Goal: Task Accomplishment & Management: Manage account settings

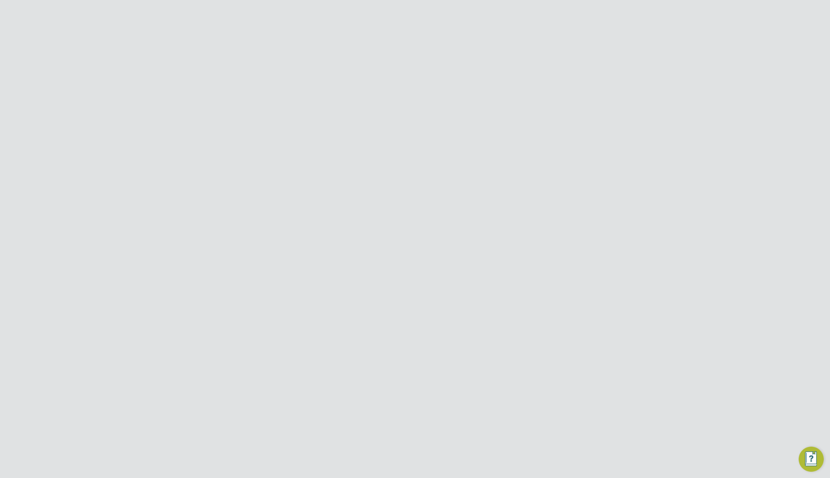
scroll to position [375, 69]
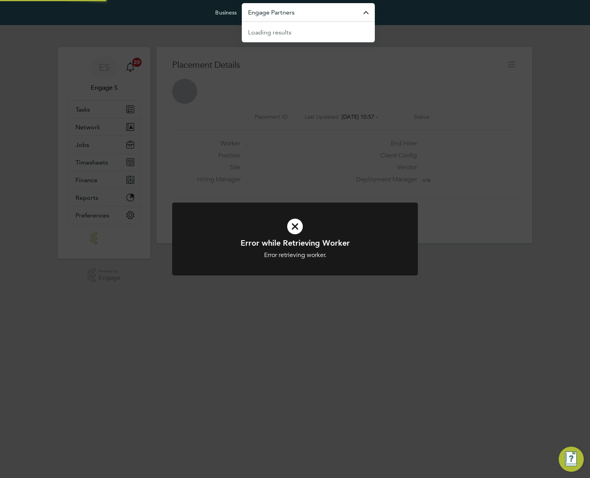
drag, startPoint x: 247, startPoint y: 20, endPoint x: 276, endPoint y: 10, distance: 31.1
click at [248, 20] on input "Engage Partners" at bounding box center [308, 12] width 133 height 18
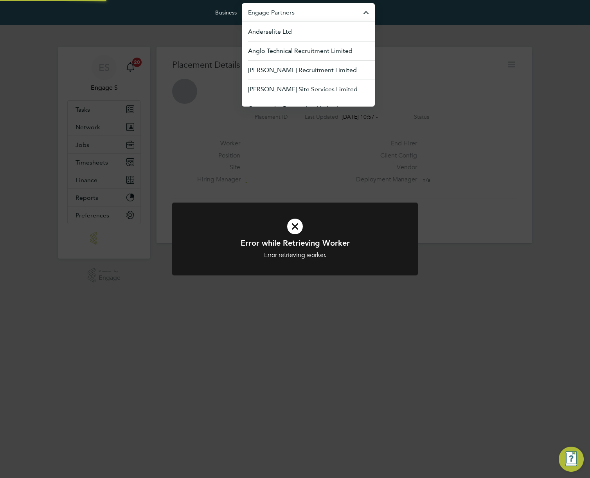
click at [281, 9] on input "Engage Partners" at bounding box center [308, 12] width 133 height 18
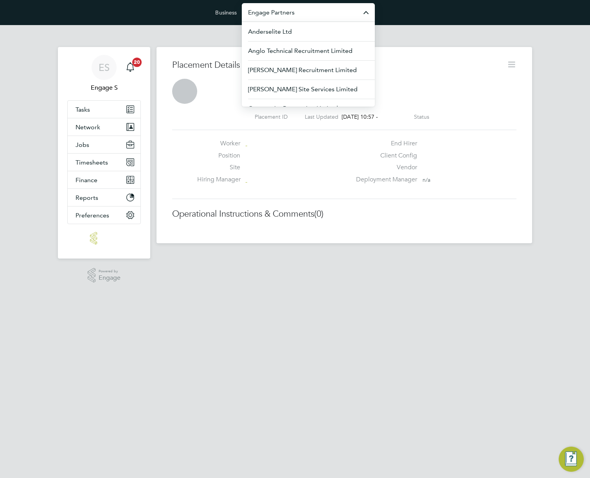
click at [281, 9] on input "Engage Partners" at bounding box center [308, 12] width 133 height 18
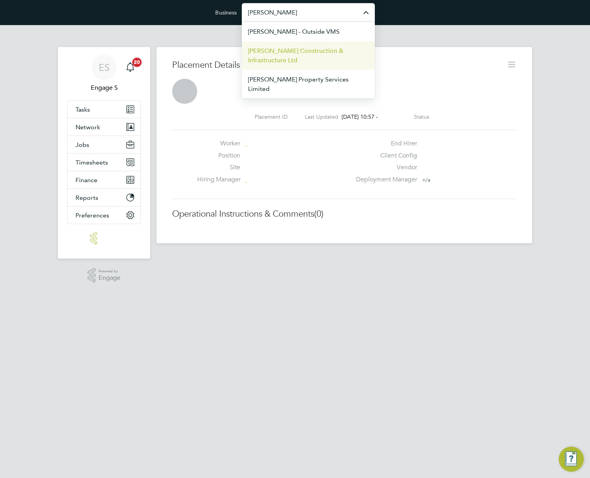
click at [278, 49] on span "[PERSON_NAME] Construction & Infrastructure Ltd" at bounding box center [308, 55] width 121 height 19
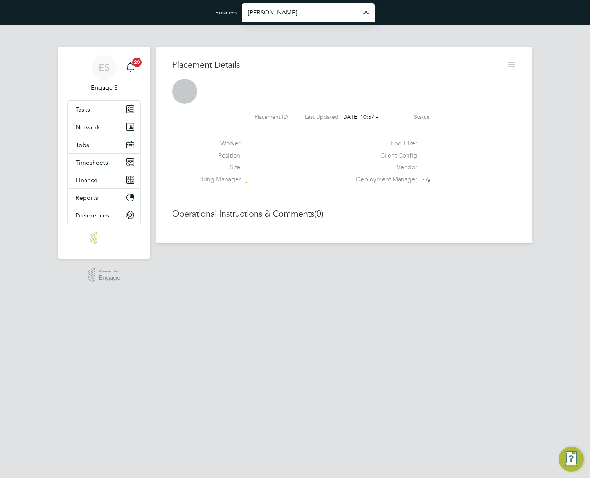
type input "[PERSON_NAME] Construction & Infrastructure Ltd"
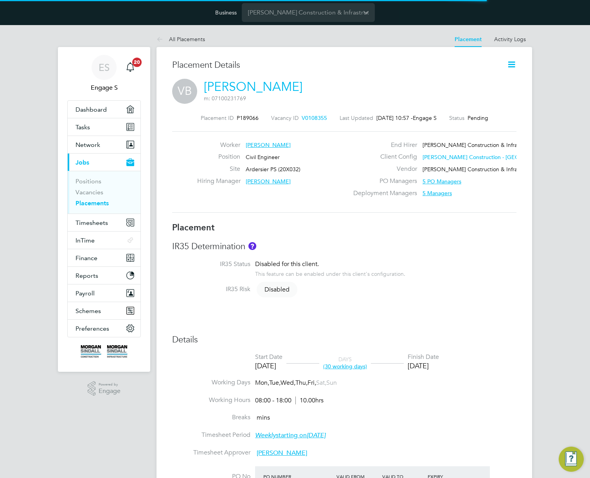
scroll to position [4, 4]
click at [258, 87] on link "[PERSON_NAME]" at bounding box center [253, 86] width 99 height 15
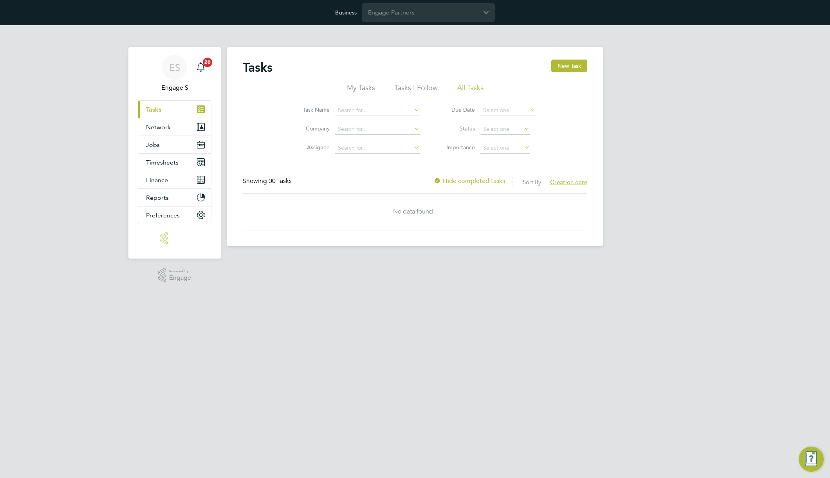
click at [365, 45] on app-barbie "Tasks New Task My Tasks Tasks I Follow All Tasks Task Name Company Assignee Due…" at bounding box center [415, 135] width 376 height 221
click at [424, 22] on div "Business Engage Partners" at bounding box center [415, 12] width 830 height 25
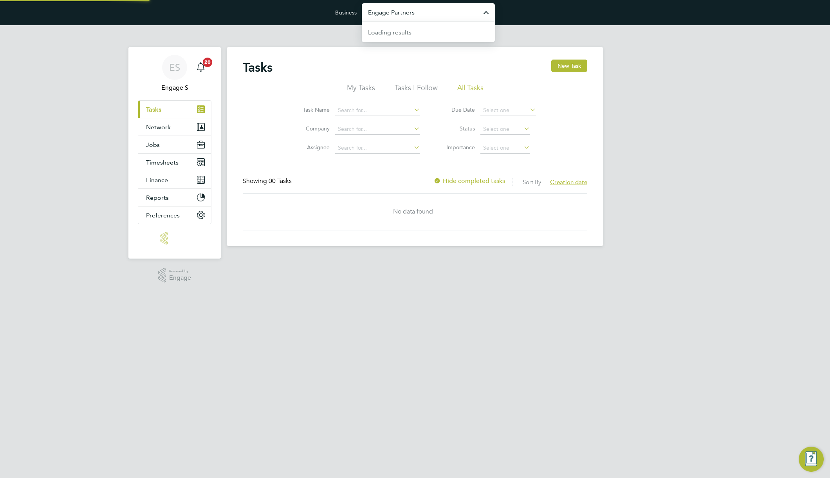
click at [430, 8] on input "Engage Partners" at bounding box center [428, 12] width 133 height 18
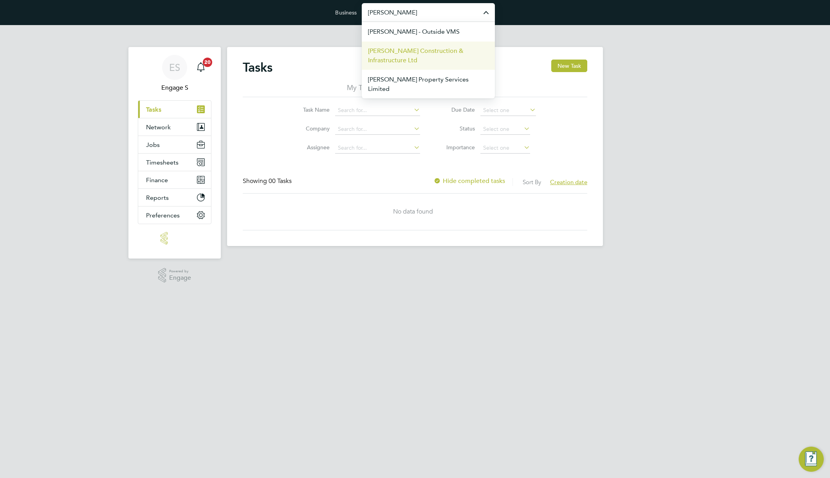
click at [399, 51] on span "[PERSON_NAME] Construction & Infrastructure Ltd" at bounding box center [428, 55] width 121 height 19
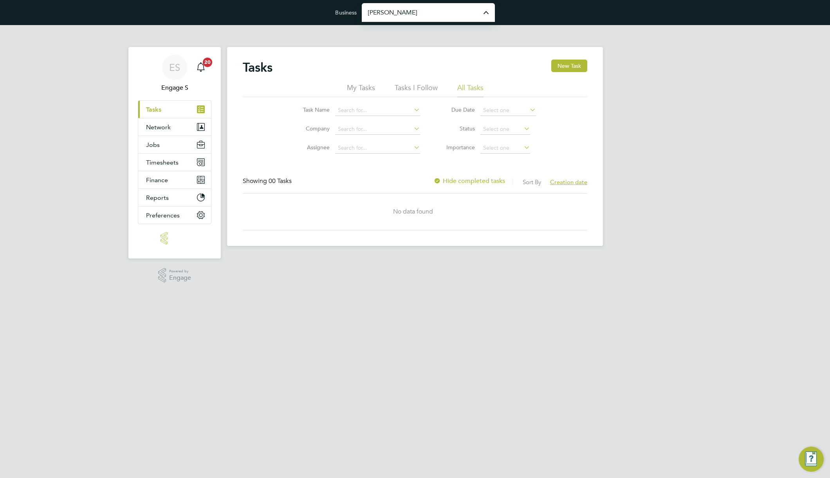
type input "[PERSON_NAME] Construction & Infrastructure Ltd"
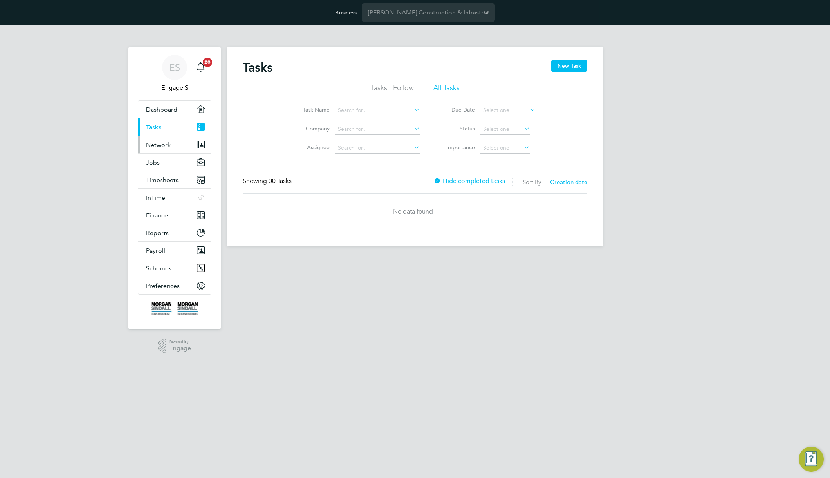
click at [154, 146] on span "Network" at bounding box center [158, 144] width 25 height 7
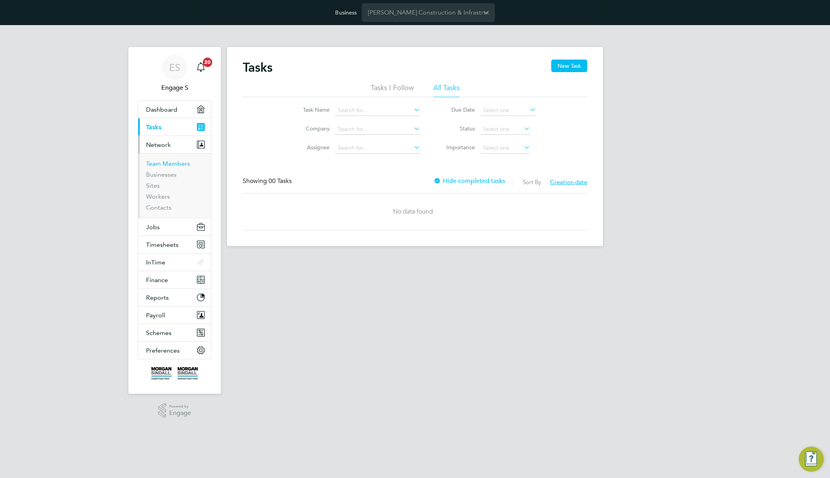
click at [161, 161] on link "Team Members" at bounding box center [168, 163] width 44 height 7
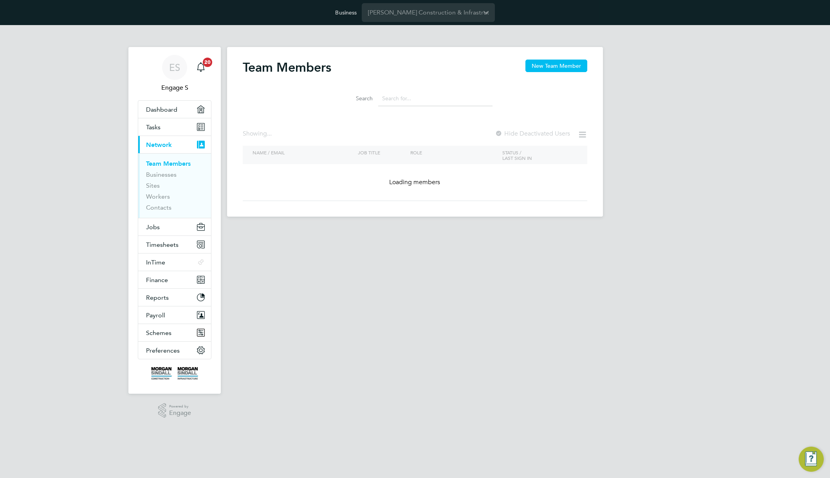
click at [449, 101] on input at bounding box center [435, 98] width 114 height 15
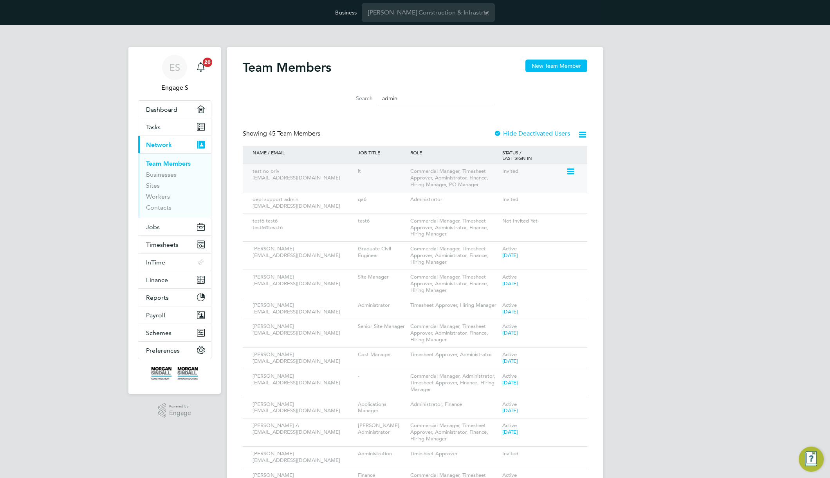
type input "admin"
click at [571, 174] on icon at bounding box center [570, 171] width 8 height 9
click at [423, 206] on div "Administrator" at bounding box center [454, 199] width 92 height 14
click at [567, 249] on icon at bounding box center [570, 248] width 8 height 9
click at [492, 347] on li "Impersonate" at bounding box center [527, 348] width 94 height 11
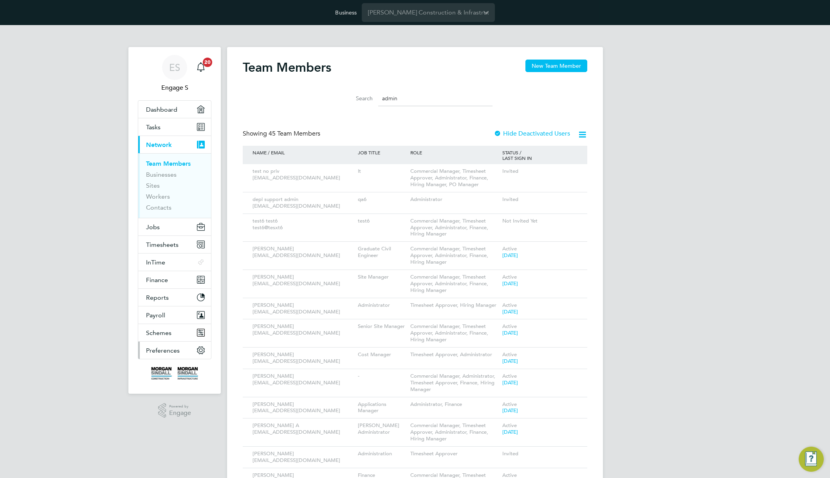
click at [166, 353] on span "Preferences" at bounding box center [163, 349] width 34 height 7
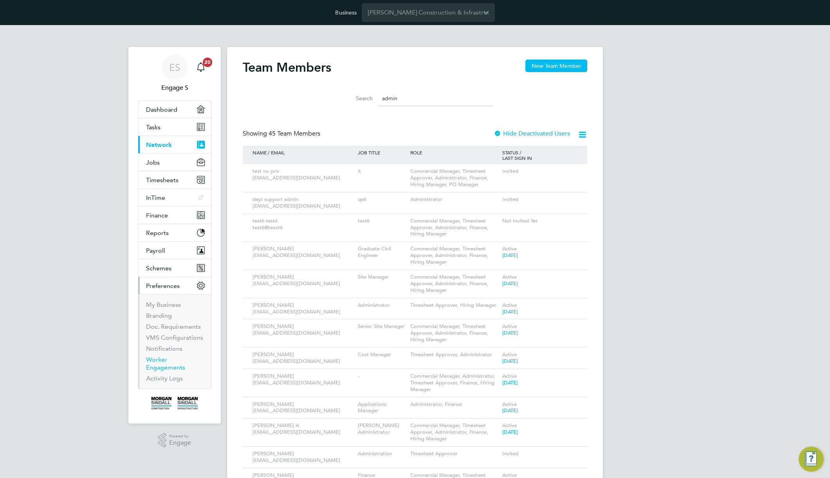
click at [165, 366] on link "Worker Engagements" at bounding box center [165, 362] width 39 height 15
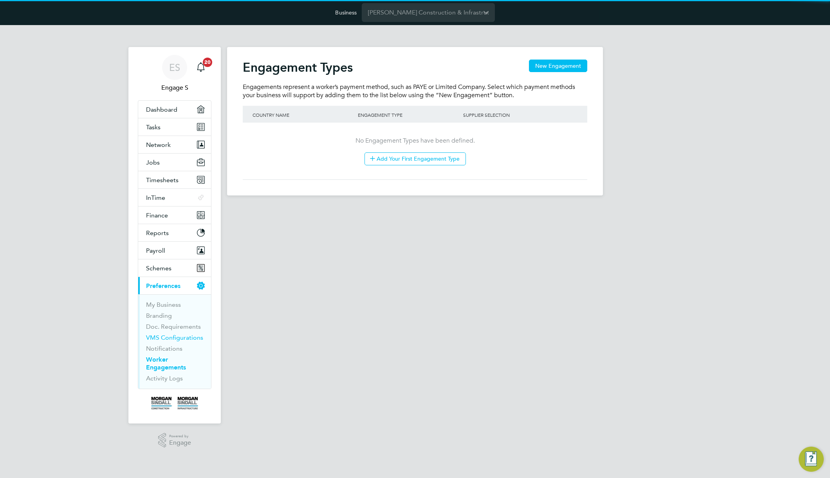
click at [168, 337] on link "VMS Configurations" at bounding box center [174, 337] width 57 height 7
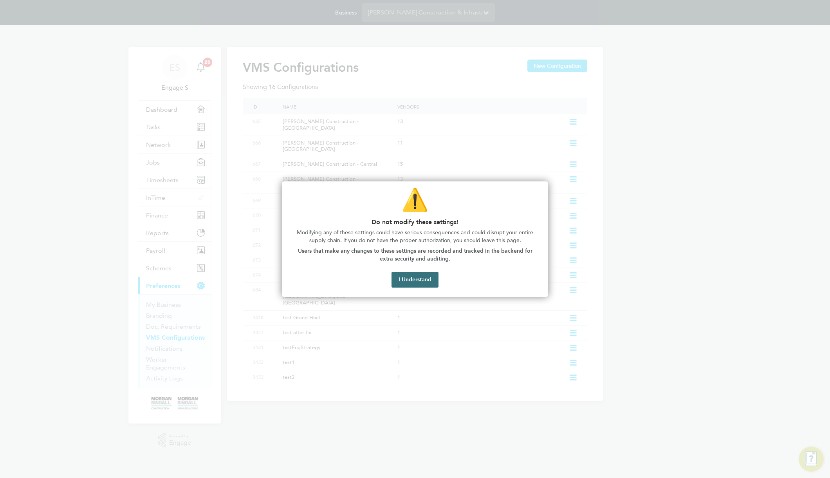
click at [428, 278] on button "I Understand" at bounding box center [414, 280] width 47 height 16
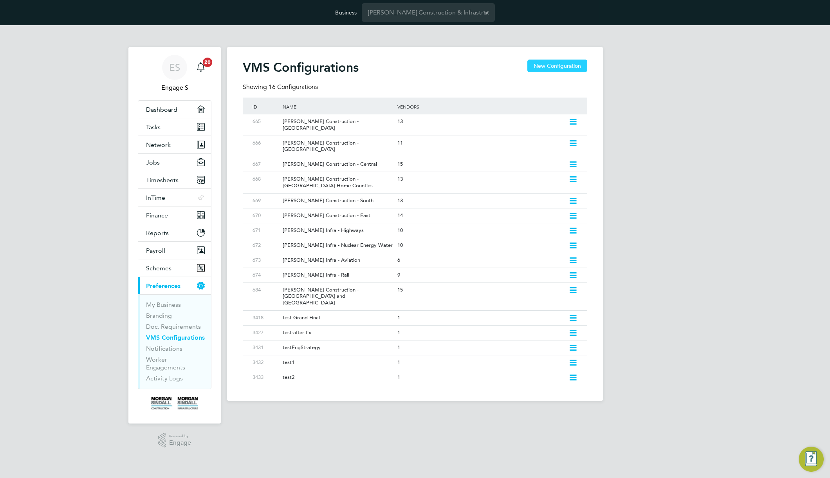
click at [547, 61] on button "New Configuration" at bounding box center [557, 66] width 60 height 13
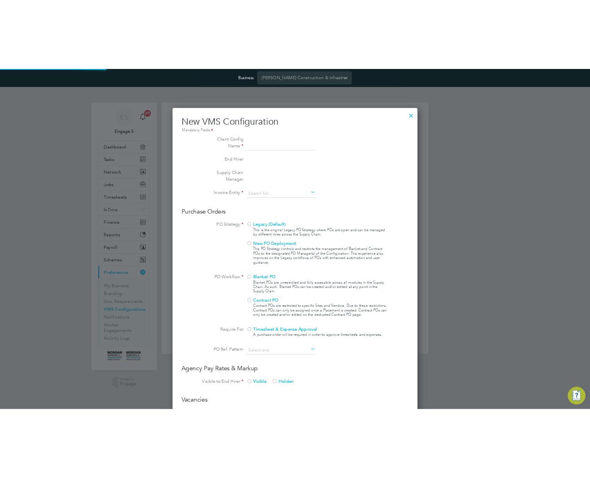
scroll to position [716, 345]
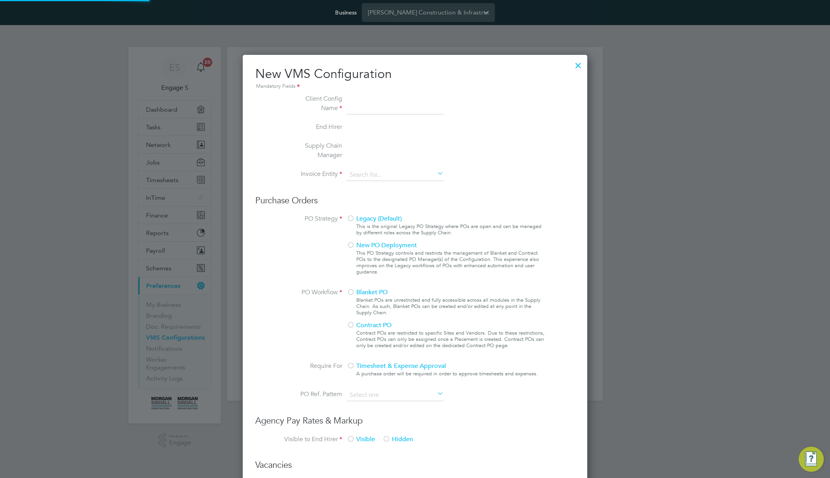
type input "Letters & Digits"
type input "Automatically"
type input "No Limits"
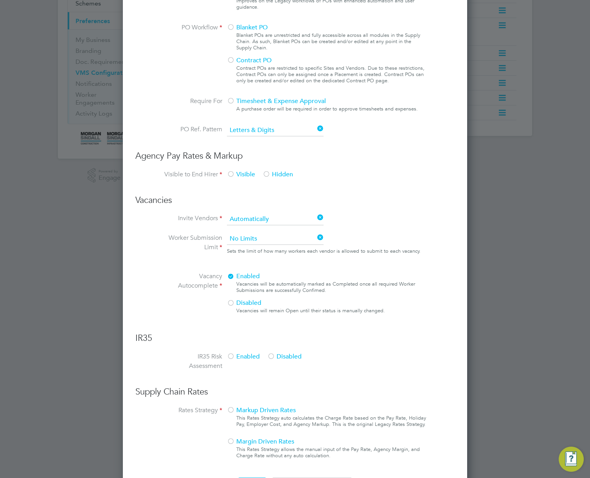
scroll to position [292, 0]
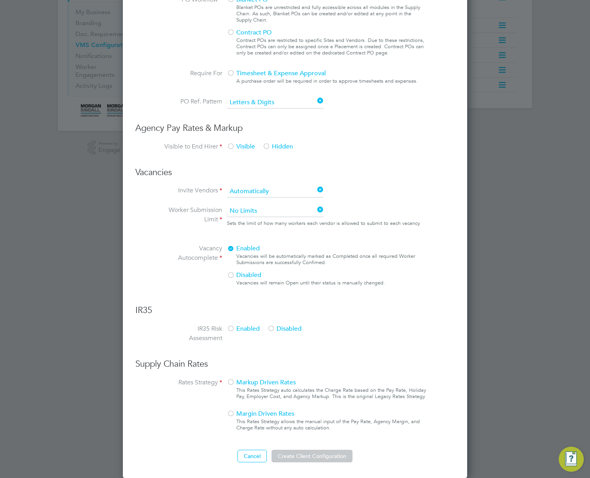
click at [247, 383] on span "Markup Driven Rates" at bounding box center [261, 382] width 69 height 8
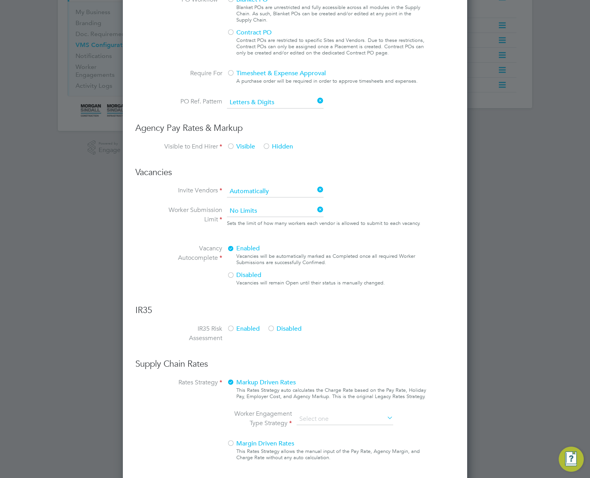
click at [271, 384] on span "Markup Driven Rates" at bounding box center [261, 382] width 69 height 8
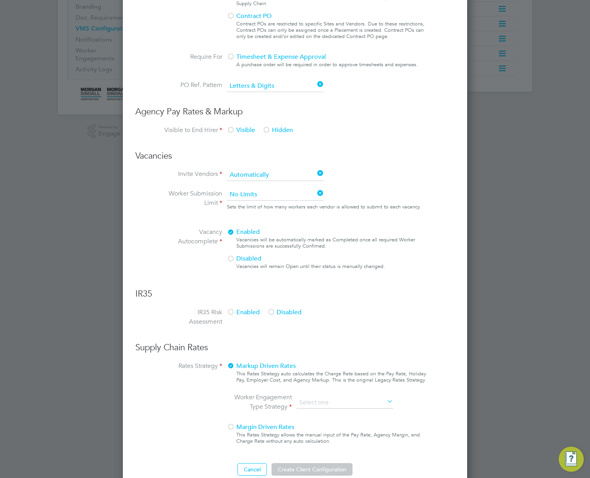
scroll to position [322, 0]
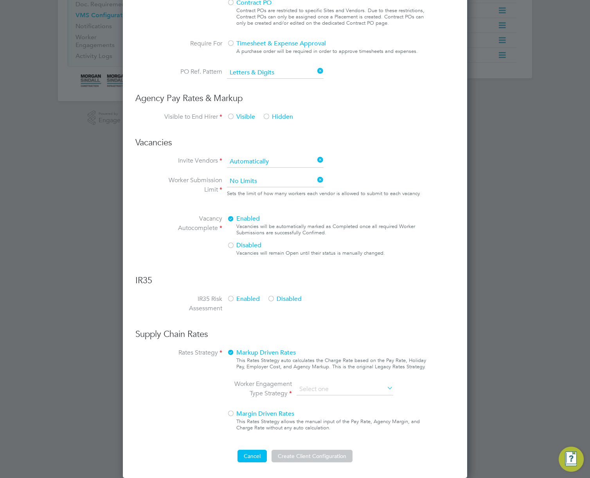
click at [250, 460] on button "Cancel" at bounding box center [252, 455] width 29 height 13
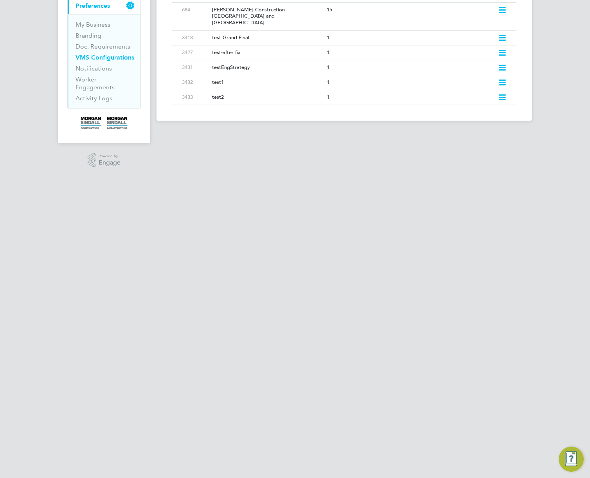
scroll to position [0, 0]
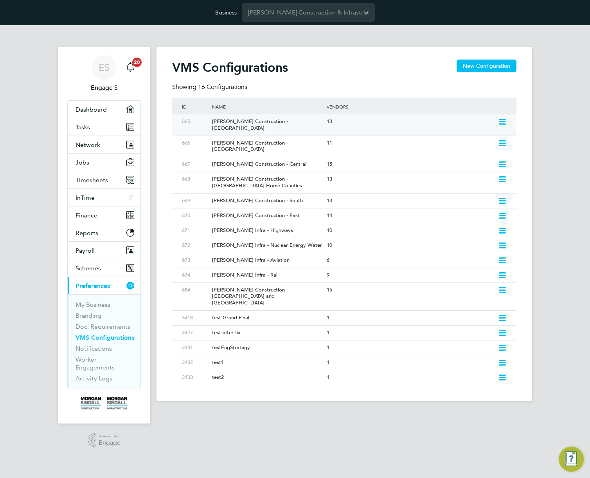
click at [313, 122] on div "[PERSON_NAME] Construction - [GEOGRAPHIC_DATA]" at bounding box center [265, 124] width 118 height 21
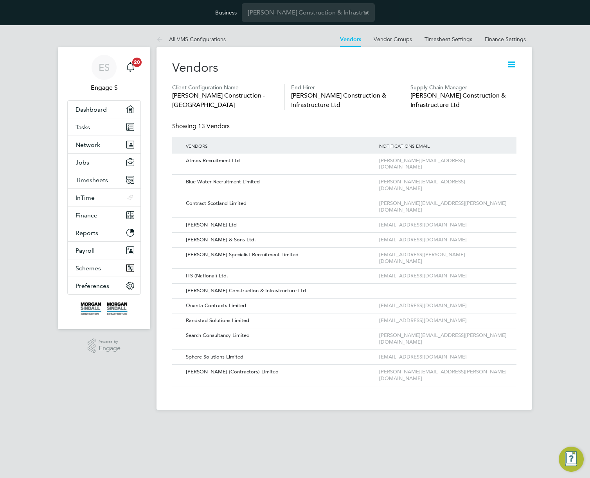
click at [516, 62] on icon at bounding box center [512, 65] width 10 height 10
click at [485, 80] on li "Edit VMS Configuration" at bounding box center [481, 83] width 70 height 11
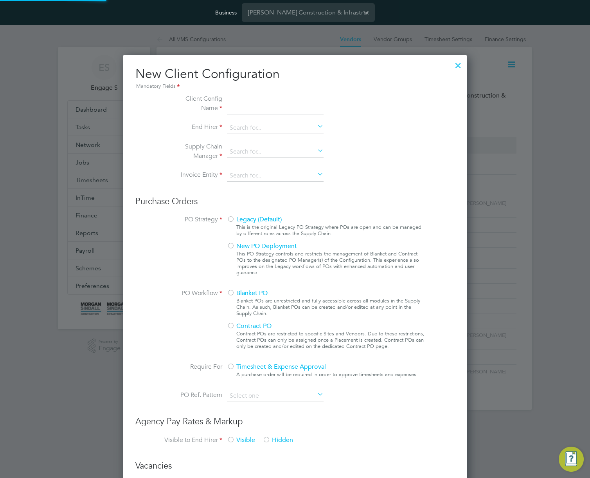
scroll to position [716, 345]
type input "[PERSON_NAME] Construction - [GEOGRAPHIC_DATA]"
type input "[PERSON_NAME] Construction & Infrastructure Ltd"
type input "Custom"
type input "By Vendor Group"
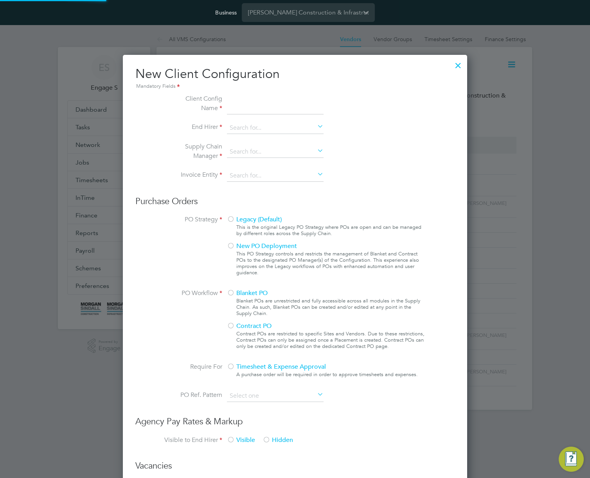
type input "No Limits"
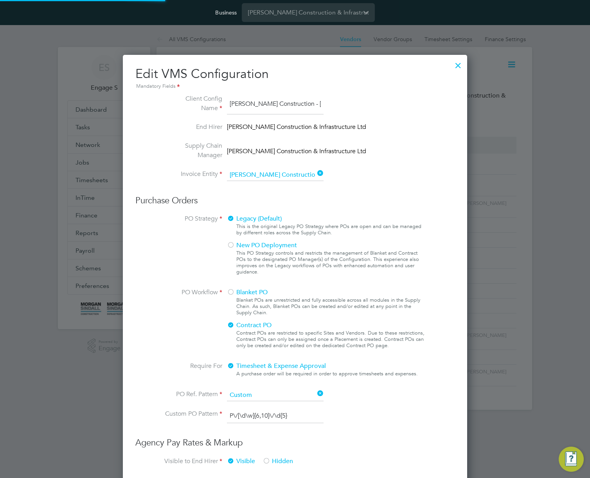
scroll to position [920, 345]
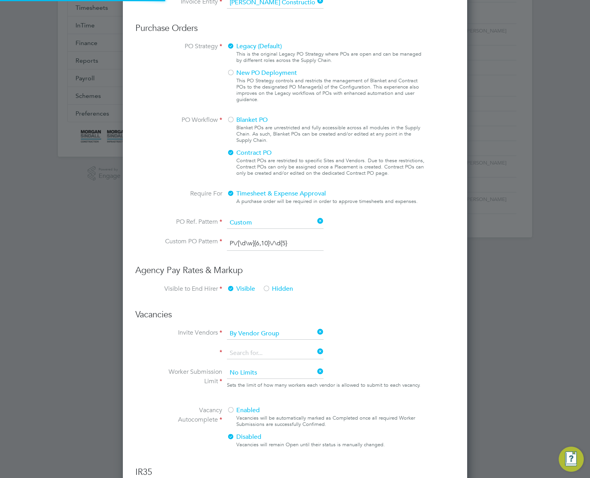
type input "Labour Desk"
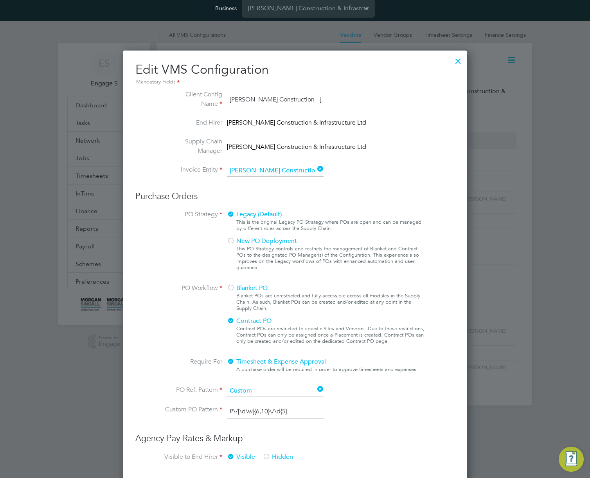
scroll to position [0, 0]
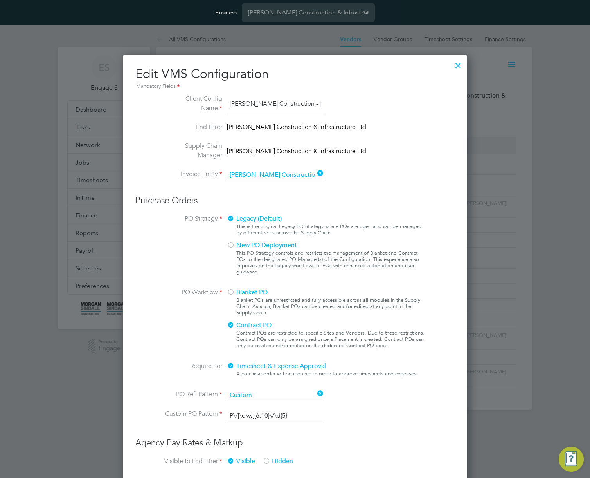
click at [456, 64] on div at bounding box center [458, 63] width 14 height 14
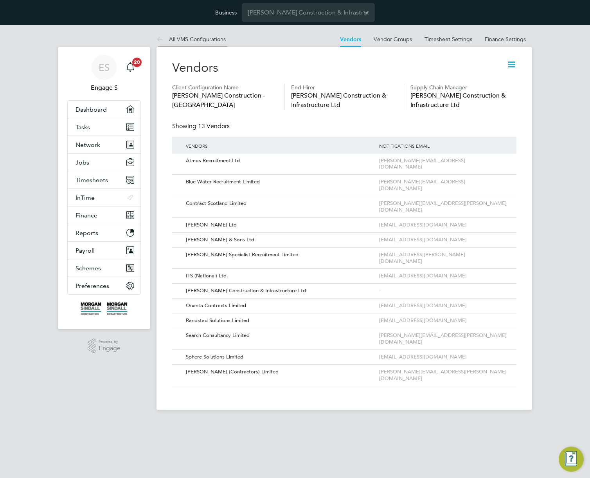
click at [194, 38] on link "All VMS Configurations" at bounding box center [191, 39] width 69 height 7
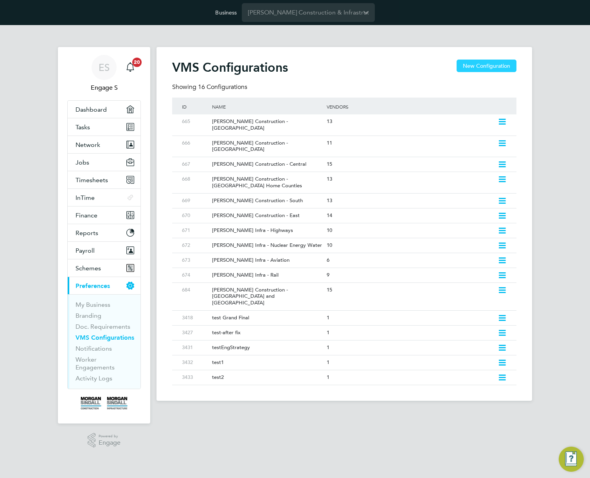
click at [491, 70] on button "New Configuration" at bounding box center [487, 66] width 60 height 13
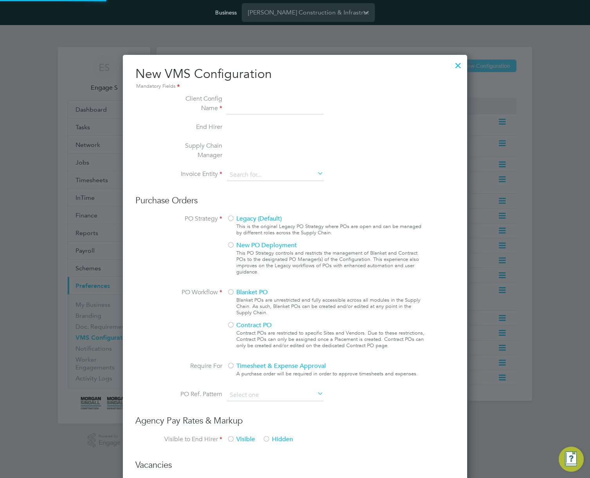
scroll to position [716, 345]
type input "Letters & Digits"
type input "Automatically"
type input "No Limits"
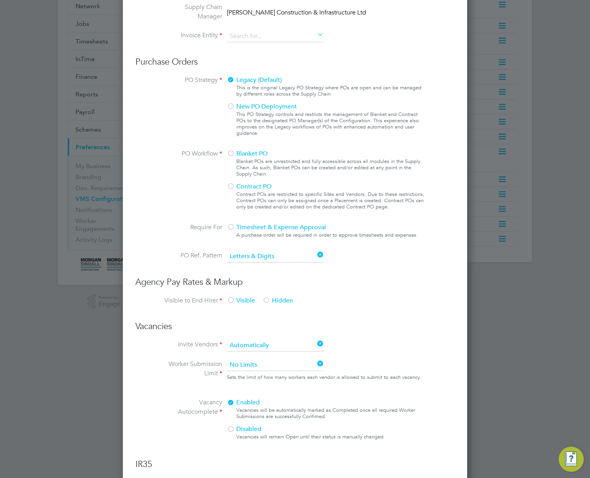
scroll to position [0, 0]
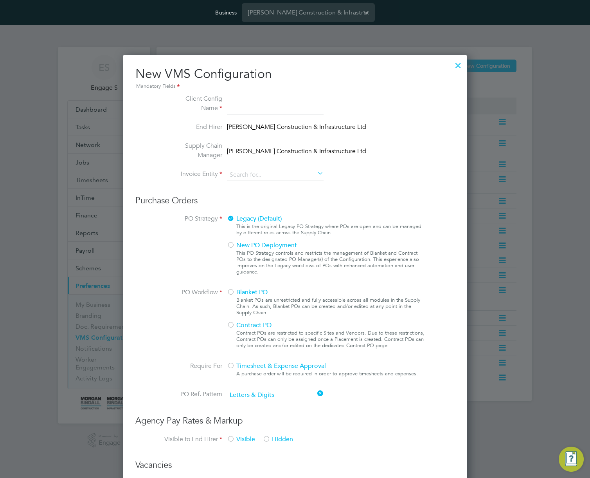
click at [268, 109] on input at bounding box center [275, 104] width 97 height 20
type input "Test 2 remove"
click at [305, 186] on li "Invoice Entity" at bounding box center [295, 179] width 263 height 20
click at [284, 173] on input at bounding box center [275, 175] width 97 height 12
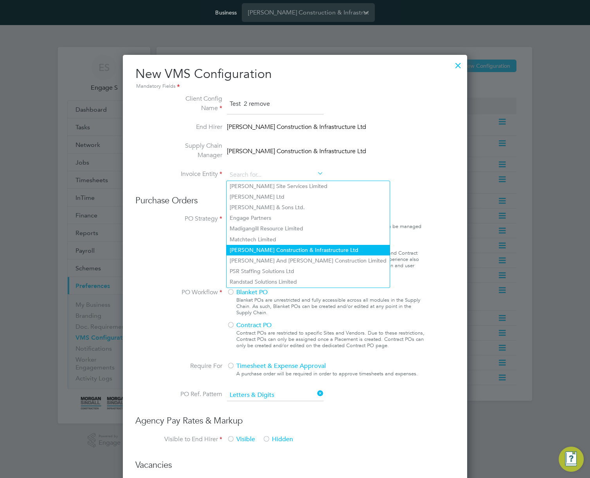
click at [277, 247] on li "[PERSON_NAME] Construction & Infrastructure Ltd" at bounding box center [308, 250] width 163 height 11
type input "[PERSON_NAME] Construction & Infrastructure Ltd"
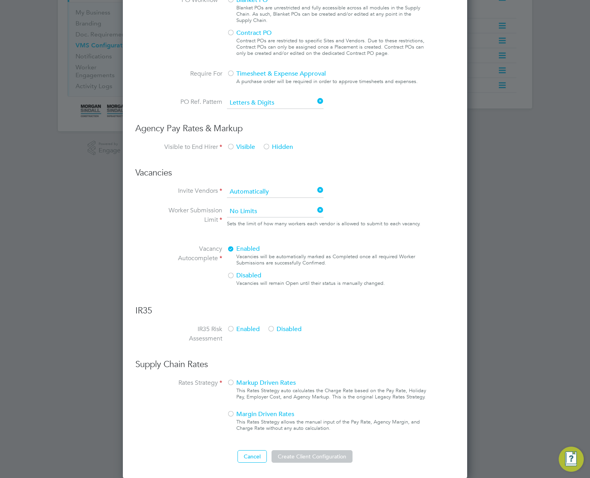
scroll to position [292, 0]
click at [239, 332] on span "Enabled" at bounding box center [243, 329] width 33 height 8
click at [237, 381] on span "Markup Driven Rates" at bounding box center [261, 382] width 69 height 8
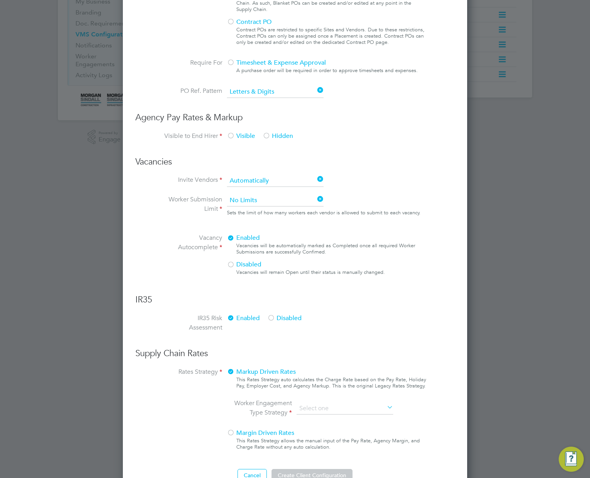
scroll to position [322, 0]
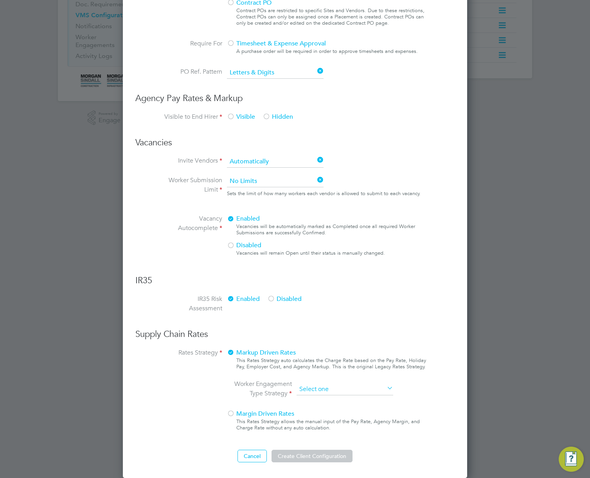
click at [346, 391] on input at bounding box center [345, 389] width 97 height 12
click at [339, 400] on li "All Engagement Types" at bounding box center [344, 400] width 97 height 10
type input "All Engagement Types"
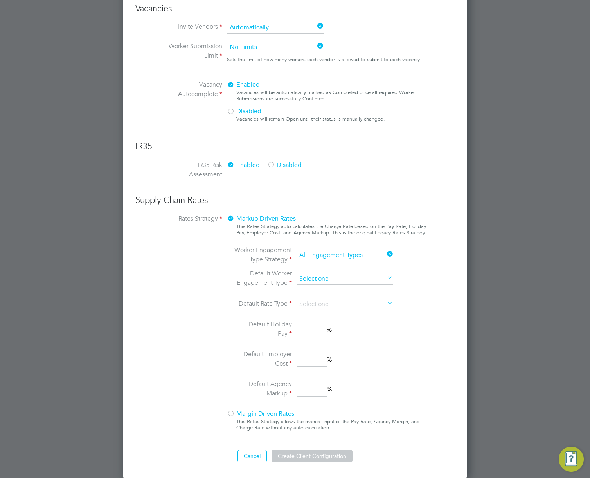
click at [359, 277] on input at bounding box center [345, 279] width 97 height 12
click at [321, 319] on li "Umbrella PAYE" at bounding box center [344, 320] width 97 height 10
type input "Umbrella PAYE"
click at [323, 302] on input at bounding box center [345, 304] width 97 height 12
click at [316, 324] on li "Daily" at bounding box center [344, 325] width 97 height 10
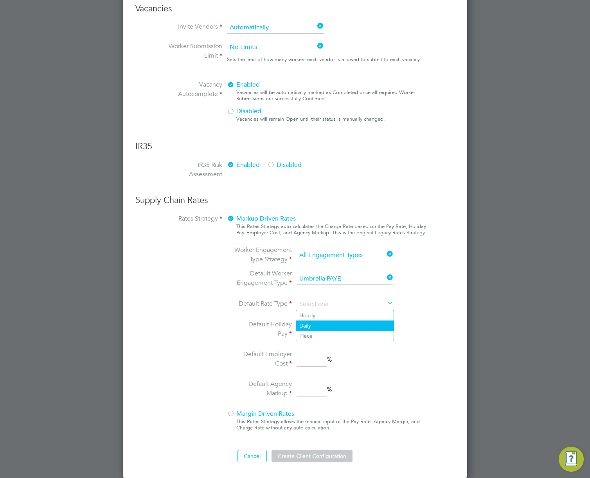
type input "Daily"
click at [311, 332] on input at bounding box center [312, 330] width 30 height 14
type input "5"
click at [310, 364] on input "2" at bounding box center [312, 359] width 30 height 14
type input "2"
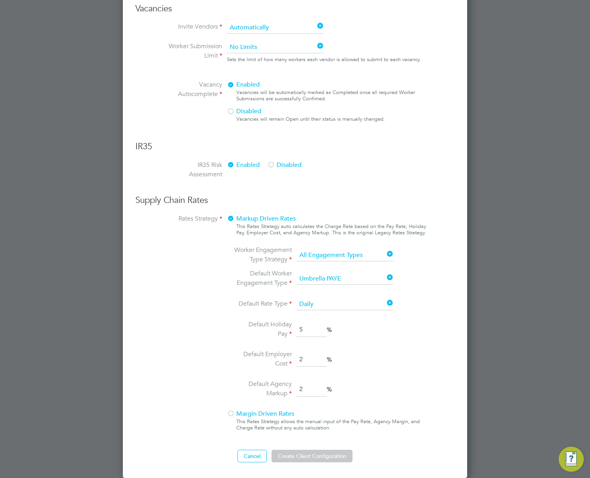
drag, startPoint x: 310, startPoint y: 386, endPoint x: 315, endPoint y: 394, distance: 10.0
click at [311, 388] on input "2" at bounding box center [312, 389] width 30 height 14
type input "2"
click at [363, 402] on div "Markup Driven Rates This Rates Strategy auto calculates the Charge Rate based o…" at bounding box center [327, 325] width 200 height 222
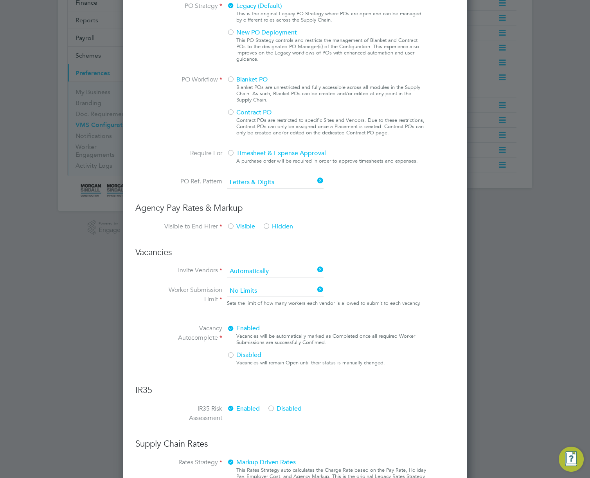
click at [272, 226] on span "Hidden" at bounding box center [278, 226] width 31 height 8
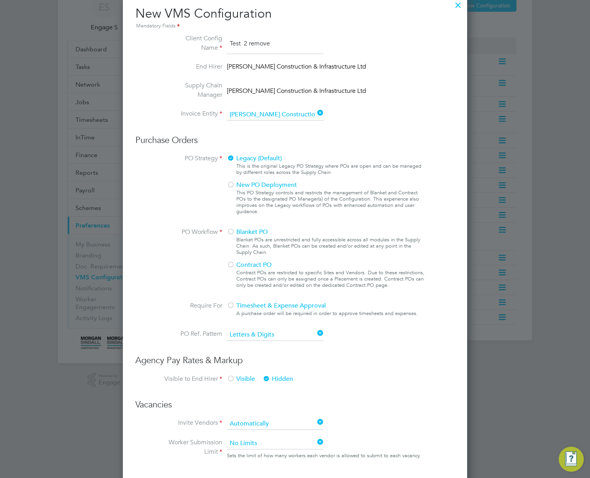
click at [262, 259] on div "Blanket PO Blanket POs are unrestricted and fully accessible across all modules…" at bounding box center [327, 260] width 200 height 66
click at [259, 265] on span "Contract PO" at bounding box center [249, 265] width 45 height 8
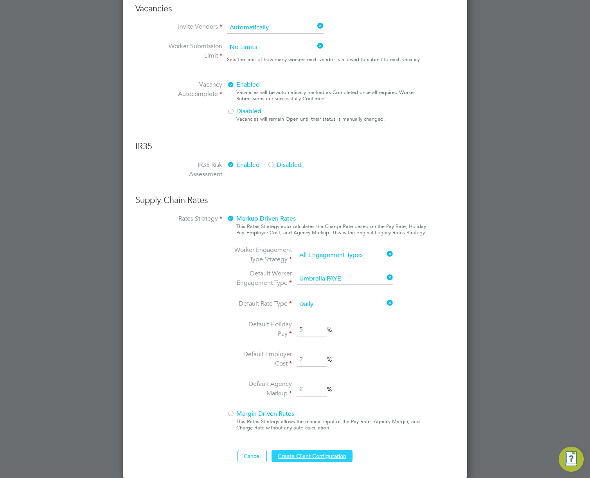
click at [322, 461] on button "Create Client Configuration" at bounding box center [312, 455] width 81 height 13
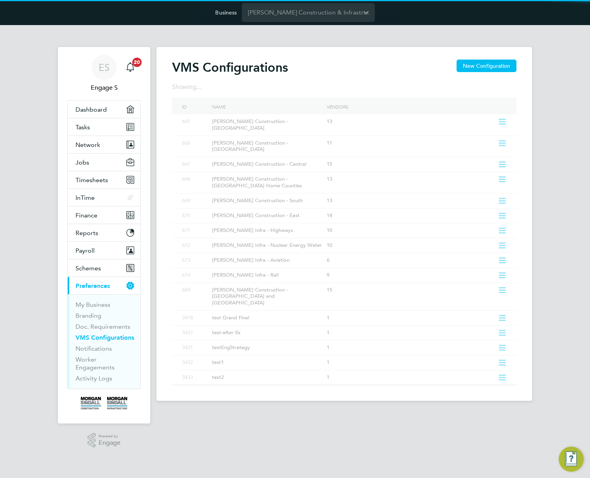
click at [447, 333] on div "VMS Configurations New Configuration Showing ... ID Name Vendors 665 Morgan Sin…" at bounding box center [344, 222] width 345 height 325
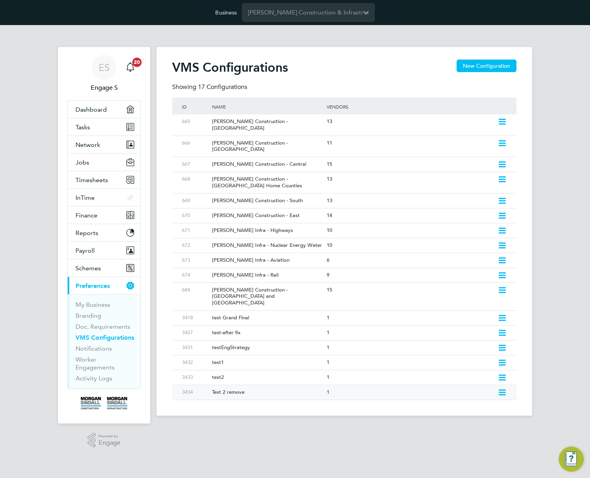
click at [499, 389] on icon at bounding box center [503, 392] width 10 height 6
click at [457, 386] on li "Edit VMS Configuration" at bounding box center [468, 389] width 75 height 11
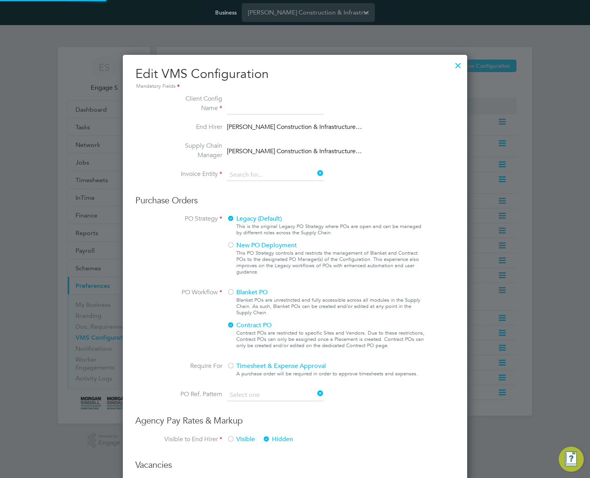
type input "Test 2 remove"
type input "[PERSON_NAME] Construction & Infrastructure Ltd"
type input "Letters & Digits"
type input "Automatically"
type input "No Limits"
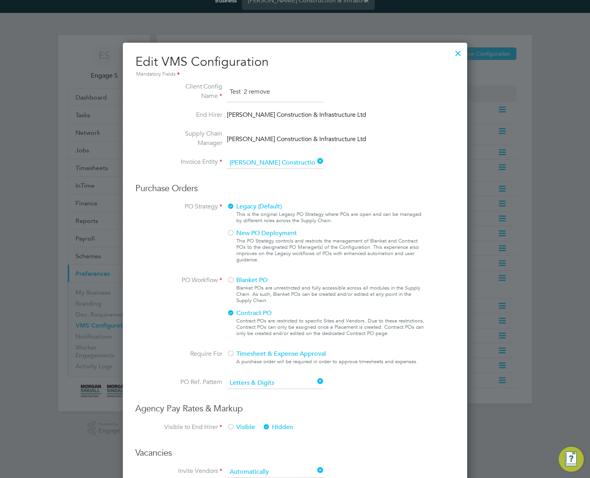
click at [236, 280] on span "Blanket PO" at bounding box center [247, 280] width 41 height 8
click at [239, 238] on div "This PO Strategy controls and restricts the management of Blanket and Contract …" at bounding box center [331, 250] width 190 height 25
click at [238, 233] on span "New PO Deployment" at bounding box center [262, 233] width 70 height 8
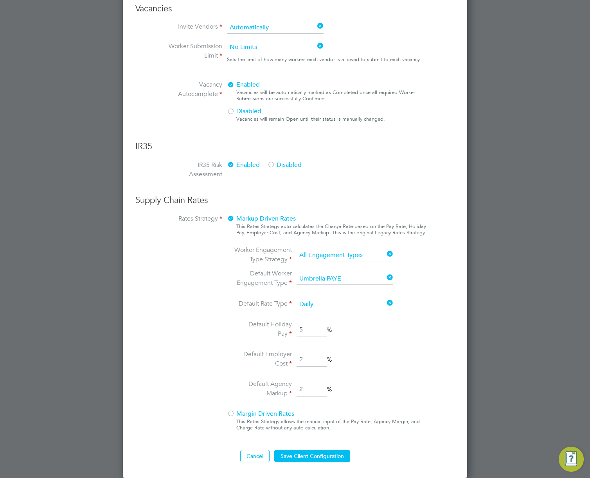
click at [236, 413] on span "Margin Driven Rates" at bounding box center [260, 413] width 67 height 8
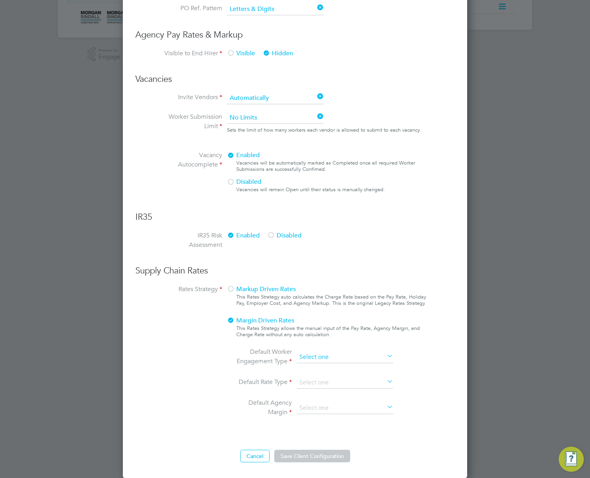
click at [333, 355] on input at bounding box center [345, 357] width 97 height 12
click at [323, 366] on li "PAYE" at bounding box center [344, 368] width 97 height 10
type input "PAYE"
click at [319, 379] on input at bounding box center [345, 383] width 97 height 12
click at [313, 404] on li "Daily" at bounding box center [344, 404] width 97 height 10
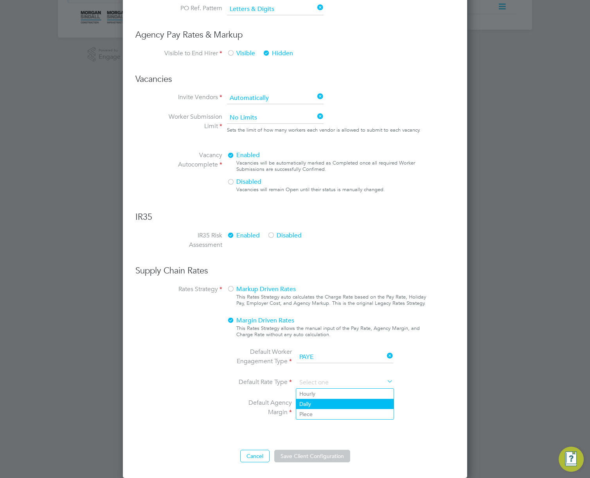
type input "Daily"
click at [313, 408] on input at bounding box center [345, 408] width 97 height 12
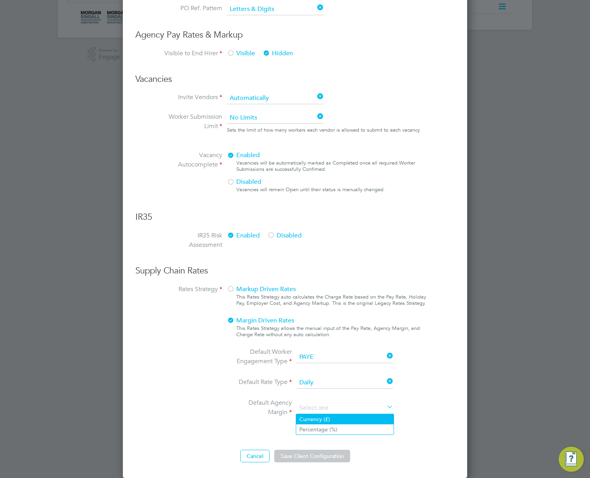
click at [316, 418] on li "Currency (£)" at bounding box center [344, 419] width 97 height 10
type input "Currency (£)"
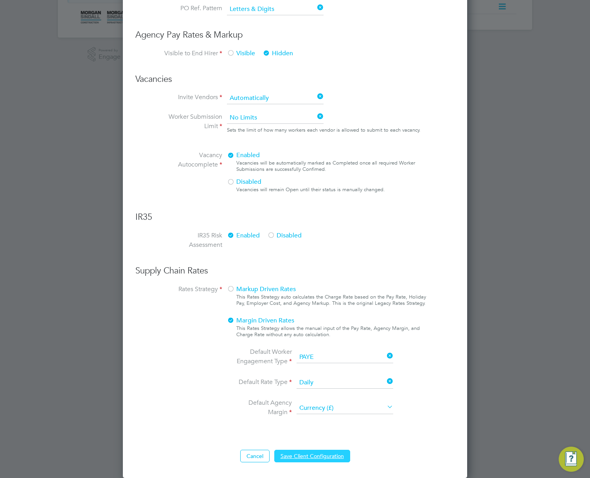
click at [311, 453] on button "Save Client Configuration" at bounding box center [312, 455] width 76 height 13
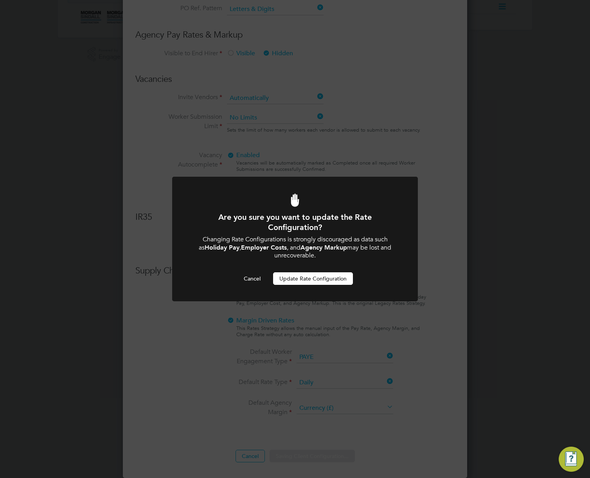
click at [323, 281] on button "Update Rate Configuration" at bounding box center [313, 278] width 80 height 13
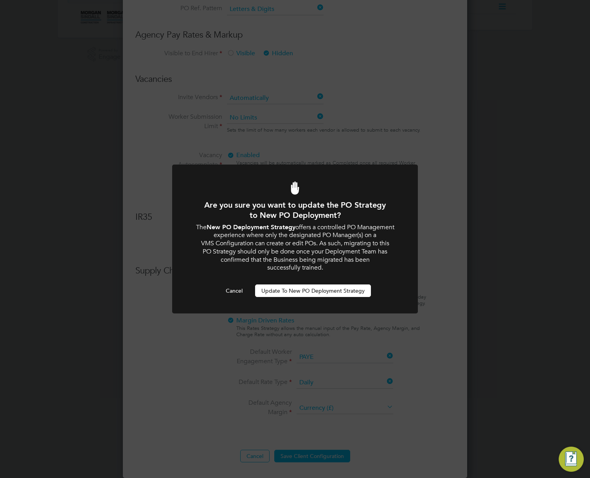
click at [345, 291] on button "Update To New PO Deployment Strategy" at bounding box center [313, 290] width 116 height 13
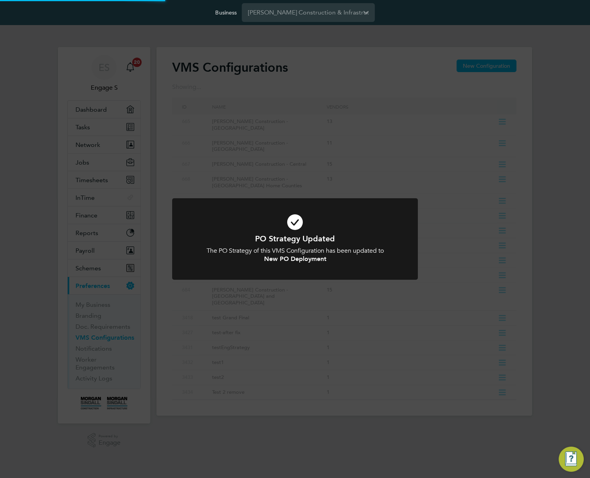
click at [389, 303] on div "PO Strategy Updated The PO Strategy of this VMS Configuration has been updated …" at bounding box center [295, 239] width 590 height 478
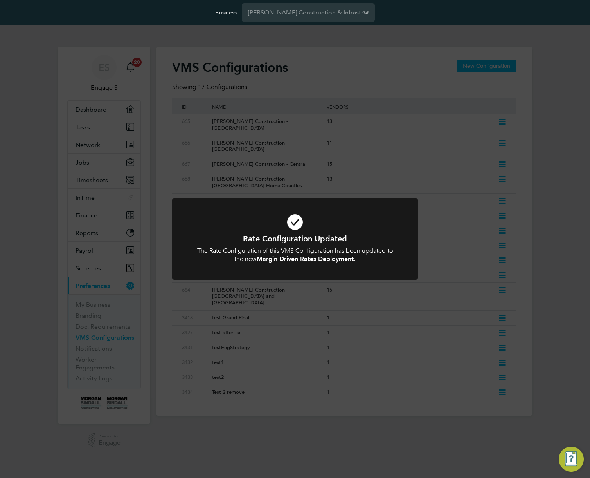
click at [520, 386] on div "Rate Configuration Updated The Rate Configuration of this VMS Configuration has…" at bounding box center [295, 239] width 590 height 478
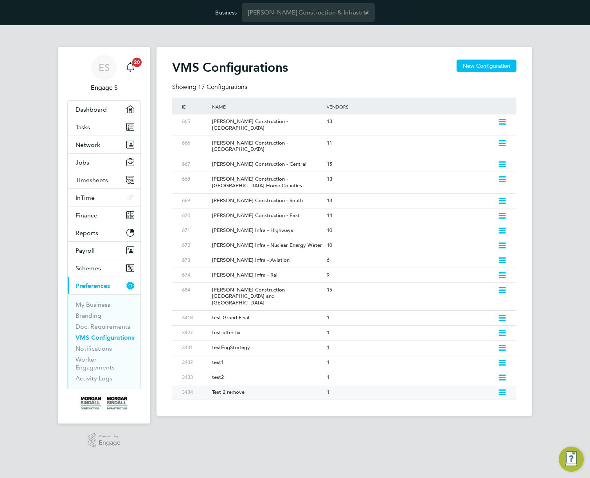
click at [502, 389] on icon at bounding box center [503, 392] width 10 height 6
click at [442, 421] on li "Delete VMS Configuration" at bounding box center [468, 422] width 75 height 11
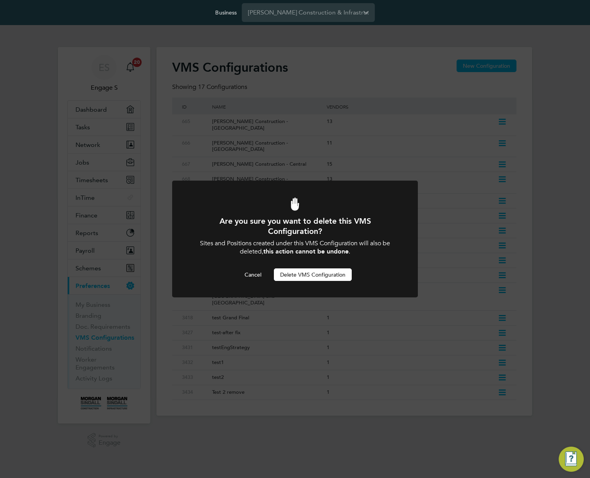
click at [317, 272] on button "Delete VMS Configuration" at bounding box center [313, 274] width 78 height 13
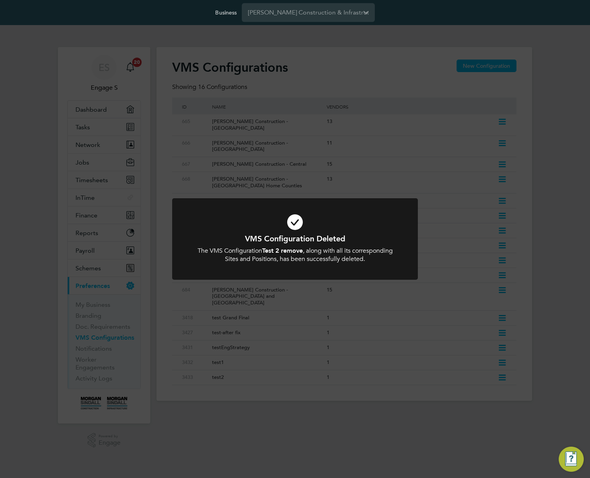
click at [317, 272] on div at bounding box center [295, 238] width 246 height 81
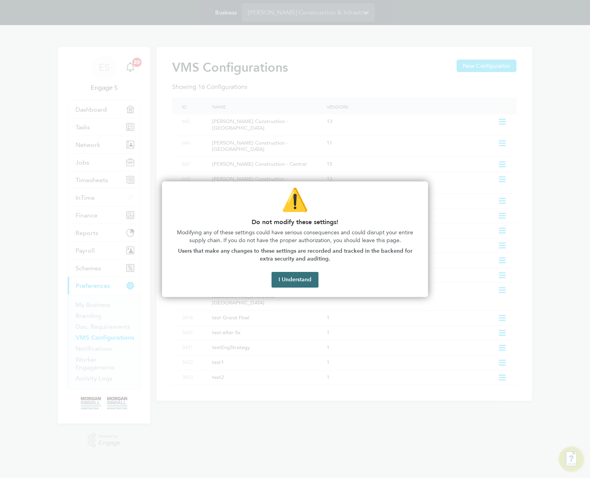
click at [298, 283] on button "I Understand" at bounding box center [295, 280] width 47 height 16
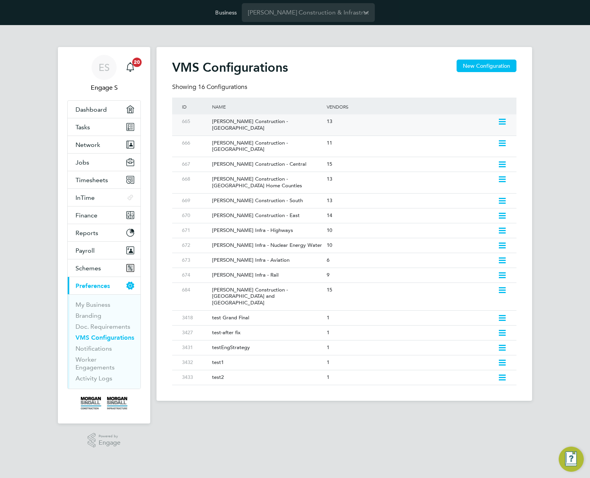
click at [298, 119] on div "[PERSON_NAME] Construction - [GEOGRAPHIC_DATA]" at bounding box center [265, 124] width 118 height 21
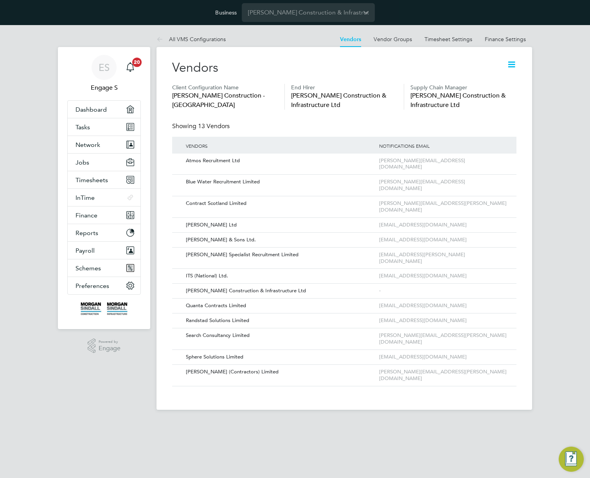
click at [507, 65] on icon at bounding box center [512, 65] width 10 height 10
click at [478, 83] on li "Edit VMS Configuration" at bounding box center [481, 83] width 70 height 11
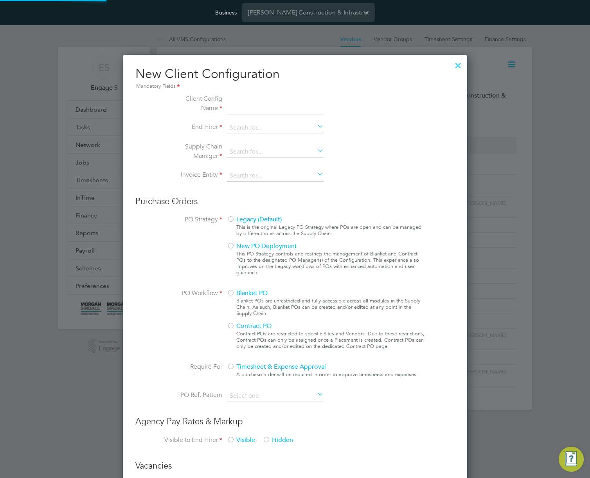
scroll to position [716, 345]
type input "[PERSON_NAME] Construction - [GEOGRAPHIC_DATA]"
type input "Morgan Sindall Construction & Infrastructure Ltd"
type input "Custom"
type input "By Vendor Group"
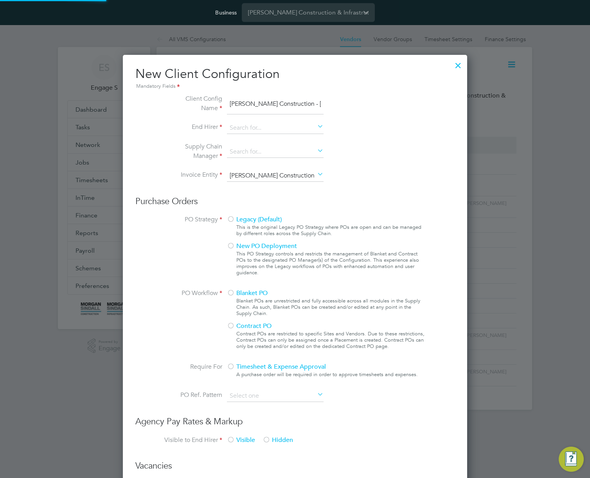
type input "No Limits"
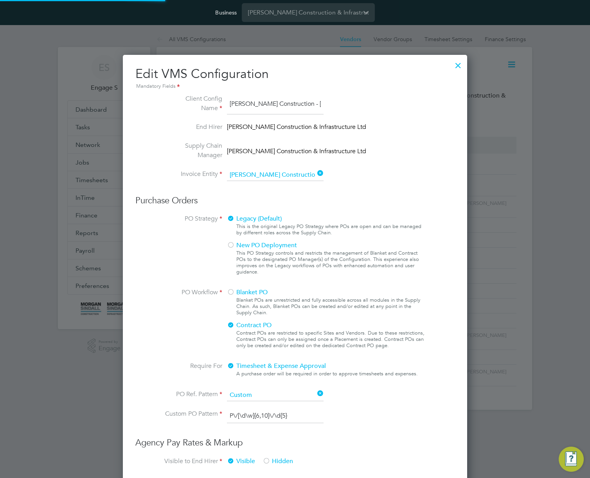
type input "Labour Desk"
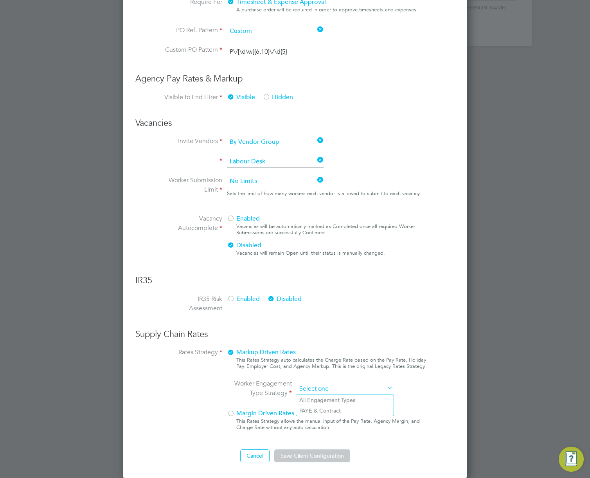
scroll to position [364, 0]
click at [364, 256] on ng-form "Client Config Name Morgan Sindall Construction - Scotland End Hirer Morgan Sind…" at bounding box center [294, 96] width 319 height 732
click at [348, 410] on li "PAYE & Contract" at bounding box center [344, 410] width 97 height 10
type input "PAYE & Contract"
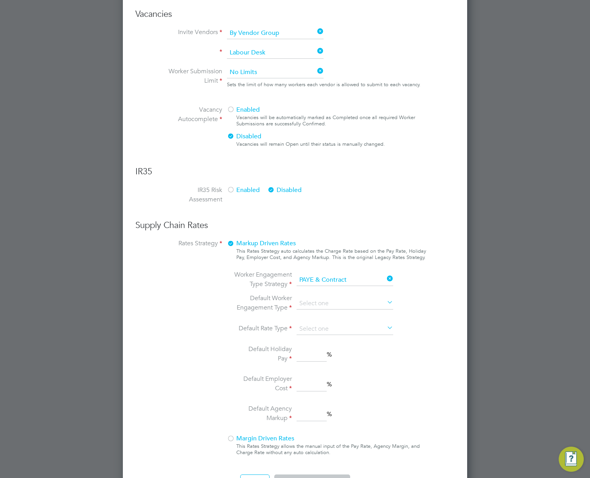
scroll to position [492, 0]
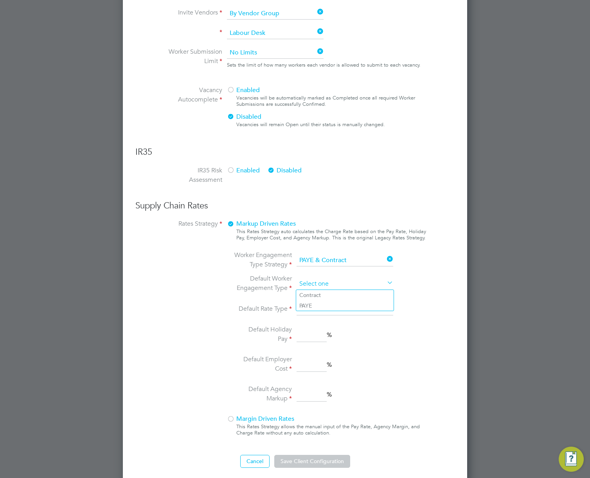
click at [337, 285] on input at bounding box center [345, 284] width 97 height 12
click at [331, 295] on li "Contract" at bounding box center [344, 295] width 97 height 10
type input "Contract"
click at [330, 308] on input at bounding box center [345, 309] width 97 height 12
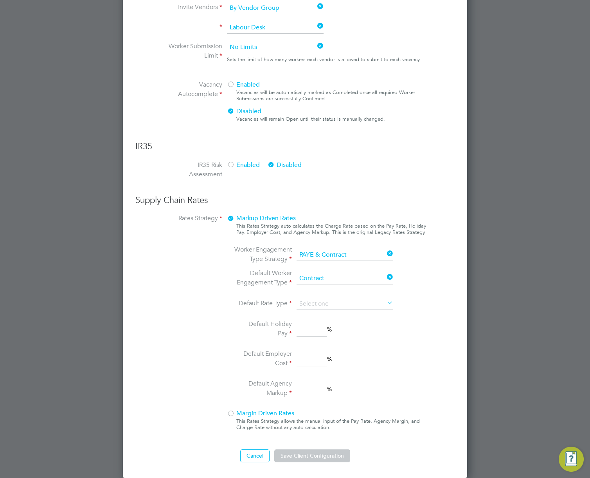
click at [266, 413] on span "Margin Driven Rates" at bounding box center [260, 413] width 67 height 8
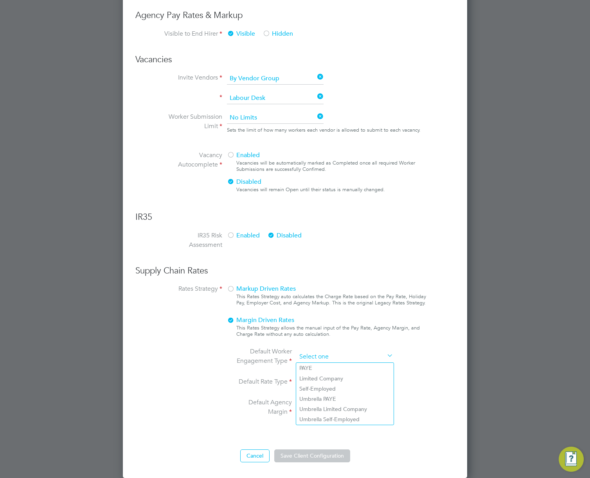
click at [352, 359] on input at bounding box center [345, 357] width 97 height 12
click at [344, 396] on li "Umbrella PAYE" at bounding box center [344, 398] width 97 height 10
type input "Umbrella PAYE"
click at [343, 380] on input at bounding box center [345, 382] width 97 height 12
click at [339, 394] on li "Hourly" at bounding box center [344, 393] width 97 height 10
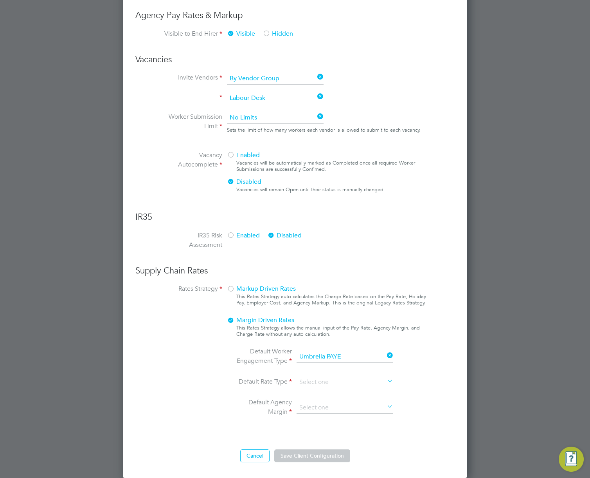
type input "Hourly"
click at [332, 407] on input at bounding box center [345, 408] width 97 height 12
click at [328, 417] on li "Currency (£)" at bounding box center [344, 418] width 97 height 10
type input "Currency (£)"
click at [314, 459] on button "Save Client Configuration" at bounding box center [312, 455] width 76 height 13
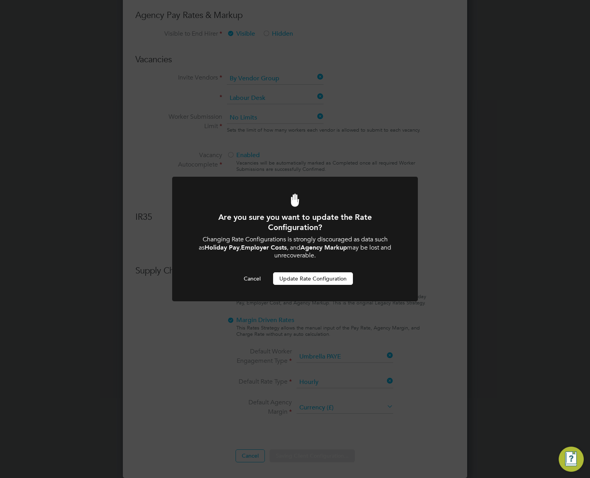
scroll to position [0, 0]
click at [320, 282] on button "Update Rate Configuration" at bounding box center [313, 278] width 80 height 13
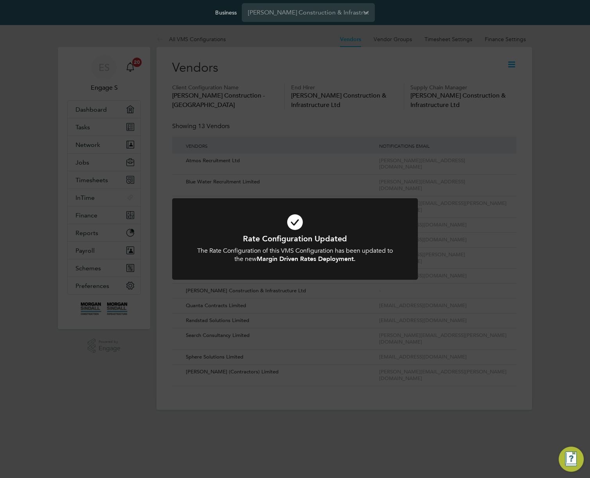
click at [517, 163] on div "Rate Configuration Updated The Rate Configuration of this VMS Configuration has…" at bounding box center [295, 239] width 590 height 478
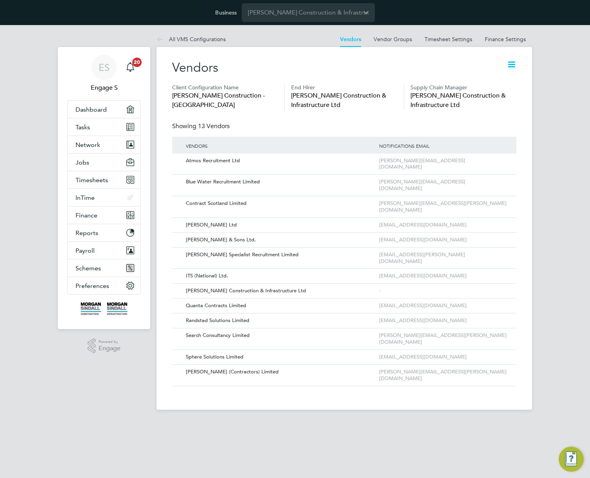
click at [510, 63] on icon at bounding box center [512, 65] width 10 height 10
click at [494, 83] on li "Edit VMS Configuration" at bounding box center [481, 83] width 70 height 11
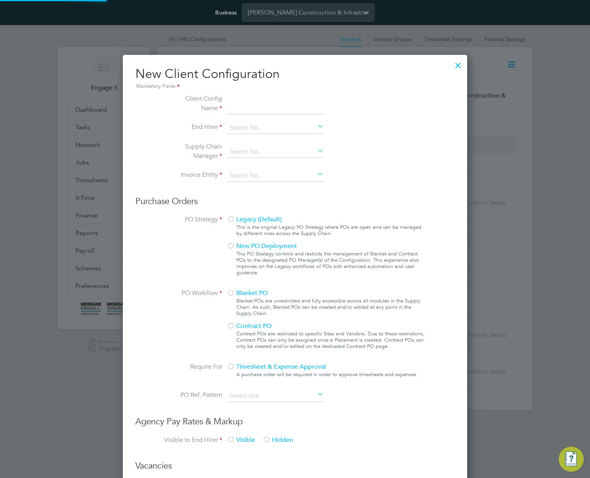
type input "[PERSON_NAME] Construction - [GEOGRAPHIC_DATA]"
type input "Morgan Sindall Construction & Infrastructure Ltd"
type input "Custom"
type input "By Vendor Group"
type input "No Limits"
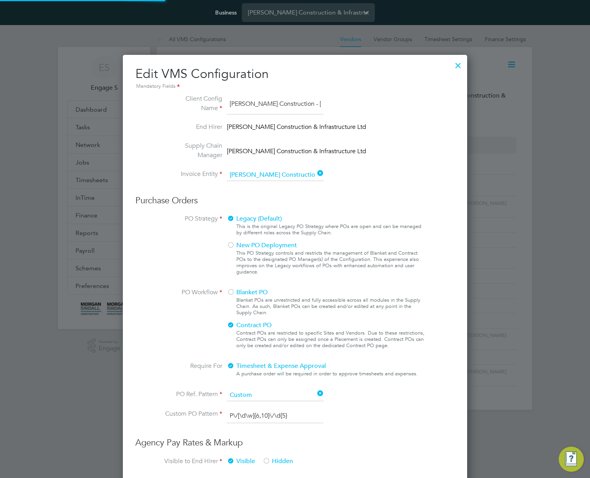
scroll to position [4, 4]
type input "Labour Desk"
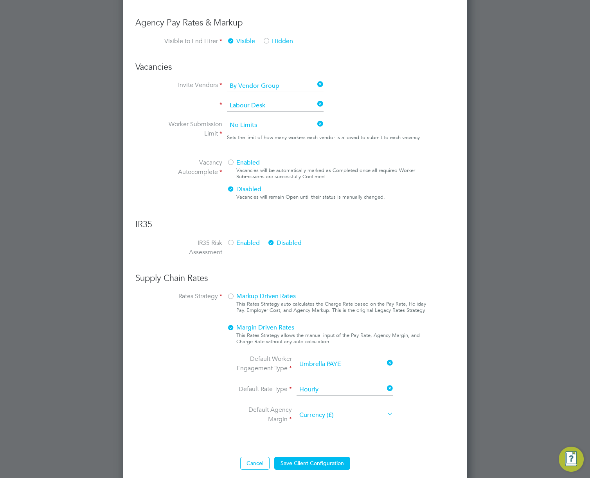
scroll to position [427, 0]
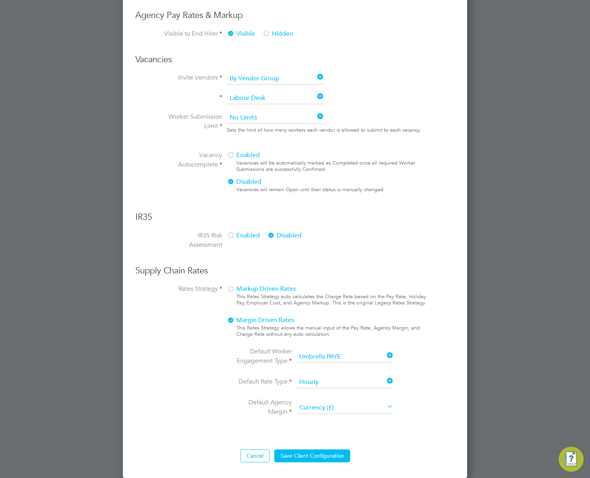
click at [233, 286] on div at bounding box center [231, 289] width 8 height 8
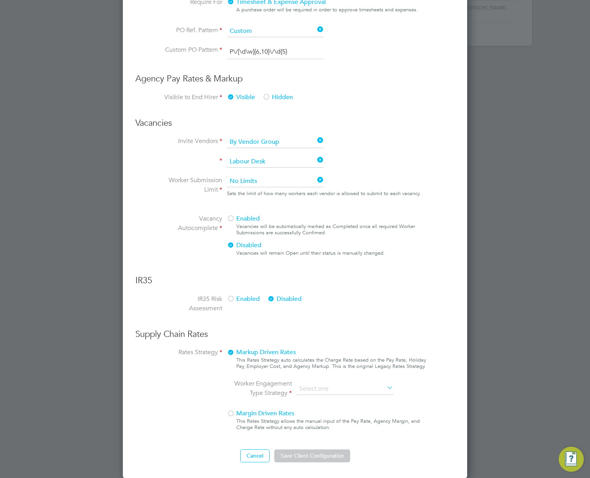
scroll to position [786, 345]
click at [350, 390] on input at bounding box center [345, 389] width 97 height 12
click at [345, 400] on li "All Engagement Types" at bounding box center [344, 400] width 97 height 10
type input "All Engagement Types"
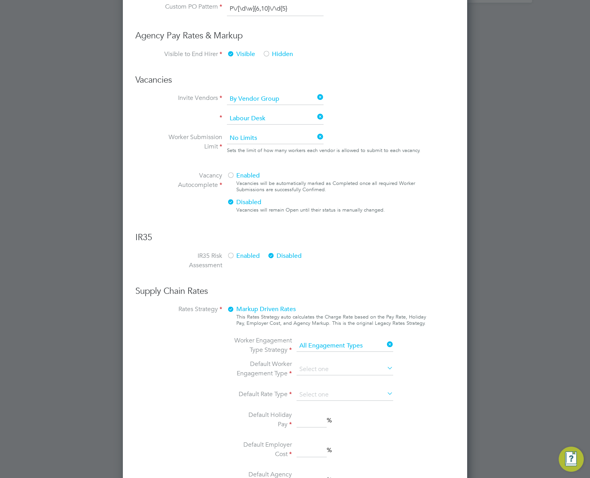
scroll to position [498, 0]
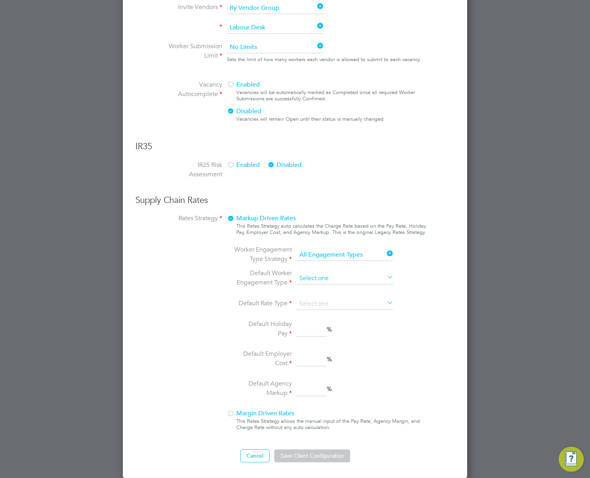
click at [334, 278] on input at bounding box center [345, 278] width 97 height 12
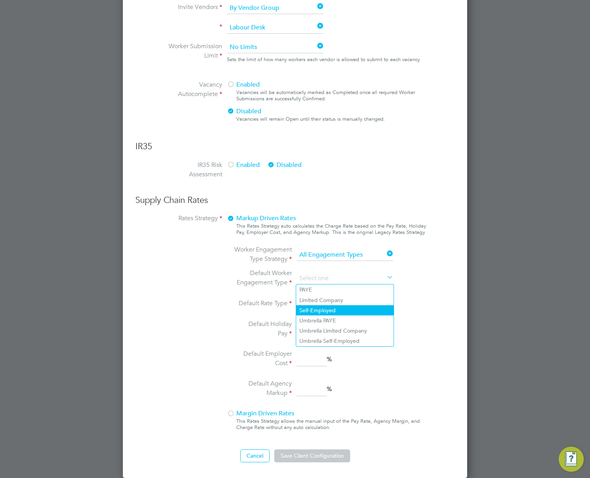
click at [331, 308] on li "Self-Employed" at bounding box center [344, 310] width 97 height 10
type input "Self-Employed"
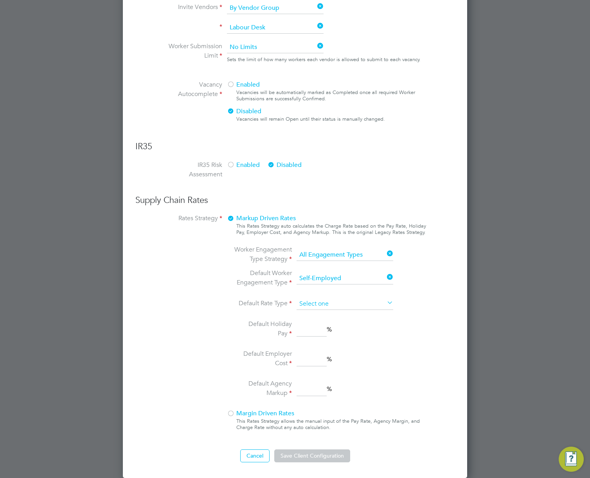
click at [332, 299] on input at bounding box center [345, 304] width 97 height 12
click at [329, 320] on li "Daily" at bounding box center [344, 325] width 97 height 10
type input "Daily"
click at [327, 324] on li "Default Holiday Pay %" at bounding box center [315, 329] width 165 height 20
click at [313, 329] on input at bounding box center [312, 330] width 30 height 14
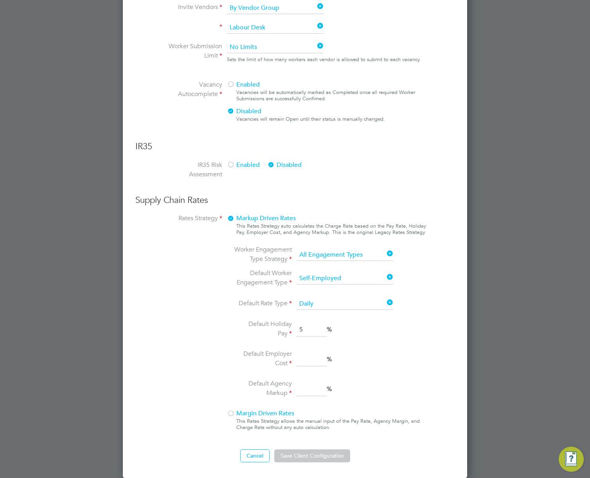
type input "5"
click at [307, 359] on input "2" at bounding box center [312, 359] width 30 height 14
type input "2"
click at [316, 395] on input at bounding box center [312, 389] width 30 height 14
type input "3"
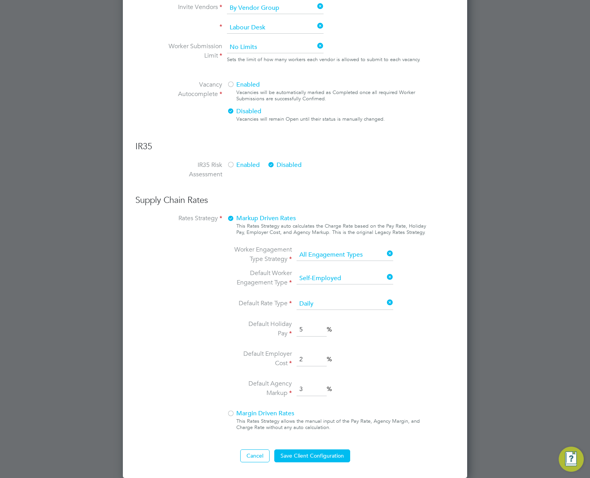
click at [325, 462] on div "Edit VMS Configuration Mandatory Fields Client Config Name Morgan Sindall Const…" at bounding box center [295, 17] width 345 height 920
click at [327, 453] on button "Save Client Configuration" at bounding box center [312, 455] width 76 height 13
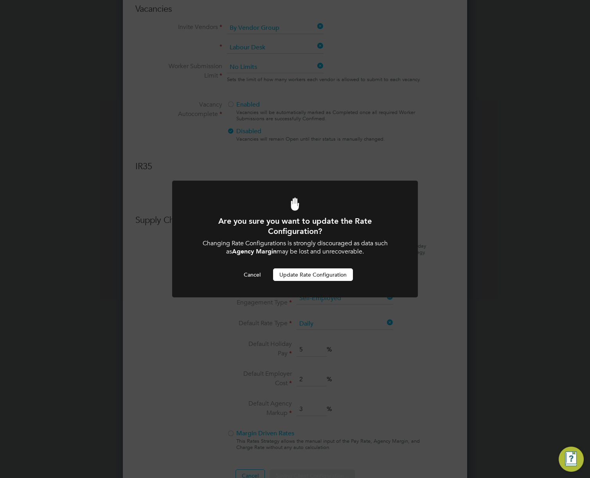
click at [308, 274] on button "Update Rate Configuration" at bounding box center [313, 274] width 80 height 13
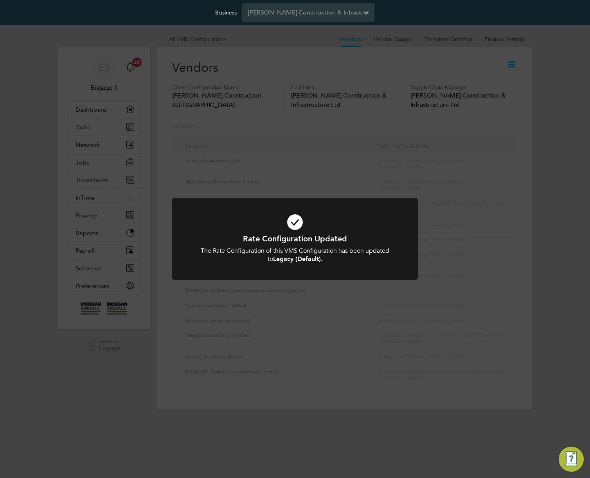
click at [432, 119] on div "Rate Configuration Updated The Rate Configuration of this VMS Configuration has…" at bounding box center [295, 239] width 590 height 478
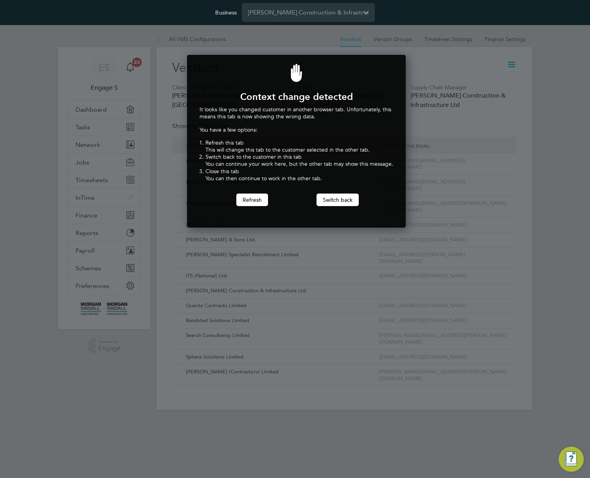
scroll to position [173, 216]
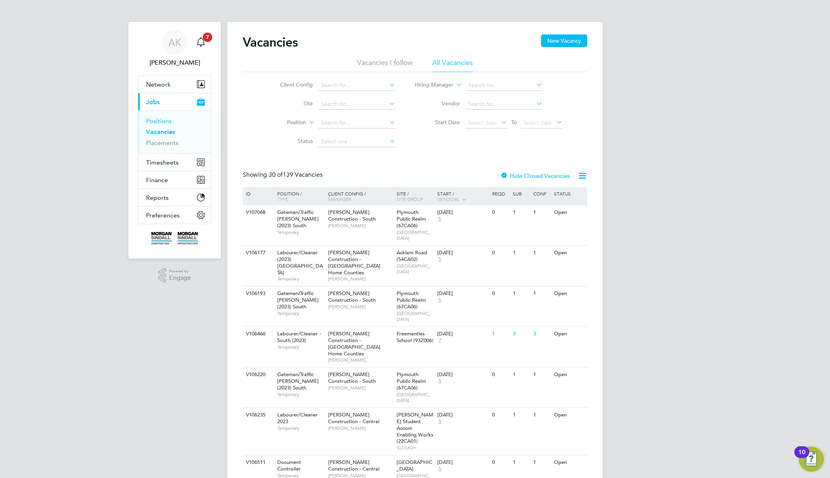
click at [168, 117] on link "Positions" at bounding box center [159, 120] width 26 height 7
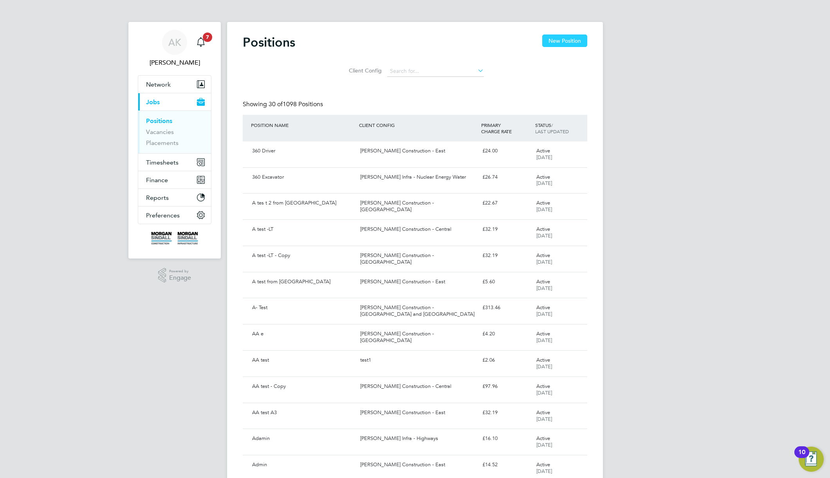
click at [556, 39] on button "New Position" at bounding box center [564, 40] width 45 height 13
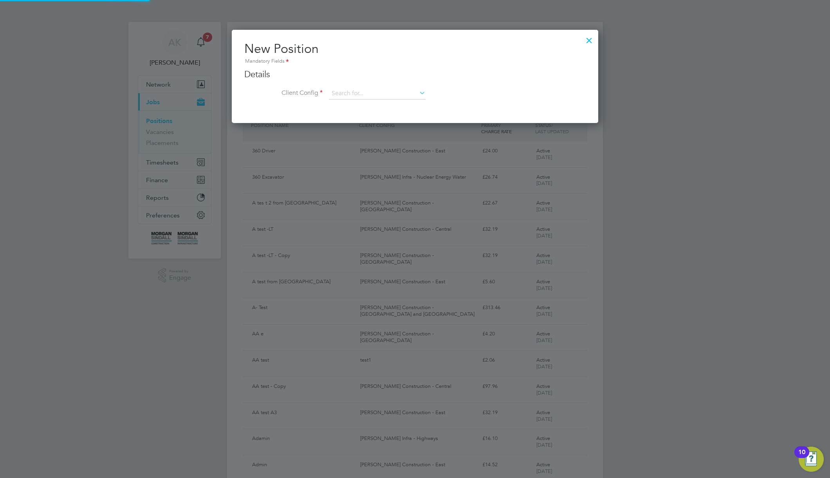
scroll to position [94, 367]
click at [404, 93] on input at bounding box center [377, 94] width 97 height 12
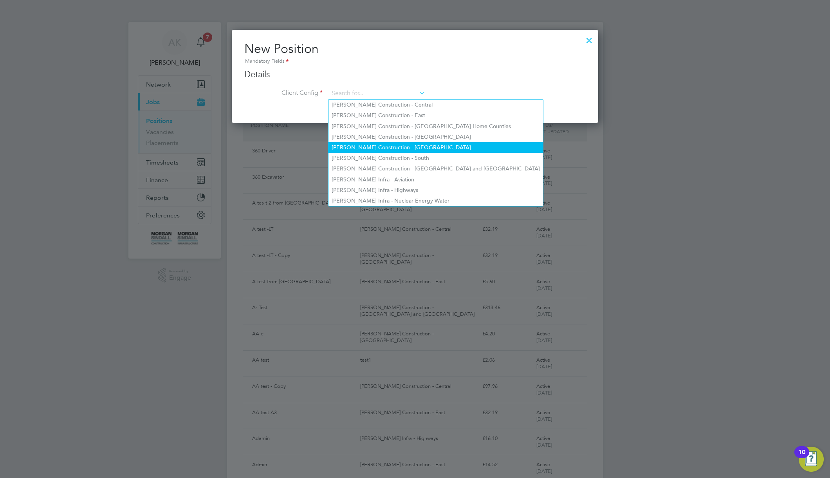
click at [417, 146] on li "[PERSON_NAME] Construction - [GEOGRAPHIC_DATA]" at bounding box center [435, 147] width 215 height 11
type input "[PERSON_NAME] Construction - [GEOGRAPHIC_DATA]"
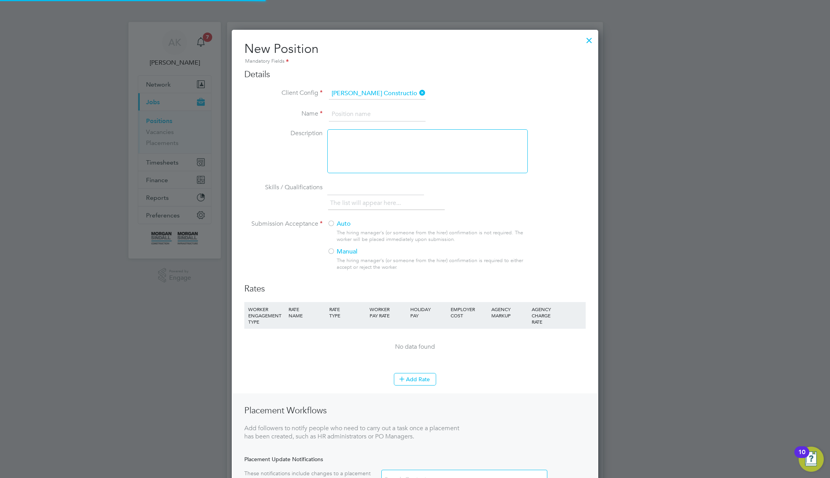
scroll to position [515, 367]
click at [388, 111] on input at bounding box center [377, 114] width 97 height 14
type input "A test fix"
click at [376, 155] on div at bounding box center [427, 151] width 200 height 44
click at [336, 226] on label "Auto" at bounding box center [424, 224] width 194 height 8
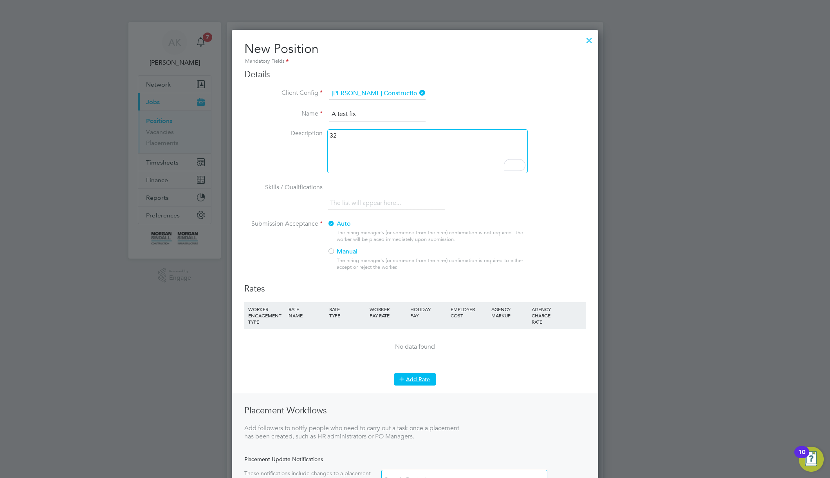
click at [412, 381] on button "Add Rate" at bounding box center [415, 379] width 42 height 13
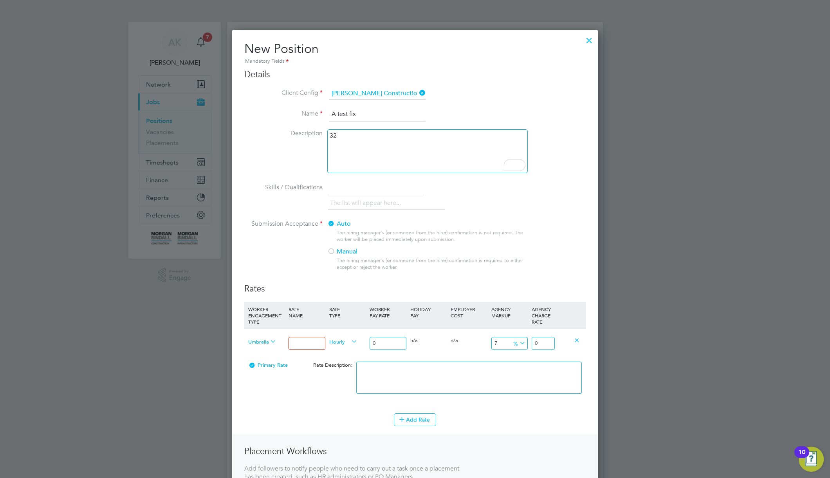
click at [265, 343] on span "Umbrella PAYE" at bounding box center [262, 341] width 28 height 9
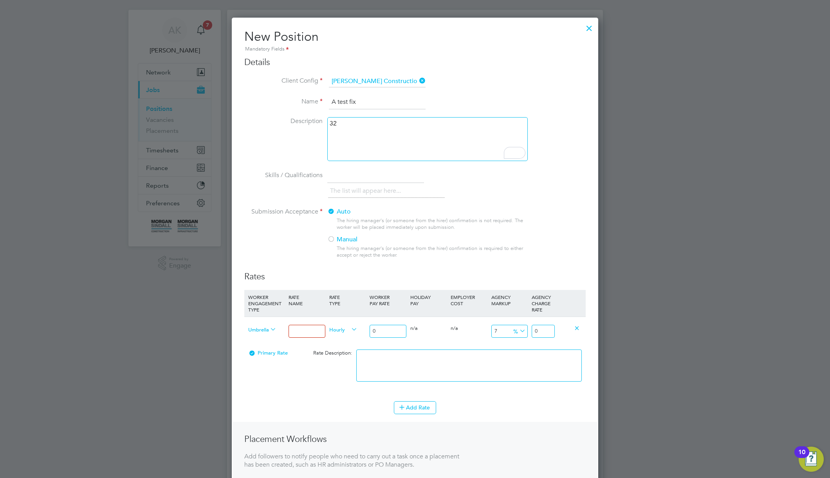
click at [318, 332] on body "AK Alex K Notifications 7 Applications: Network Team Members Businesses Sites W…" at bounding box center [415, 476] width 830 height 977
click at [303, 329] on input "25" at bounding box center [307, 331] width 36 height 13
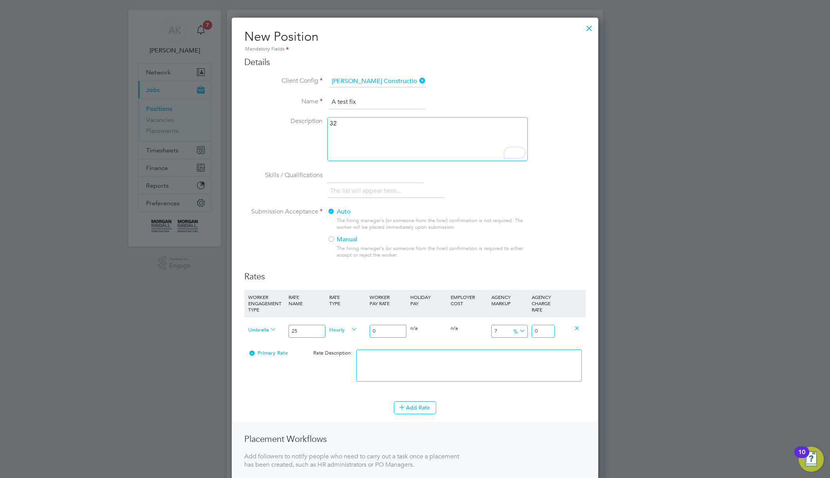
click at [303, 329] on input "25" at bounding box center [307, 331] width 36 height 13
type input "IN"
click at [384, 330] on input "0" at bounding box center [388, 331] width 36 height 13
type input "03"
type input "3.572088"
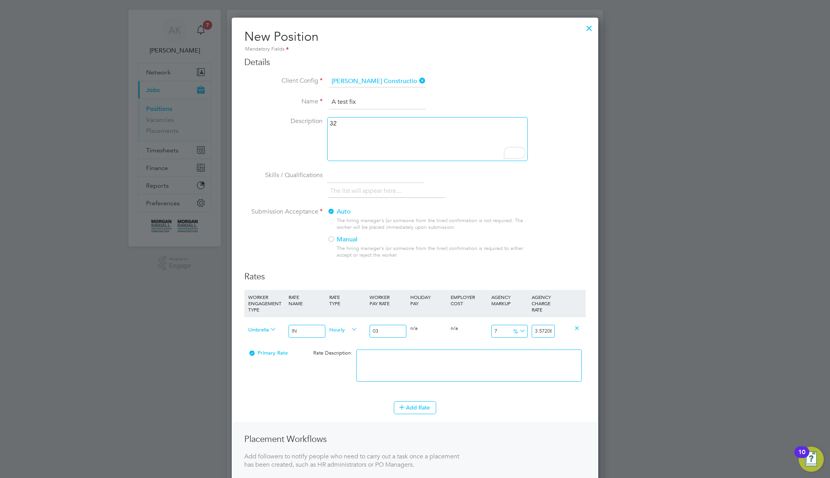
type input "035"
type input "41.67436"
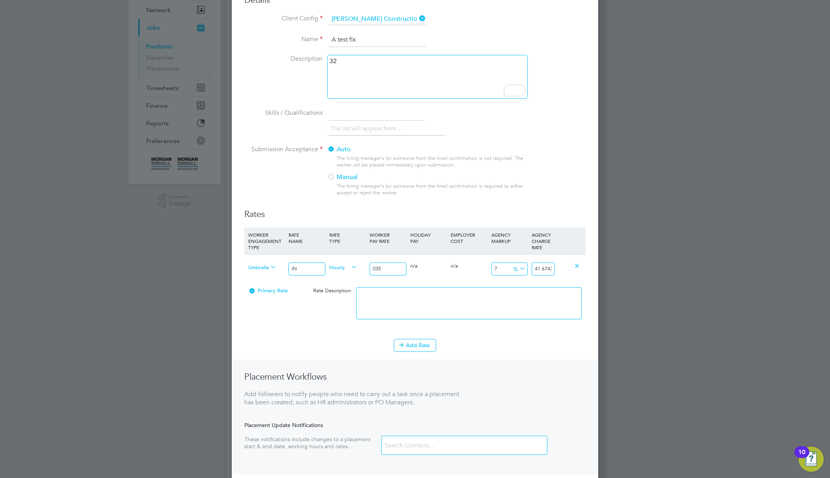
scroll to position [240, 0]
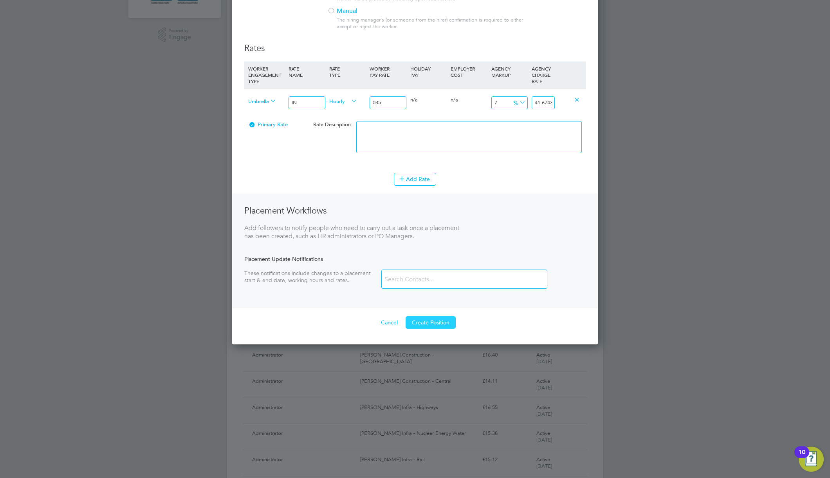
type input "035"
click at [429, 323] on button "Create Position" at bounding box center [431, 322] width 50 height 13
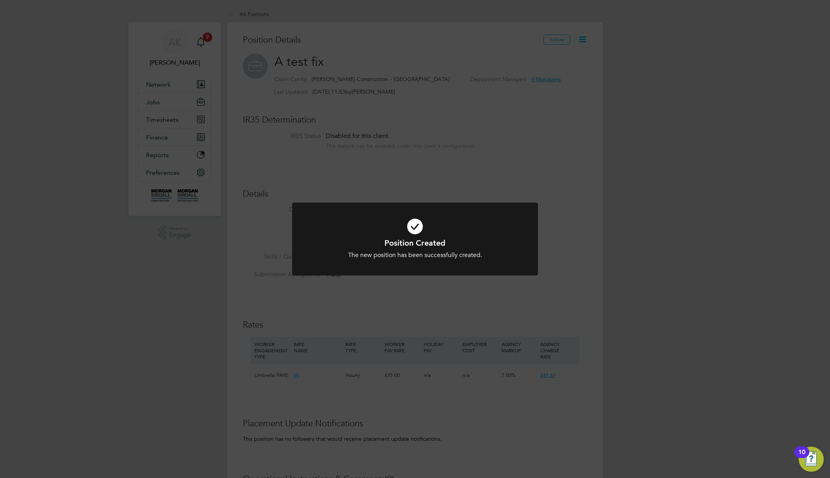
click at [603, 241] on div "Position Created The new position has been successfully created. Cancel Okay" at bounding box center [415, 239] width 830 height 478
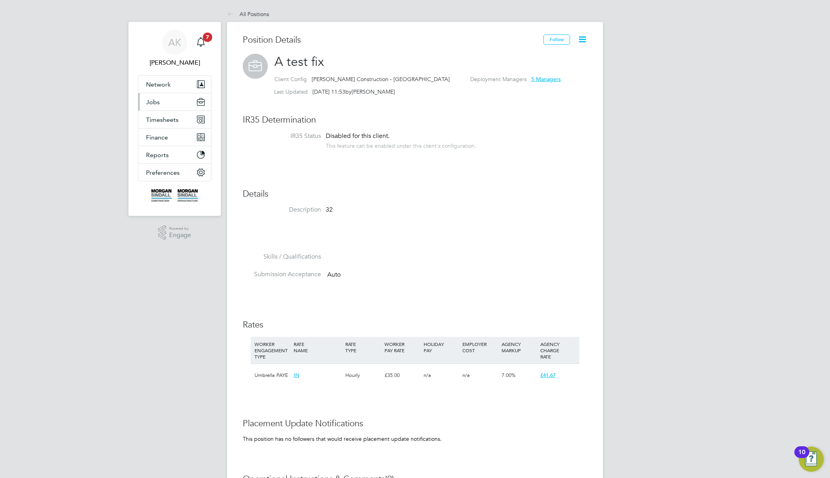
click at [160, 103] on button "Jobs" at bounding box center [174, 101] width 73 height 17
click at [161, 101] on button "Jobs" at bounding box center [174, 101] width 73 height 17
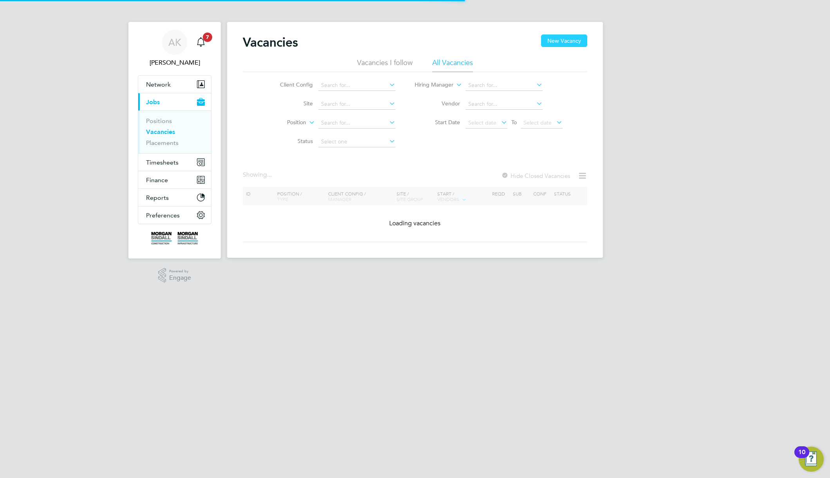
click at [554, 41] on button "New Vacancy" at bounding box center [564, 40] width 46 height 13
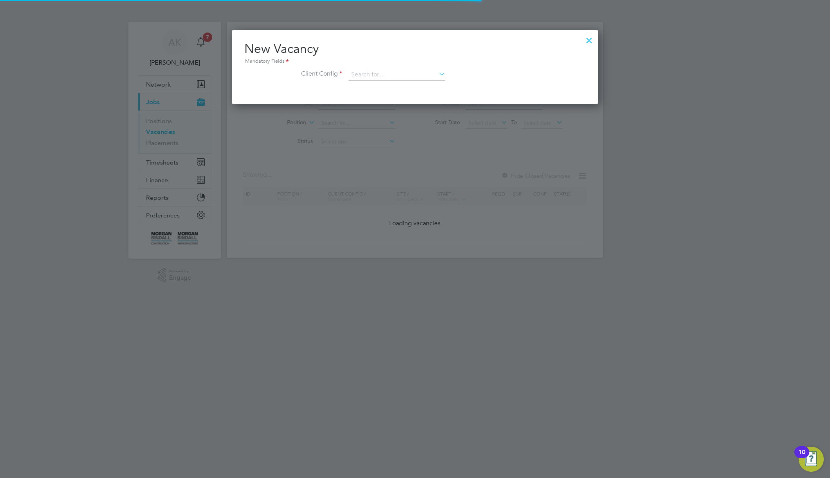
scroll to position [74, 367]
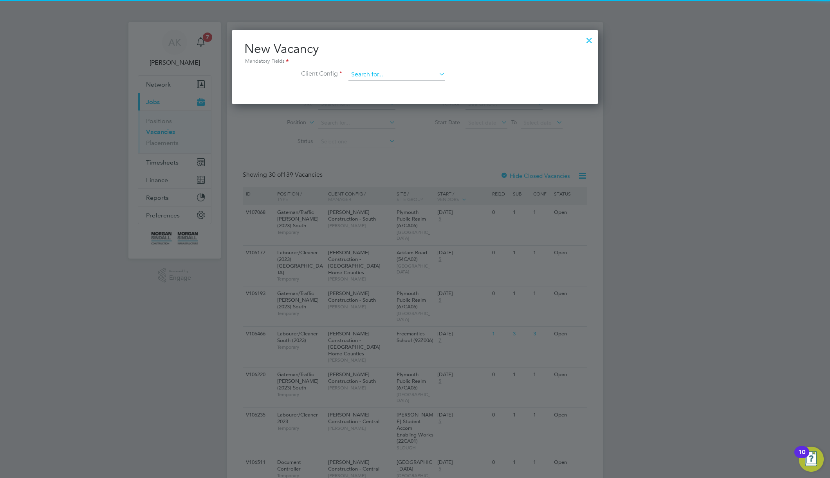
click at [392, 72] on input at bounding box center [396, 75] width 97 height 12
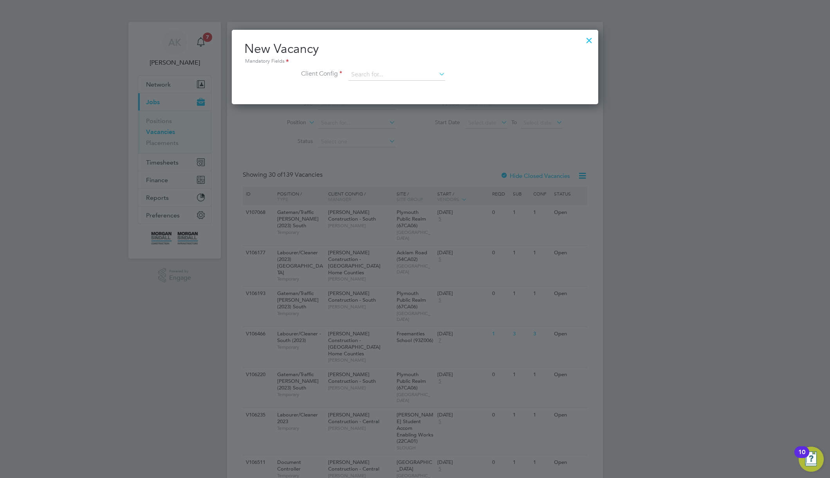
click at [389, 126] on li "[PERSON_NAME] Construction - [GEOGRAPHIC_DATA]" at bounding box center [455, 128] width 215 height 11
type input "[PERSON_NAME] Construction - [GEOGRAPHIC_DATA]"
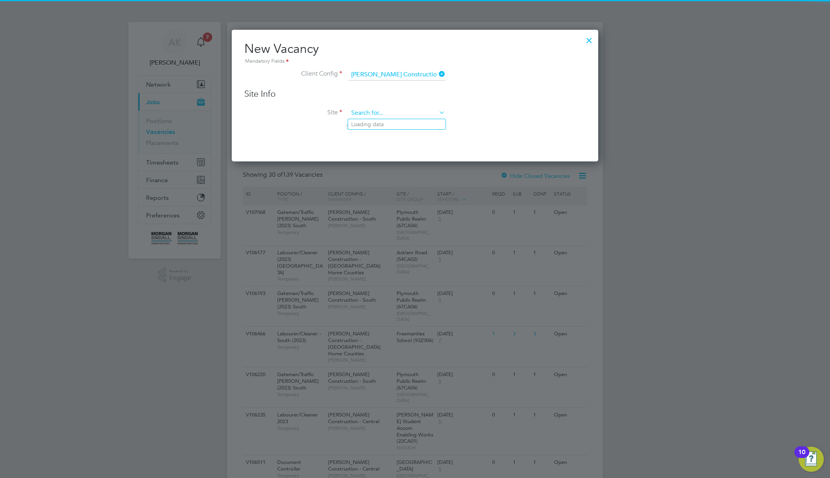
click at [389, 115] on input at bounding box center [396, 113] width 97 height 12
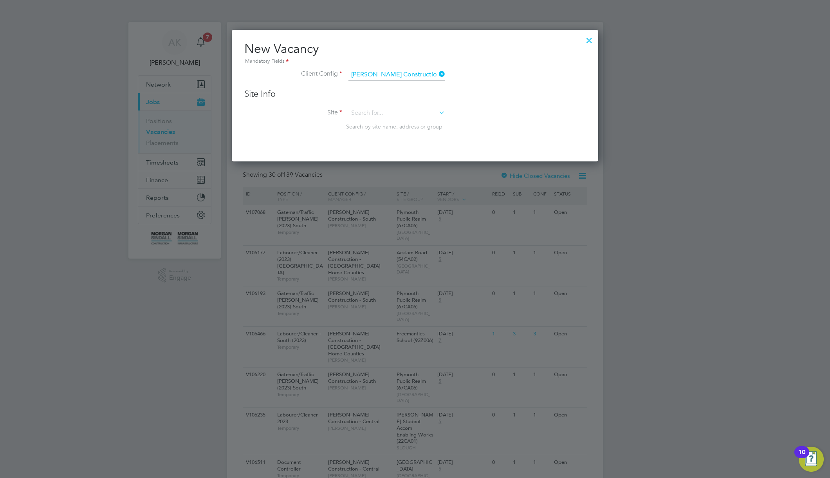
click at [409, 177] on li "Carvrain Early (20W031)" at bounding box center [414, 177] width 132 height 11
type input "Carvrain Early (20W031)"
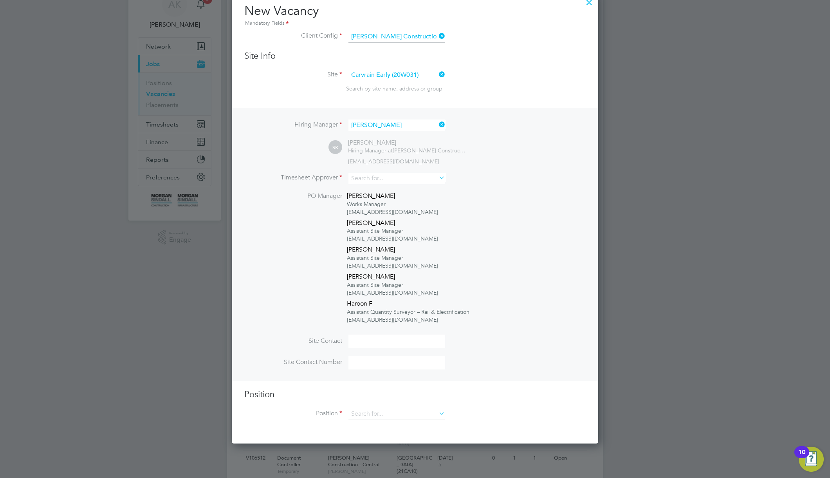
scroll to position [134, 0]
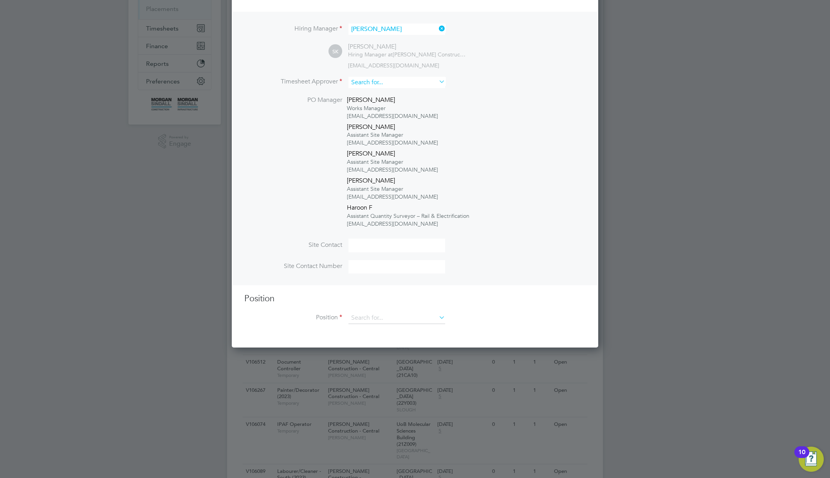
click at [421, 84] on input at bounding box center [396, 82] width 97 height 11
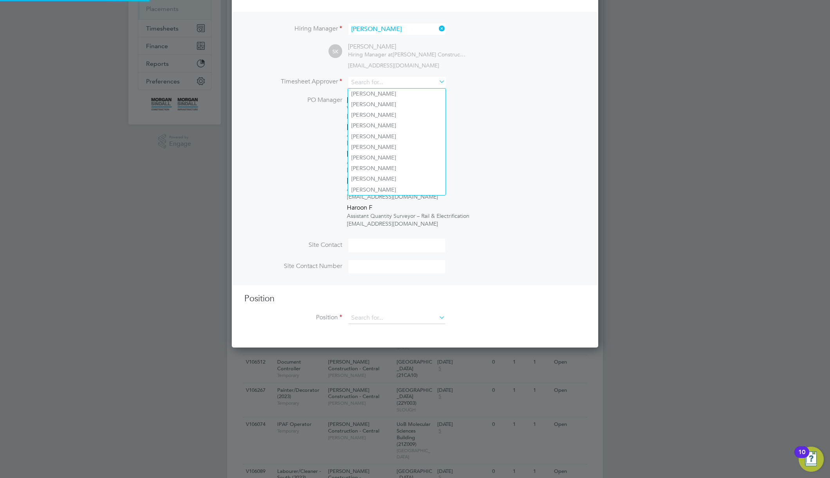
click at [405, 134] on li "Adam C" at bounding box center [396, 136] width 97 height 11
type input "Adam C"
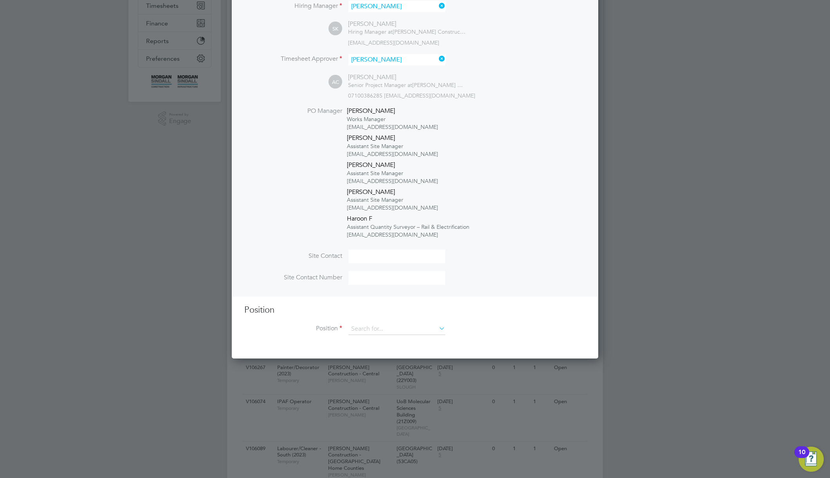
scroll to position [283, 0]
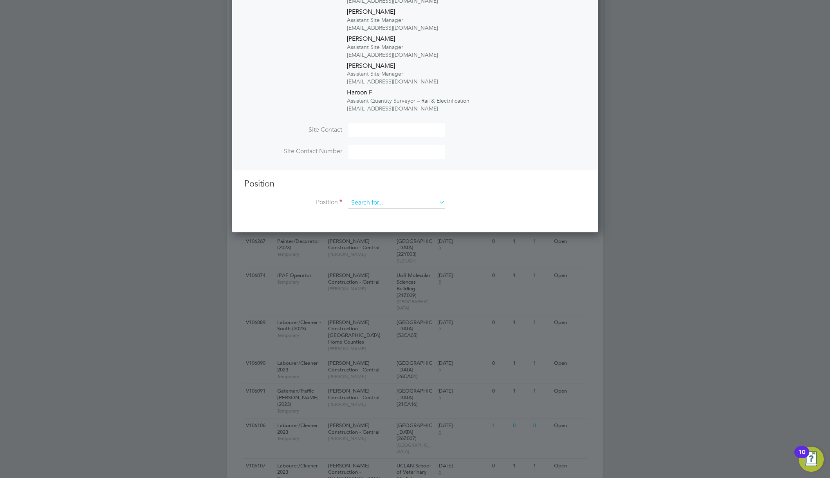
click at [388, 202] on input at bounding box center [396, 203] width 97 height 12
click at [393, 234] on li "A test fix" at bounding box center [397, 236] width 99 height 11
type input "A test fix"
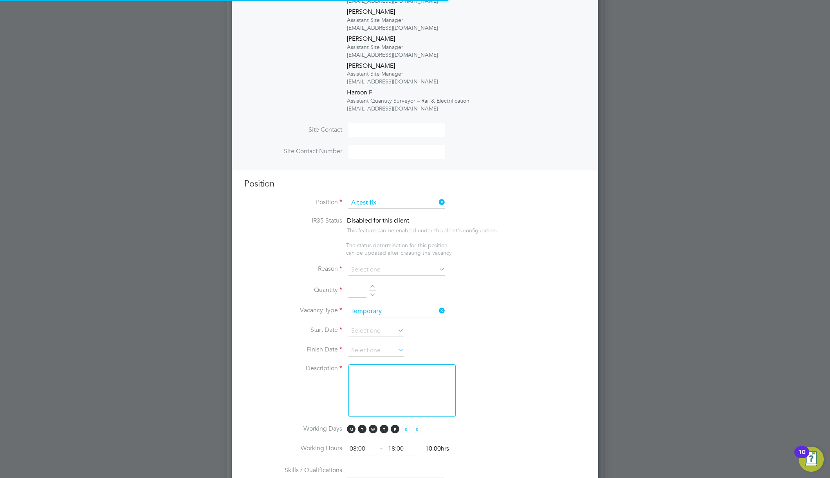
scroll to position [1266, 367]
type textarea "32"
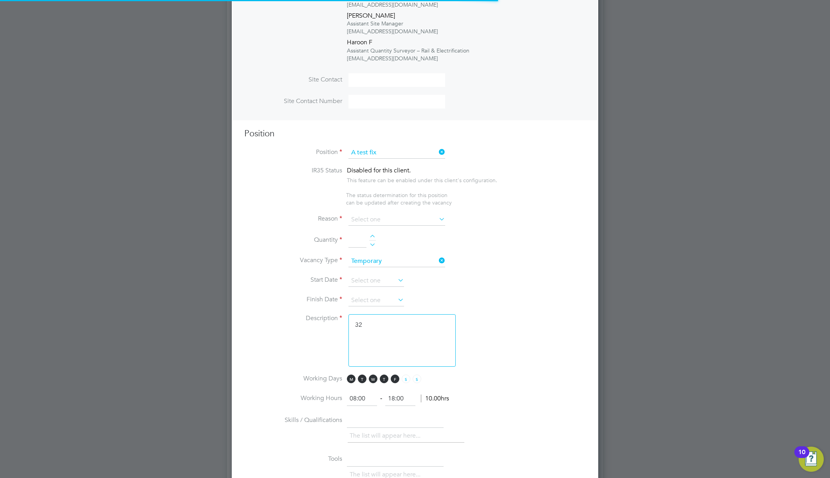
scroll to position [414, 0]
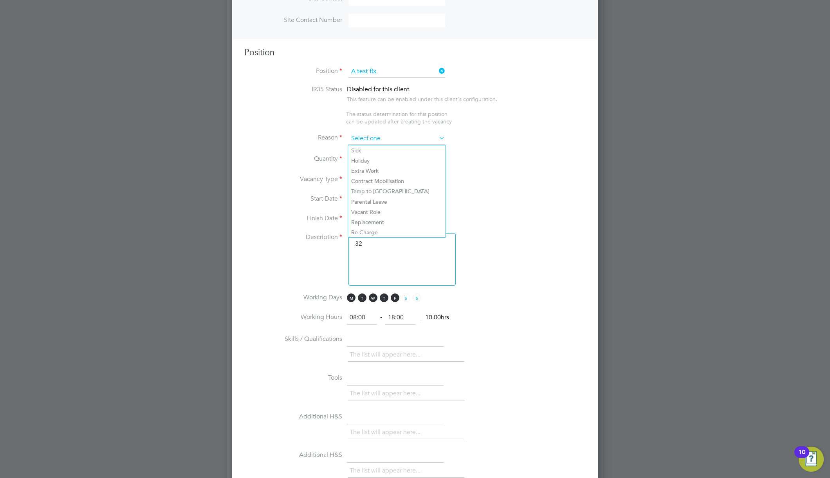
click at [405, 138] on input at bounding box center [396, 139] width 97 height 12
click at [401, 168] on li "Extra Work" at bounding box center [396, 171] width 97 height 10
type input "Extra Work"
click at [372, 156] on div at bounding box center [372, 155] width 7 height 5
type input "1"
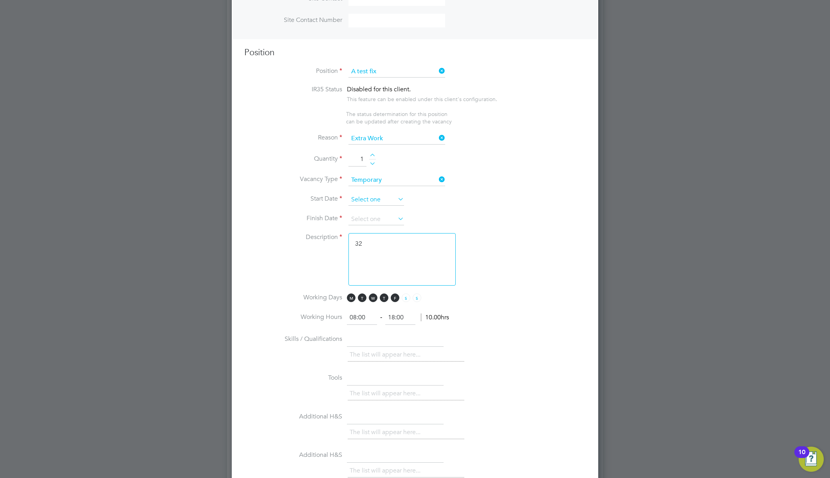
scroll to position [288, 0]
click at [370, 205] on input at bounding box center [376, 200] width 56 height 12
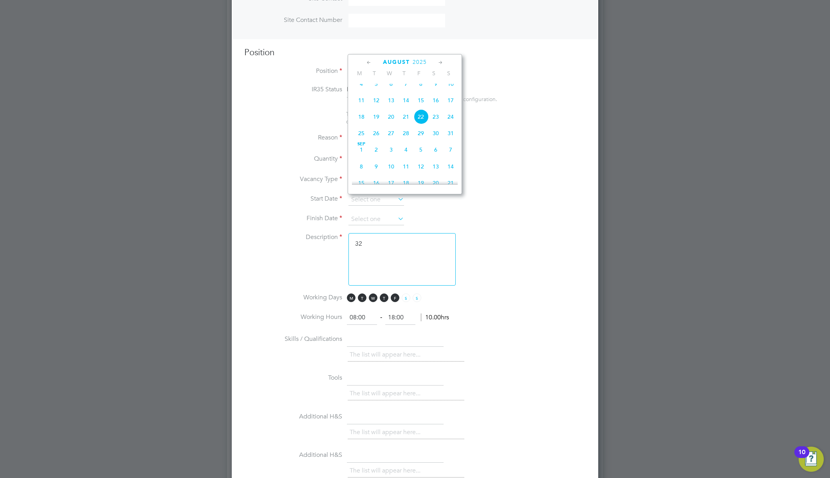
drag, startPoint x: 367, startPoint y: 90, endPoint x: 366, endPoint y: 139, distance: 49.3
click at [367, 91] on span "4" at bounding box center [361, 83] width 15 height 15
type input "[DATE]"
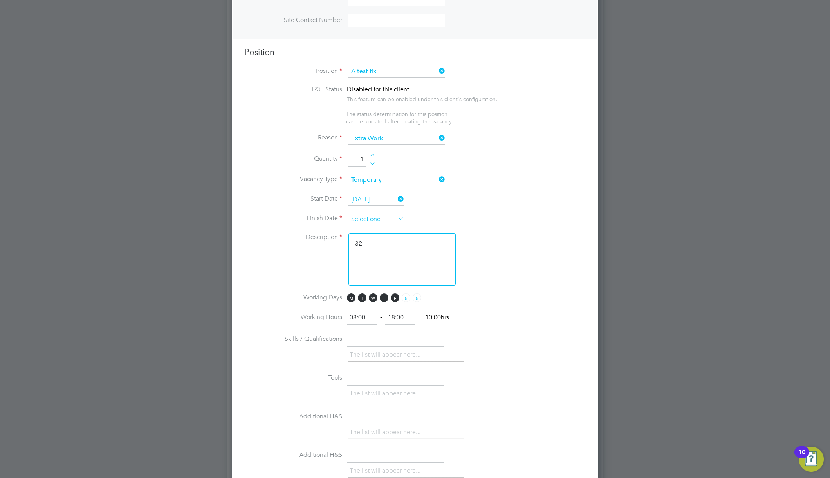
click at [379, 219] on input at bounding box center [376, 219] width 56 height 12
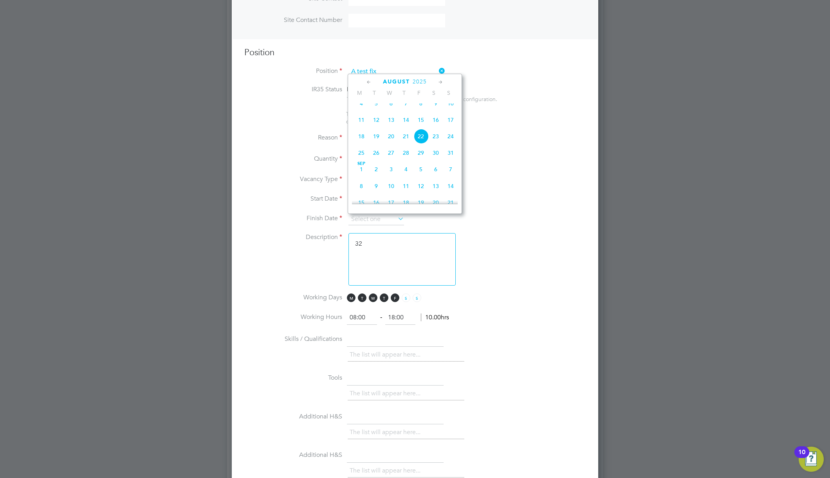
click at [453, 193] on span "14" at bounding box center [450, 186] width 15 height 15
type input "[DATE]"
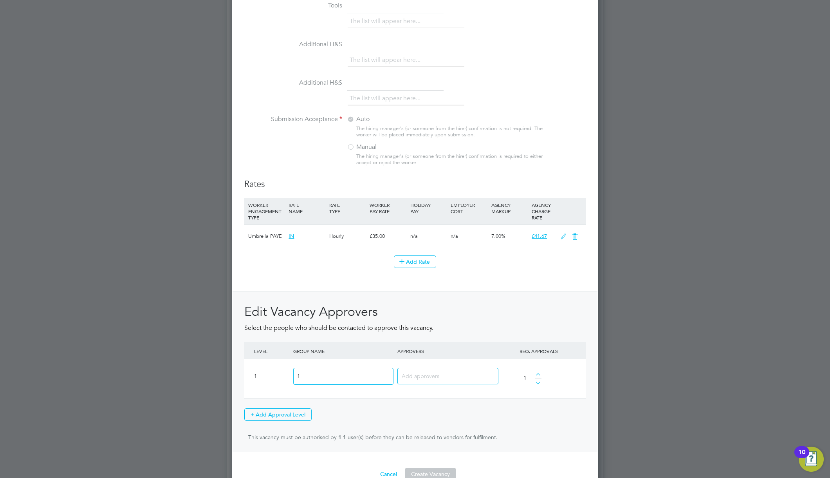
scroll to position [804, 0]
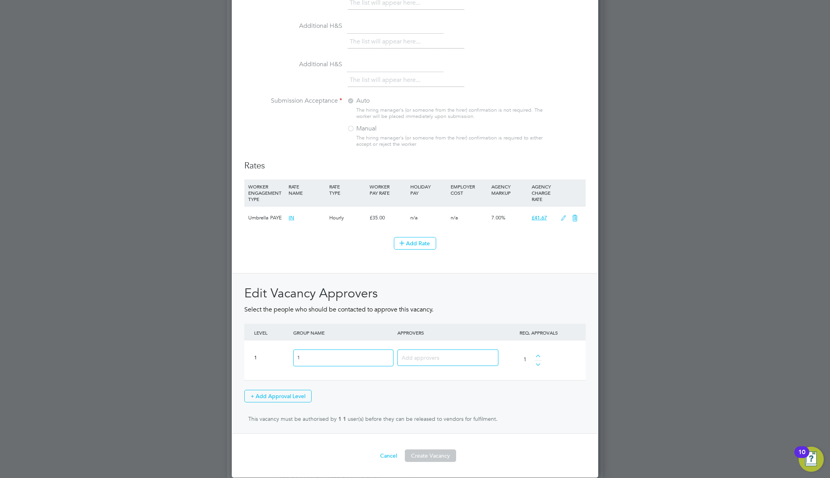
click at [445, 456] on button "Create Vacancy" at bounding box center [430, 455] width 51 height 13
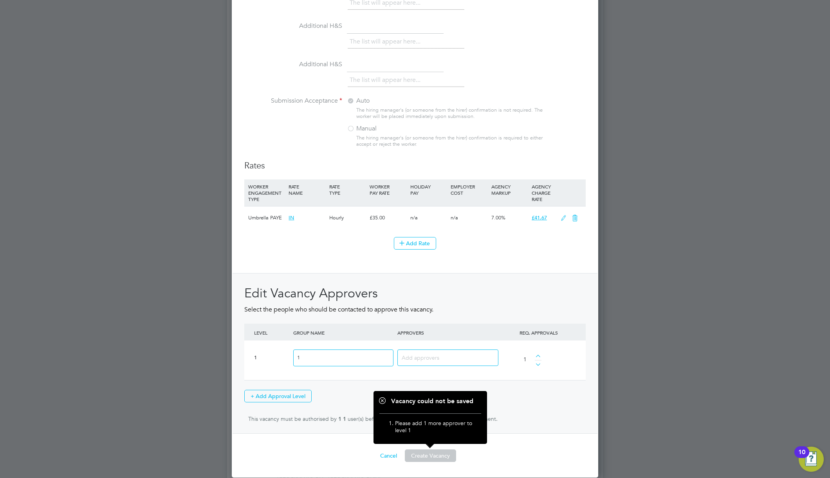
click at [448, 348] on div at bounding box center [447, 357] width 104 height 28
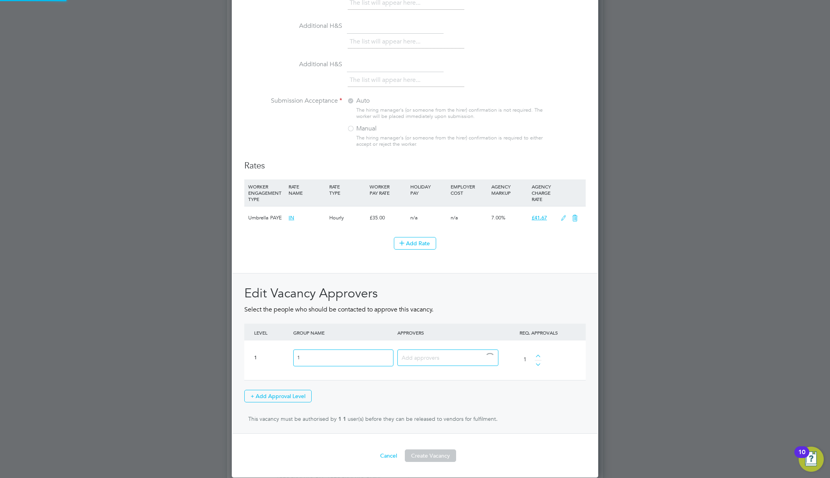
click at [445, 356] on input at bounding box center [445, 357] width 87 height 10
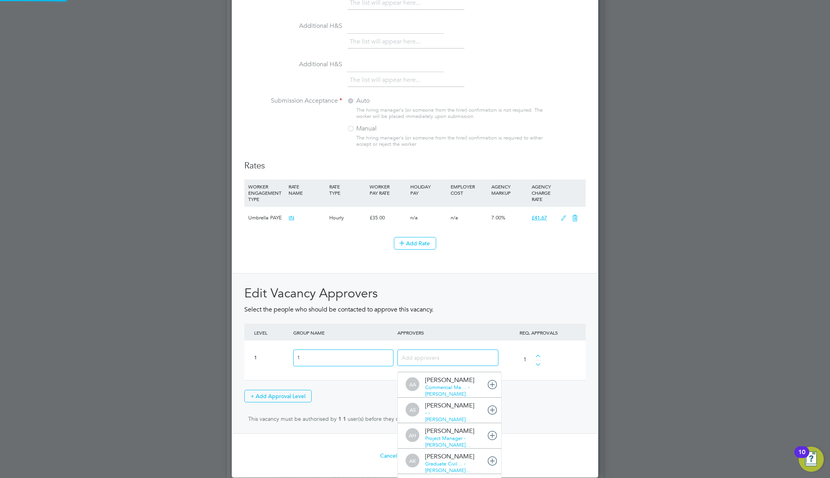
scroll to position [0, 0]
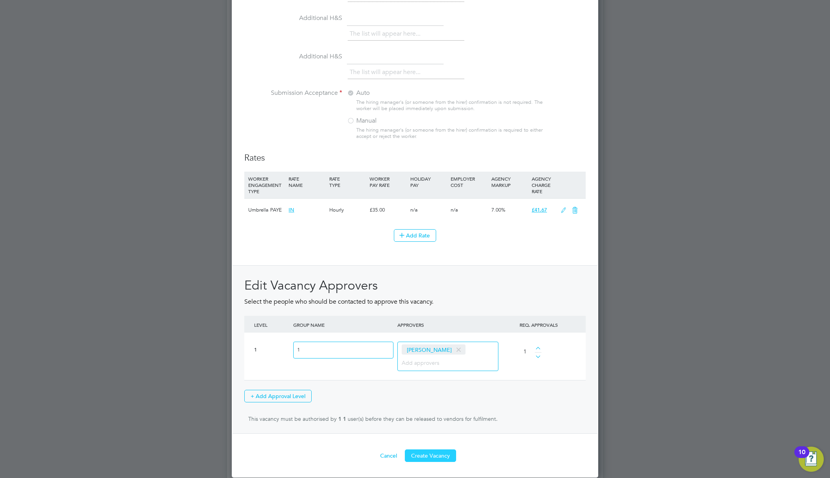
click at [431, 458] on button "Create Vacancy" at bounding box center [430, 455] width 51 height 13
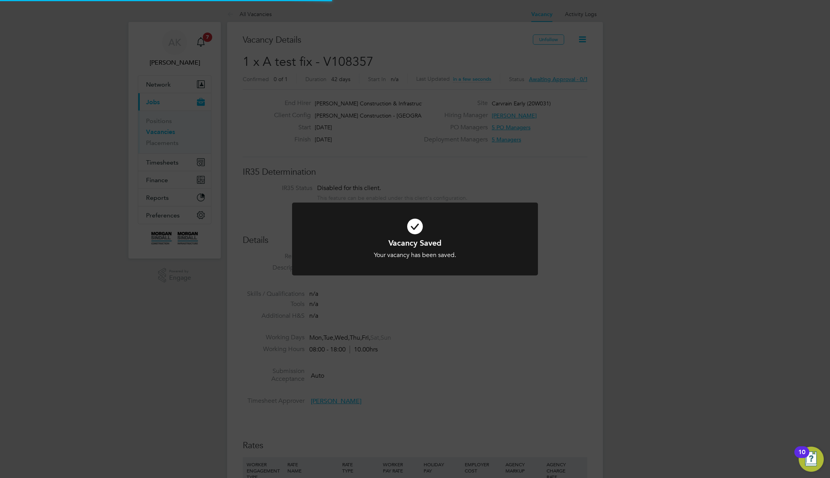
click at [476, 392] on div "Vacancy Saved Your vacancy has been saved. Cancel Okay" at bounding box center [415, 239] width 830 height 478
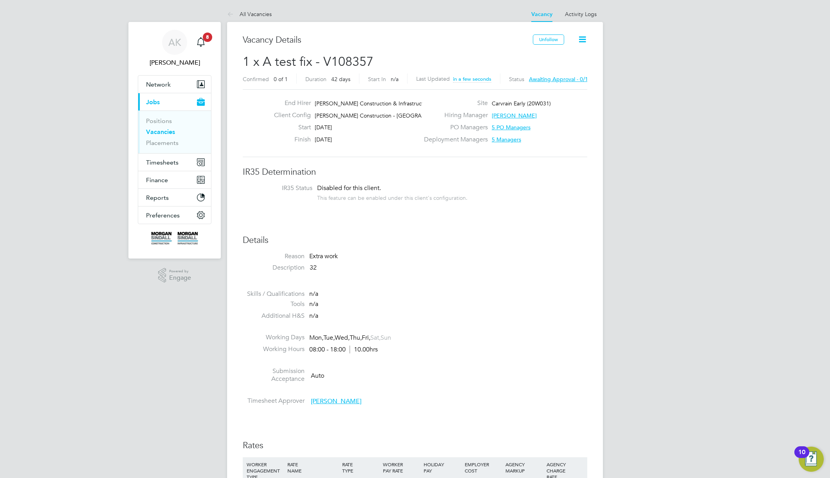
click at [581, 39] on icon at bounding box center [582, 39] width 10 height 10
click at [545, 99] on li "Approve All Levels" at bounding box center [557, 99] width 56 height 11
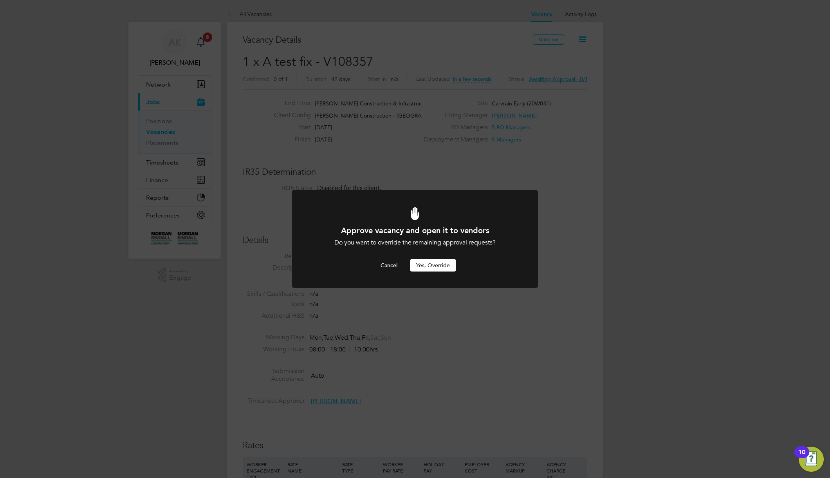
click at [437, 267] on button "Yes, Override" at bounding box center [433, 265] width 46 height 13
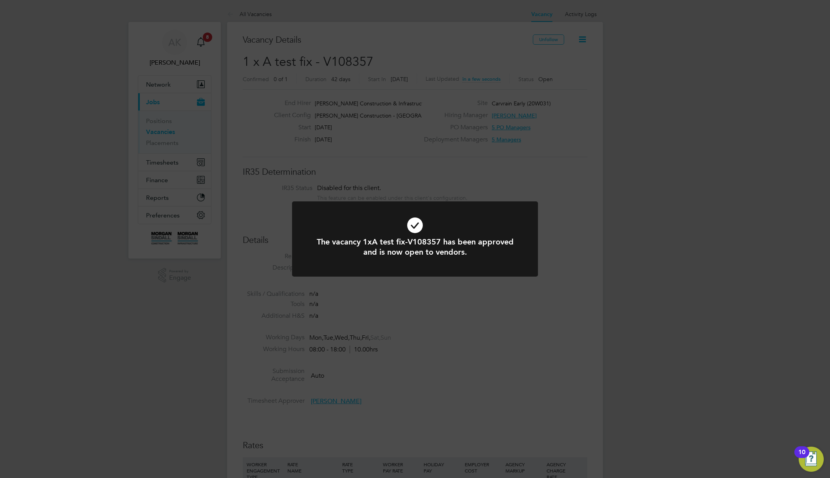
click at [543, 307] on div "The vacancy 1xA test fix-V108357 has been approved and is now open to vendors. …" at bounding box center [415, 239] width 830 height 478
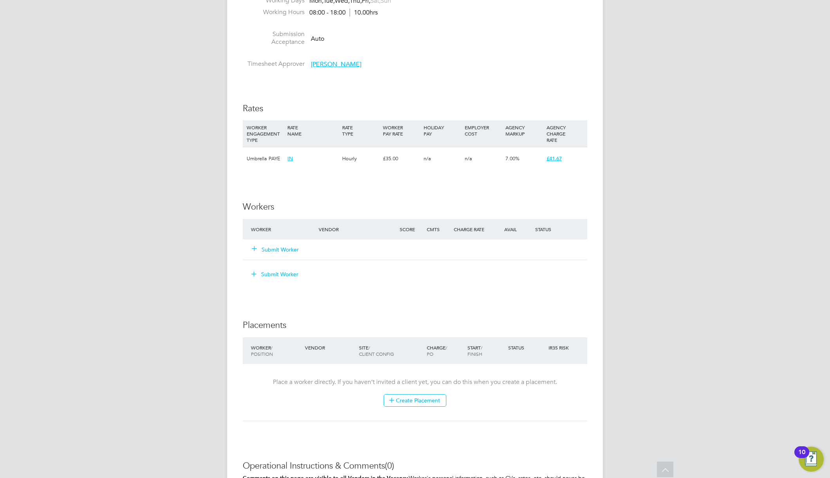
click at [281, 251] on button "Submit Worker" at bounding box center [275, 249] width 47 height 8
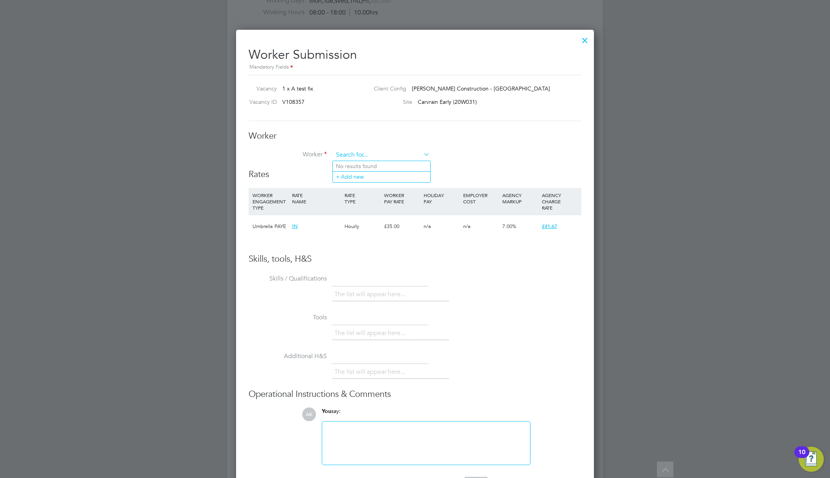
click at [368, 157] on input at bounding box center [381, 155] width 97 height 12
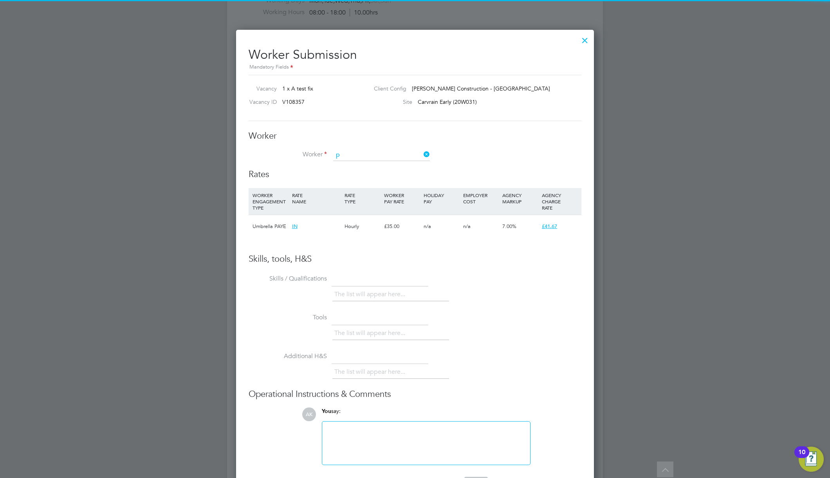
click at [367, 166] on li "P aul O" at bounding box center [381, 166] width 97 height 11
type input "Paul O"
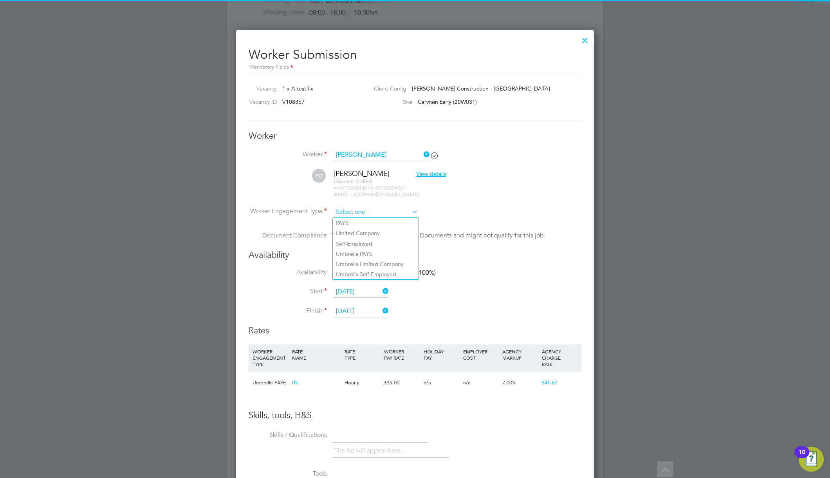
click at [366, 214] on input at bounding box center [375, 212] width 85 height 12
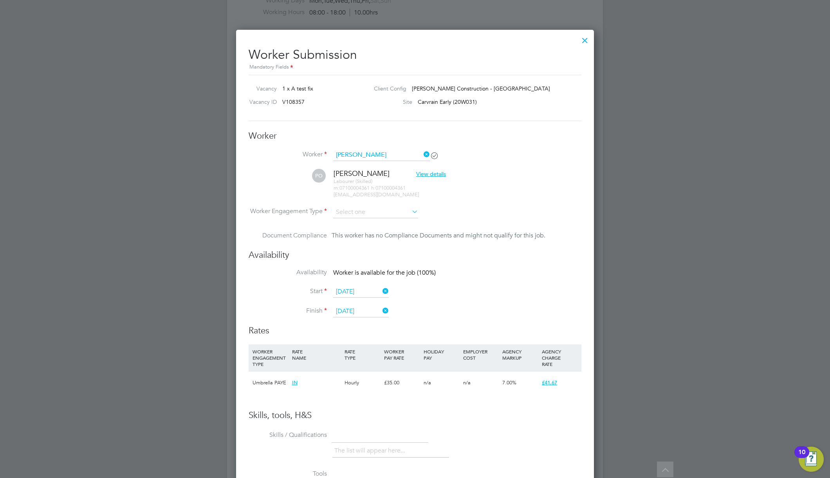
click at [364, 234] on li "Limited Company" at bounding box center [376, 233] width 86 height 10
type input "Limited Company"
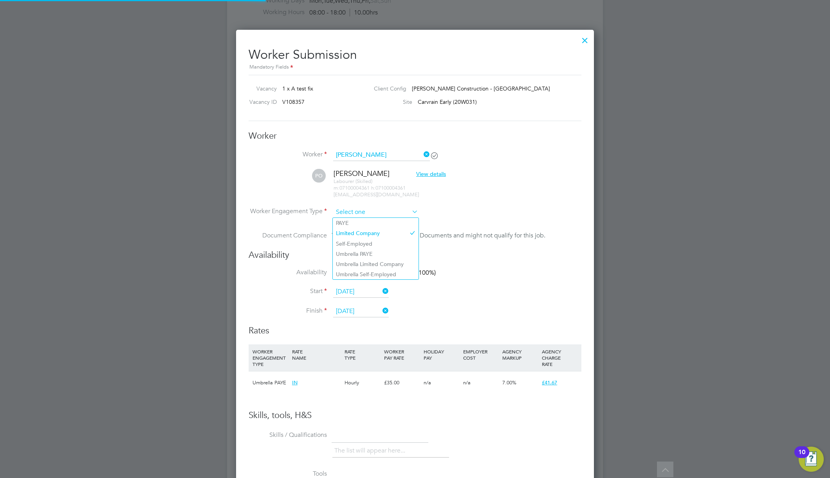
click at [379, 211] on input at bounding box center [375, 212] width 85 height 12
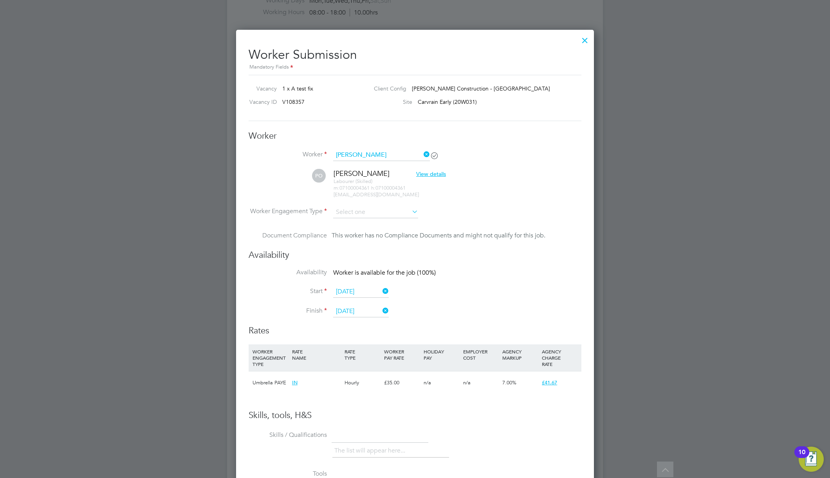
click at [377, 251] on li "Umbrella PAYE" at bounding box center [376, 254] width 86 height 10
type input "Umbrella PAYE"
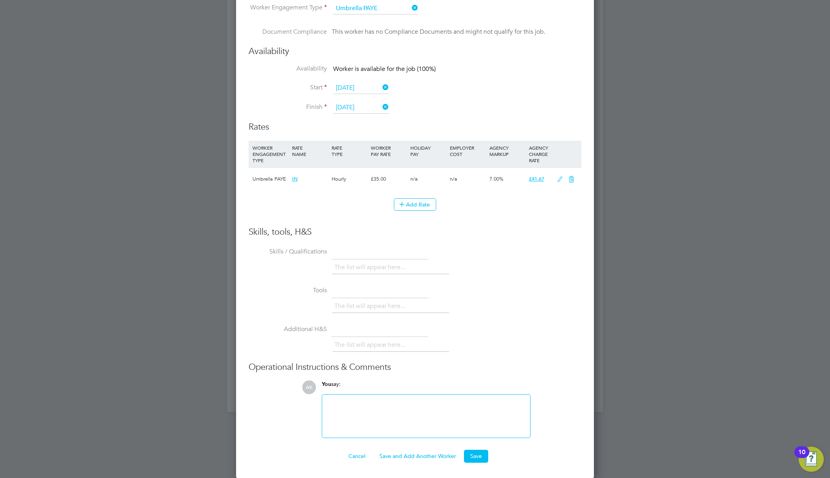
click at [484, 463] on div "Worker Submission Mandatory Fields Vacancy 1 x A test fix Client Config Morgan …" at bounding box center [415, 152] width 358 height 652
click at [477, 455] on button "Save" at bounding box center [476, 455] width 24 height 13
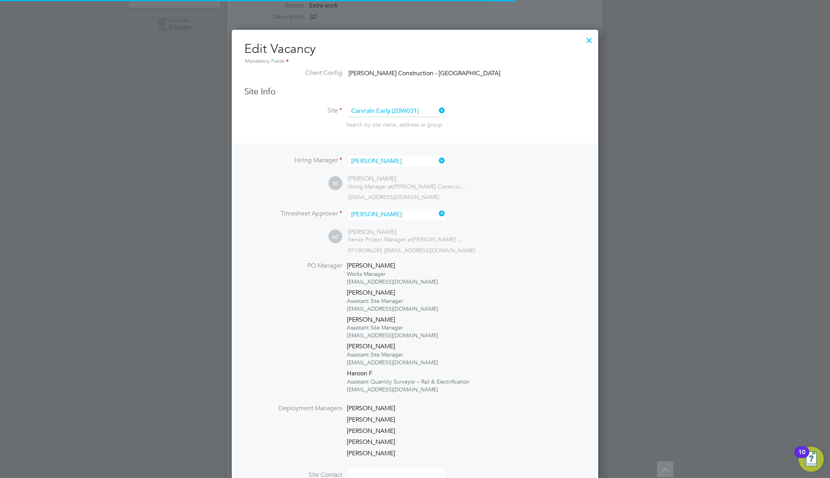
scroll to position [4, 4]
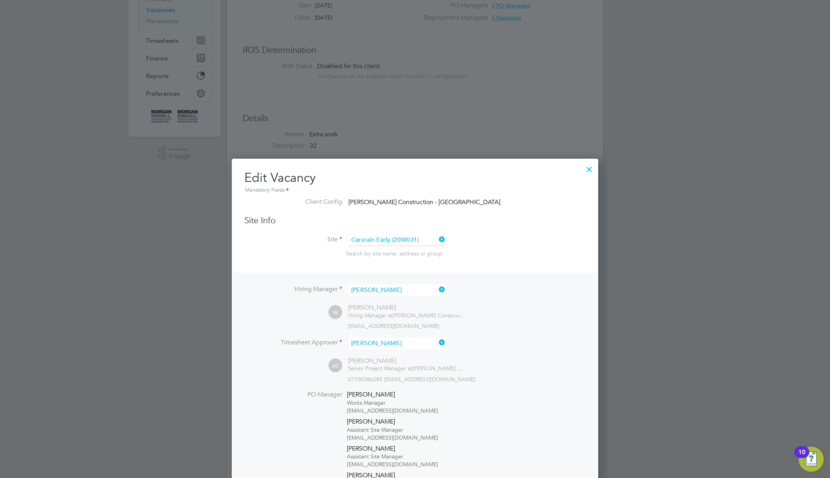
click at [590, 167] on div at bounding box center [589, 167] width 14 height 14
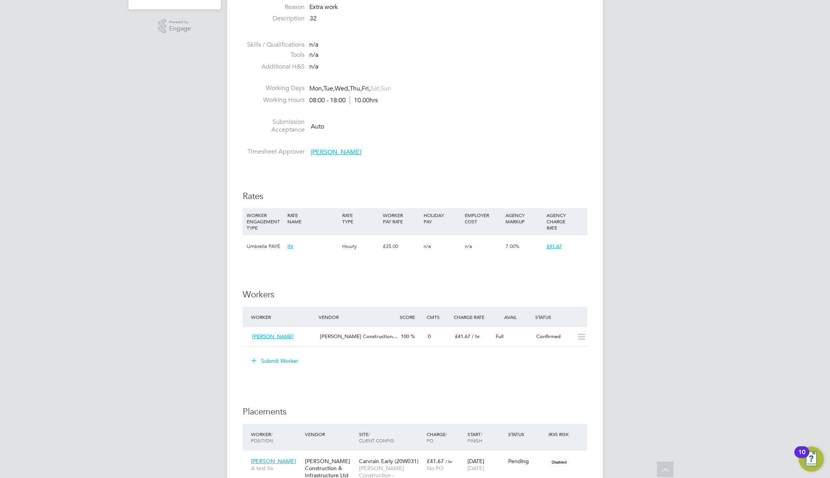
scroll to position [251, 0]
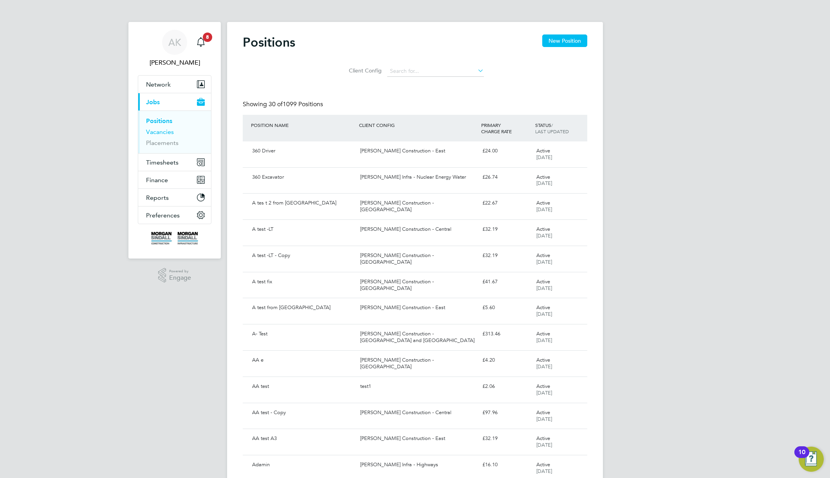
click at [170, 130] on link "Vacancies" at bounding box center [160, 131] width 28 height 7
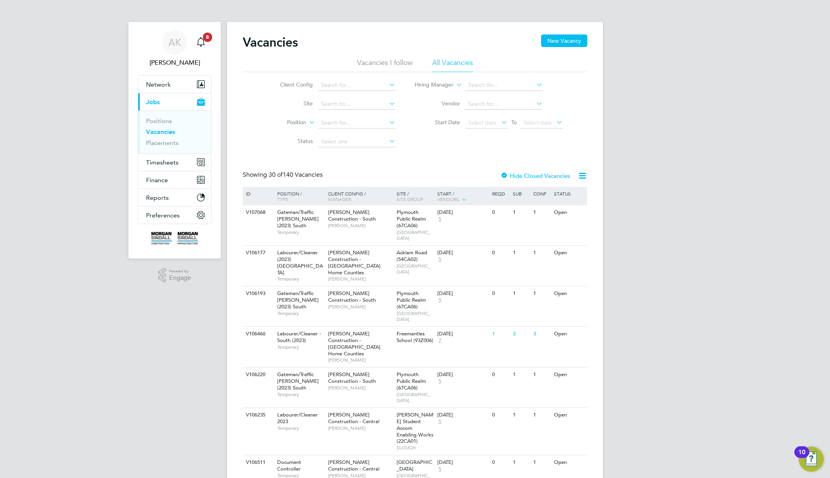
drag, startPoint x: 281, startPoint y: 43, endPoint x: 370, endPoint y: 36, distance: 89.5
click at [281, 43] on h2 "Vacancies" at bounding box center [270, 42] width 55 height 16
click at [157, 123] on link "Positions" at bounding box center [159, 120] width 26 height 7
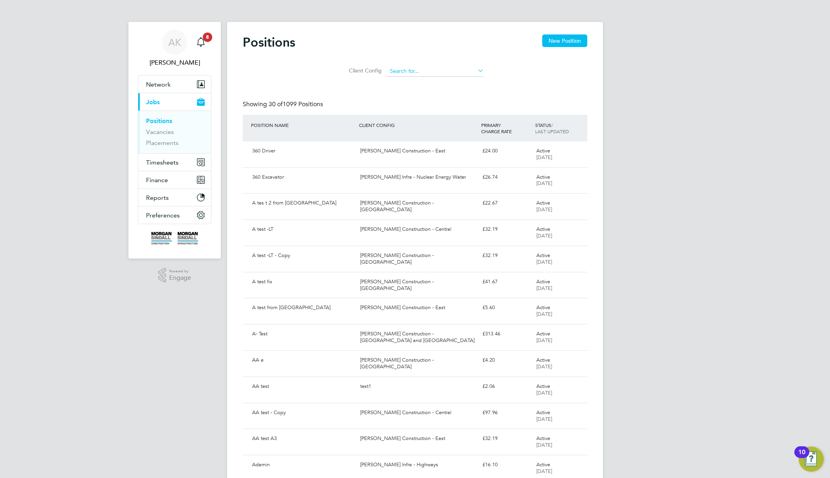
click at [422, 68] on input at bounding box center [435, 71] width 97 height 11
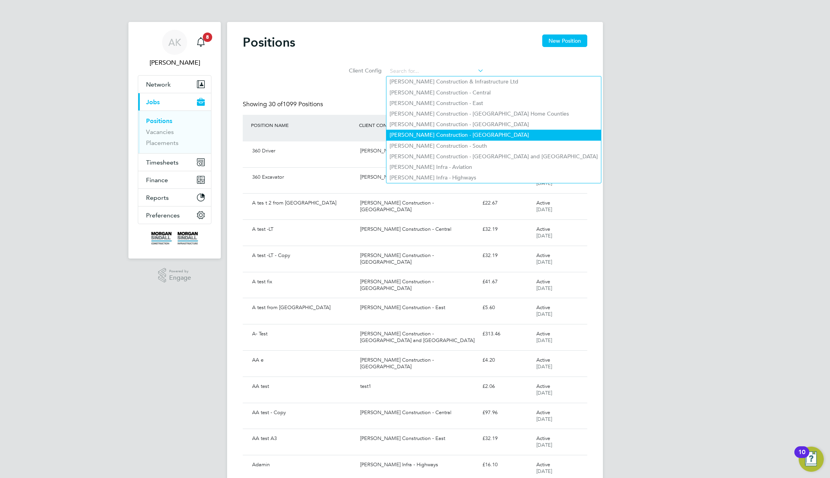
click at [443, 132] on li "[PERSON_NAME] Construction - [GEOGRAPHIC_DATA]" at bounding box center [493, 135] width 215 height 11
type input "[PERSON_NAME] Construction - [GEOGRAPHIC_DATA]"
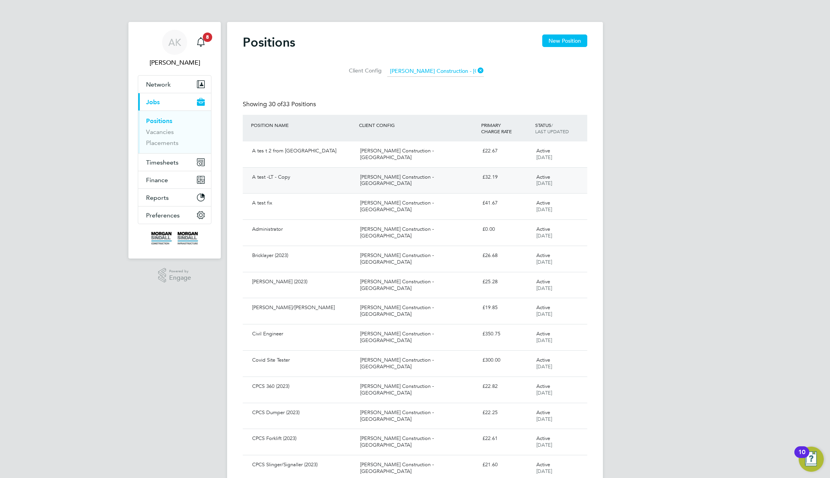
click at [435, 175] on div "[PERSON_NAME] Construction - [GEOGRAPHIC_DATA]" at bounding box center [418, 181] width 122 height 20
click at [415, 262] on div "[PERSON_NAME] Construction - [GEOGRAPHIC_DATA]" at bounding box center [418, 259] width 122 height 20
click at [434, 67] on input at bounding box center [435, 71] width 97 height 11
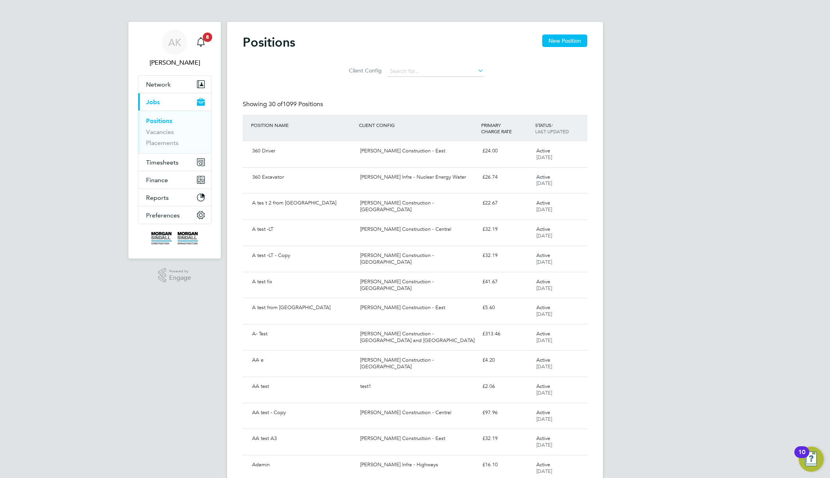
click at [432, 130] on li "[PERSON_NAME] Construction - [GEOGRAPHIC_DATA]" at bounding box center [493, 135] width 215 height 11
type input "[PERSON_NAME] Construction - [GEOGRAPHIC_DATA]"
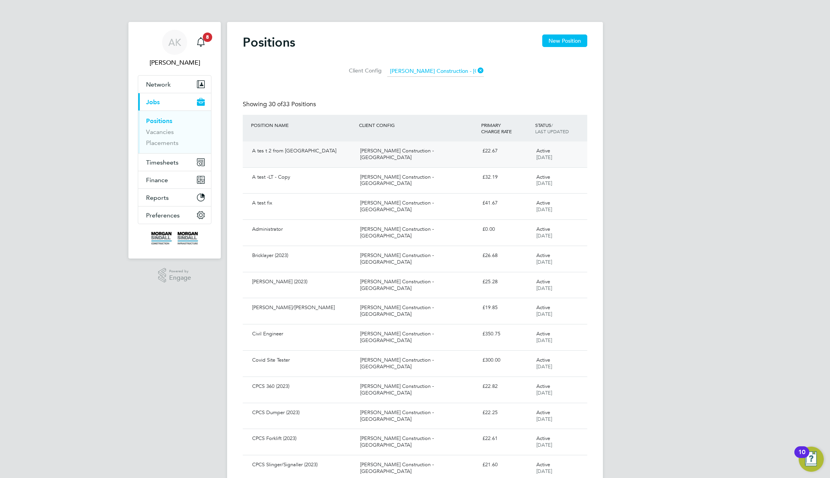
click at [425, 149] on div "[PERSON_NAME] Construction - [GEOGRAPHIC_DATA]" at bounding box center [418, 154] width 122 height 20
click at [162, 133] on link "Vacancies" at bounding box center [160, 131] width 28 height 7
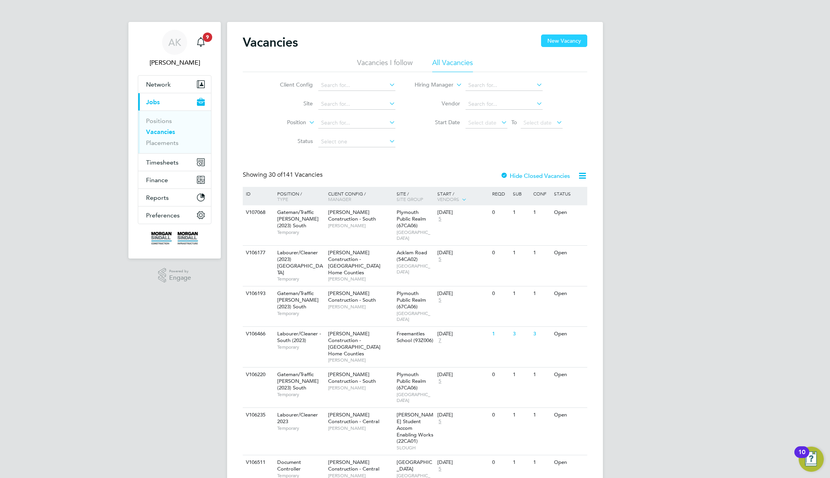
click at [555, 45] on button "New Vacancy" at bounding box center [564, 40] width 46 height 13
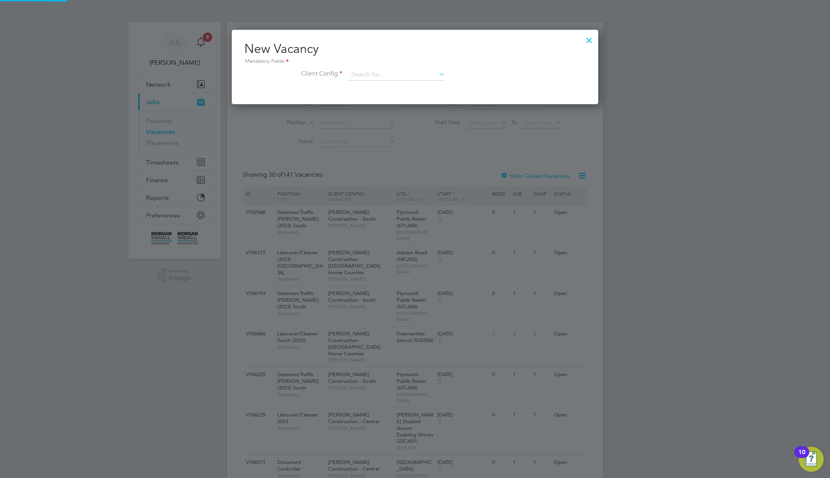
scroll to position [74, 367]
click at [421, 76] on input at bounding box center [396, 75] width 97 height 12
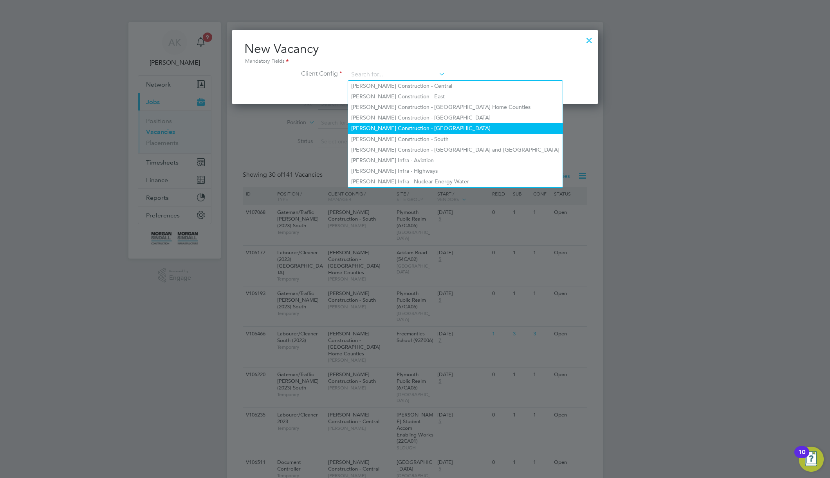
click at [437, 123] on li "[PERSON_NAME] Construction - [GEOGRAPHIC_DATA]" at bounding box center [455, 128] width 215 height 11
type input "[PERSON_NAME] Construction - [GEOGRAPHIC_DATA]"
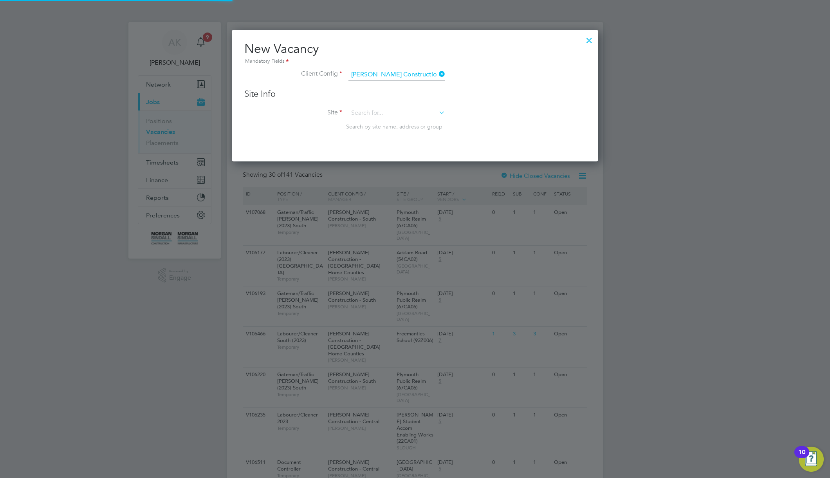
scroll to position [132, 367]
click at [363, 112] on input at bounding box center [396, 113] width 97 height 12
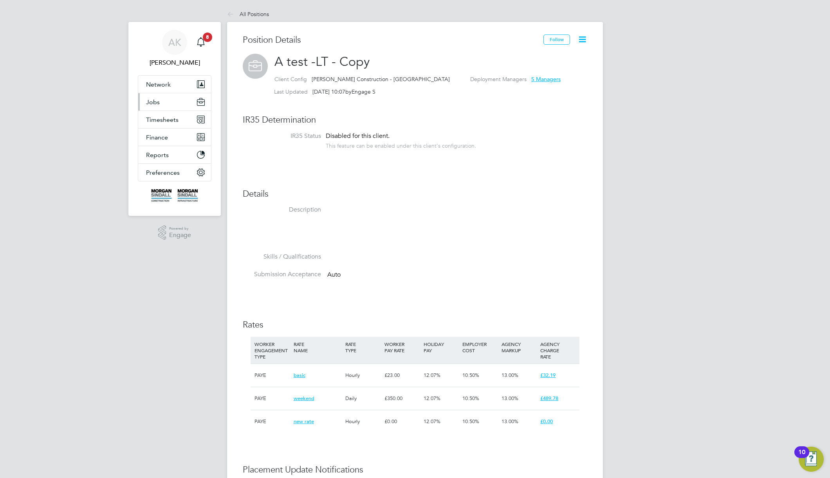
click at [155, 104] on span "Jobs" at bounding box center [153, 101] width 14 height 7
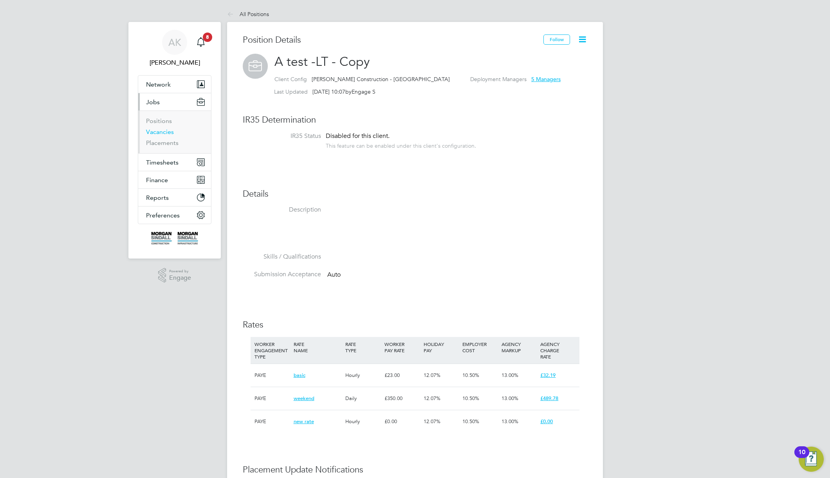
click at [164, 134] on link "Vacancies" at bounding box center [160, 131] width 28 height 7
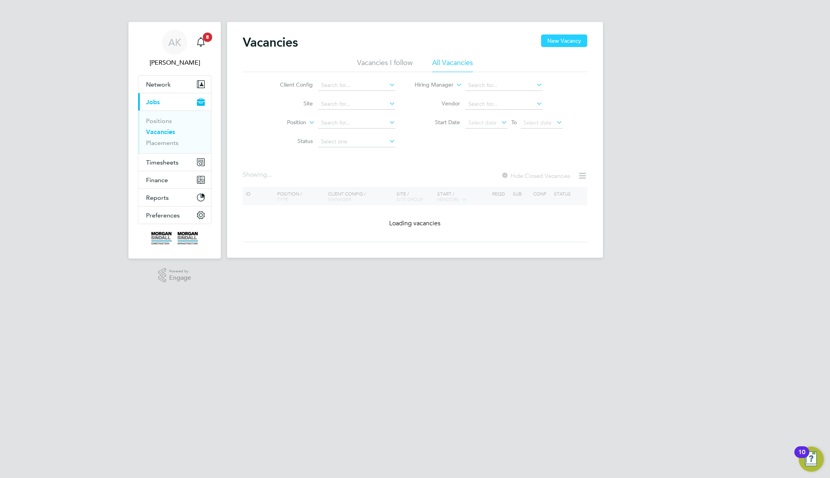
click at [559, 38] on button "New Vacancy" at bounding box center [564, 40] width 46 height 13
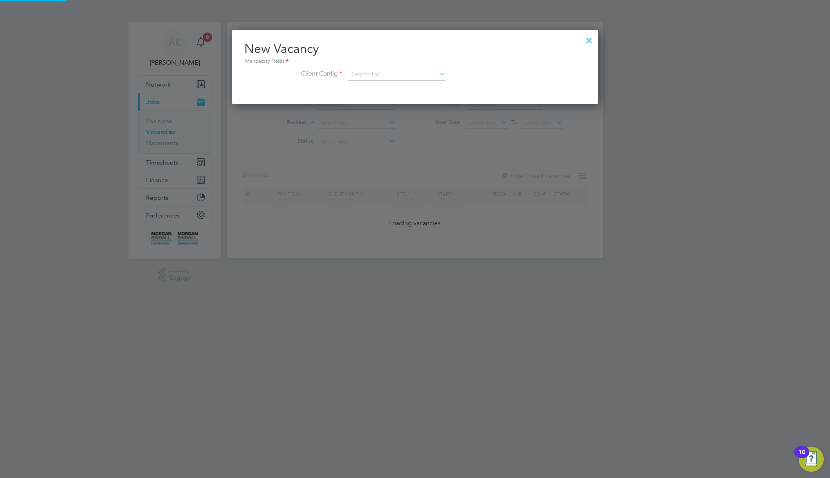
scroll to position [74, 367]
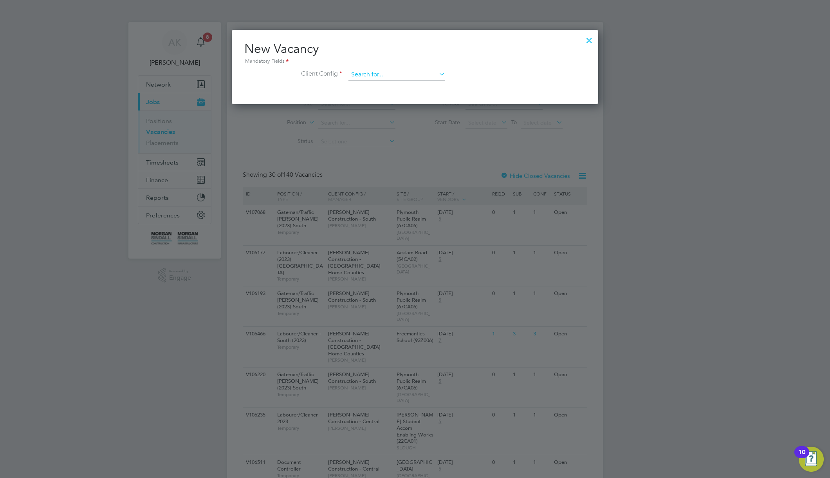
click at [403, 76] on input at bounding box center [396, 75] width 97 height 12
click at [421, 125] on li "[PERSON_NAME] Construction - [GEOGRAPHIC_DATA]" at bounding box center [455, 128] width 215 height 11
type input "[PERSON_NAME] Construction - [GEOGRAPHIC_DATA]"
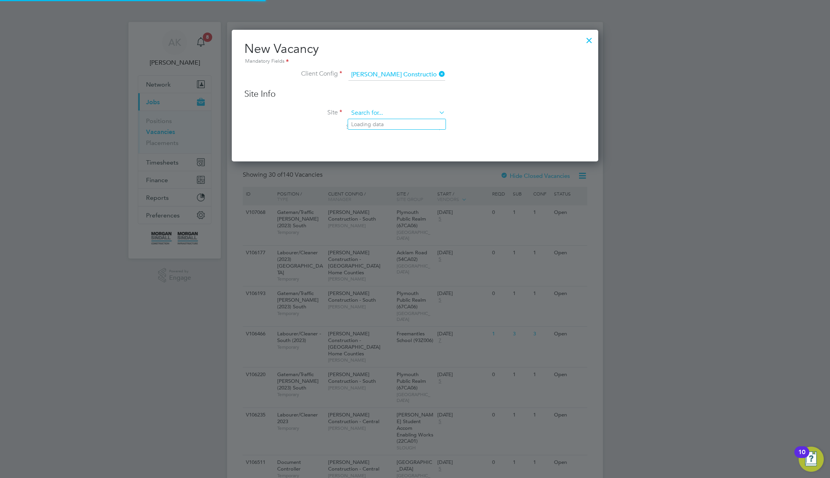
click at [407, 116] on input at bounding box center [396, 113] width 97 height 12
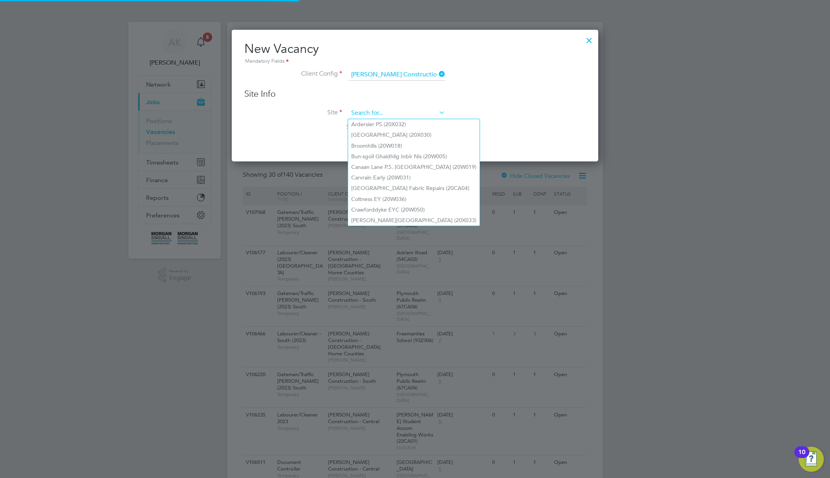
paste input "Bricklayer"
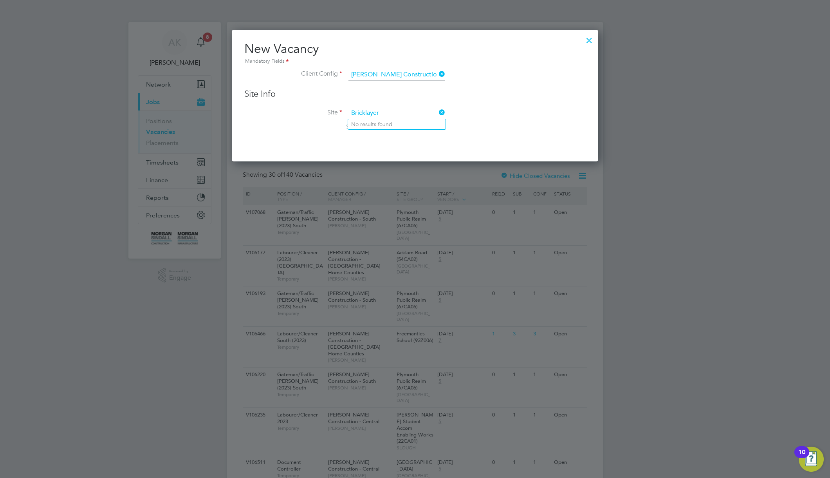
type input "Bricklayer"
click at [437, 110] on icon at bounding box center [437, 112] width 0 height 11
click at [422, 117] on input at bounding box center [396, 113] width 97 height 12
click at [399, 205] on li "Crawforddyke EYC (20W050)" at bounding box center [414, 209] width 132 height 11
type input "Crawforddyke EYC (20W050)"
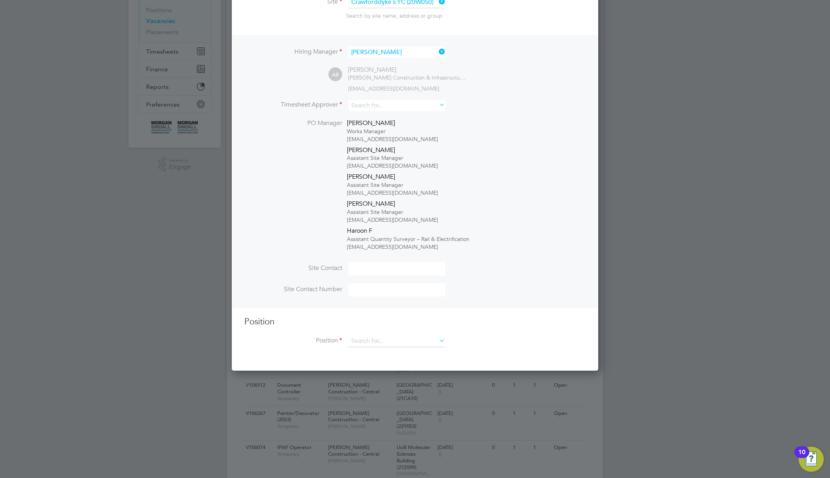
scroll to position [114, 0]
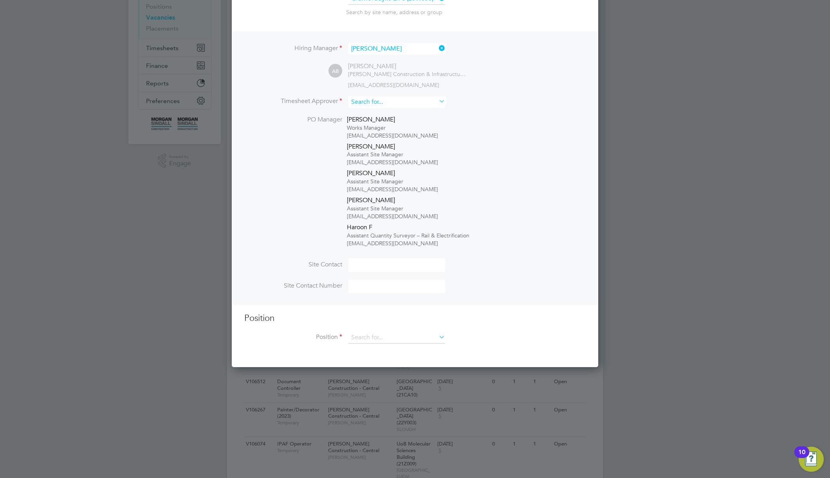
click at [401, 101] on input at bounding box center [396, 101] width 97 height 11
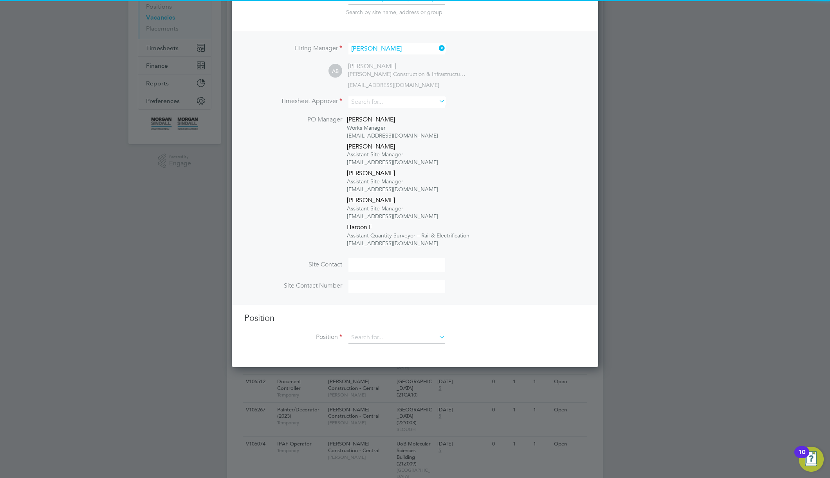
click at [386, 165] on li "[PERSON_NAME]" at bounding box center [396, 166] width 97 height 11
type input "[PERSON_NAME]"
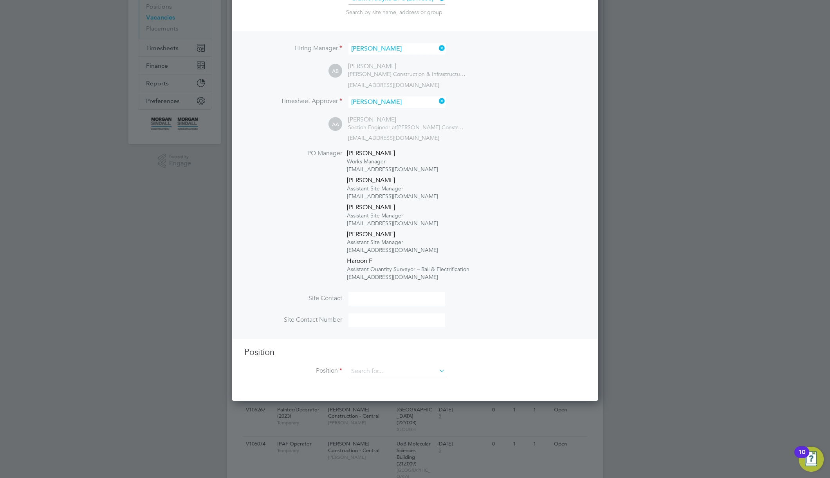
scroll to position [256, 0]
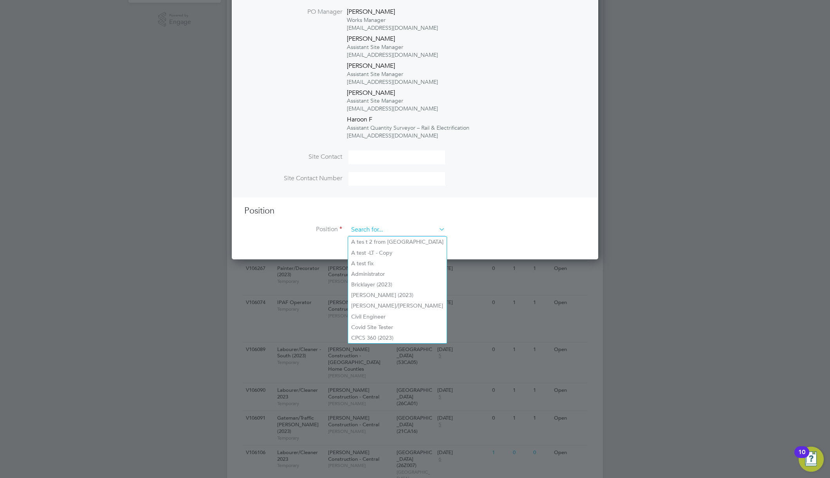
click at [395, 229] on input at bounding box center [396, 230] width 97 height 12
paste input "Bricklayer"
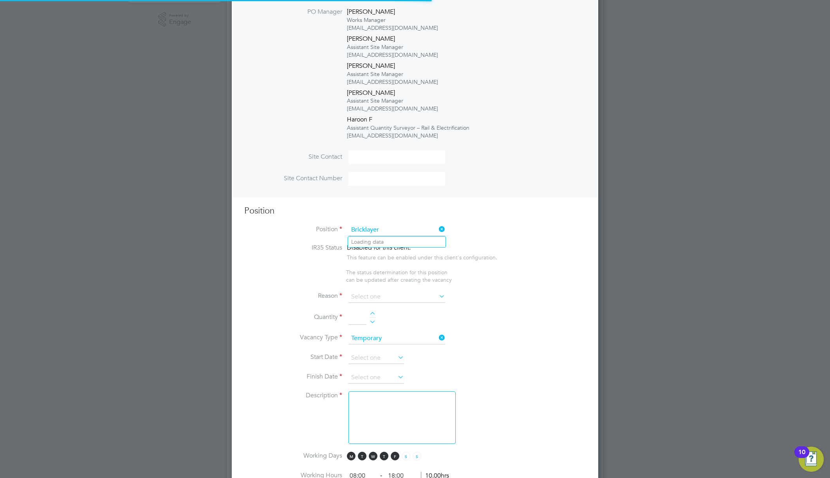
scroll to position [1266, 367]
click at [391, 242] on li "Bricklayer (2023)" at bounding box center [396, 241] width 97 height 11
type input "Bricklayer (2023)"
type textarea "Skilled tradesperson with suitable experience of bricklaying. Facework, blockwo…"
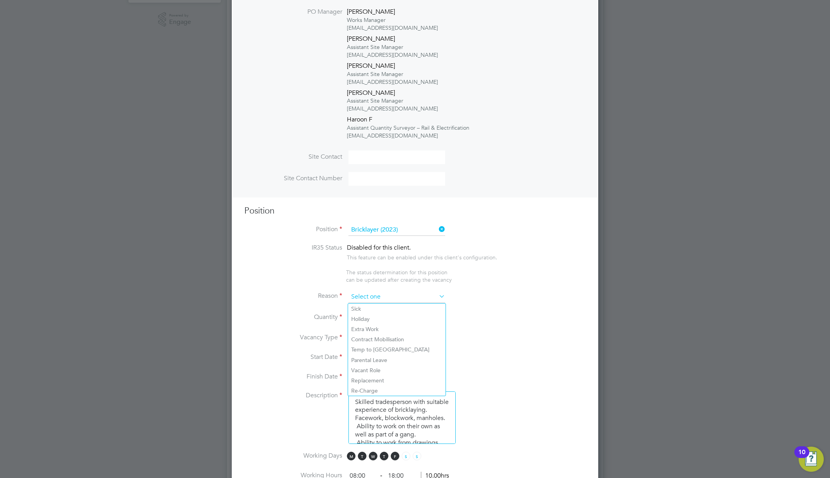
click at [380, 296] on input at bounding box center [396, 297] width 97 height 12
click at [373, 317] on li "Holiday" at bounding box center [396, 319] width 97 height 10
type input "Holiday"
click at [370, 315] on div at bounding box center [372, 314] width 7 height 5
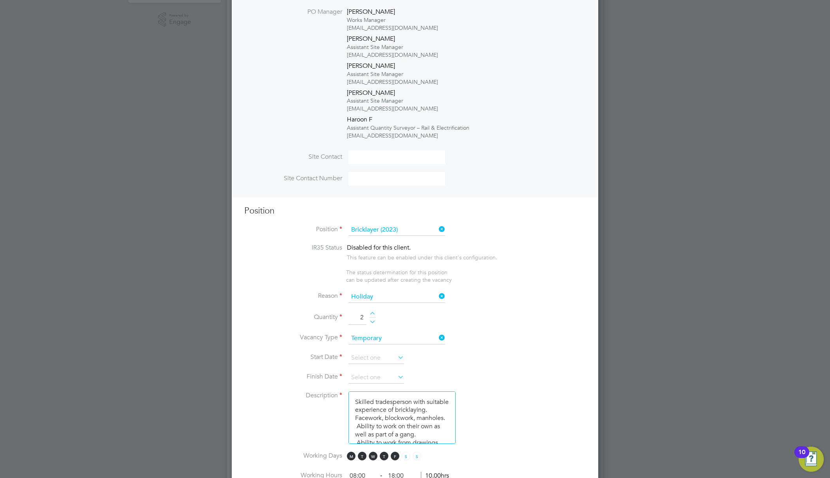
click at [370, 315] on div at bounding box center [372, 314] width 7 height 5
type input "3"
click at [387, 361] on input at bounding box center [376, 358] width 56 height 12
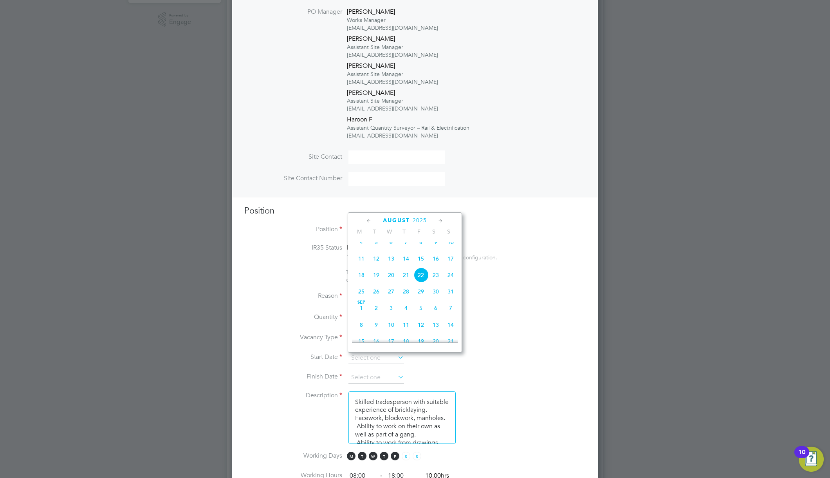
click at [365, 249] on span "4" at bounding box center [361, 241] width 15 height 15
type input "[DATE]"
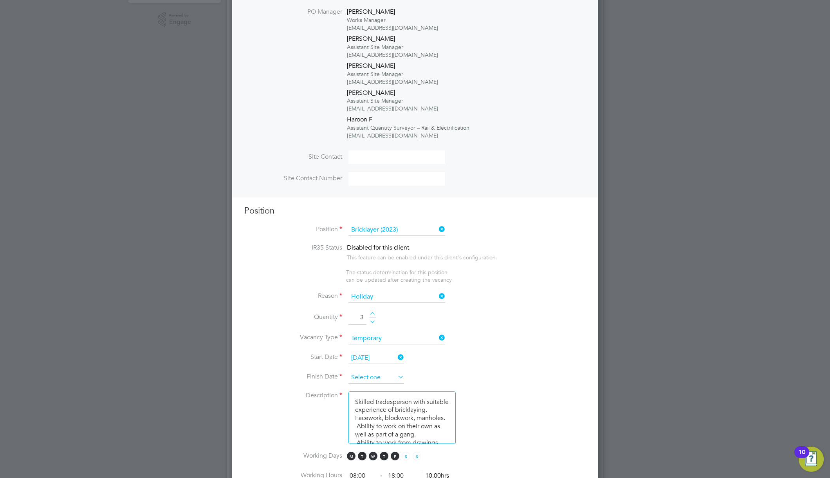
click at [392, 377] on input at bounding box center [376, 378] width 56 height 12
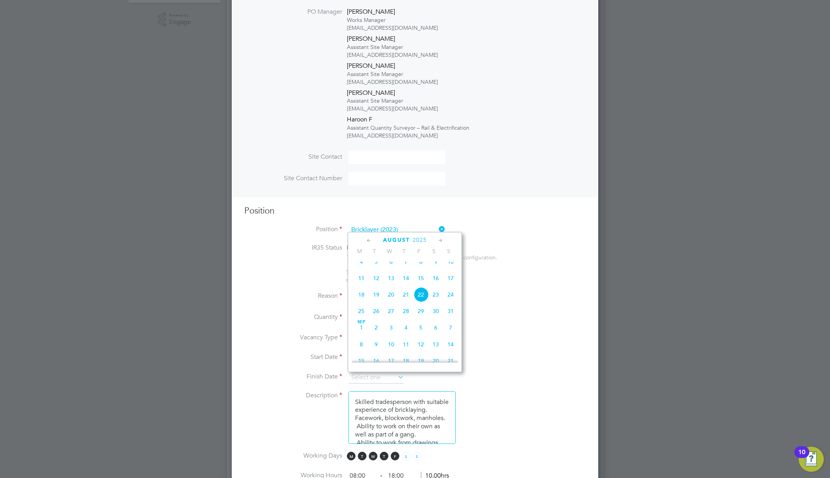
click at [453, 352] on span "14" at bounding box center [450, 344] width 15 height 15
type input "[DATE]"
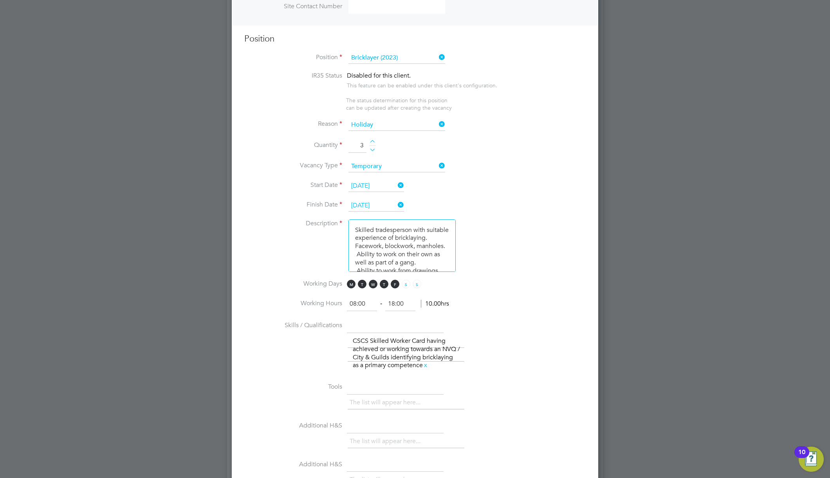
scroll to position [290, 0]
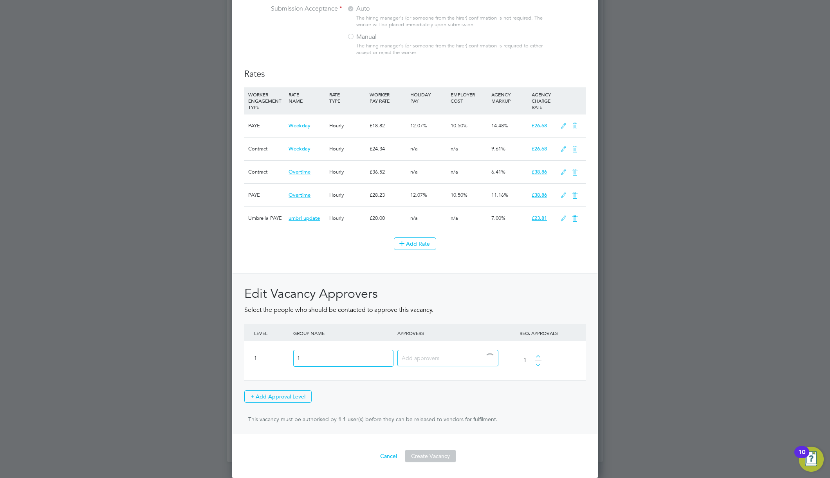
click at [429, 359] on input at bounding box center [445, 357] width 87 height 10
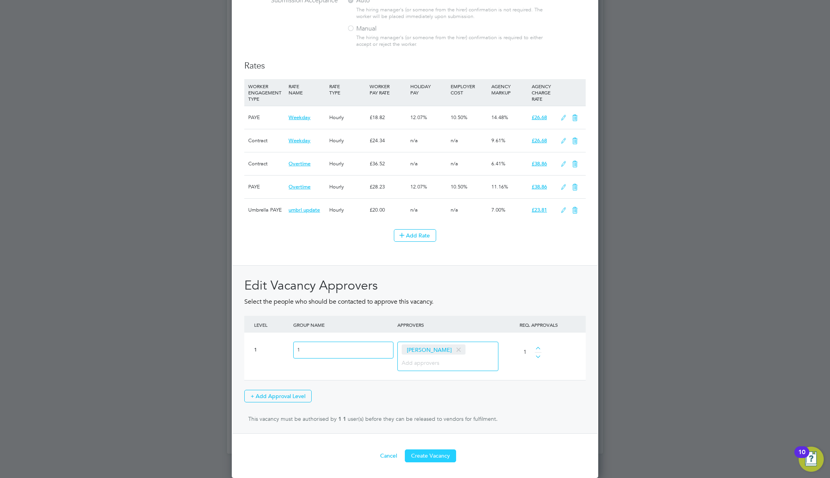
click at [426, 456] on button "Create Vacancy" at bounding box center [430, 455] width 51 height 13
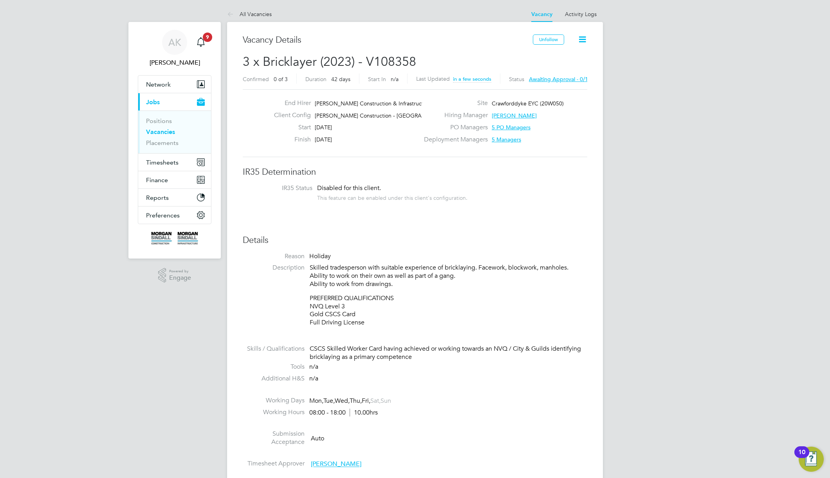
click at [387, 303] on p "PREFERRED QUALIFICATIONS NVQ Level 3 Gold CSCS Card Full Driving License" at bounding box center [449, 310] width 278 height 32
click at [585, 39] on icon at bounding box center [582, 39] width 10 height 10
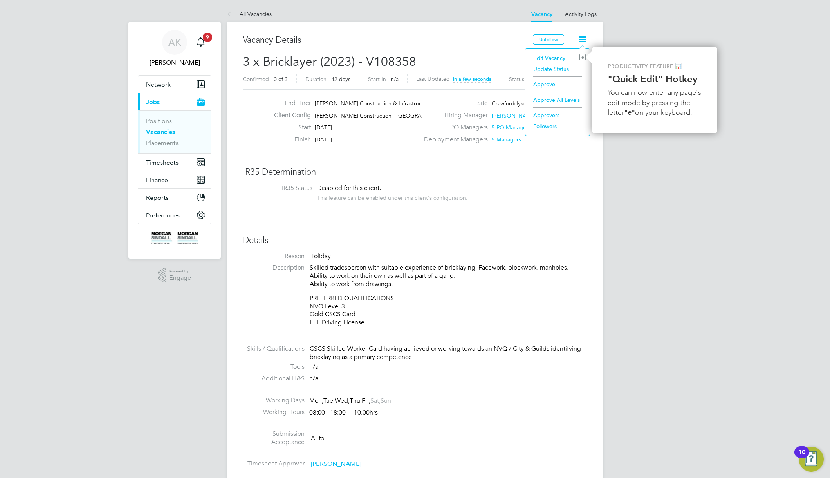
click at [560, 99] on li "Approve All Levels" at bounding box center [557, 99] width 56 height 11
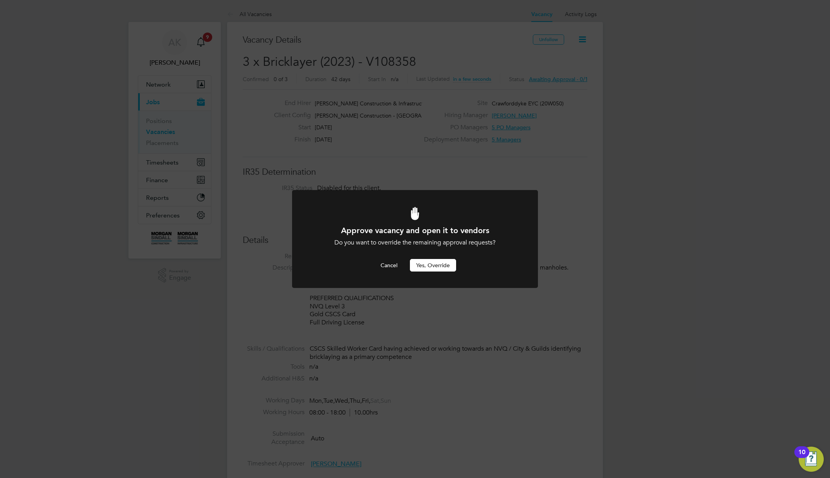
click at [440, 263] on button "Yes, Override" at bounding box center [433, 265] width 46 height 13
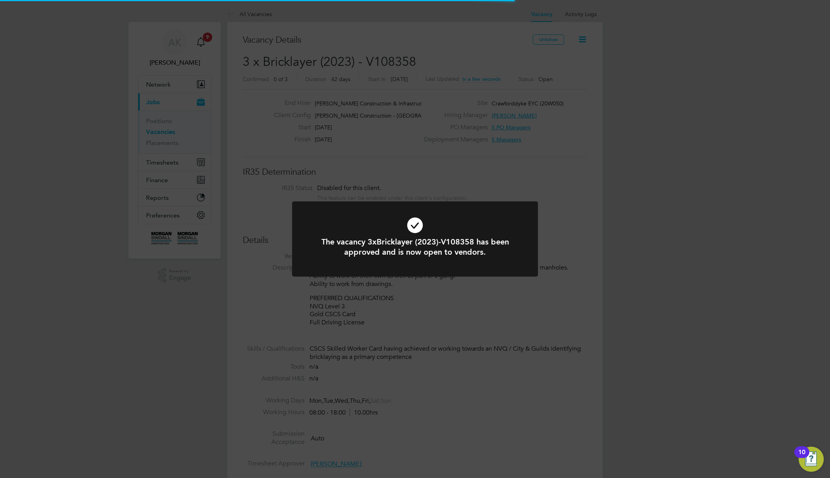
click at [620, 169] on div "The vacancy 3xBricklayer (2023)-V108358 has been approved and is now open to ve…" at bounding box center [415, 239] width 830 height 478
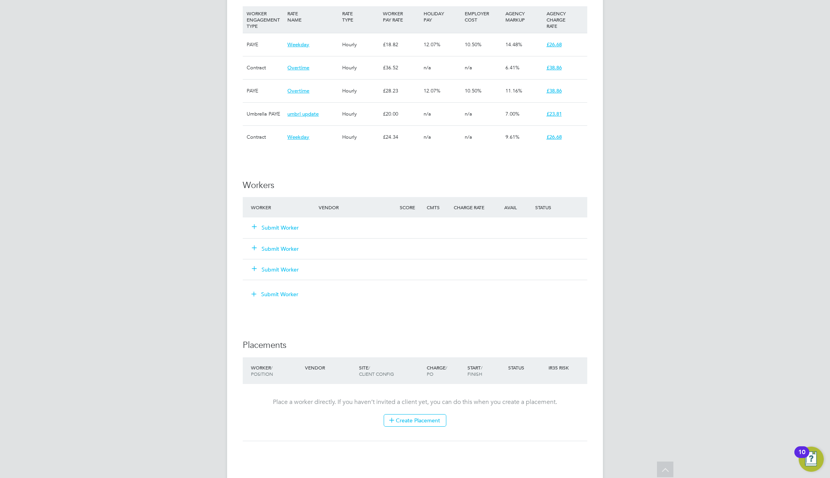
click at [290, 224] on button "Submit Worker" at bounding box center [275, 228] width 47 height 8
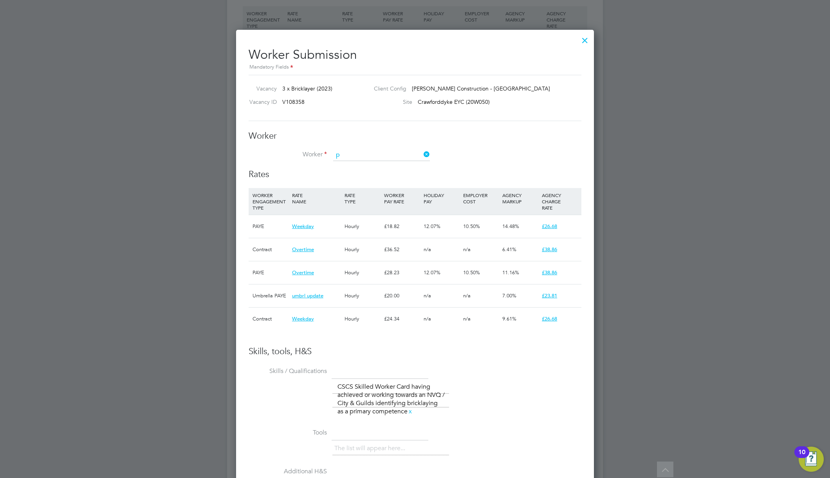
click at [375, 184] on li "Jermaine P" at bounding box center [381, 187] width 97 height 11
type input "Jermaine P"
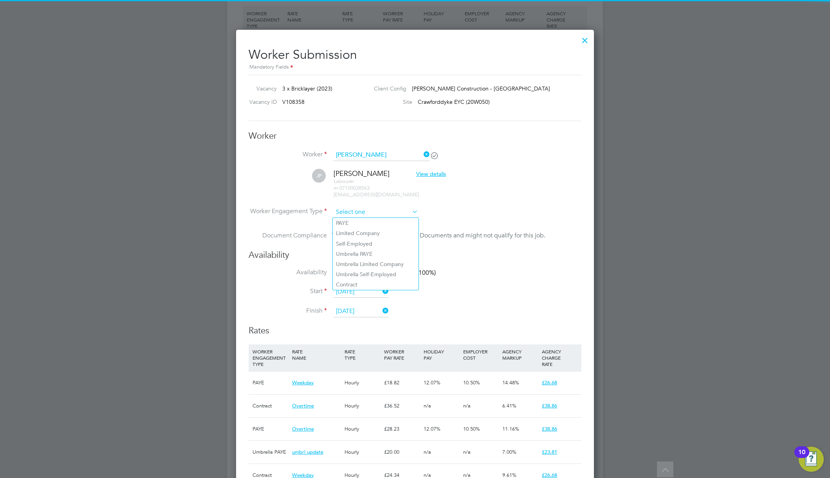
click at [360, 211] on input at bounding box center [375, 212] width 85 height 12
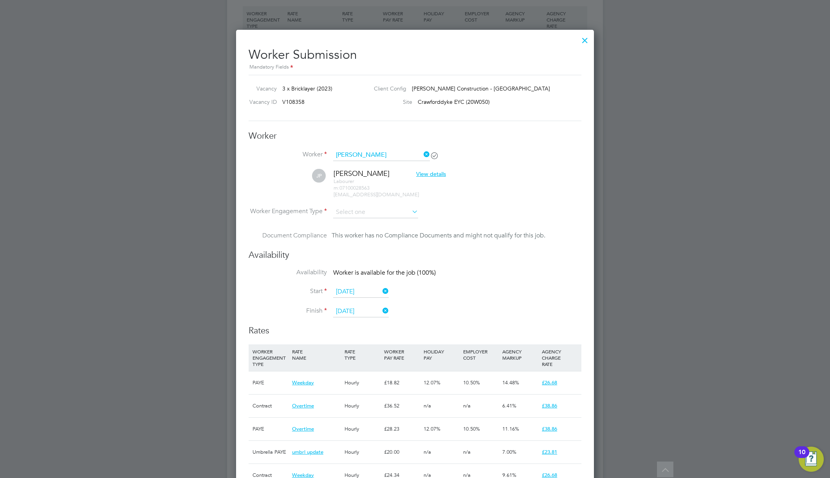
click at [356, 284] on li "Contract" at bounding box center [376, 284] width 86 height 10
type input "Contract"
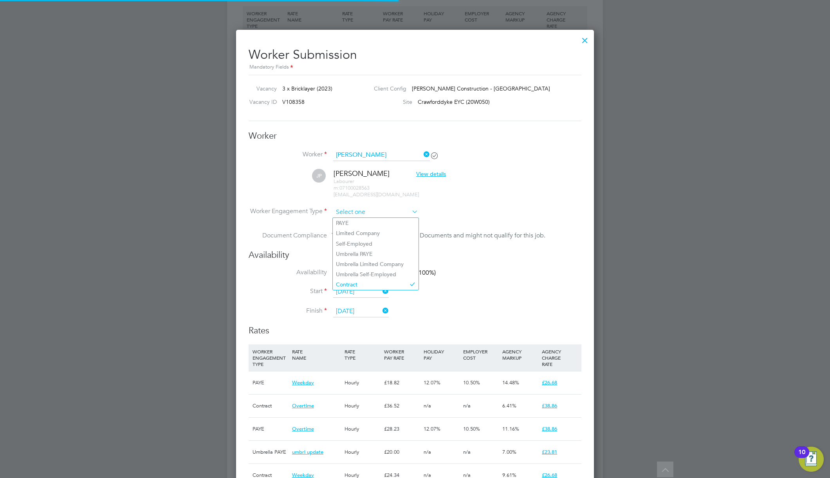
click at [380, 212] on input at bounding box center [375, 212] width 85 height 12
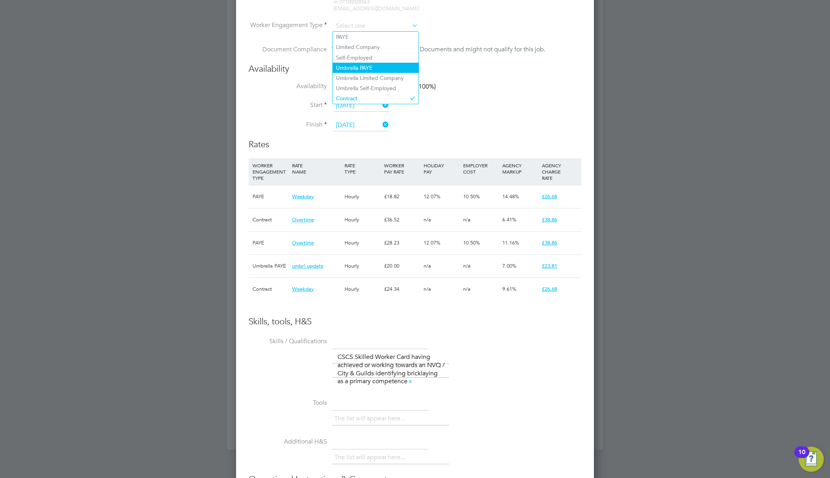
click at [374, 66] on li "Umbrella PAYE" at bounding box center [376, 68] width 86 height 10
type input "Umbrella PAYE"
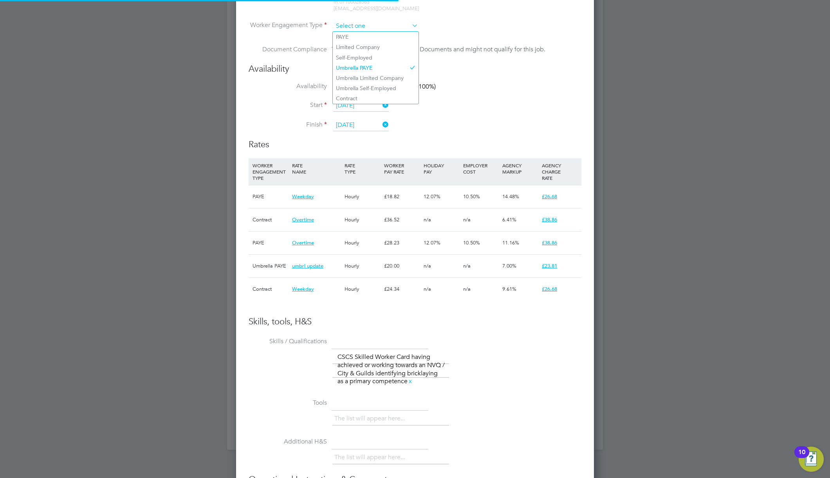
click at [370, 25] on input at bounding box center [375, 26] width 85 height 12
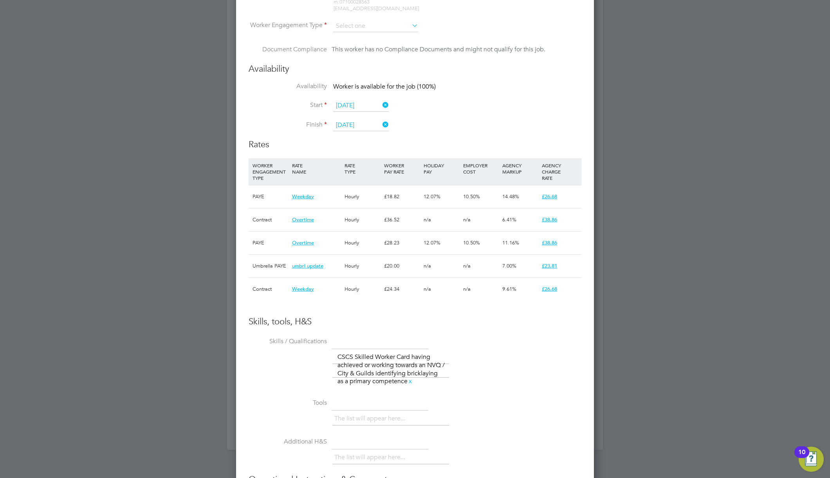
click at [370, 98] on li "Contract" at bounding box center [376, 98] width 86 height 10
type input "Contract"
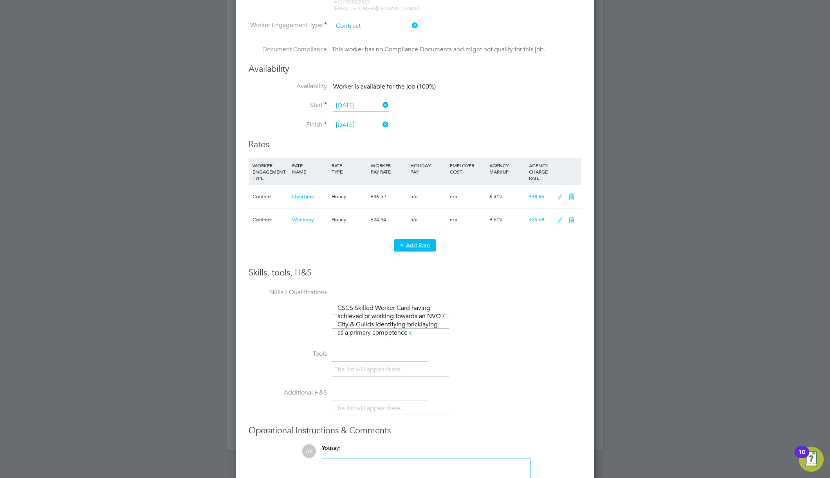
click at [423, 248] on button "Add Rate" at bounding box center [415, 245] width 42 height 13
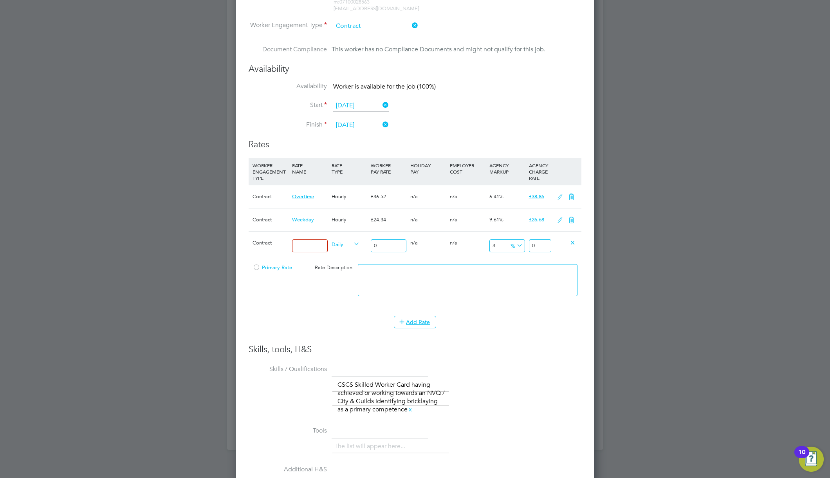
click at [312, 247] on input at bounding box center [310, 245] width 36 height 13
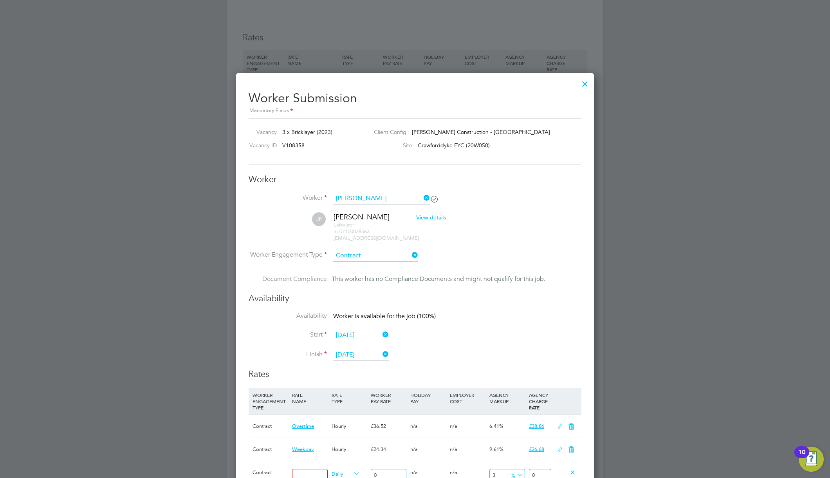
click at [381, 279] on div "This worker has no Compliance Documents and might not qualify for this job." at bounding box center [439, 278] width 214 height 9
click at [377, 254] on input at bounding box center [375, 256] width 85 height 12
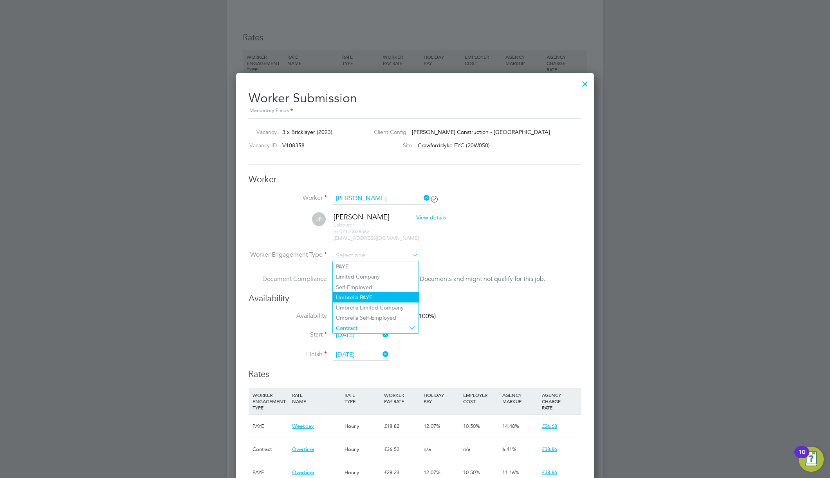
click at [365, 296] on li "Umbrella PAYE" at bounding box center [376, 297] width 86 height 10
type input "Umbrella PAYE"
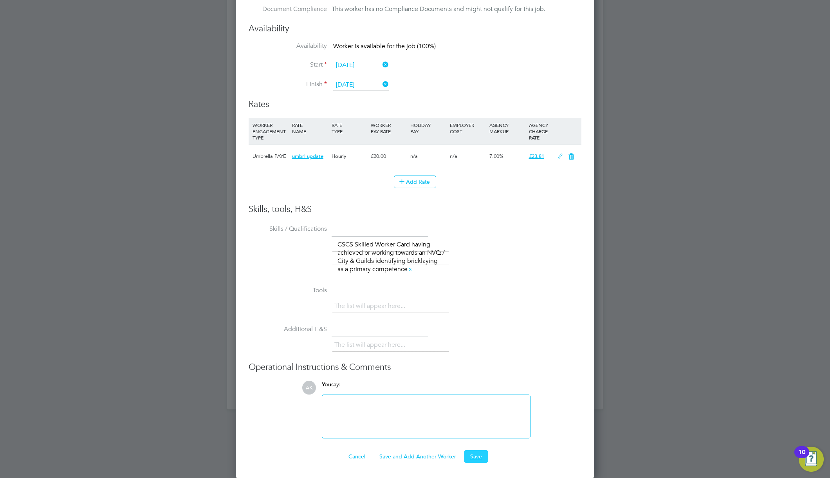
click at [476, 455] on button "Save" at bounding box center [476, 456] width 24 height 13
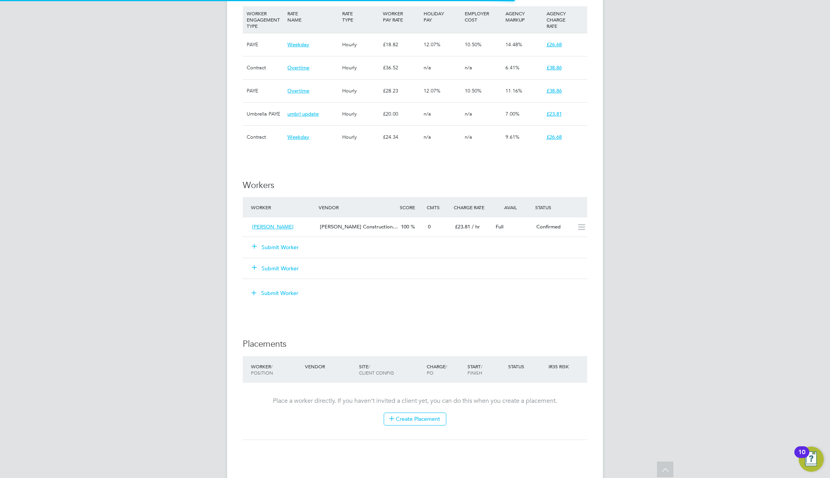
click at [582, 292] on div "Submit Worker" at bounding box center [416, 293] width 341 height 13
click at [580, 225] on icon at bounding box center [582, 227] width 10 height 6
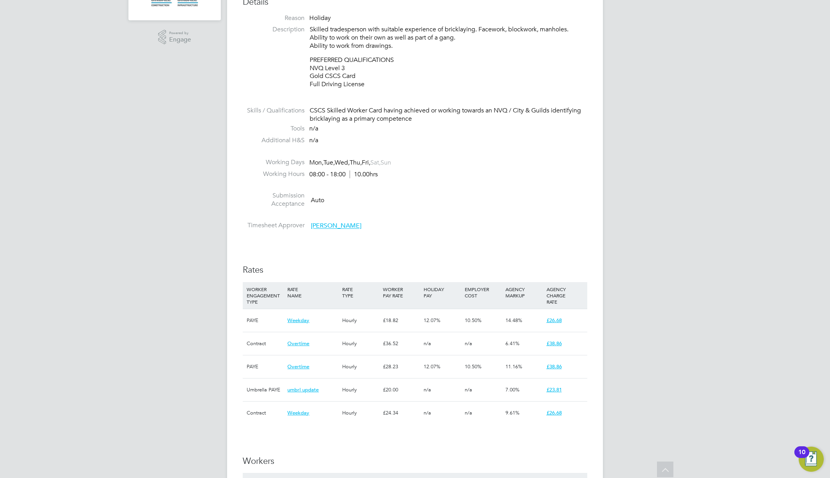
scroll to position [299, 0]
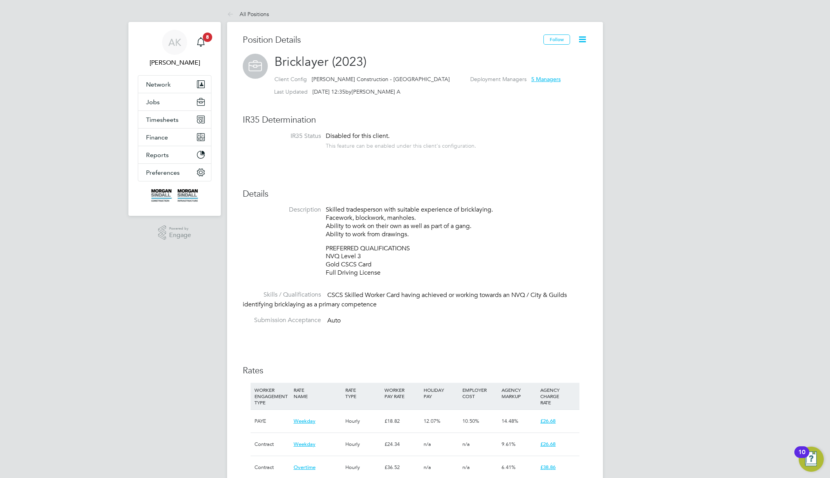
click at [584, 41] on icon at bounding box center [582, 39] width 10 height 10
click at [545, 58] on li "Edit Position e" at bounding box center [557, 57] width 58 height 11
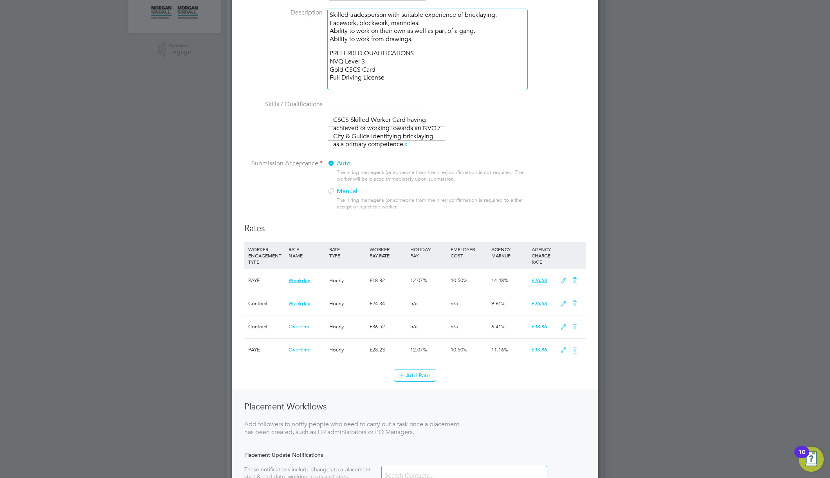
scroll to position [264, 0]
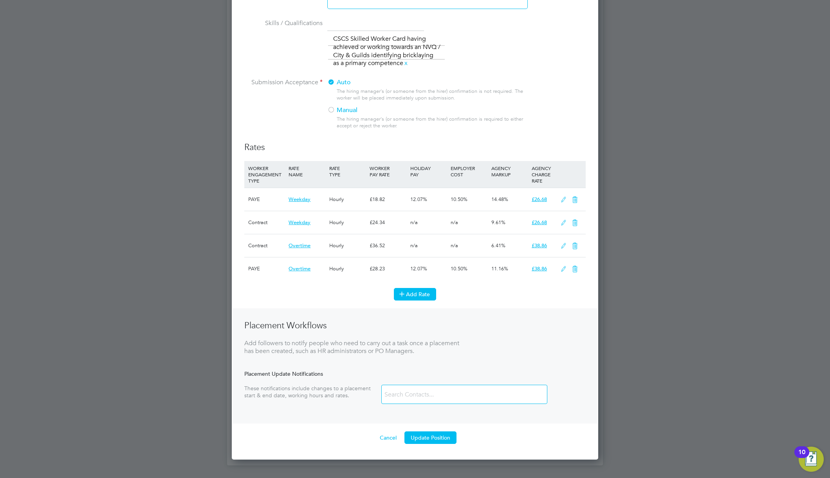
click at [417, 294] on button "Add Rate" at bounding box center [415, 294] width 42 height 13
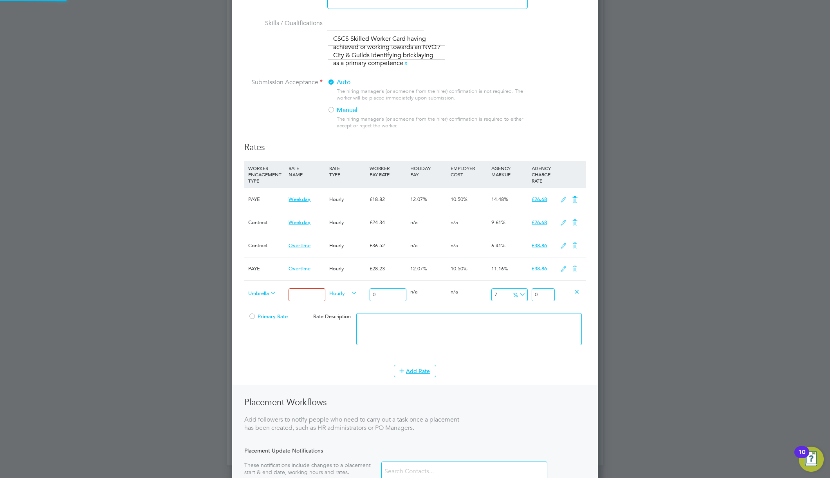
scroll to position [770, 367]
click at [263, 296] on span "Umbrella PAYE" at bounding box center [262, 292] width 28 height 9
drag, startPoint x: 187, startPoint y: 107, endPoint x: 659, endPoint y: 438, distance: 576.2
click at [659, 438] on div at bounding box center [415, 239] width 830 height 478
click at [267, 293] on span "Umbrella PAYE" at bounding box center [262, 292] width 28 height 9
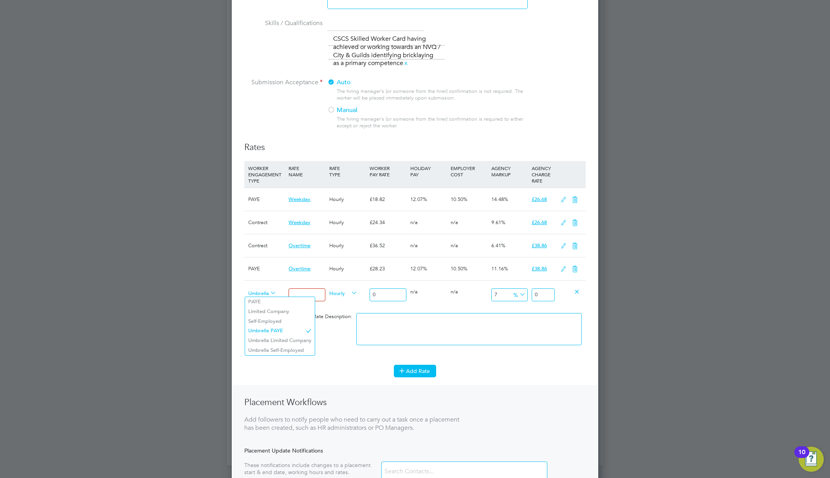
scroll to position [27, 0]
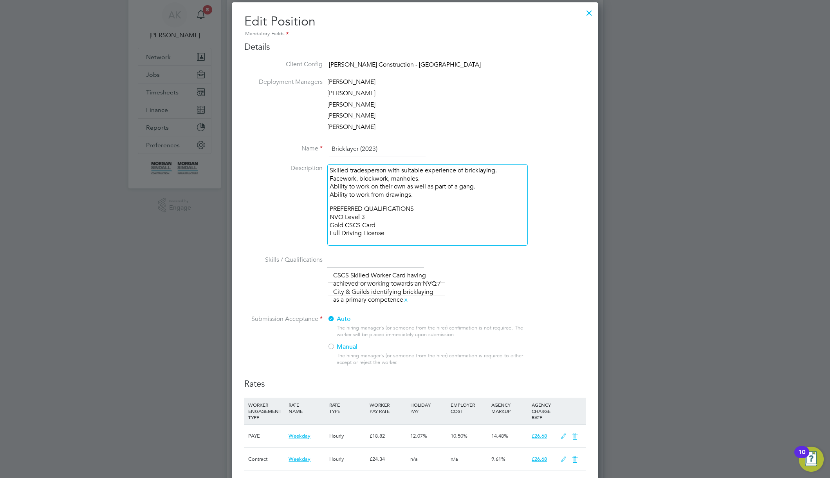
click at [504, 276] on div "The list will appear here... CSCS Skilled Worker Card having achieved or workin…" at bounding box center [457, 288] width 258 height 38
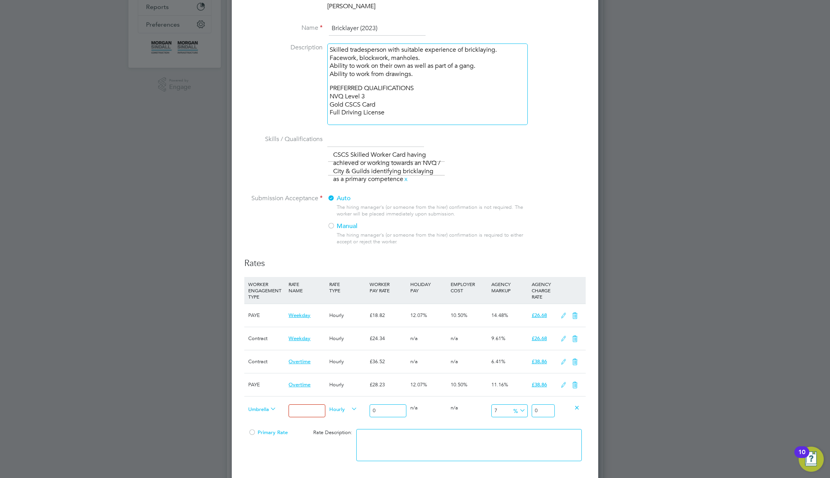
click at [315, 409] on body "AK Alex K Notifications 8 Applications: Network Team Members Businesses Sites W…" at bounding box center [415, 222] width 830 height 741
type input "umbrl update"
click at [373, 411] on input "0" at bounding box center [388, 410] width 36 height 13
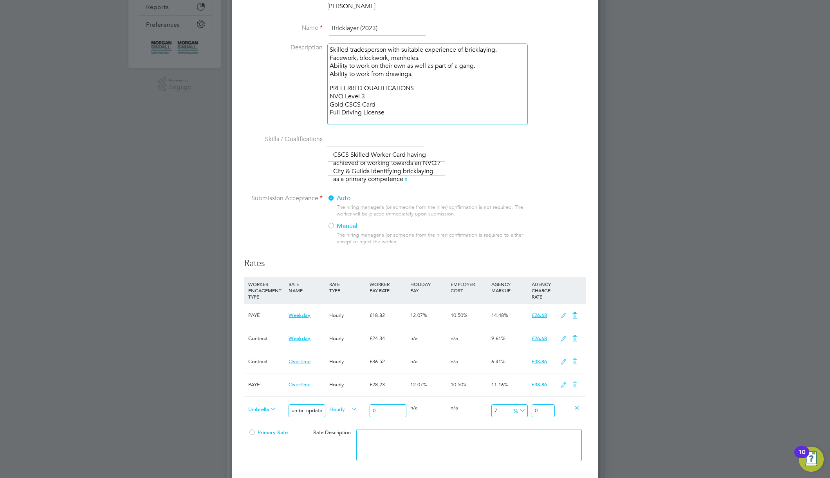
type input "20"
type input "23.81392"
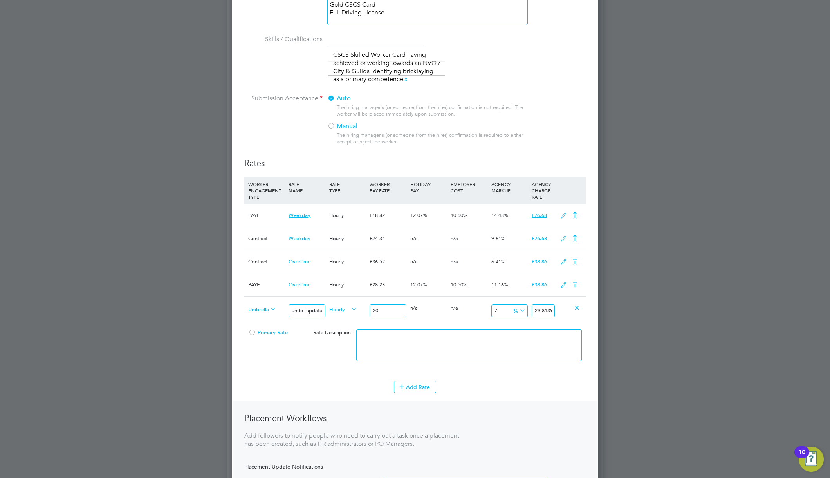
scroll to position [322, 0]
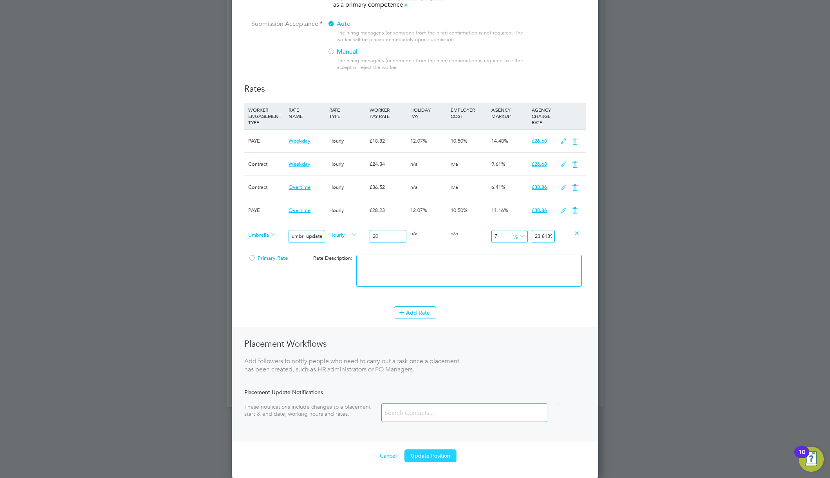
type input "20"
click at [427, 458] on button "Update Position" at bounding box center [430, 455] width 52 height 13
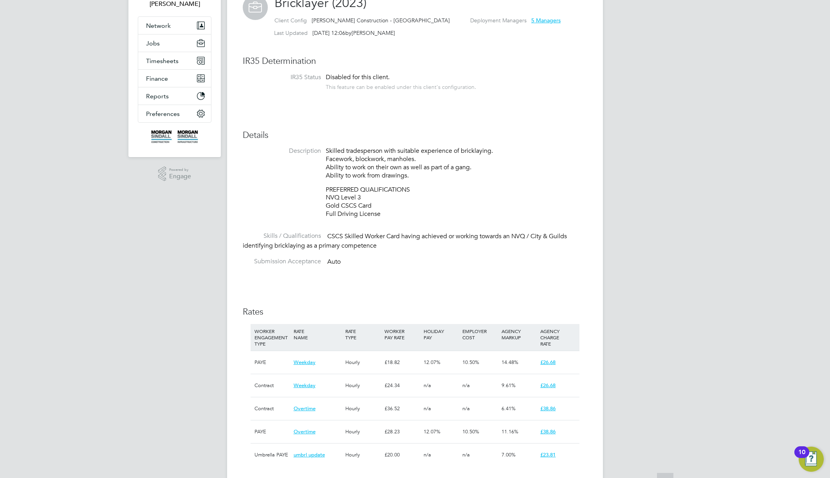
scroll to position [227, 0]
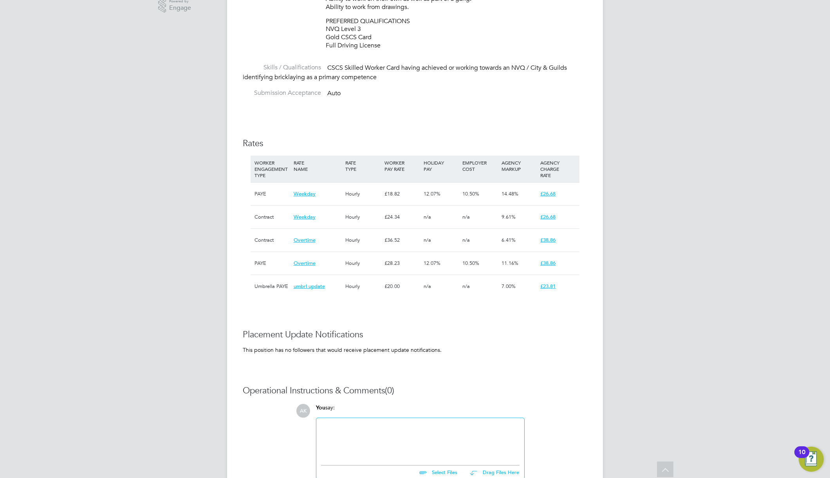
click at [335, 345] on div "Position Details Follow Bricklayer (2023) Client Config Morgan Sindall Construc…" at bounding box center [415, 158] width 345 height 702
click at [328, 331] on h3 "Placement Update Notifications" at bounding box center [415, 334] width 345 height 11
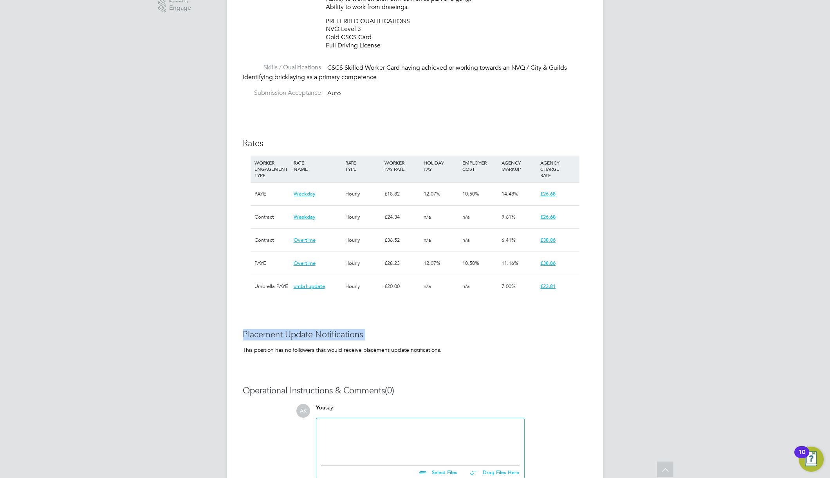
click at [328, 331] on h3 "Placement Update Notifications" at bounding box center [415, 334] width 345 height 11
drag, startPoint x: 381, startPoint y: 335, endPoint x: 319, endPoint y: 347, distance: 63.8
click at [319, 347] on div "This position has no followers that would receive placement update notification…" at bounding box center [415, 349] width 345 height 7
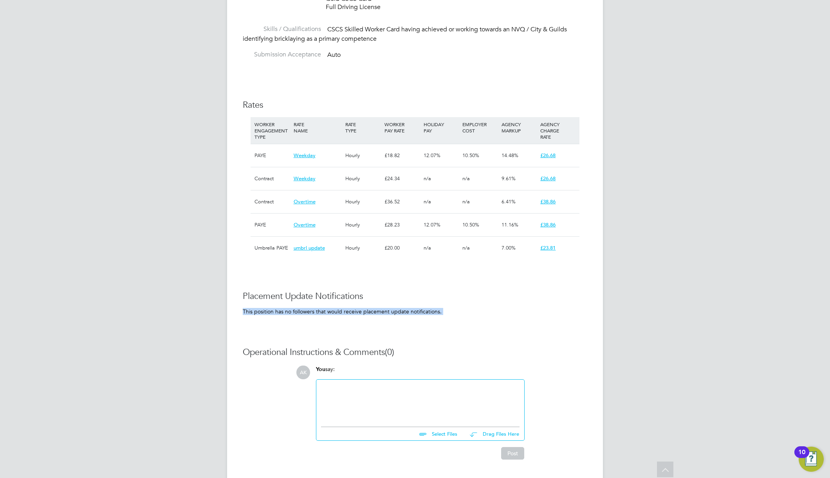
scroll to position [287, 0]
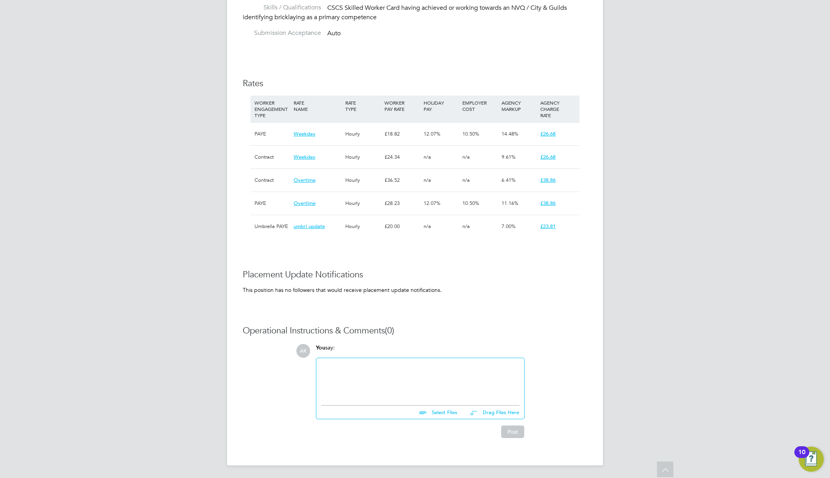
click at [440, 382] on div at bounding box center [420, 380] width 198 height 34
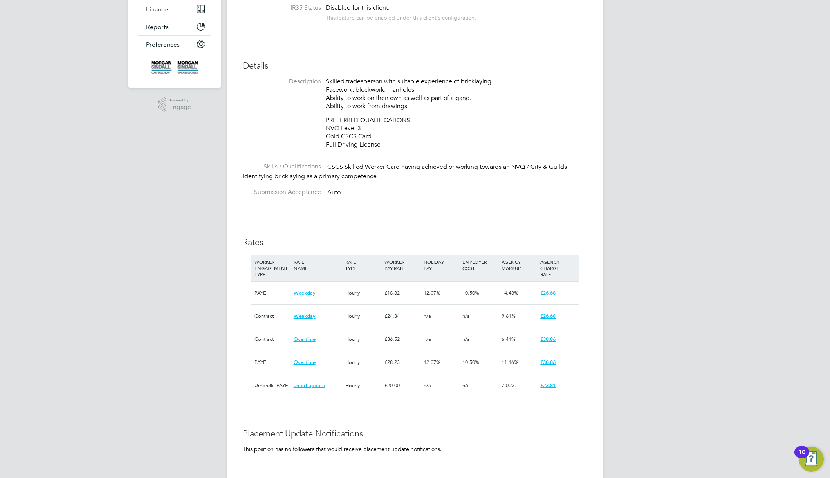
scroll to position [181, 0]
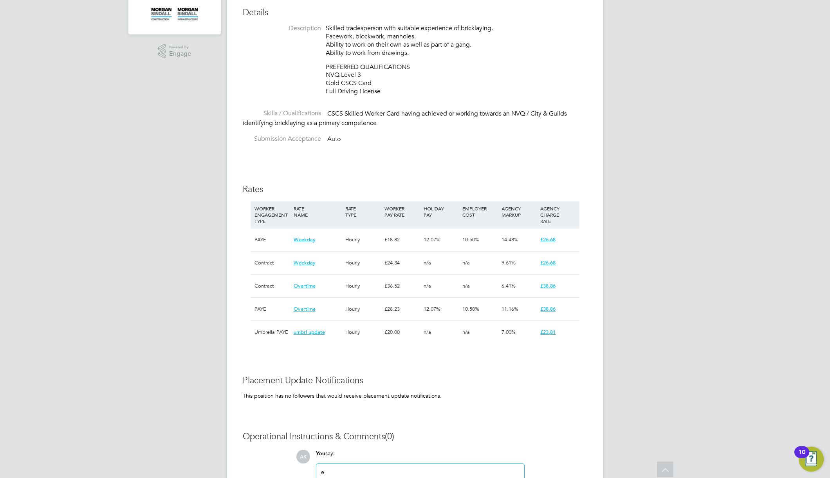
click at [491, 188] on h3 "Rates" at bounding box center [415, 189] width 345 height 11
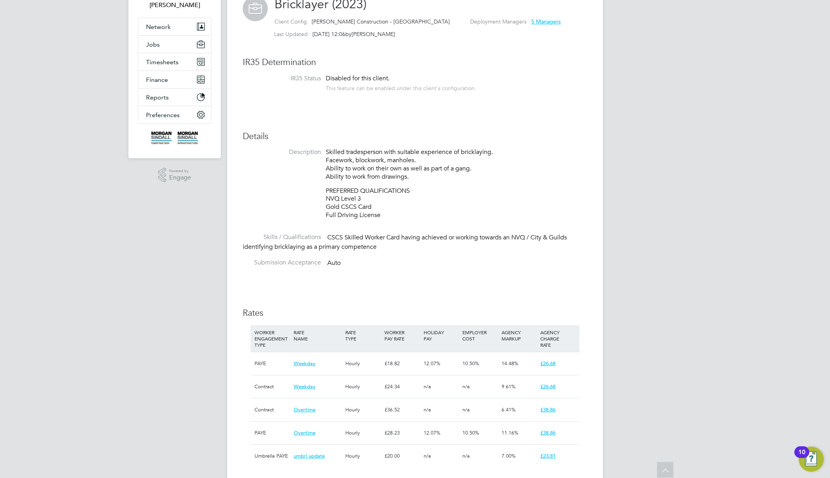
scroll to position [0, 0]
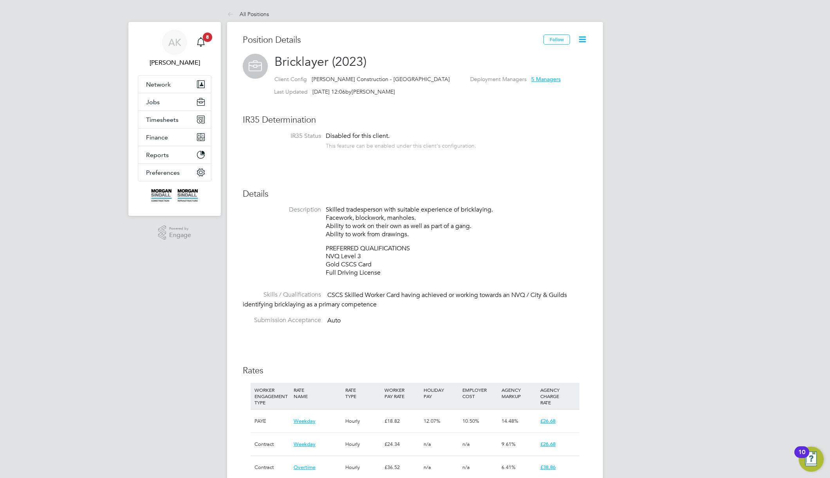
click at [298, 61] on span "Bricklayer (2023)" at bounding box center [320, 61] width 92 height 15
copy span "Bricklayer"
click at [157, 99] on span "Jobs" at bounding box center [153, 101] width 14 height 7
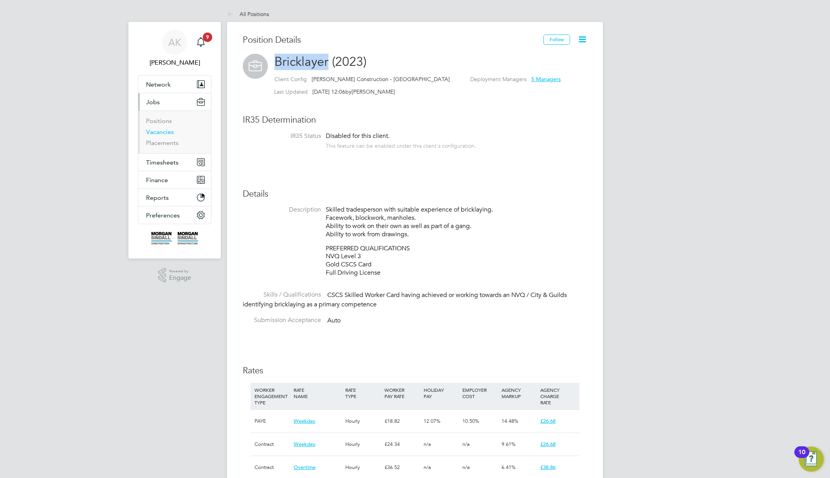
click at [161, 130] on link "Vacancies" at bounding box center [160, 131] width 28 height 7
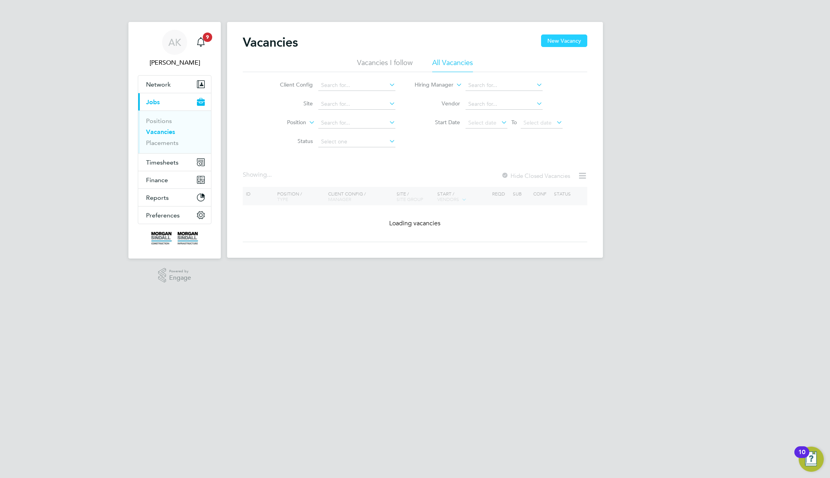
click at [570, 41] on button "New Vacancy" at bounding box center [564, 40] width 46 height 13
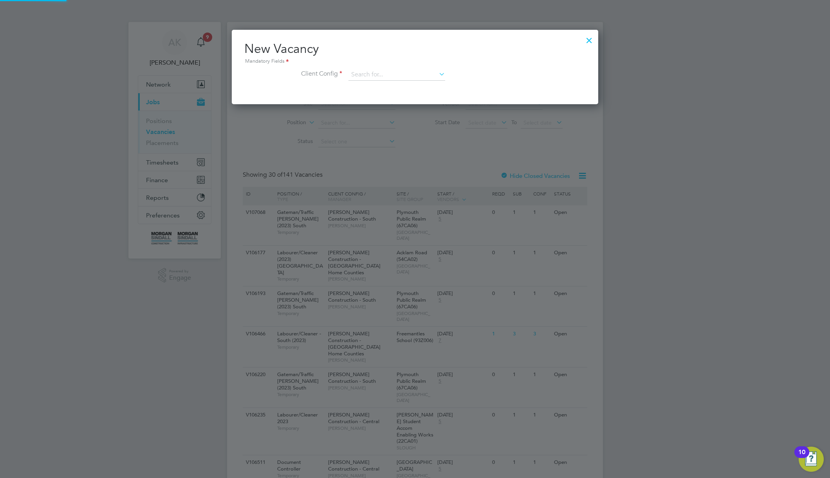
scroll to position [74, 367]
click at [410, 70] on input at bounding box center [396, 75] width 97 height 12
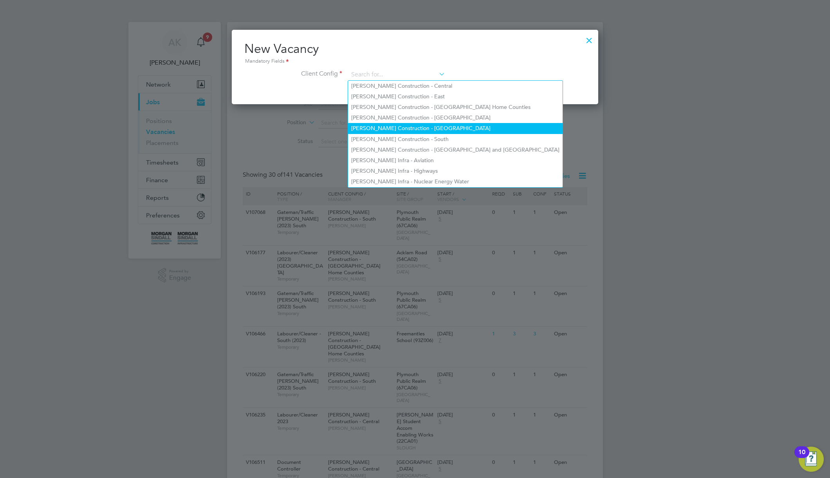
click at [406, 125] on li "Morgan Sindall Construction - Scotland" at bounding box center [455, 128] width 215 height 11
type input "[PERSON_NAME] Construction - [GEOGRAPHIC_DATA]"
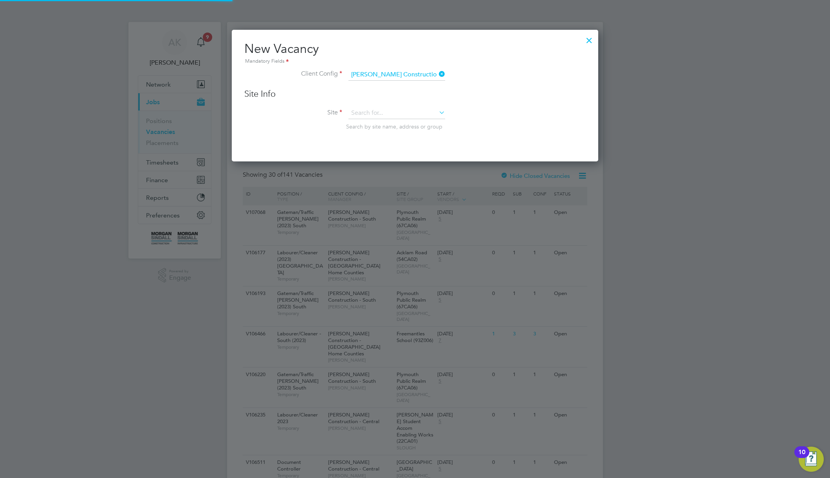
scroll to position [132, 367]
click at [374, 116] on input at bounding box center [396, 113] width 97 height 12
click at [400, 190] on li "Church Street Fabric Repairs (20CA04)" at bounding box center [414, 188] width 132 height 11
type input "Church Street Fabric Repairs (20CA04)"
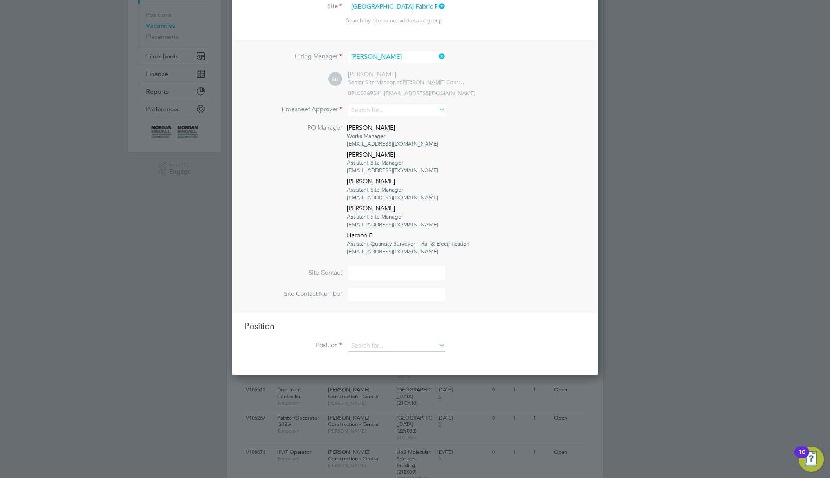
scroll to position [108, 0]
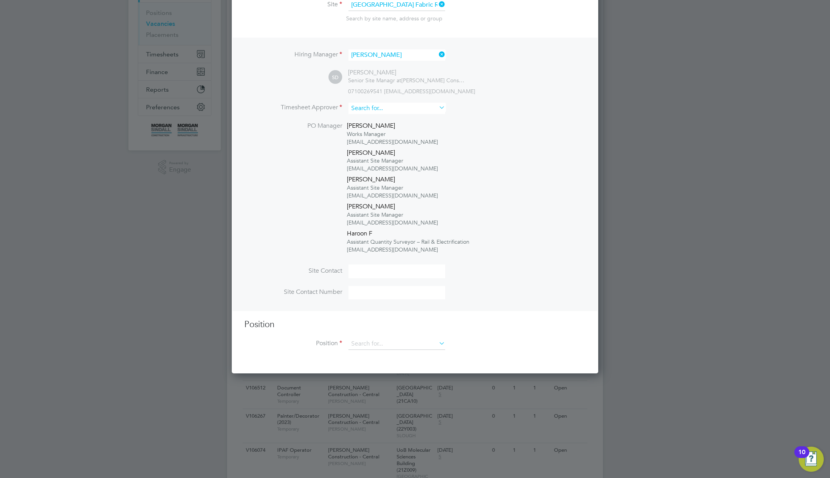
click at [394, 109] on input at bounding box center [396, 108] width 97 height 11
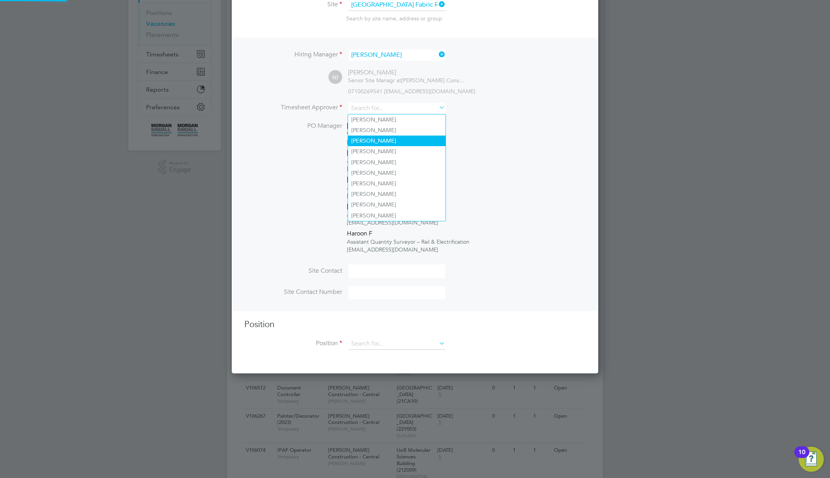
click at [384, 141] on li "Adam L" at bounding box center [396, 140] width 97 height 11
type input "Adam L"
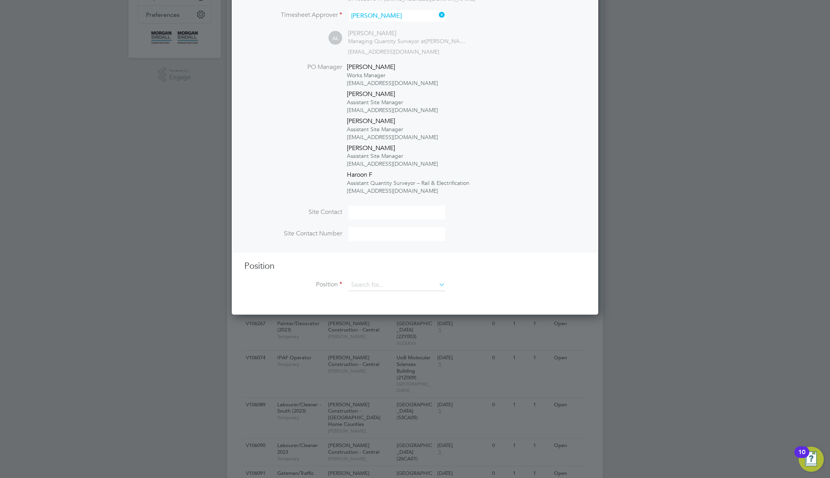
scroll to position [228, 0]
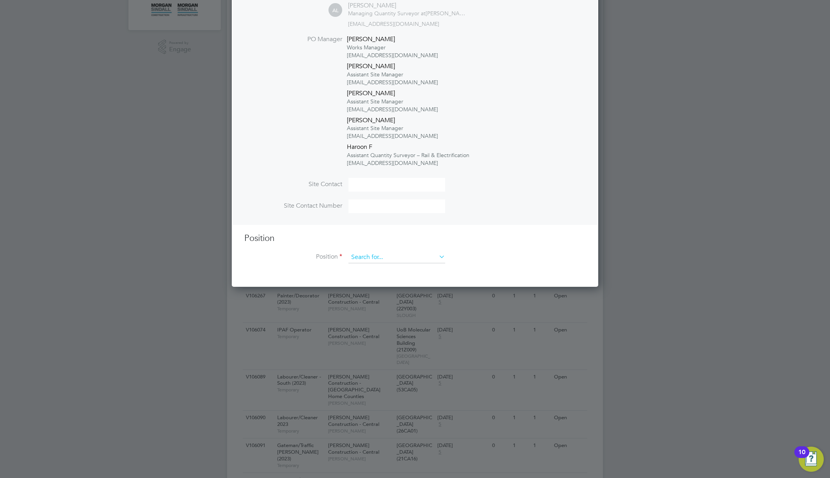
click at [425, 256] on input at bounding box center [396, 257] width 97 height 12
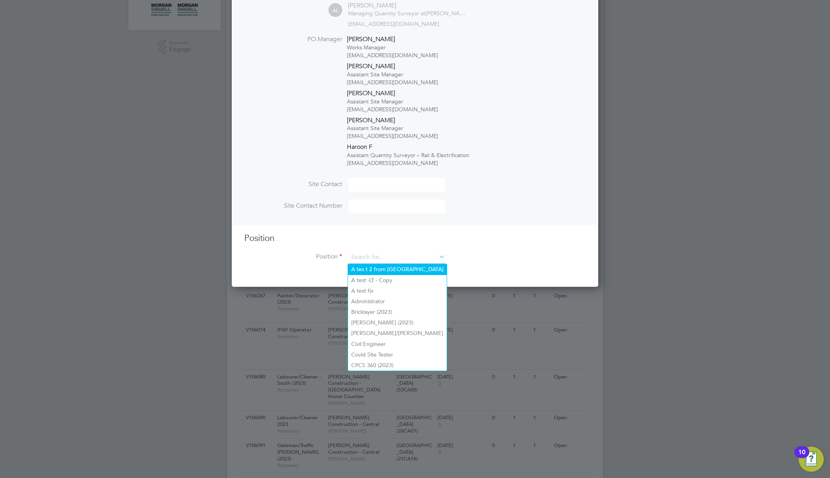
click at [415, 270] on li "A tes t 2 from Randstad" at bounding box center [397, 269] width 99 height 11
type input "A tes t 2 from Randstad"
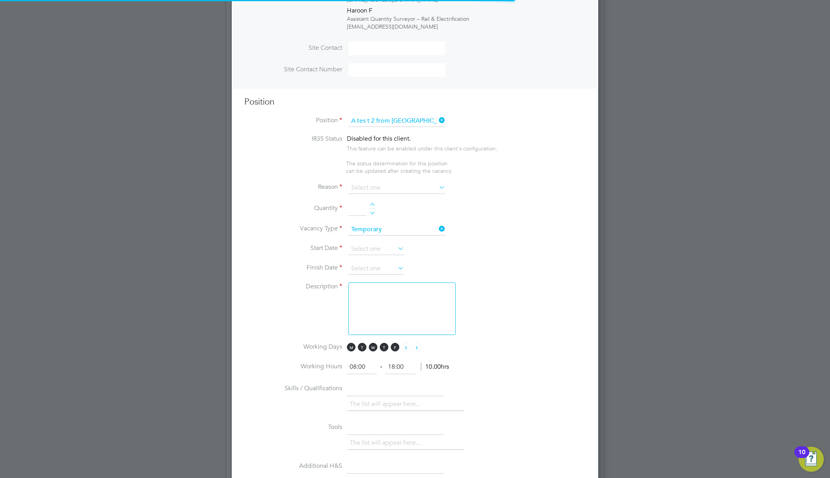
scroll to position [448, 0]
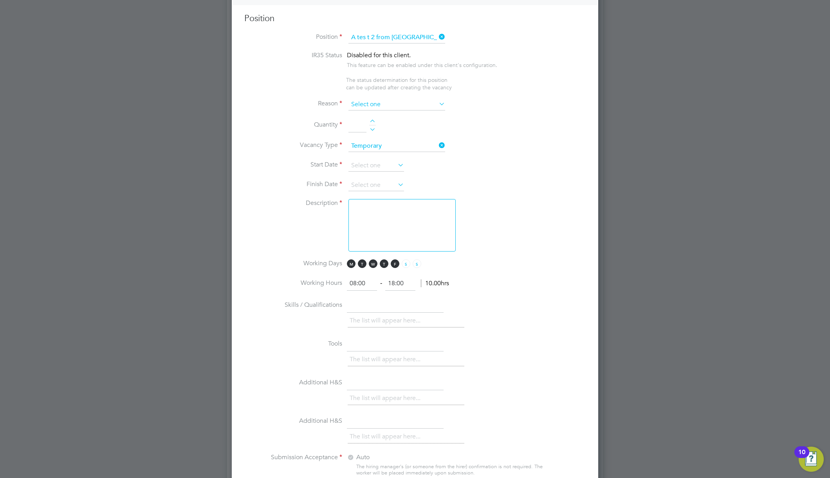
click at [389, 99] on input at bounding box center [396, 105] width 97 height 12
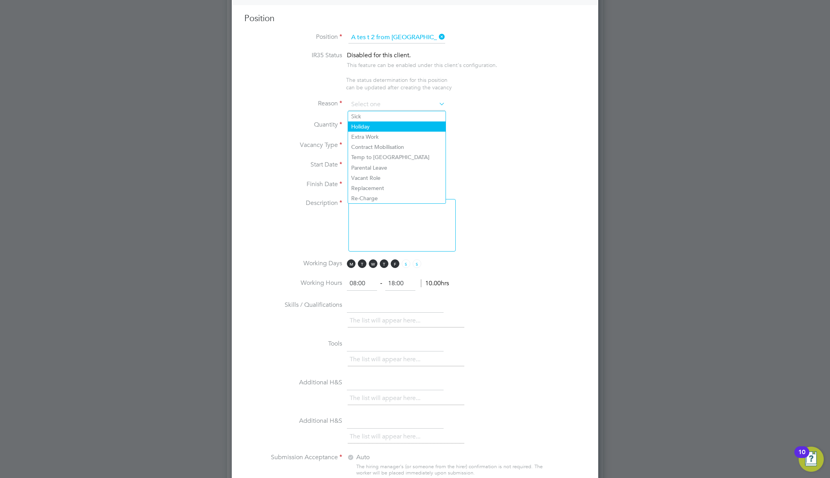
click at [375, 124] on li "Holiday" at bounding box center [396, 126] width 97 height 10
type input "Holiday"
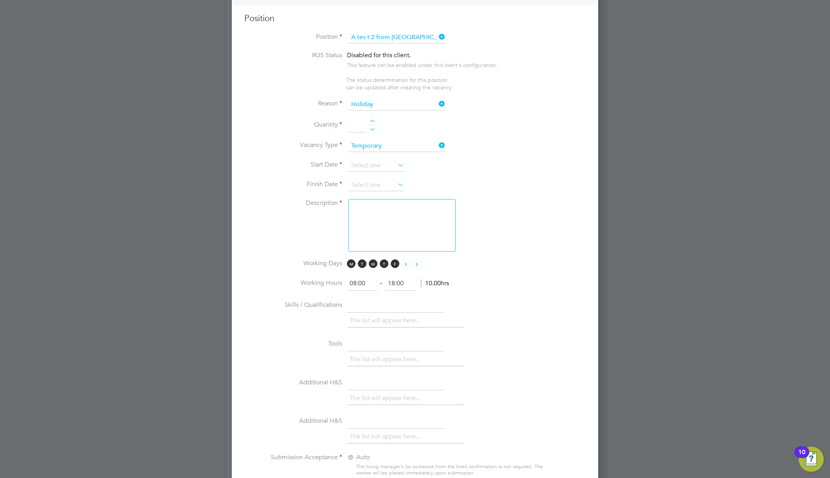
click at [373, 121] on div at bounding box center [372, 121] width 7 height 5
type input "1"
click at [382, 166] on input at bounding box center [376, 166] width 56 height 12
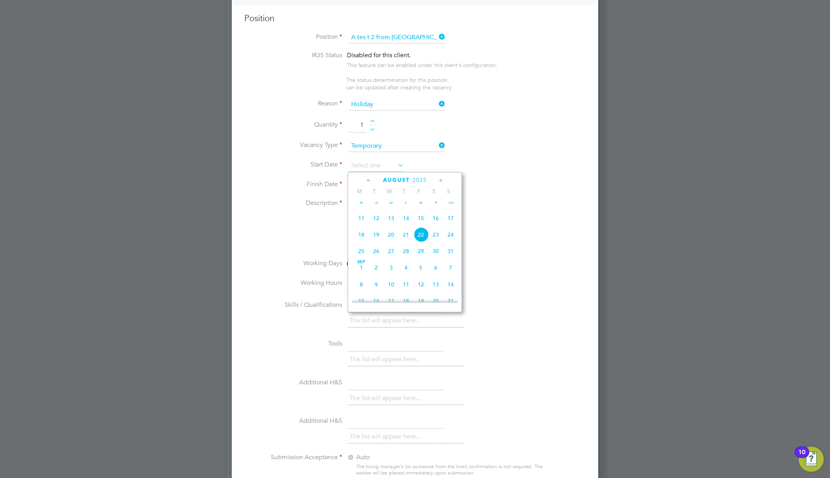
click at [362, 206] on span "4" at bounding box center [361, 201] width 15 height 15
type input "04 Aug 2025"
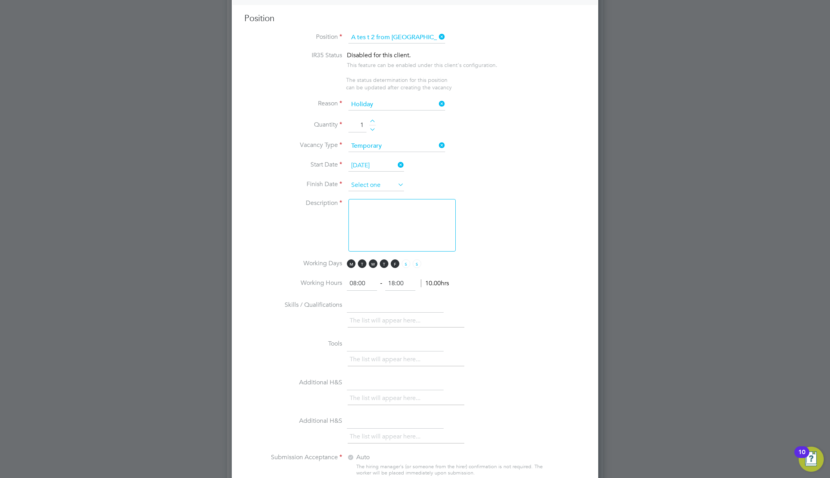
click at [391, 185] on input at bounding box center [376, 185] width 56 height 12
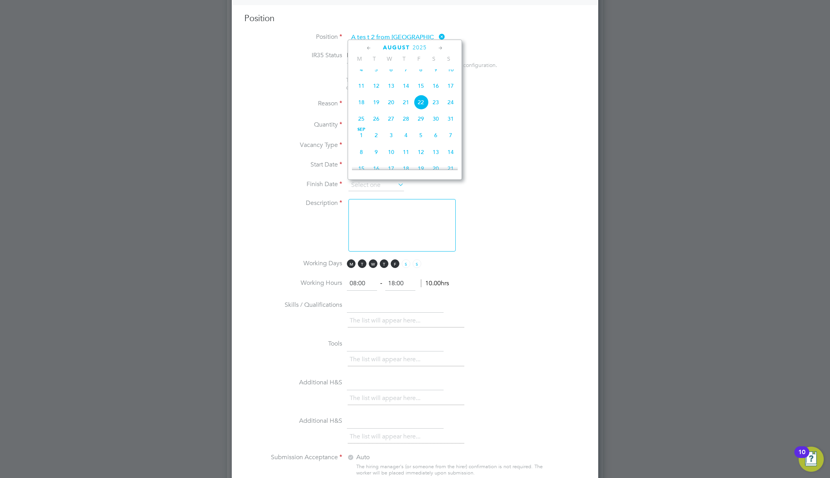
click at [452, 159] on span "14" at bounding box center [450, 151] width 15 height 15
type input "14 Sep 2025"
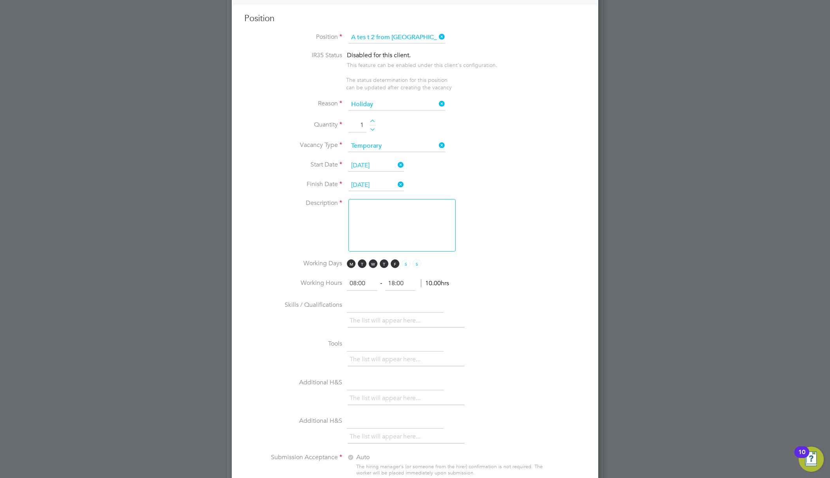
click at [405, 222] on textarea at bounding box center [401, 225] width 107 height 52
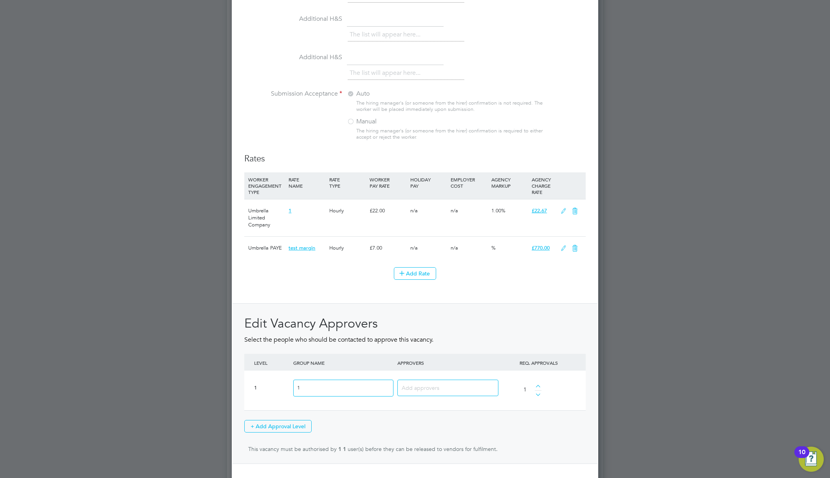
type textarea "oyitu"
click at [438, 387] on input at bounding box center [445, 387] width 87 height 10
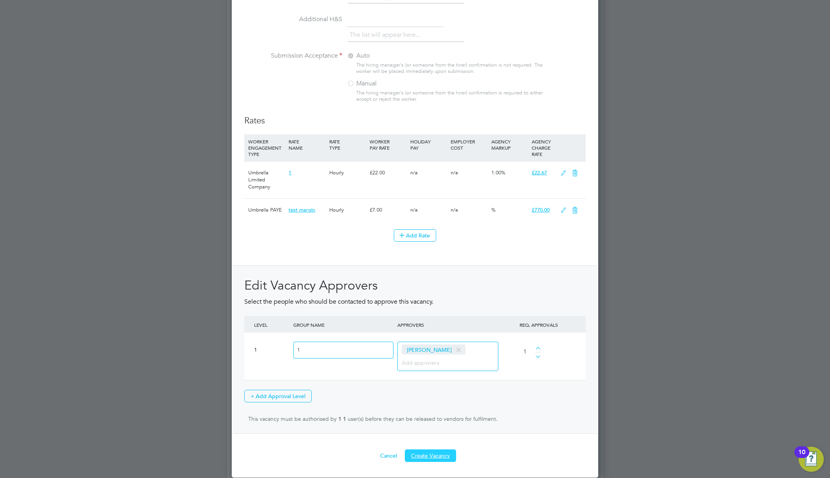
click at [431, 457] on button "Create Vacancy" at bounding box center [430, 455] width 51 height 13
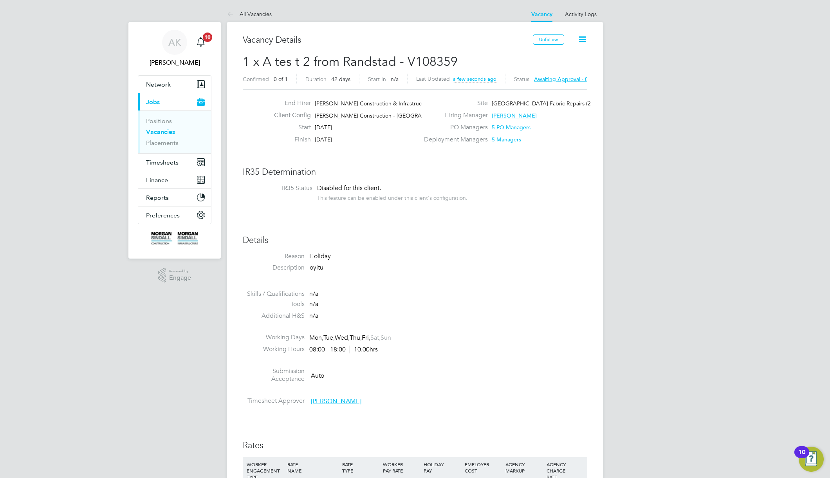
click at [583, 38] on icon at bounding box center [582, 39] width 10 height 10
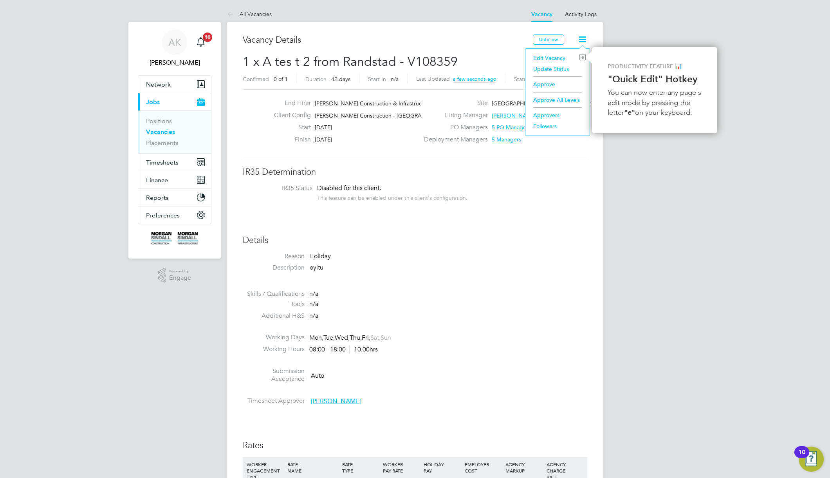
click at [563, 99] on li "Approve All Levels" at bounding box center [557, 99] width 56 height 11
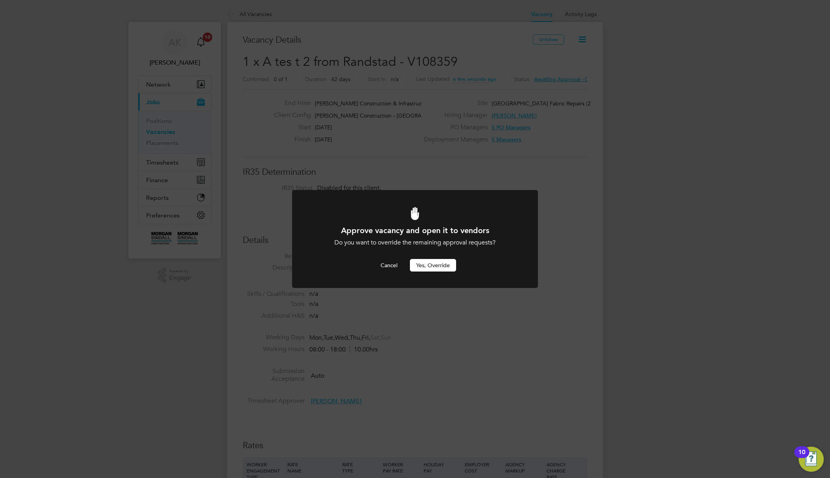
click at [440, 266] on button "Yes, Override" at bounding box center [433, 265] width 46 height 13
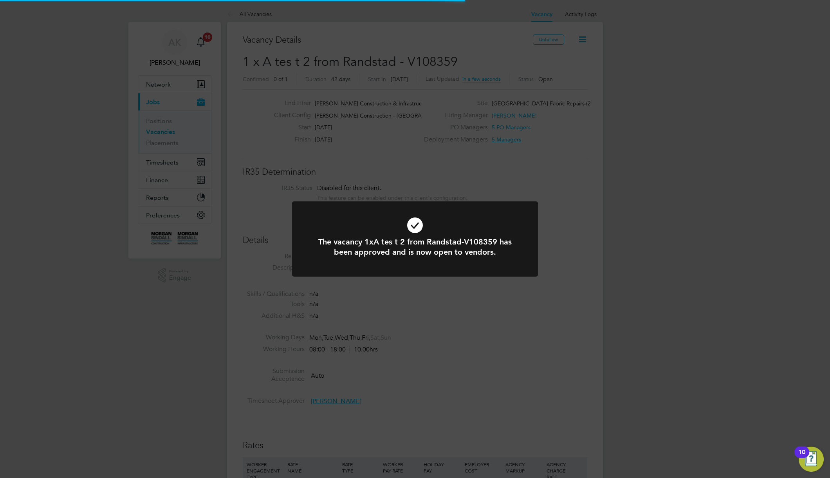
scroll to position [4, 4]
click at [651, 233] on div "The vacancy 1xA tes t 2 from Randstad-V108359 has been approved and is now open…" at bounding box center [415, 239] width 830 height 478
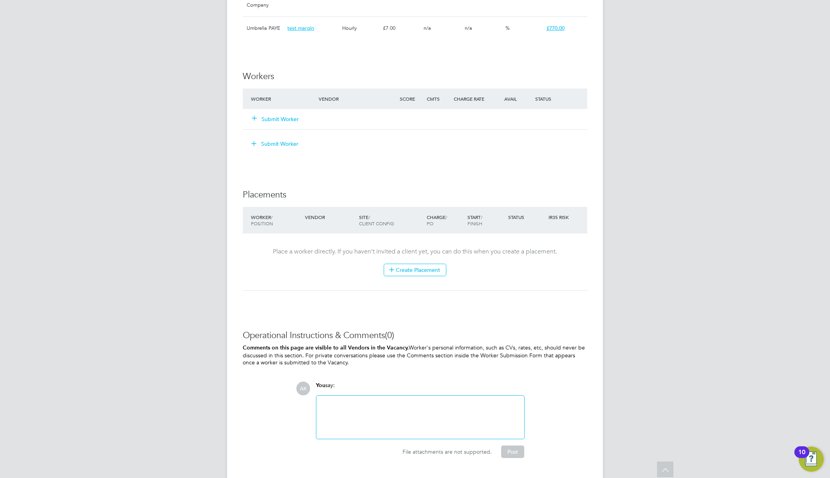
scroll to position [524, 0]
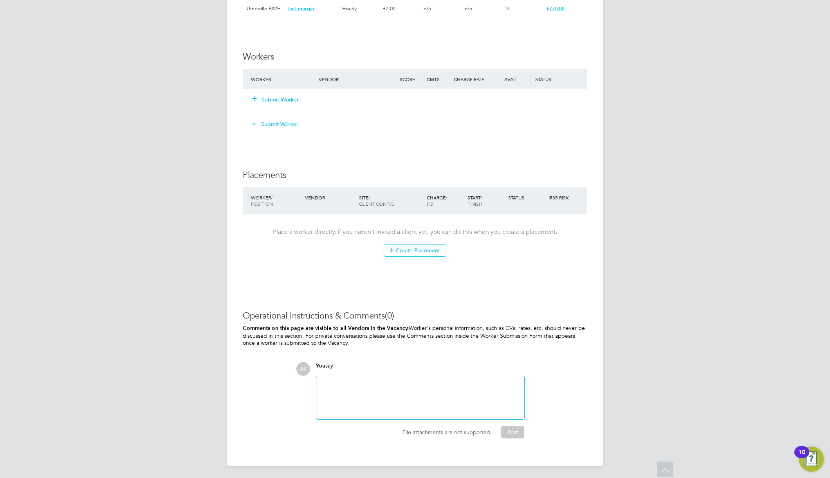
click at [280, 100] on button "Submit Worker" at bounding box center [275, 100] width 47 height 8
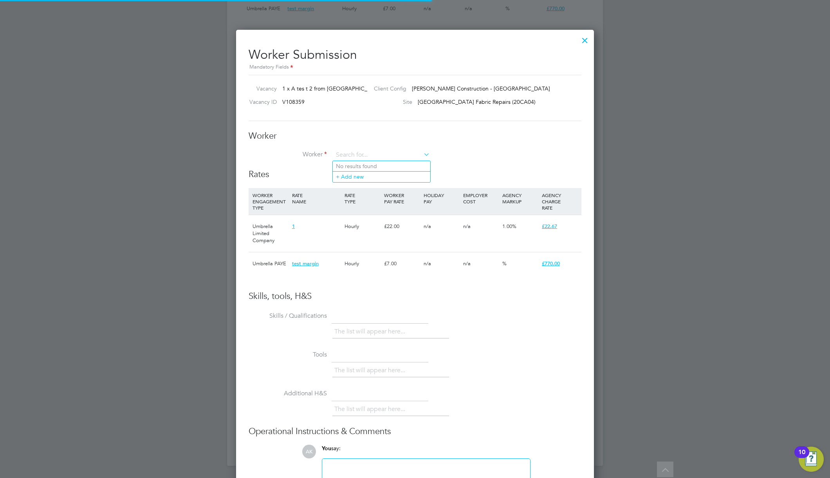
scroll to position [12, 123]
click at [386, 154] on input at bounding box center [381, 155] width 97 height 12
click at [393, 175] on li "Lu ngile Bhekinkosi M" at bounding box center [381, 176] width 97 height 11
type input "Lungile Bhekinkosi M"
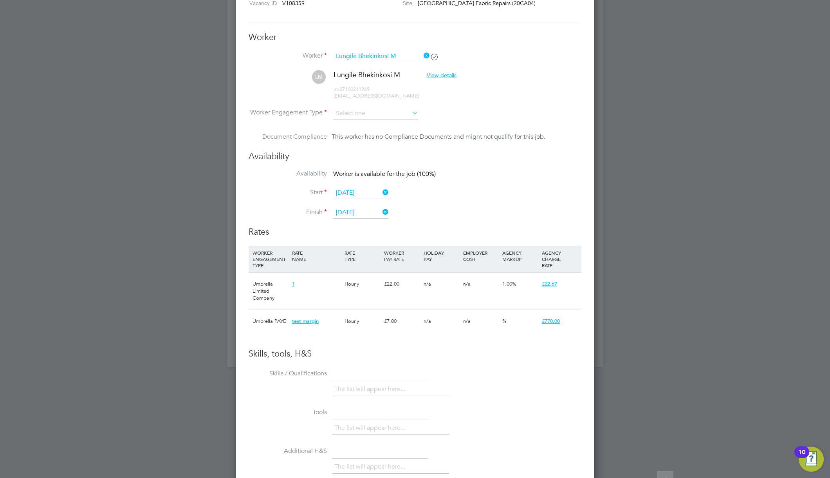
scroll to position [635, 0]
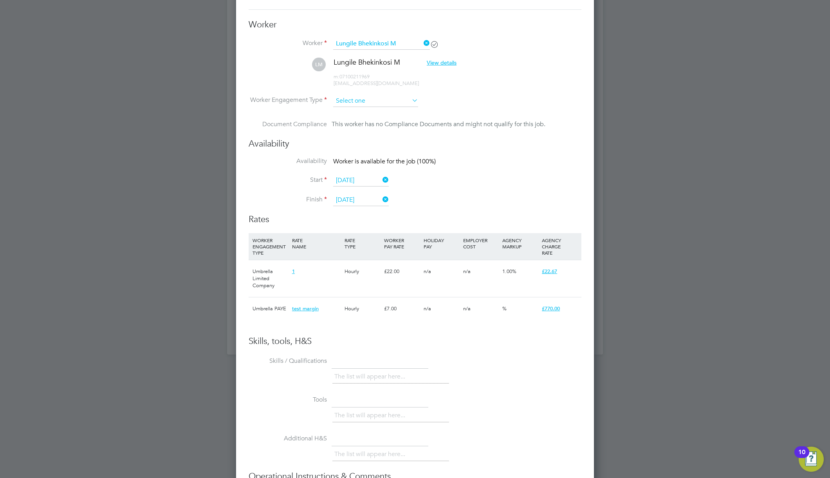
click at [371, 97] on input at bounding box center [375, 101] width 85 height 12
click at [368, 122] on li "Limited Company" at bounding box center [376, 122] width 86 height 10
type input "Limited Company"
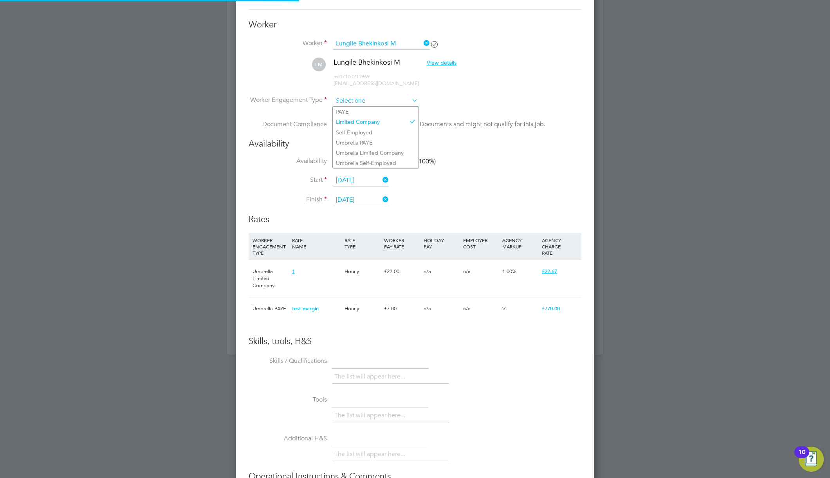
scroll to position [669, 358]
click at [362, 98] on input at bounding box center [375, 101] width 85 height 12
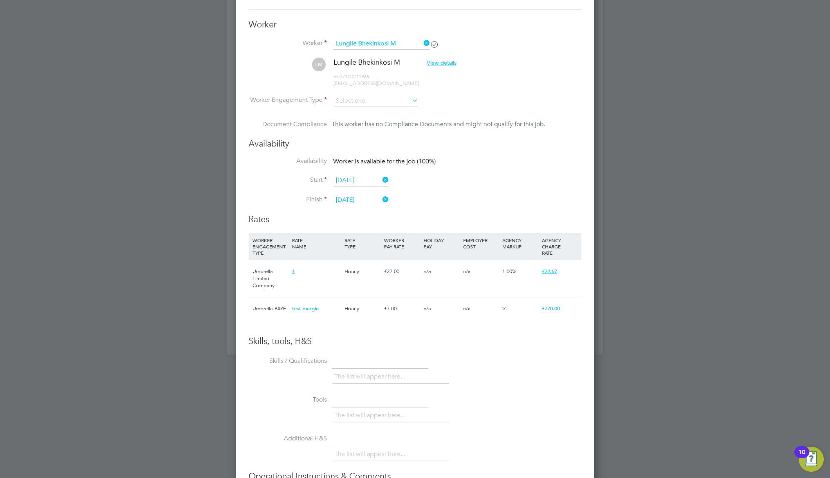
click at [368, 163] on li "Umbrella Self-Employed" at bounding box center [376, 163] width 86 height 10
type input "Umbrella Self-Employed"
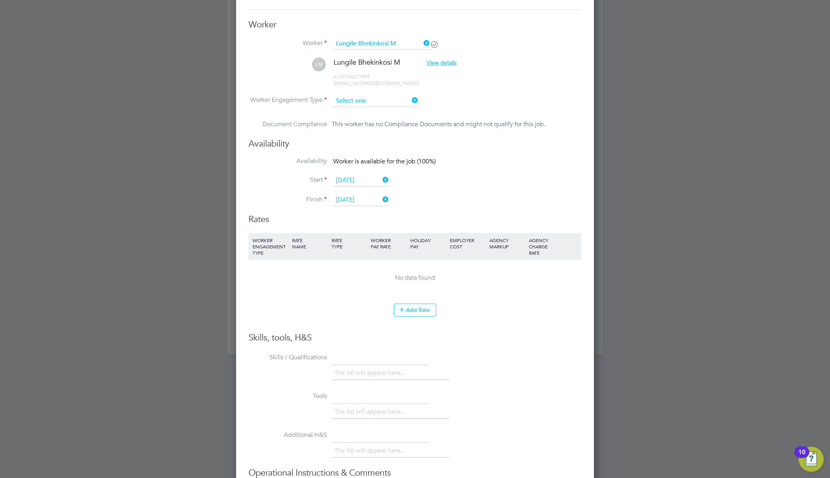
click at [378, 100] on input at bounding box center [375, 101] width 85 height 12
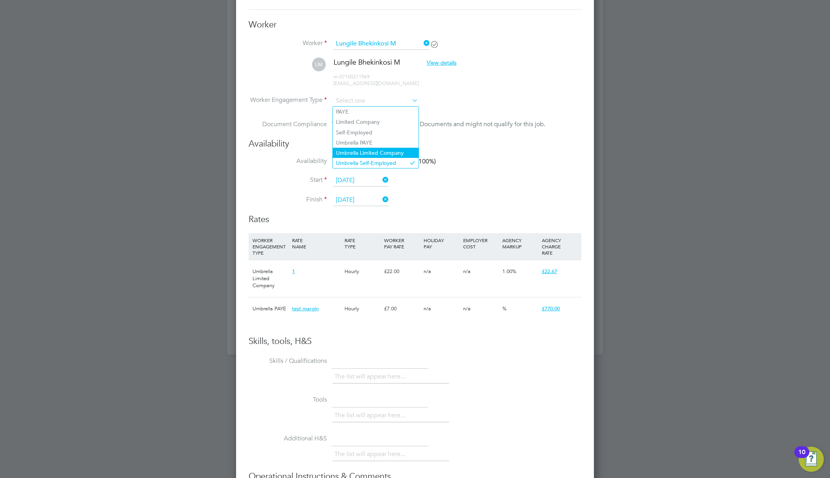
click at [376, 148] on li "Umbrella Limited Company" at bounding box center [376, 153] width 86 height 10
type input "Umbrella Limited Company"
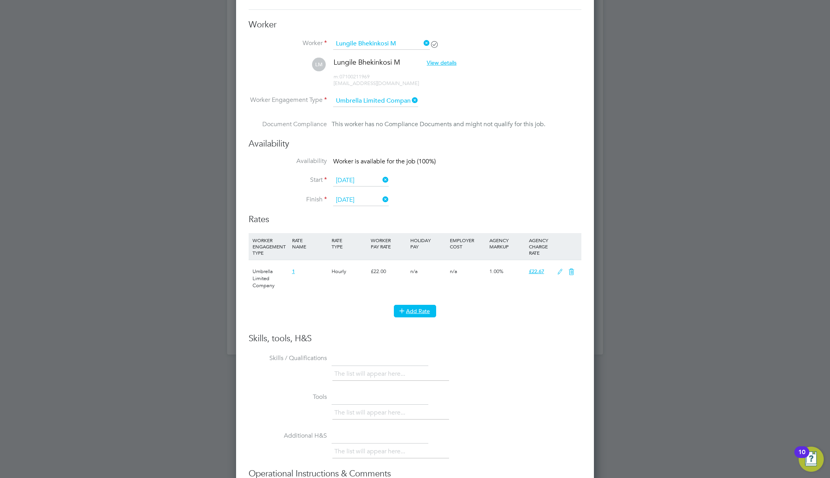
click at [413, 311] on button "Add Rate" at bounding box center [415, 311] width 42 height 13
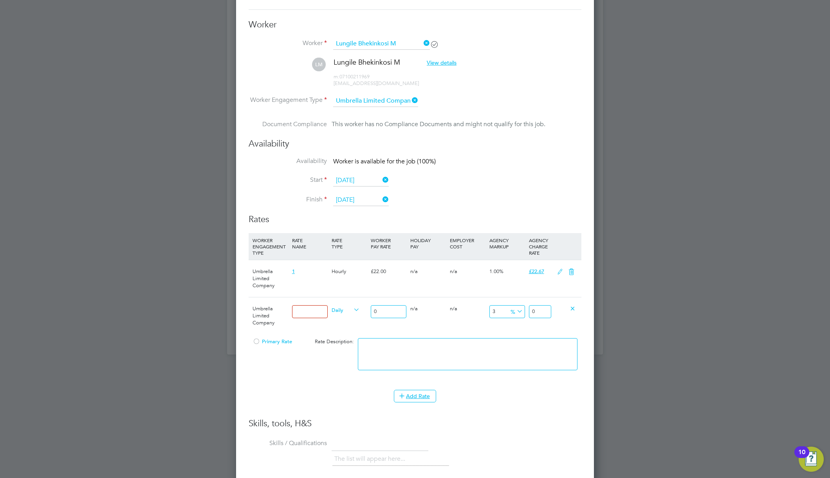
click at [269, 317] on span "Umbrella Limited Company" at bounding box center [264, 315] width 22 height 21
click at [338, 308] on span "Daily" at bounding box center [346, 309] width 28 height 9
click at [0, 367] on com-1password-button at bounding box center [0, 367] width 0 height 0
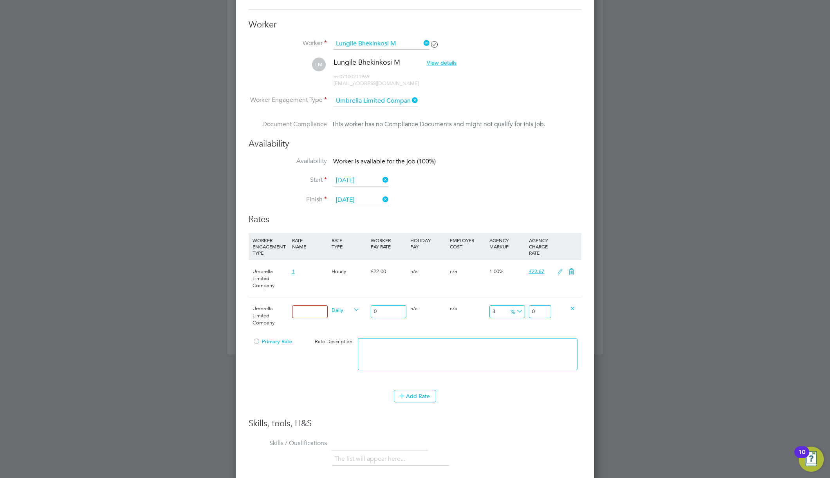
click at [263, 310] on span "Umbrella Limited Company" at bounding box center [264, 315] width 22 height 21
click at [381, 198] on icon at bounding box center [381, 199] width 0 height 11
click at [369, 98] on input at bounding box center [375, 101] width 85 height 12
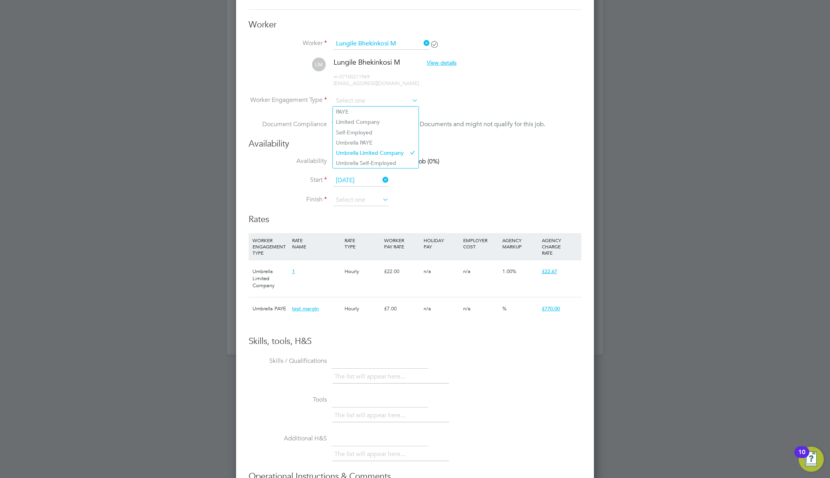
click at [474, 165] on li "Availability Worker is not available for the job (0%)" at bounding box center [415, 166] width 333 height 18
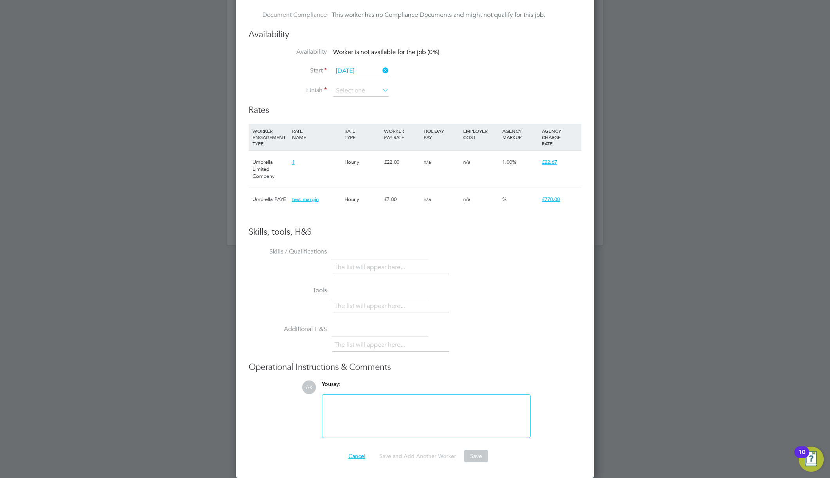
click at [357, 457] on button "Cancel" at bounding box center [356, 455] width 29 height 13
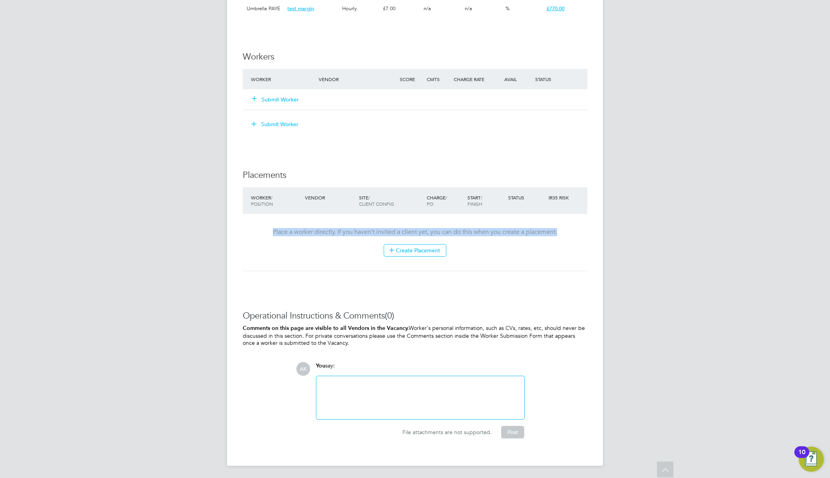
drag, startPoint x: 564, startPoint y: 233, endPoint x: 278, endPoint y: 223, distance: 285.6
click at [278, 223] on div "Place a worker directly. If you haven’t invited a client yet, you can do this w…" at bounding box center [415, 242] width 329 height 57
click at [411, 125] on div "Submit Worker" at bounding box center [416, 124] width 341 height 13
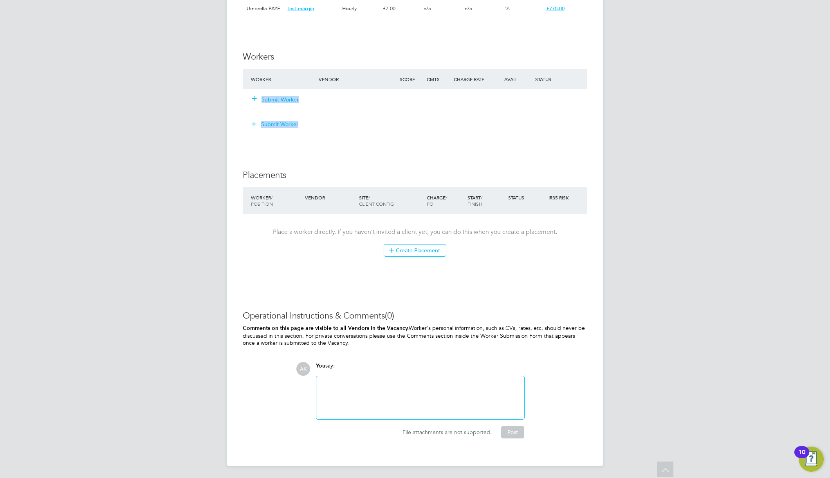
drag, startPoint x: 411, startPoint y: 125, endPoint x: 399, endPoint y: 107, distance: 21.0
click at [399, 107] on div "Submit Worker" at bounding box center [415, 99] width 345 height 20
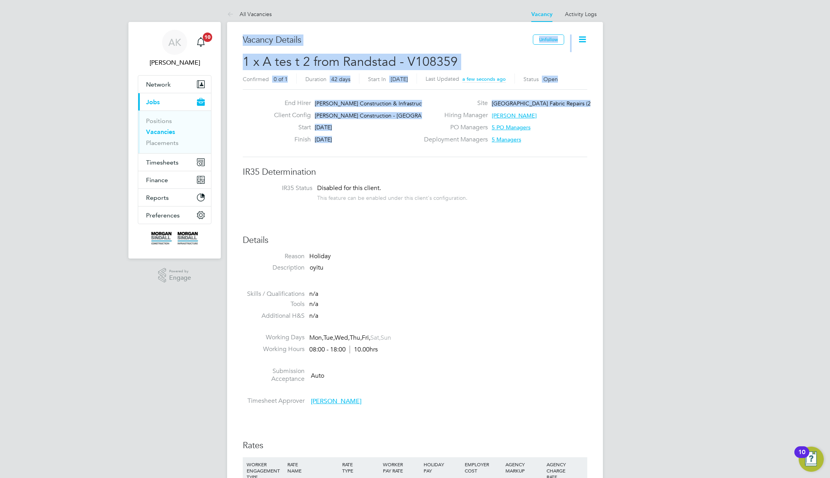
drag, startPoint x: 401, startPoint y: 149, endPoint x: 236, endPoint y: 36, distance: 199.9
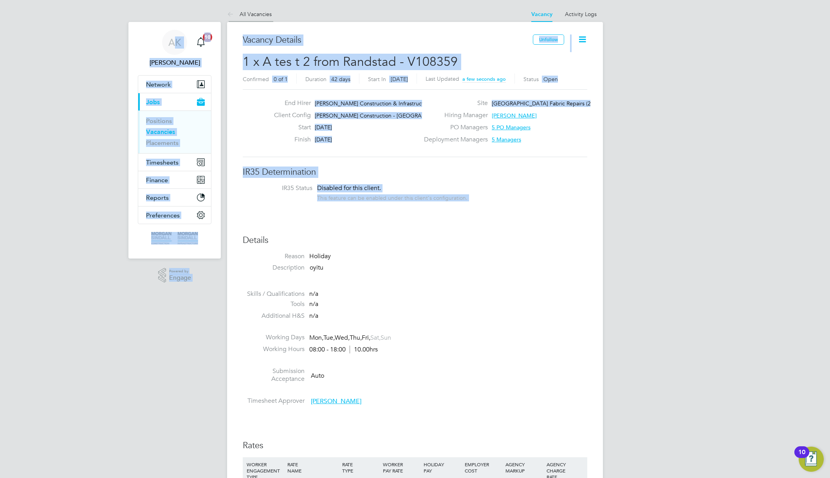
drag, startPoint x: 483, startPoint y: 203, endPoint x: 245, endPoint y: 6, distance: 309.2
click at [343, 52] on div "Vacancy Details" at bounding box center [388, 43] width 290 height 19
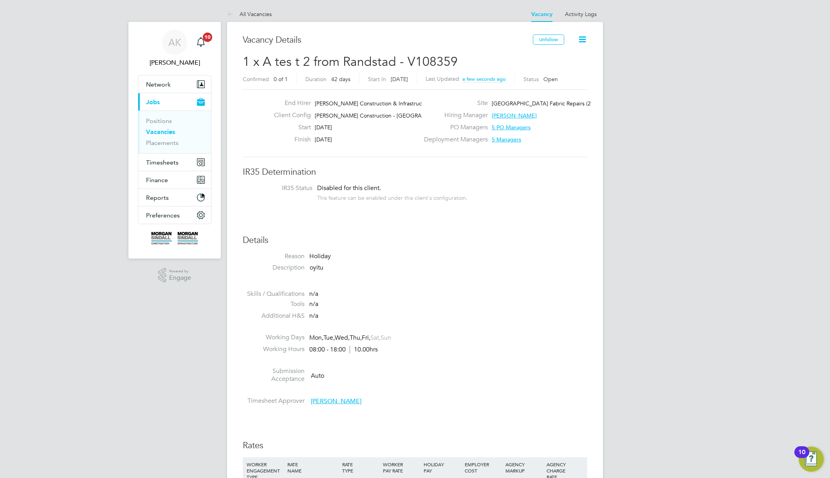
click at [343, 52] on div "Vacancy Details" at bounding box center [388, 43] width 290 height 19
click at [264, 45] on h3 "Vacancy Details" at bounding box center [388, 39] width 290 height 11
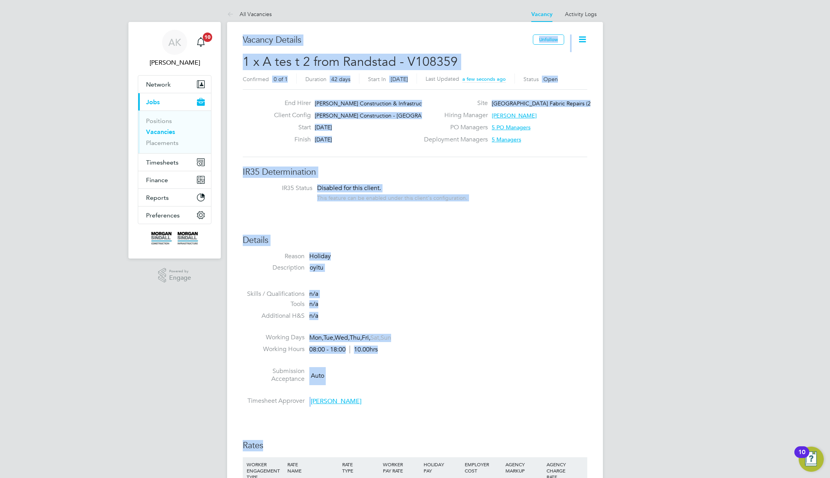
drag, startPoint x: 240, startPoint y: 39, endPoint x: 608, endPoint y: 449, distance: 550.9
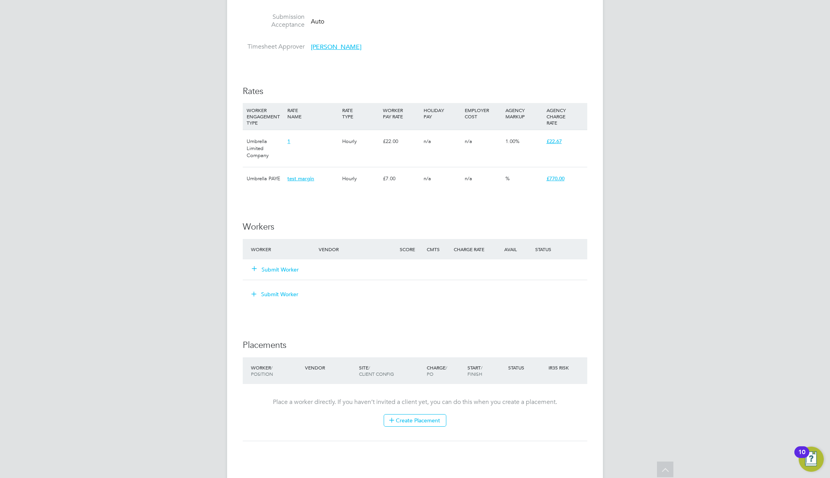
click at [288, 268] on button "Submit Worker" at bounding box center [275, 269] width 47 height 8
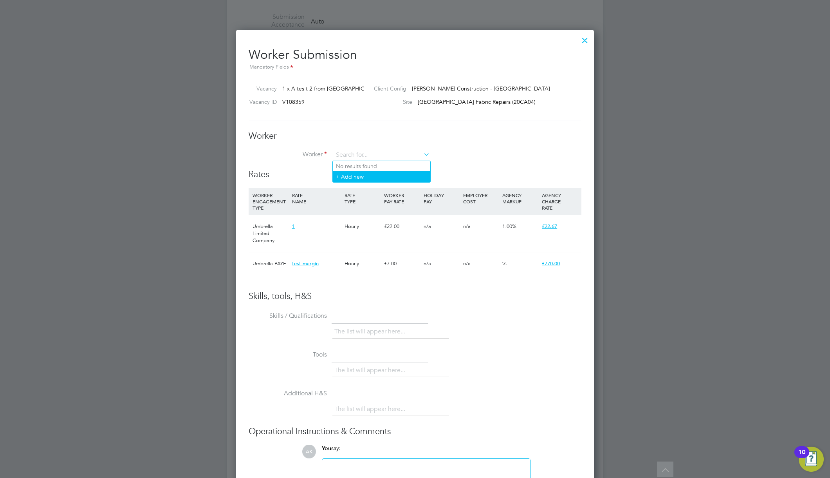
click at [370, 177] on li "+ Add new" at bounding box center [381, 176] width 97 height 11
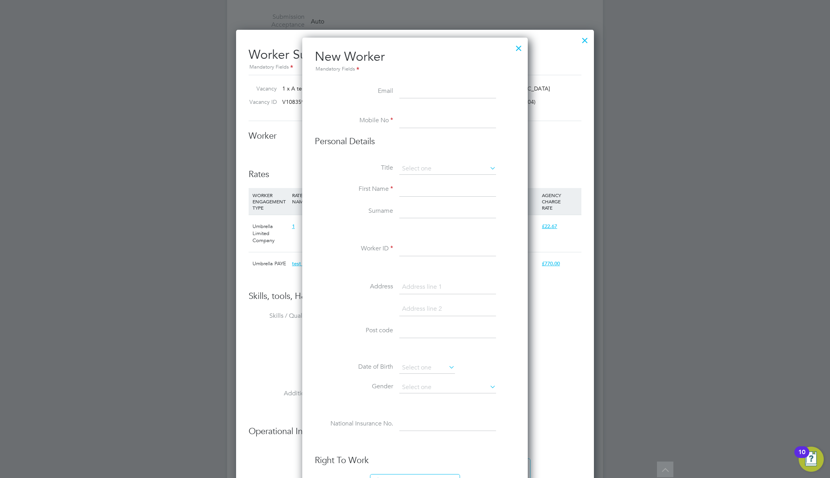
click at [353, 79] on li "New Worker Mandatory Fields" at bounding box center [415, 67] width 200 height 36
click at [516, 45] on div at bounding box center [519, 46] width 14 height 14
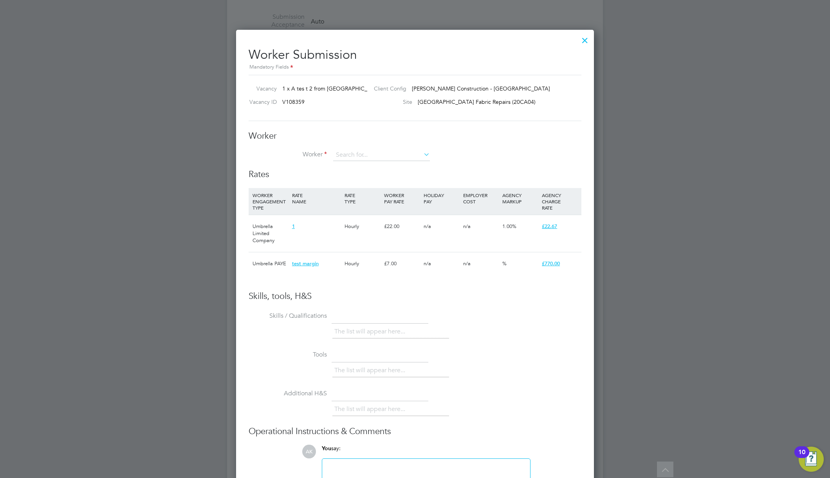
drag, startPoint x: 576, startPoint y: 48, endPoint x: 584, endPoint y: 42, distance: 10.3
click at [579, 46] on div "Worker Submission Mandatory Fields Vacancy 1 x A tes t 2 from Randstad Client C…" at bounding box center [415, 286] width 358 height 512
click at [586, 38] on div at bounding box center [585, 38] width 14 height 14
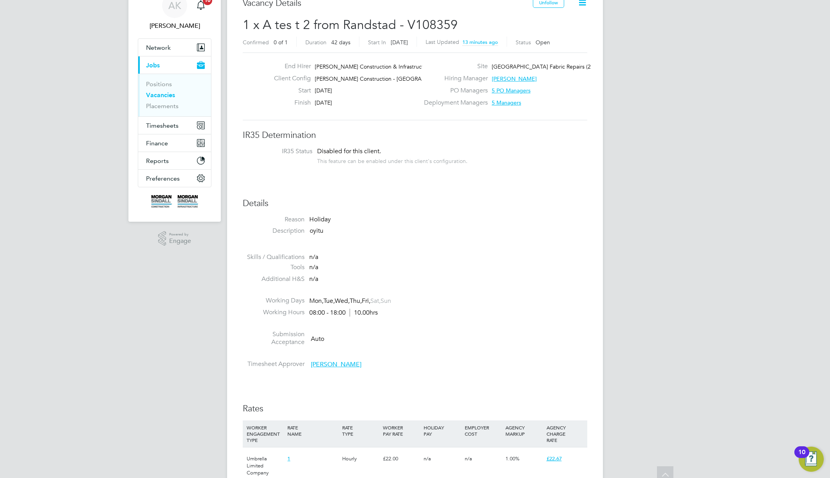
scroll to position [0, 0]
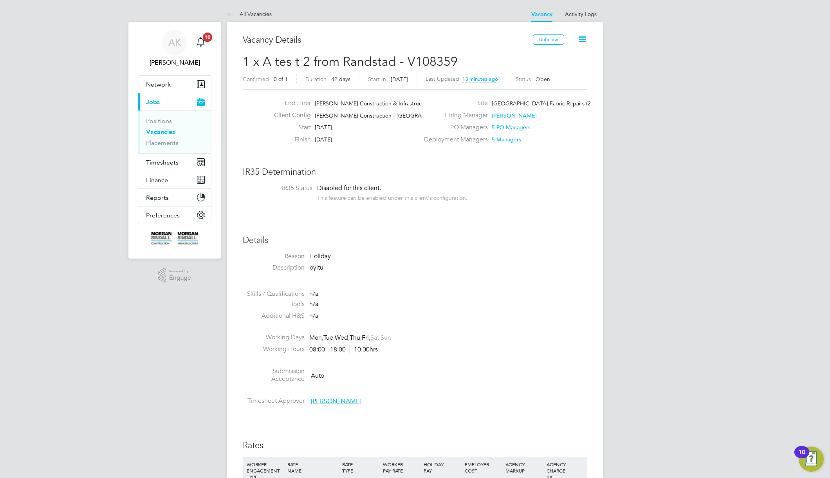
click at [359, 63] on span "1 x A tes t 2 from Randstad - V108359" at bounding box center [350, 61] width 215 height 15
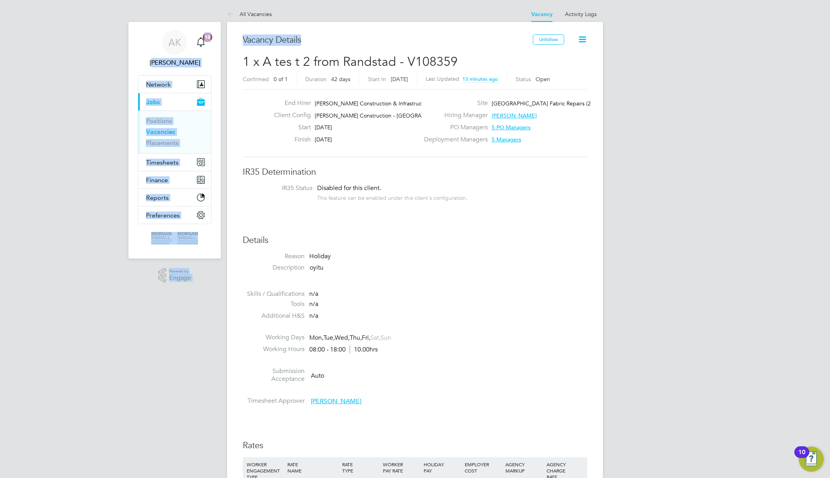
drag, startPoint x: 301, startPoint y: 40, endPoint x: 218, endPoint y: 32, distance: 83.4
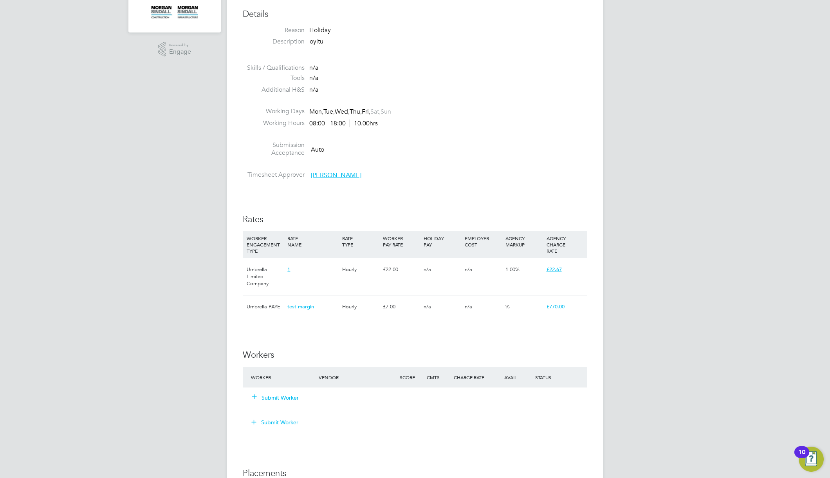
scroll to position [257, 0]
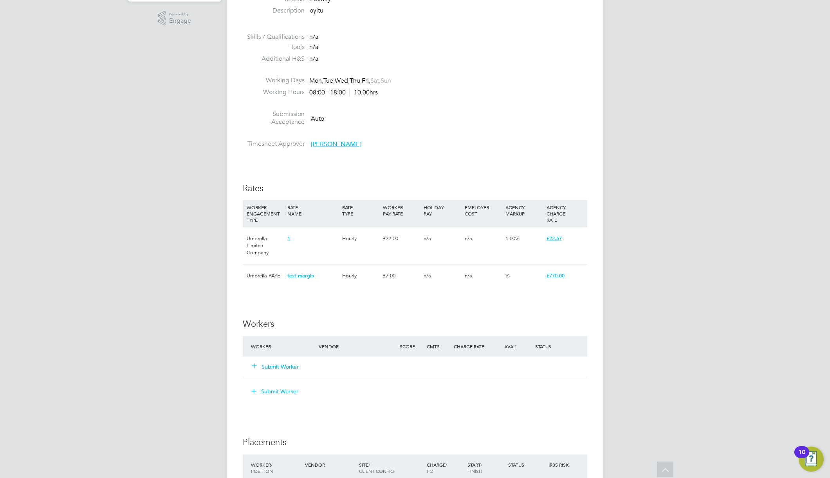
click at [282, 367] on button "Submit Worker" at bounding box center [275, 367] width 47 height 8
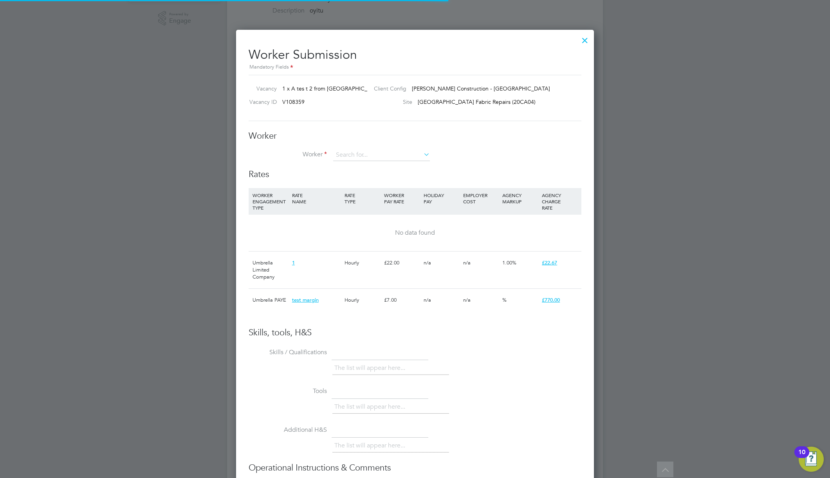
scroll to position [4, 4]
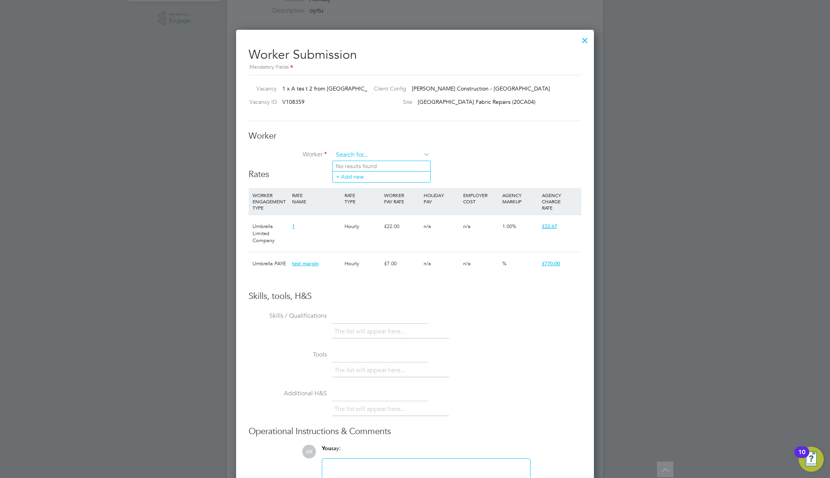
click at [366, 152] on input at bounding box center [381, 155] width 97 height 12
click at [388, 164] on li "Eamonn L" at bounding box center [381, 166] width 97 height 11
type input "Eamonn L"
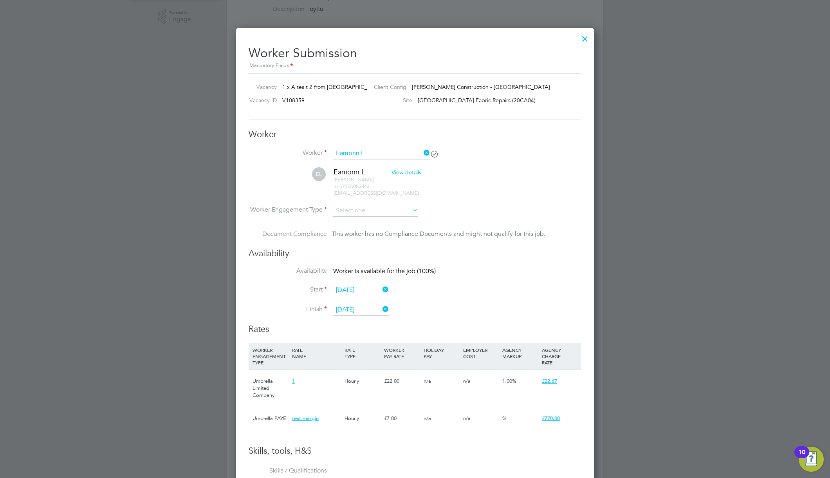
click at [584, 36] on div at bounding box center [585, 37] width 14 height 14
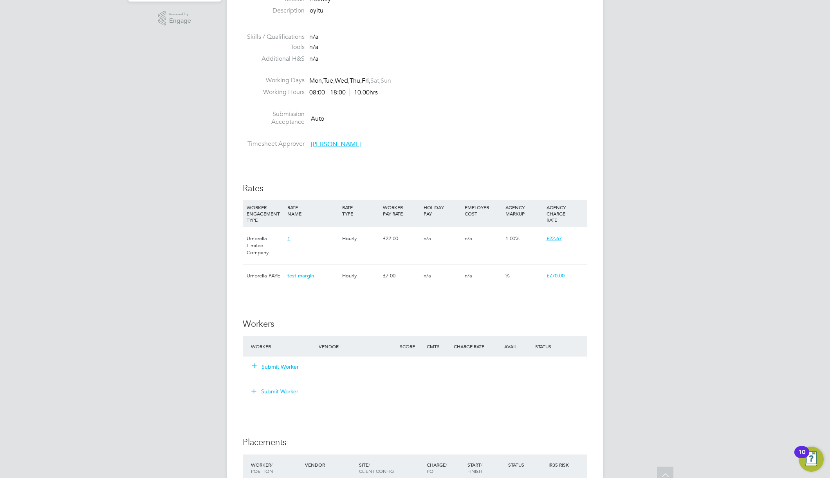
scroll to position [0, 0]
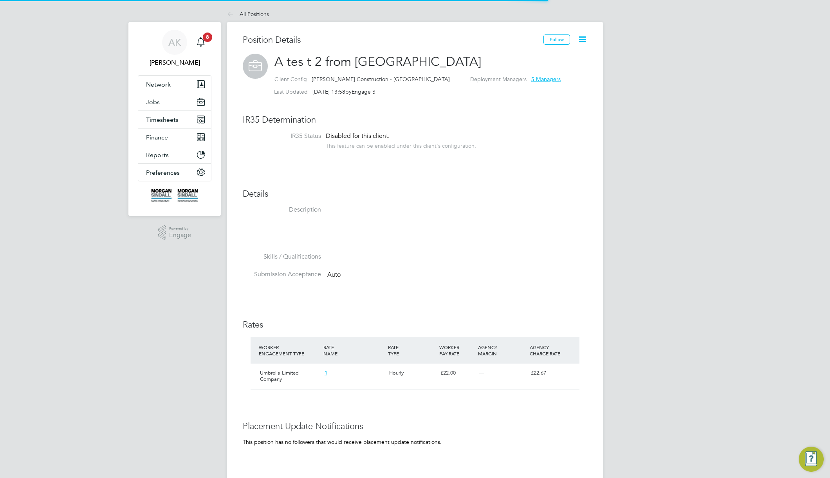
scroll to position [13, 65]
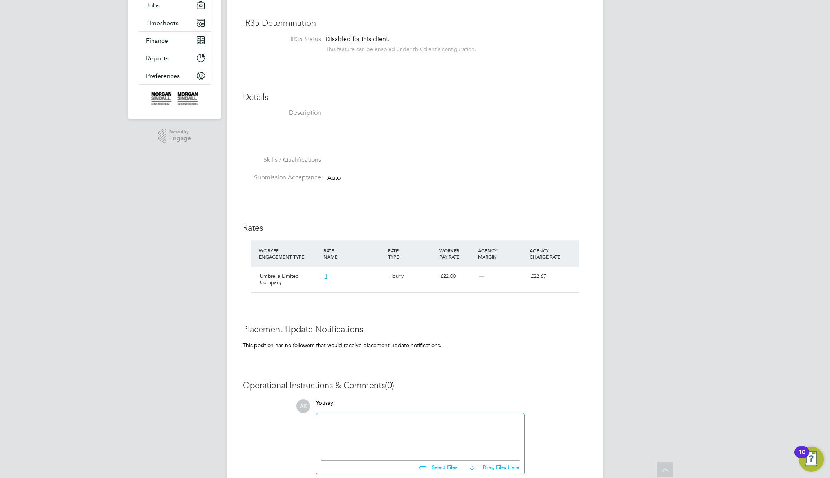
click at [515, 111] on div at bounding box center [424, 128] width 196 height 39
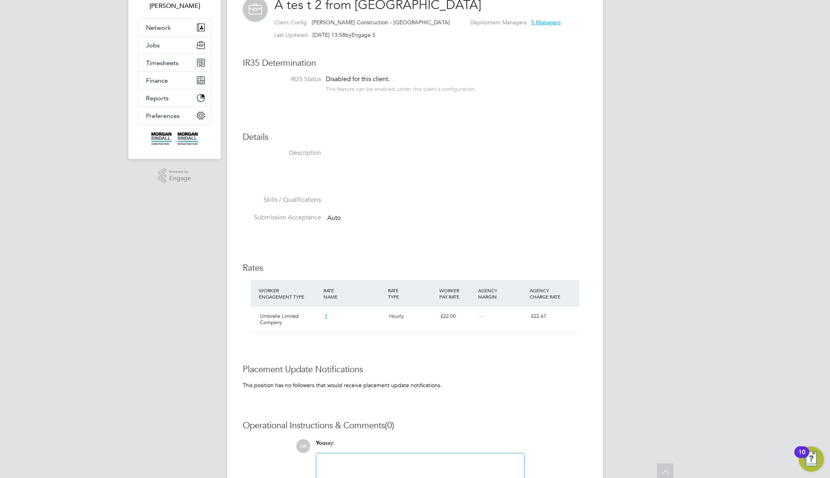
scroll to position [0, 0]
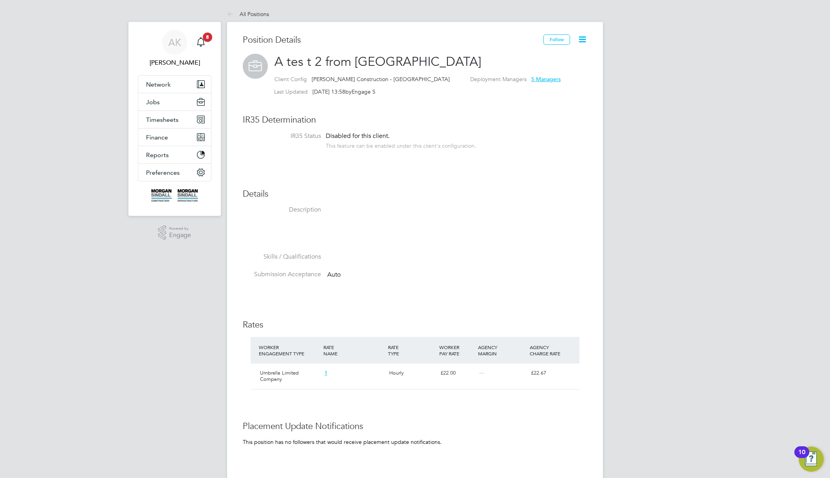
click at [581, 40] on icon at bounding box center [582, 39] width 10 height 10
click at [544, 56] on li "Edit Position e" at bounding box center [557, 57] width 58 height 11
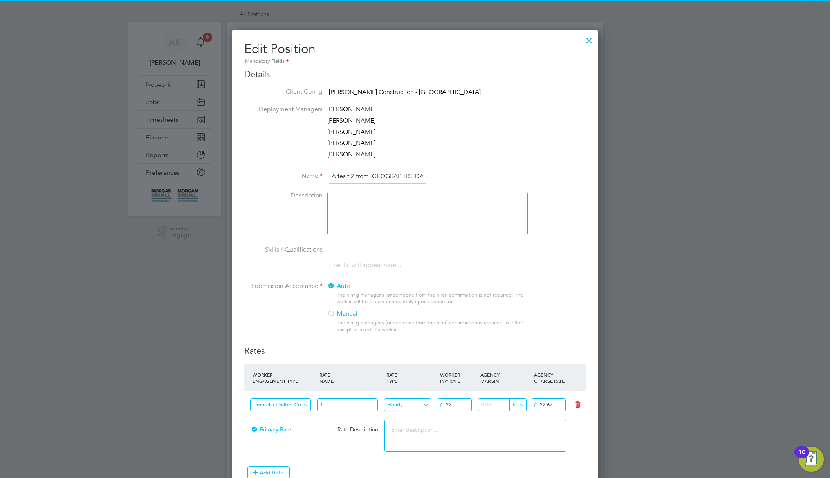
scroll to position [140, 0]
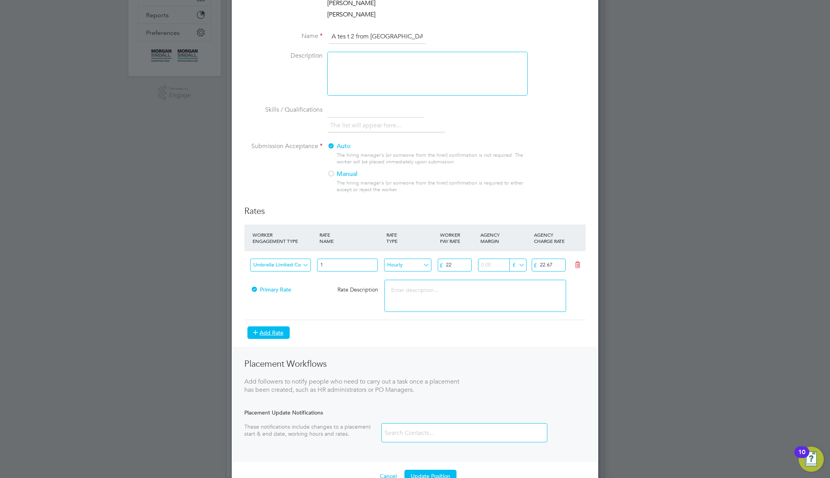
click at [283, 330] on button "Add Rate" at bounding box center [268, 332] width 42 height 13
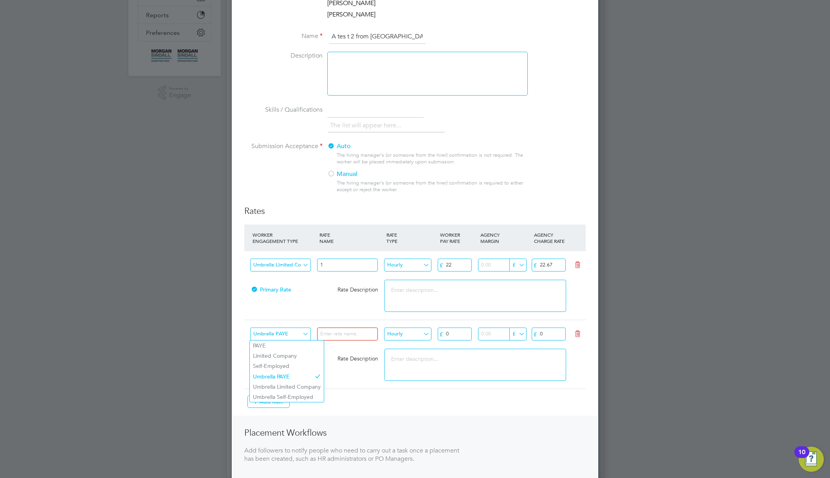
click at [277, 334] on input "Umbrella PAYE" at bounding box center [280, 333] width 61 height 13
click at [343, 336] on input at bounding box center [347, 333] width 61 height 13
type input "test margin"
click at [452, 333] on input "0" at bounding box center [455, 333] width 34 height 13
type input "07"
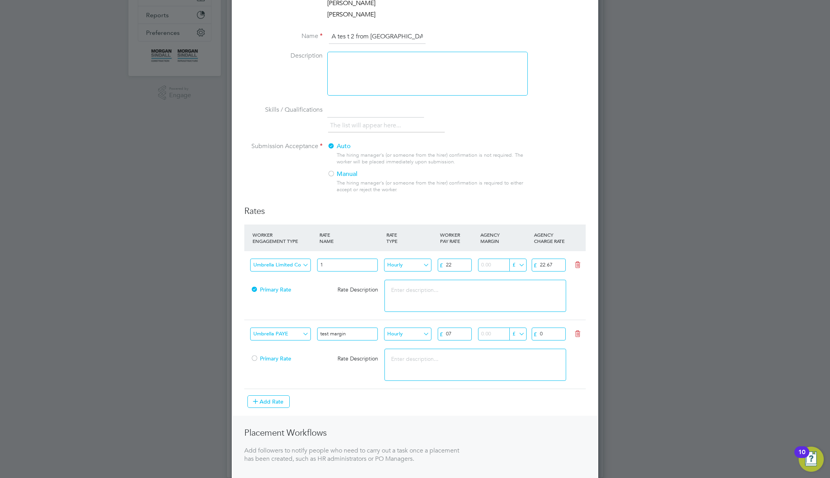
click at [496, 337] on input "number" at bounding box center [501, 333] width 47 height 13
type input "7"
click at [543, 330] on input "0" at bounding box center [549, 333] width 34 height 13
type input "770"
click at [521, 379] on textarea at bounding box center [474, 364] width 181 height 32
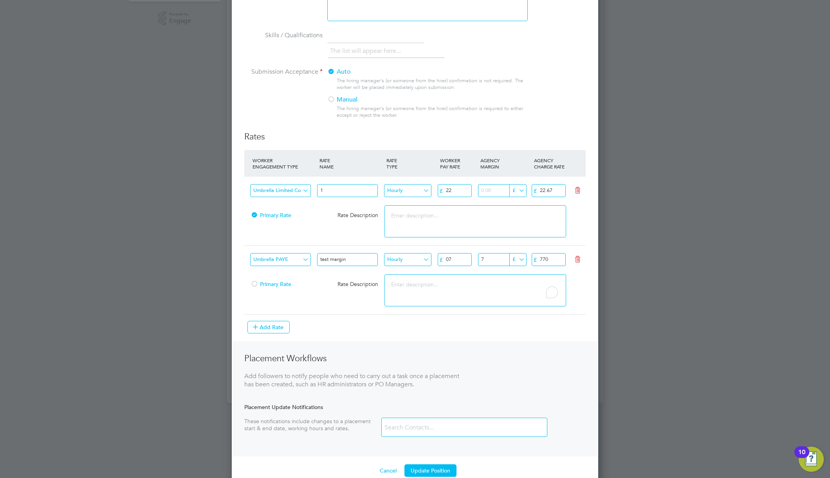
scroll to position [229, 0]
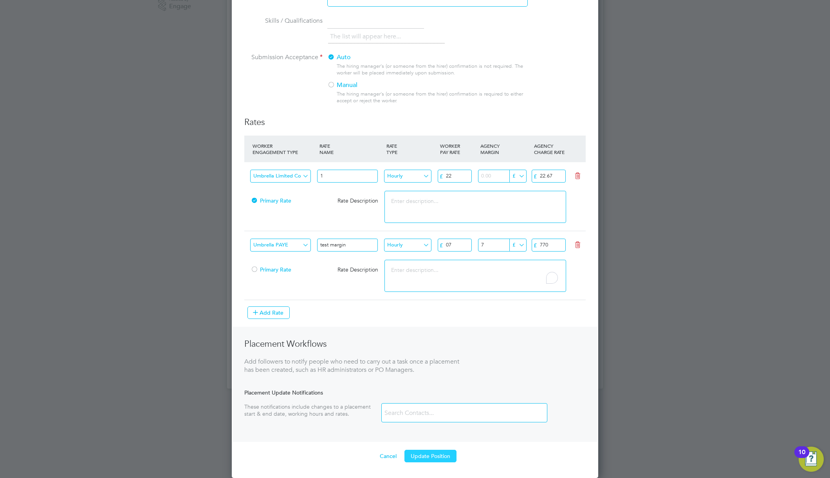
click at [436, 451] on button "Update Position" at bounding box center [430, 455] width 52 height 13
click at [436, 457] on button "Updating Position..." at bounding box center [430, 455] width 61 height 13
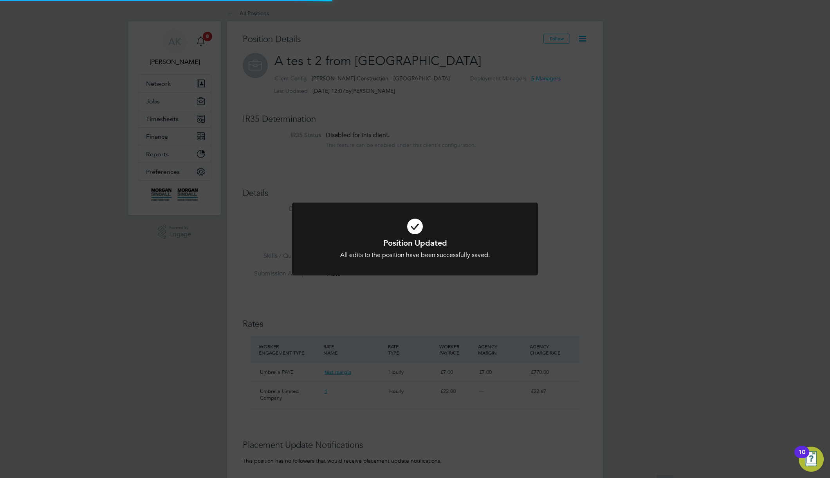
scroll to position [0, 0]
click at [526, 310] on div "Position Updated All edits to the position have been successfully saved. Cancel…" at bounding box center [415, 239] width 830 height 478
click at [470, 301] on div "Position Updated All edits to the position have been successfully saved. Cancel…" at bounding box center [415, 239] width 830 height 478
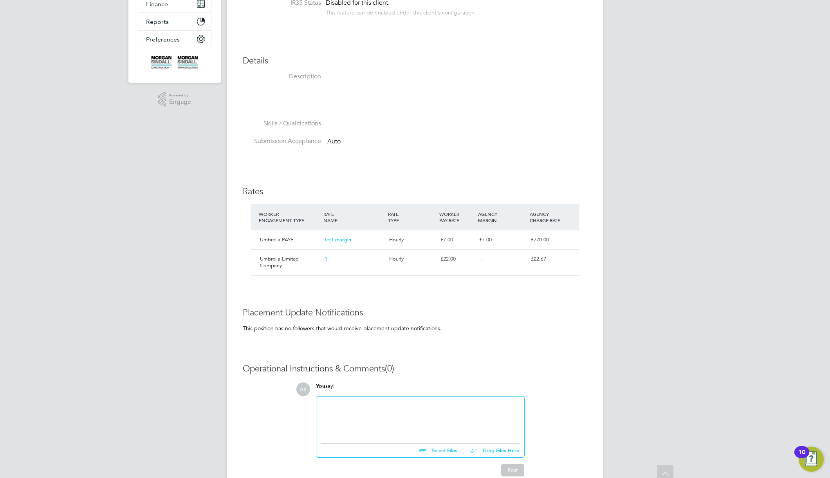
scroll to position [134, 0]
drag, startPoint x: 507, startPoint y: 254, endPoint x: 266, endPoint y: 179, distance: 252.1
click at [257, 188] on div "Position Details Follow A tes t 2 from Randstad Client Config Morgan Sindall Co…" at bounding box center [415, 194] width 345 height 586
click at [423, 142] on li "Submission Acceptance Auto" at bounding box center [415, 145] width 345 height 18
click at [400, 144] on li "Submission Acceptance Auto" at bounding box center [415, 145] width 345 height 18
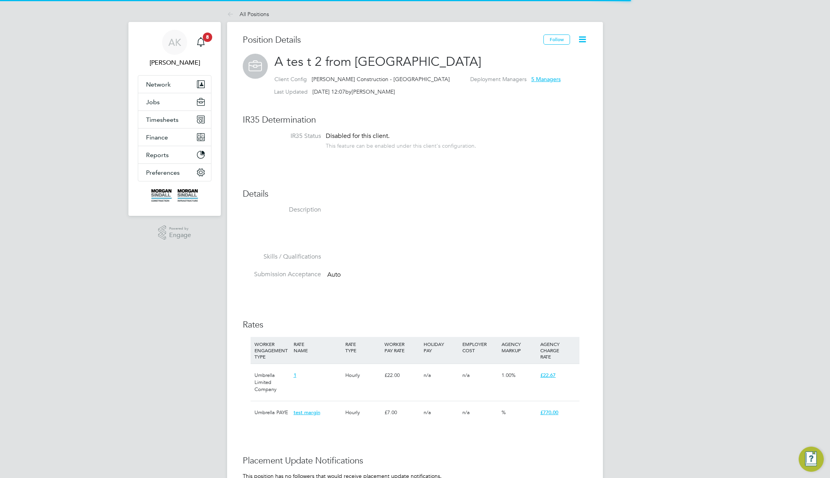
scroll to position [23, 52]
click at [583, 37] on icon at bounding box center [582, 39] width 10 height 10
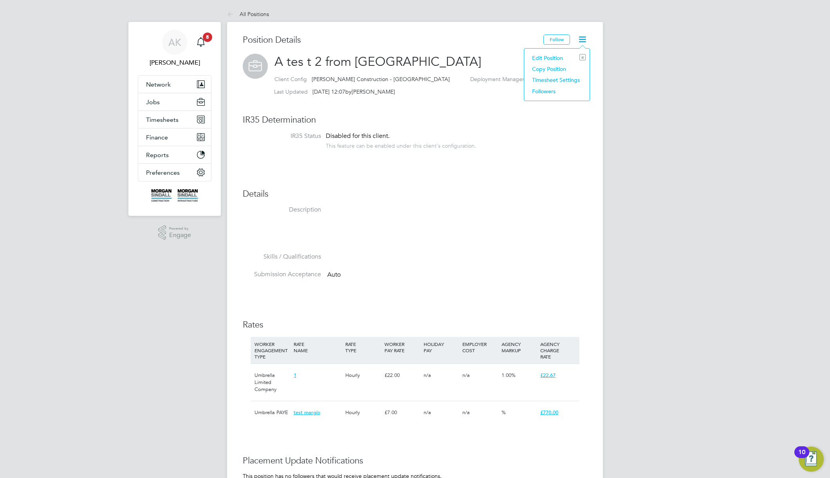
click at [563, 55] on li "Edit Position e" at bounding box center [557, 57] width 58 height 11
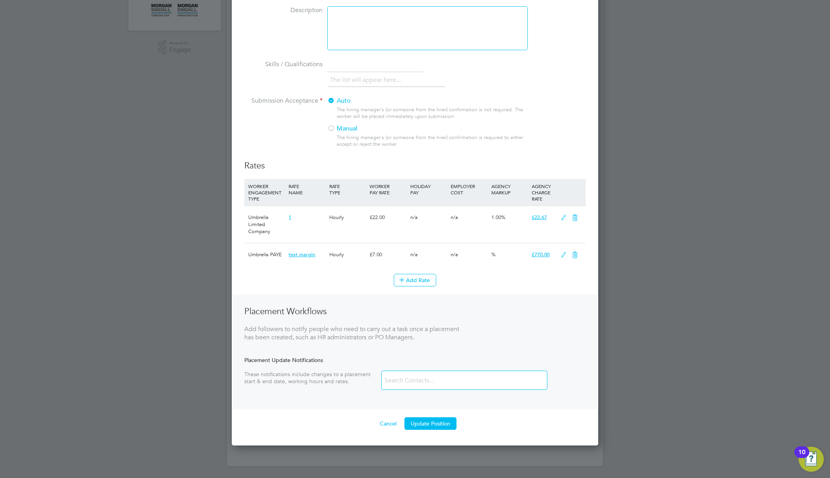
scroll to position [186, 0]
click at [438, 413] on ng-container "Rates WORKER ENGAGEMENT TYPE RATE NAME RATE TYPE WORKER PAY RATE HOLIDAY PAY EM…" at bounding box center [414, 294] width 341 height 270
click at [436, 423] on button "Update Position" at bounding box center [430, 422] width 52 height 13
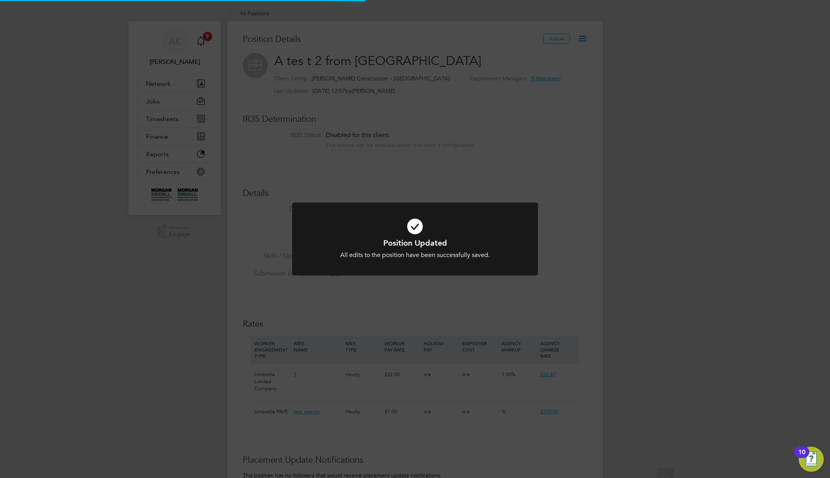
scroll to position [0, 0]
drag, startPoint x: 438, startPoint y: 184, endPoint x: 415, endPoint y: 116, distance: 71.8
click at [438, 184] on div "Position Updated All edits to the position have been successfully saved. Cancel…" at bounding box center [415, 239] width 830 height 478
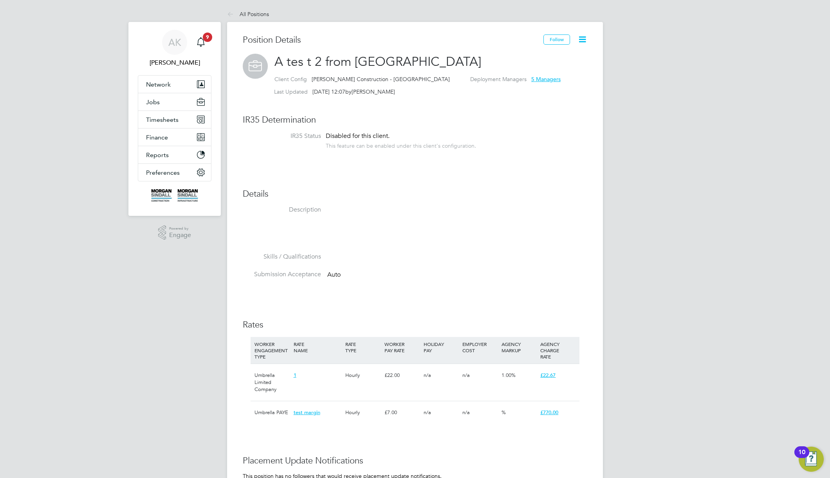
click at [353, 60] on span "A tes t 2 from [GEOGRAPHIC_DATA]" at bounding box center [377, 61] width 207 height 15
copy h2 "A tes t 2 from Randstad Client Config"
click at [330, 61] on span "A tes t 2 from [GEOGRAPHIC_DATA]" at bounding box center [377, 61] width 207 height 15
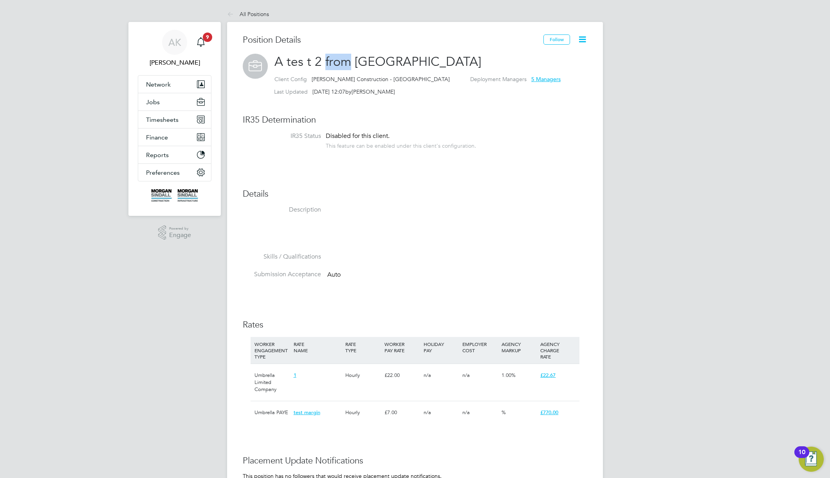
click at [330, 61] on span "A tes t 2 from [GEOGRAPHIC_DATA]" at bounding box center [377, 61] width 207 height 15
click at [330, 79] on span "[PERSON_NAME] Construction - [GEOGRAPHIC_DATA]" at bounding box center [381, 79] width 138 height 7
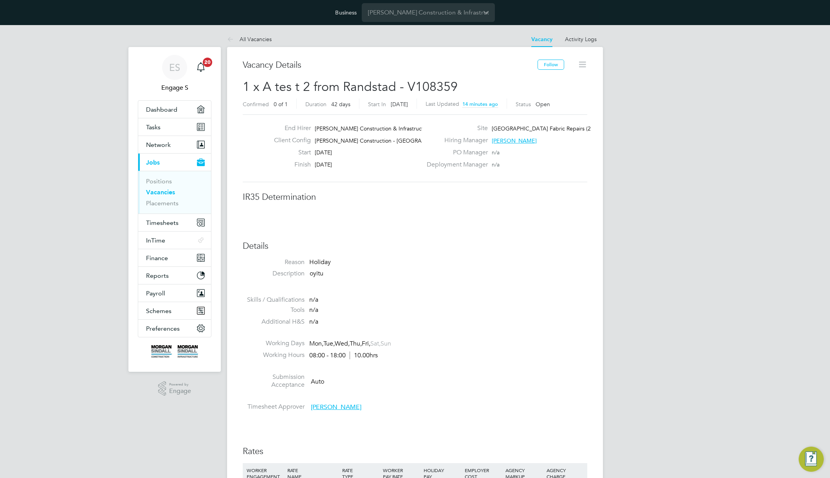
scroll to position [23, 55]
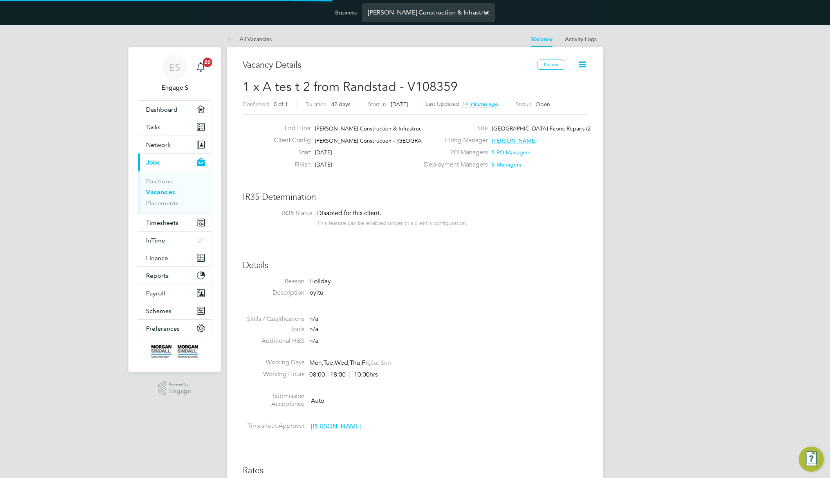
click at [439, 11] on input "[PERSON_NAME] Construction & Infrastructure Ltd" at bounding box center [428, 12] width 133 height 18
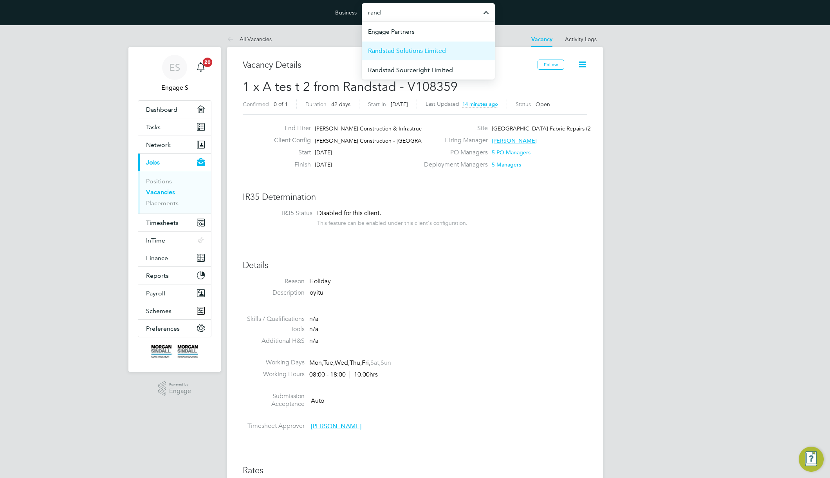
click at [441, 52] on span "Randstad Solutions Limited" at bounding box center [407, 50] width 78 height 9
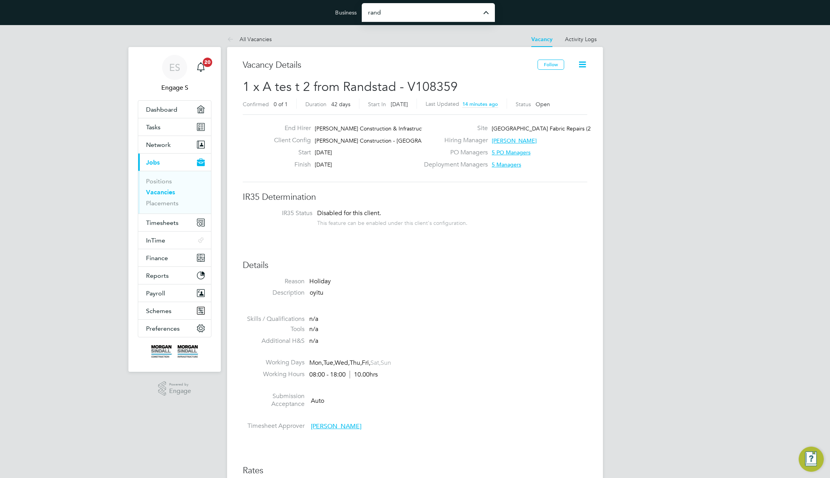
type input "Randstad Solutions Limited"
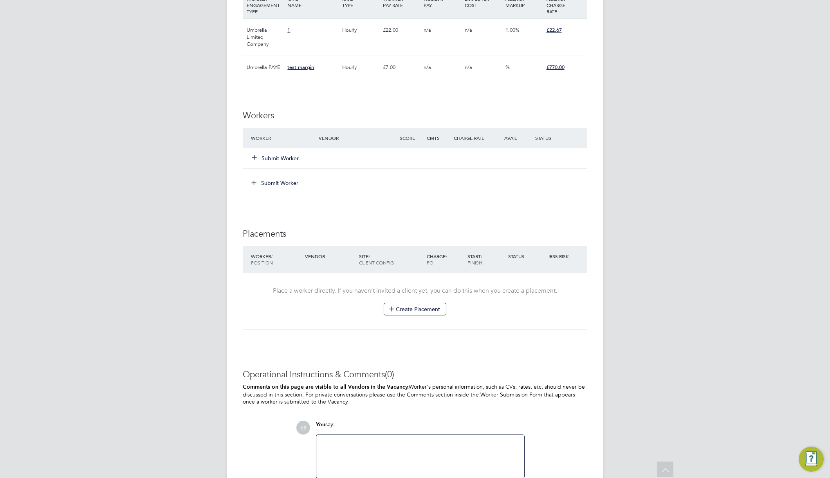
scroll to position [492, 0]
click at [274, 156] on button "Submit Worker" at bounding box center [275, 156] width 47 height 8
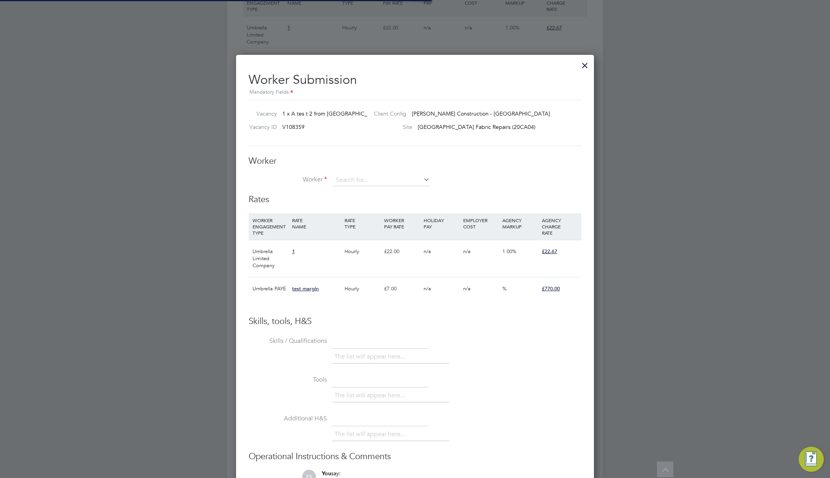
scroll to position [23, 53]
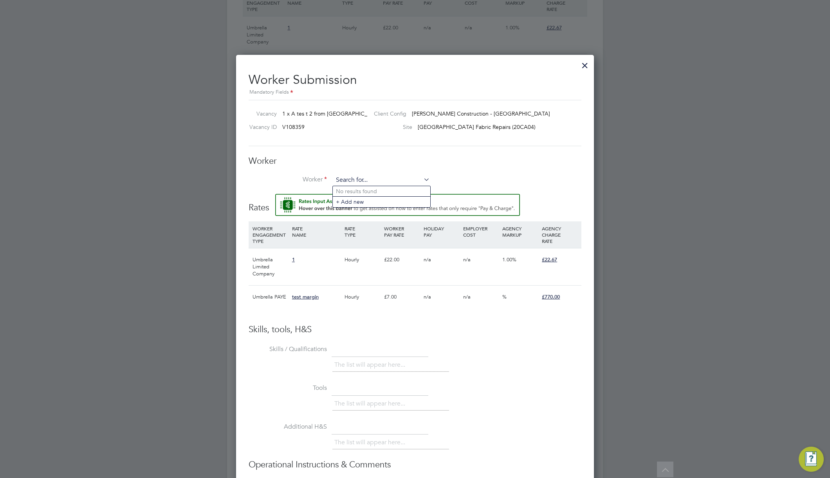
click at [392, 176] on input at bounding box center [381, 180] width 97 height 12
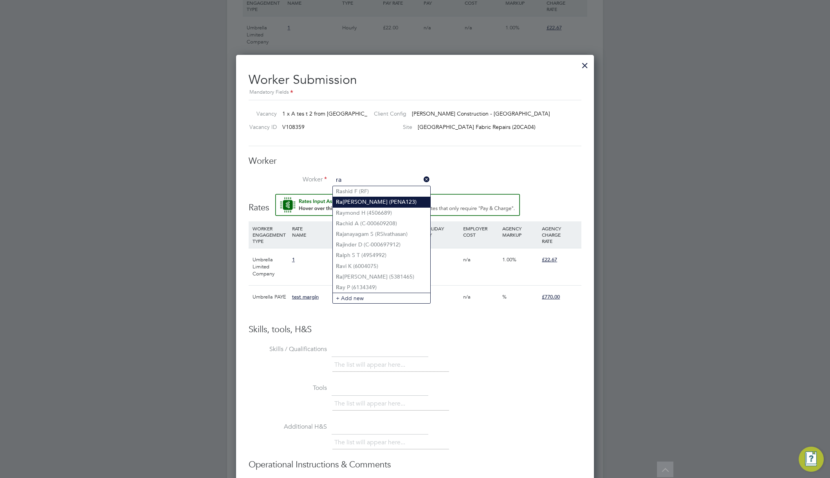
click at [399, 199] on li "Ra [PERSON_NAME] (PENA123)" at bounding box center [381, 202] width 97 height 11
type input "[PERSON_NAME] (PENA123)"
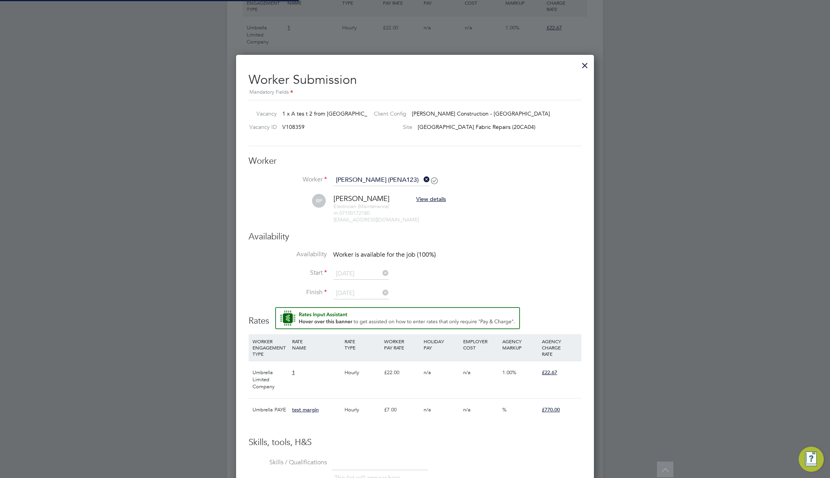
scroll to position [619, 358]
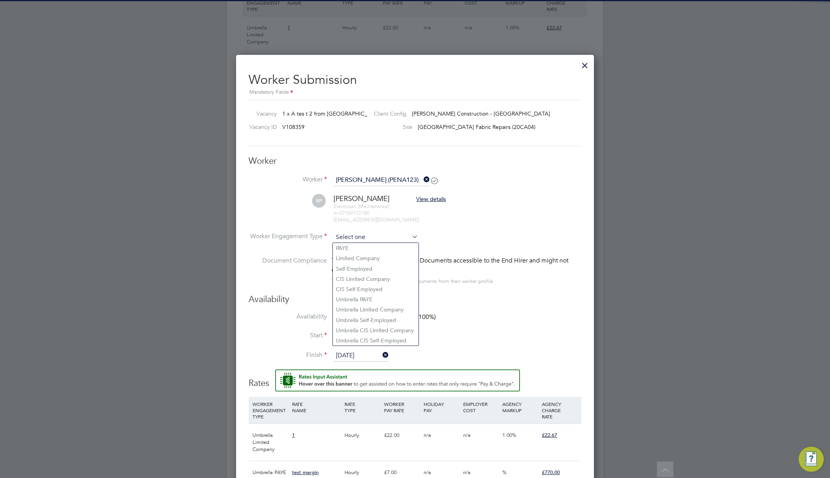
click at [388, 234] on input at bounding box center [375, 237] width 85 height 12
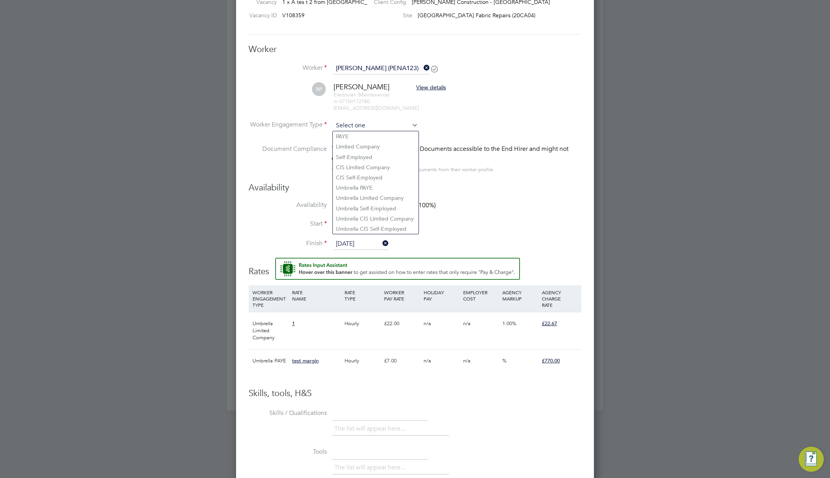
click at [385, 127] on input at bounding box center [375, 126] width 85 height 12
click at [379, 225] on li "Umbrella CIS Self-Employed" at bounding box center [376, 229] width 86 height 10
type input "Umbrella CIS Self-Employed"
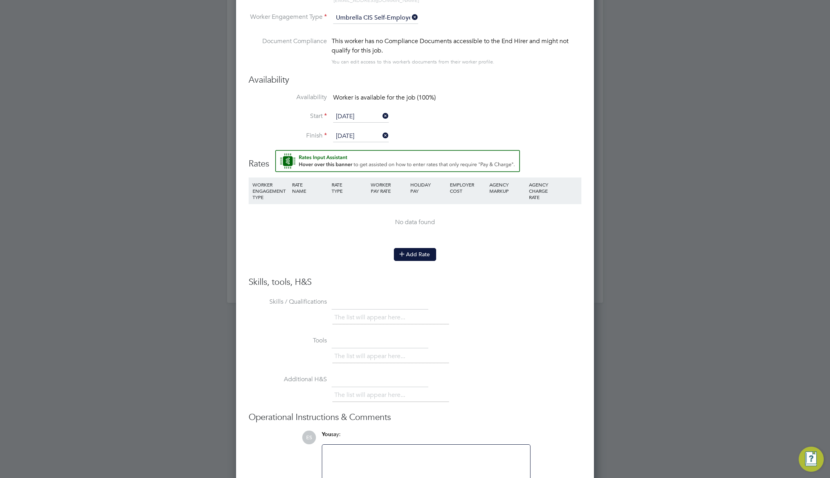
click at [424, 256] on button "Add Rate" at bounding box center [415, 254] width 42 height 13
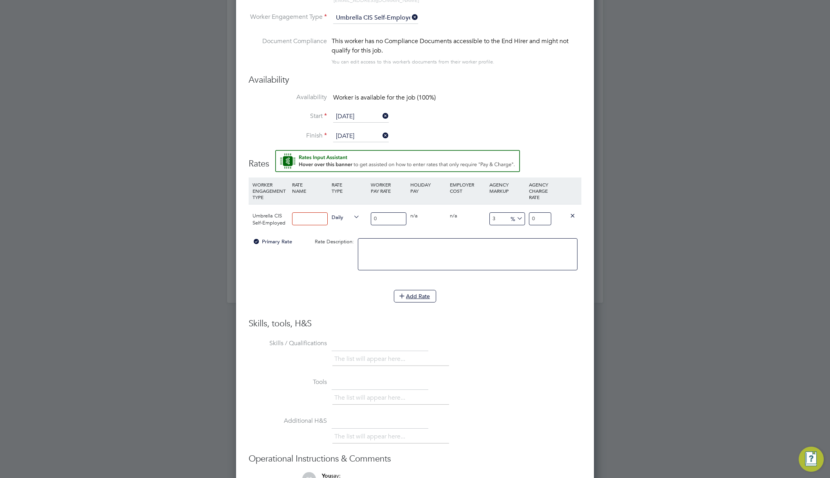
click at [292, 220] on input at bounding box center [310, 218] width 36 height 13
click at [321, 222] on input at bounding box center [310, 218] width 36 height 13
type input "yr"
click at [389, 218] on input "0" at bounding box center [389, 218] width 36 height 13
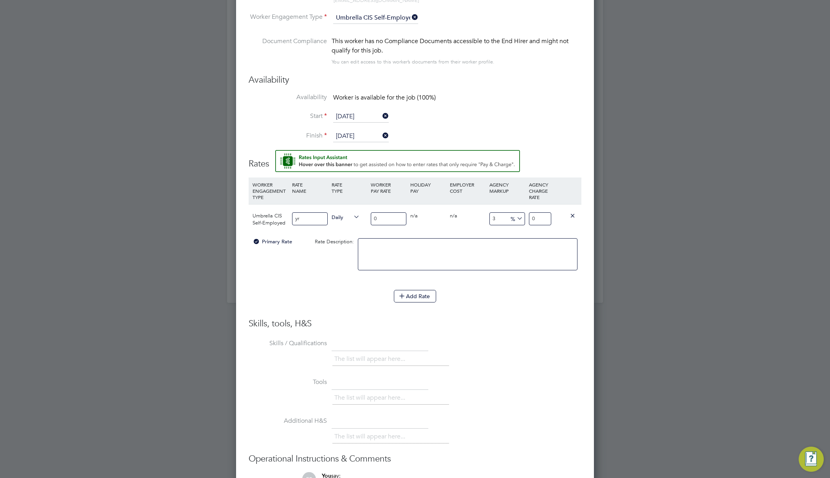
click at [389, 218] on input "0" at bounding box center [389, 218] width 36 height 13
type input "4"
type input "4.41252"
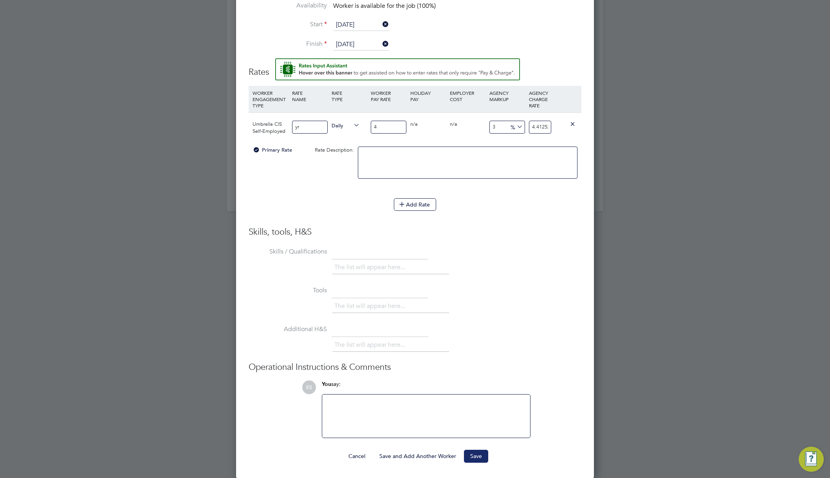
type input "4"
click at [477, 458] on button "Save" at bounding box center [476, 455] width 24 height 13
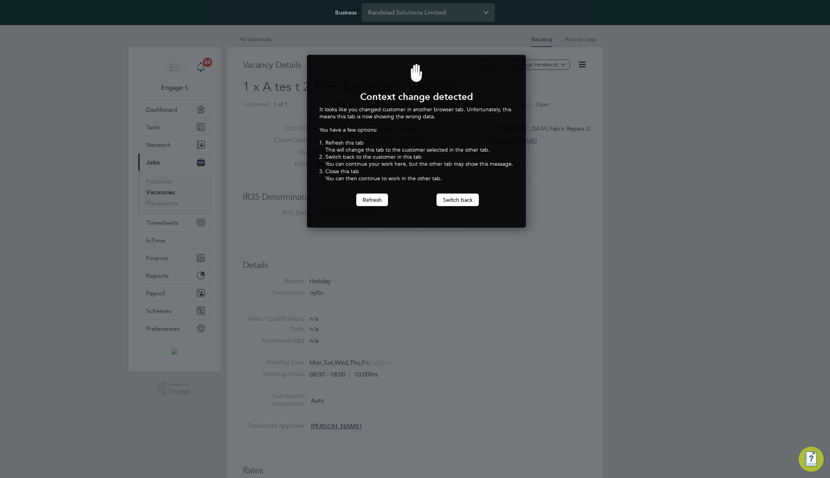
scroll to position [173, 216]
click at [426, 11] on input "Randstad Solutions Limited" at bounding box center [428, 12] width 133 height 18
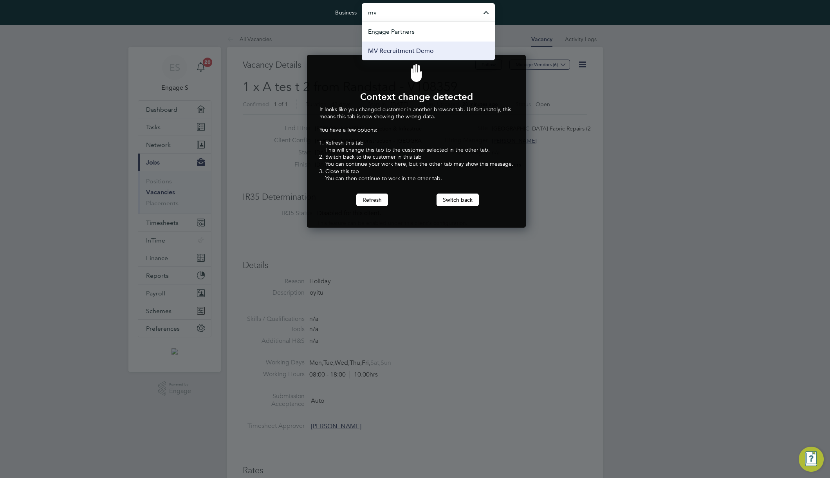
click at [435, 49] on li "MV Recruitment Demo" at bounding box center [428, 50] width 133 height 19
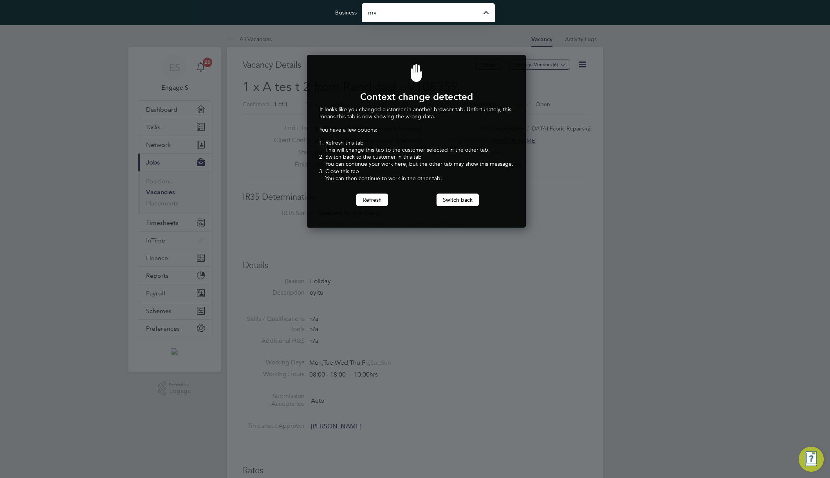
type input "MV Recruitment Demo"
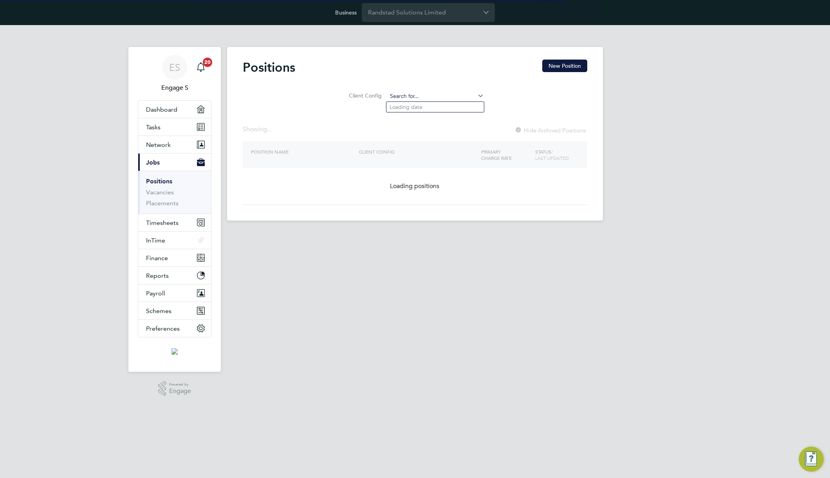
click at [444, 99] on input at bounding box center [435, 96] width 97 height 11
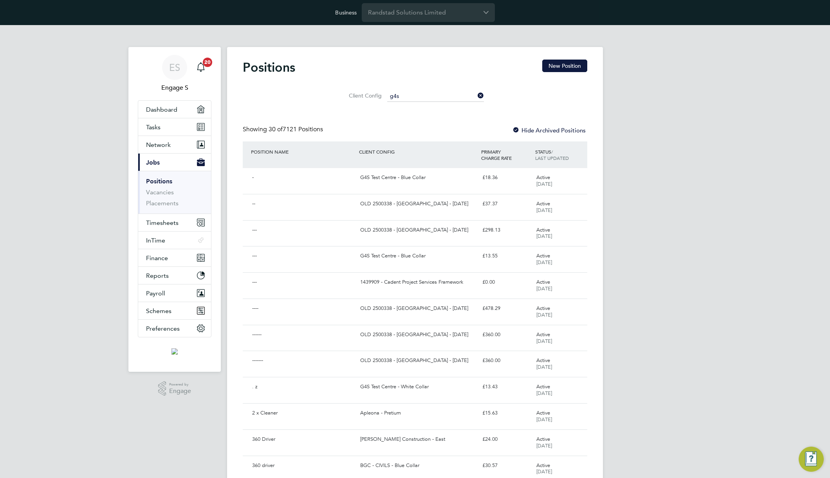
click at [449, 116] on li "G4S [PERSON_NAME][GEOGRAPHIC_DATA] - Operational" at bounding box center [469, 117] width 166 height 11
type input "G4S [PERSON_NAME][GEOGRAPHIC_DATA] - Operational"
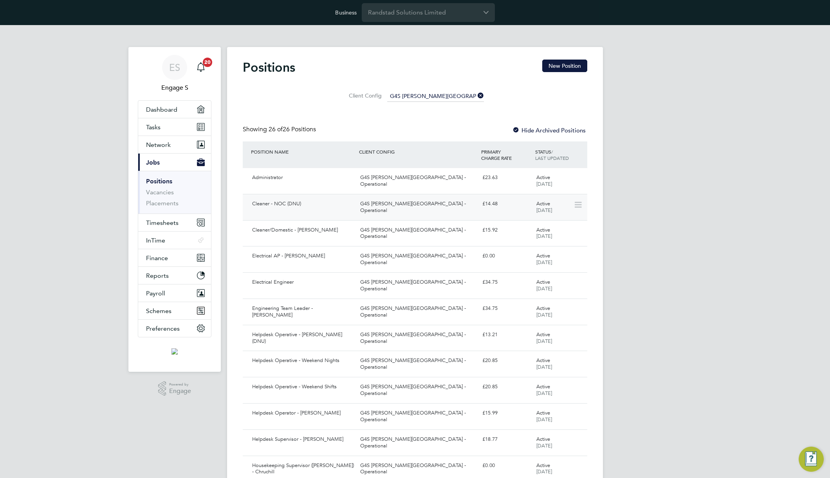
click at [386, 200] on div "G4S [PERSON_NAME][GEOGRAPHIC_DATA] - Operational" at bounding box center [418, 207] width 122 height 20
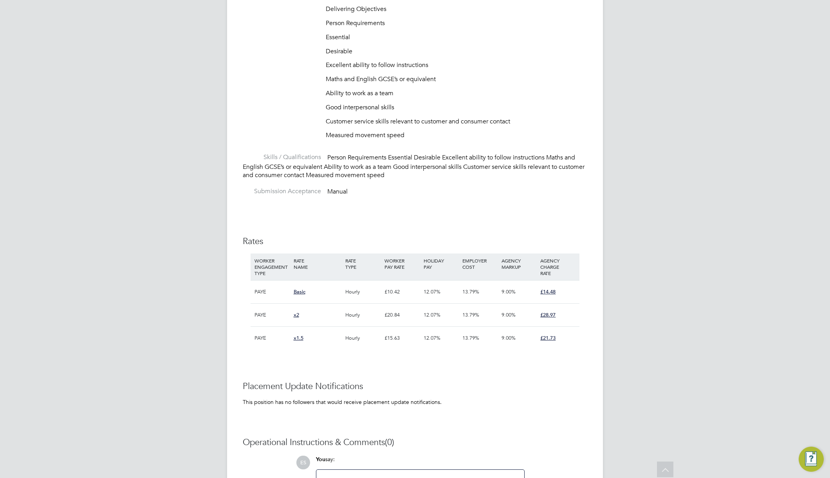
scroll to position [840, 0]
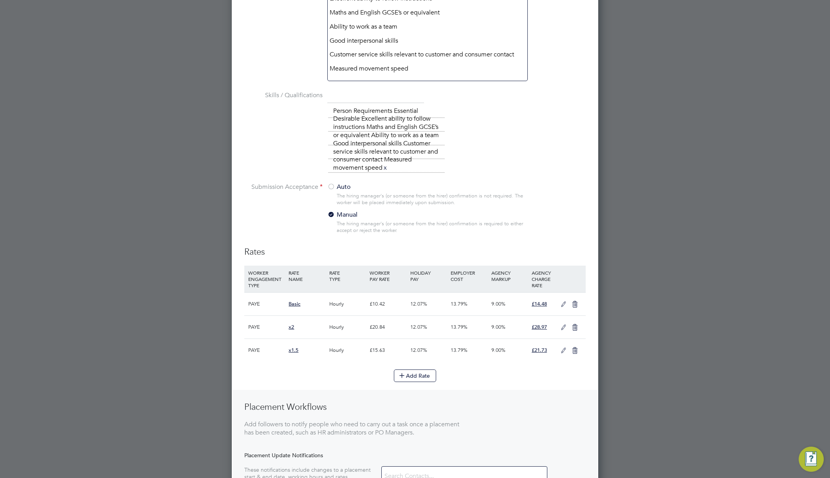
scroll to position [1726, 0]
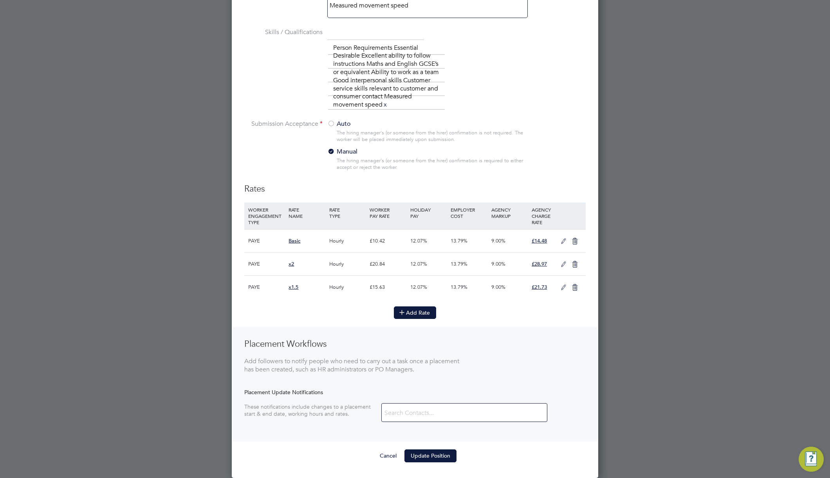
click at [405, 314] on icon at bounding box center [402, 312] width 6 height 6
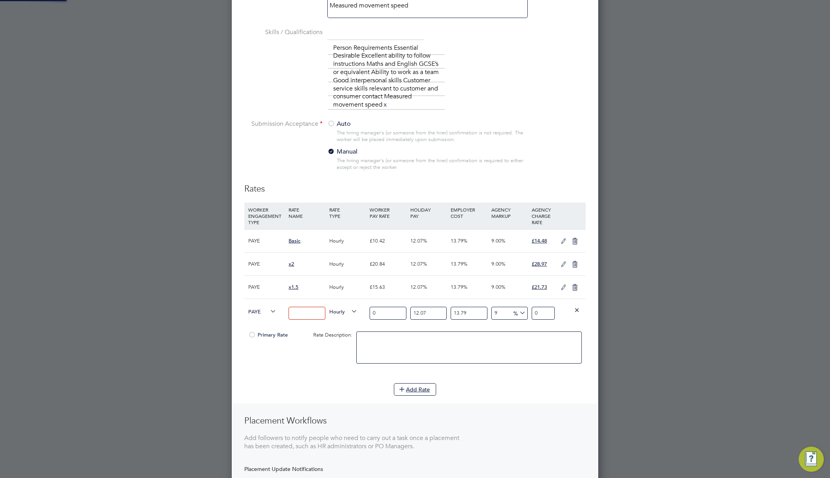
scroll to position [1386, 367]
click at [257, 312] on span "PAYE" at bounding box center [262, 311] width 28 height 9
click at [412, 185] on h3 "Rates" at bounding box center [414, 188] width 341 height 11
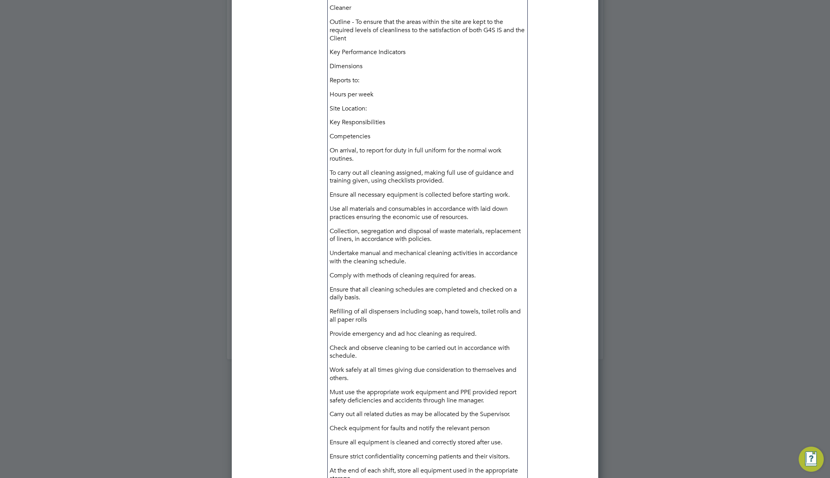
scroll to position [826, 0]
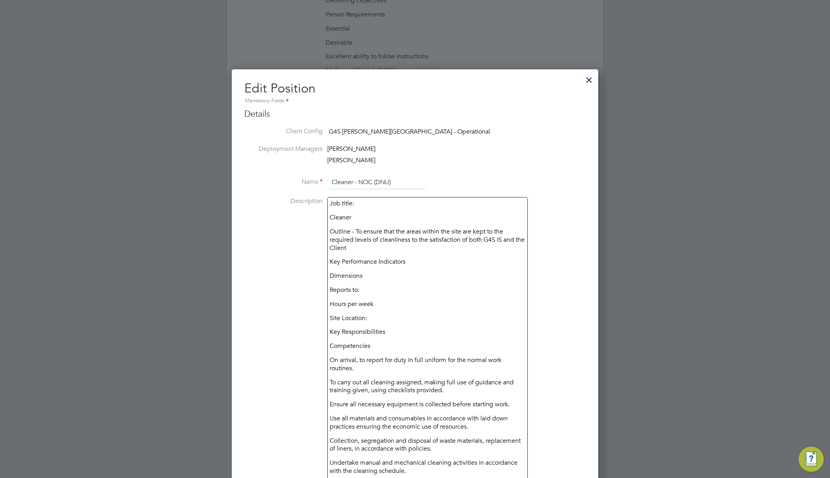
drag, startPoint x: 588, startPoint y: 80, endPoint x: 571, endPoint y: 88, distance: 18.9
click at [588, 80] on div at bounding box center [589, 78] width 14 height 14
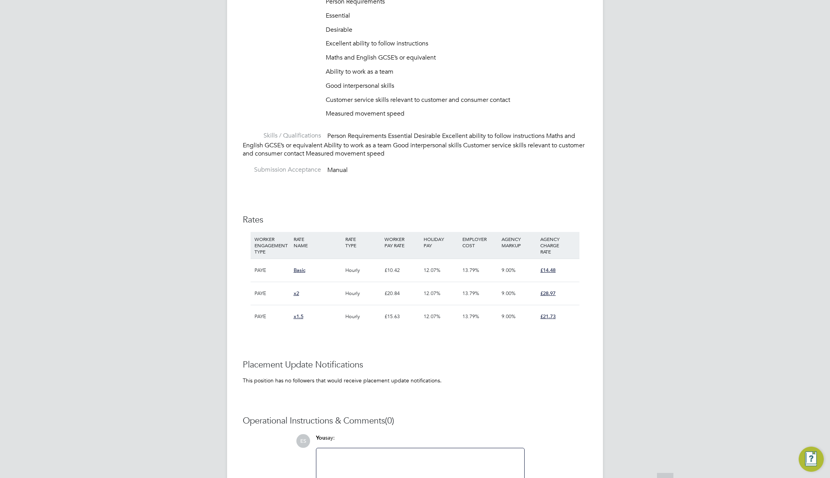
scroll to position [840, 0]
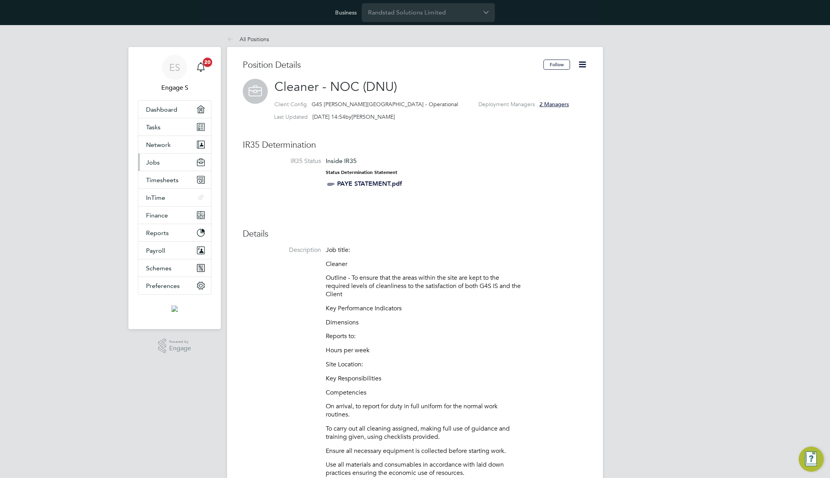
click at [159, 162] on span "Jobs" at bounding box center [153, 162] width 14 height 7
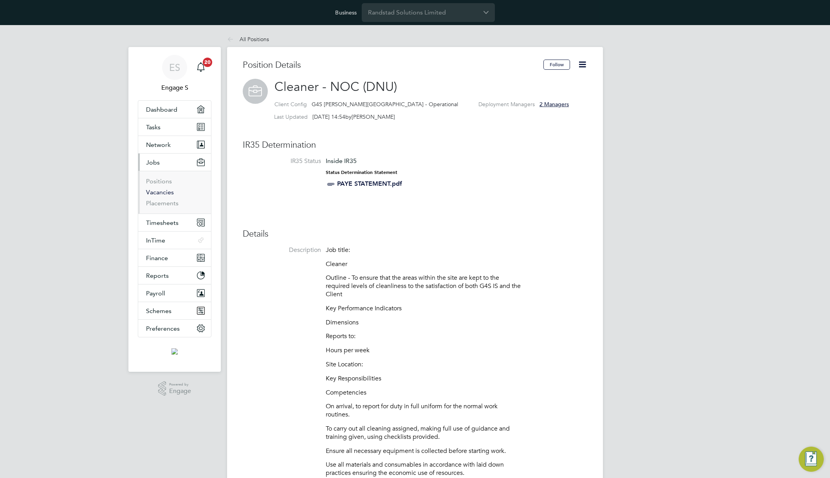
click at [164, 192] on link "Vacancies" at bounding box center [160, 191] width 28 height 7
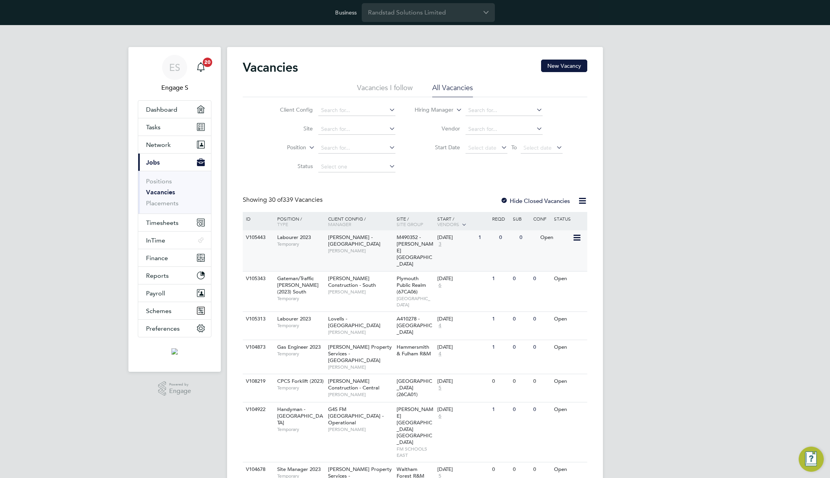
click at [420, 238] on span "M490352 - Henson Park" at bounding box center [415, 250] width 37 height 33
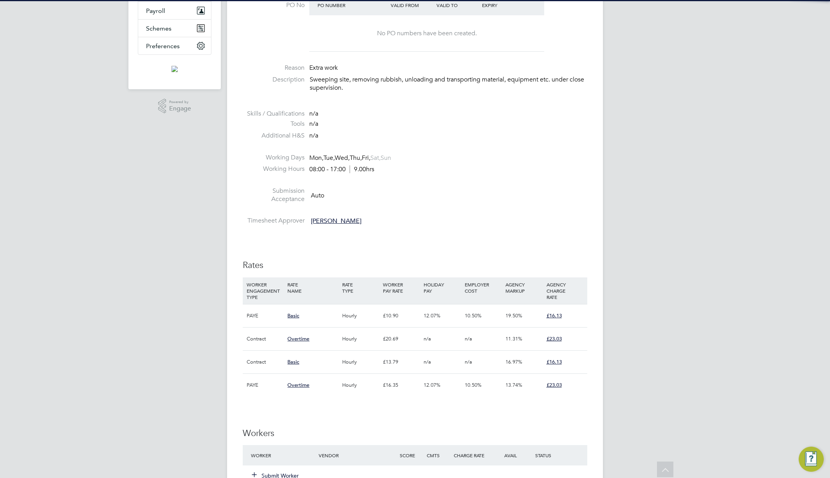
scroll to position [472, 0]
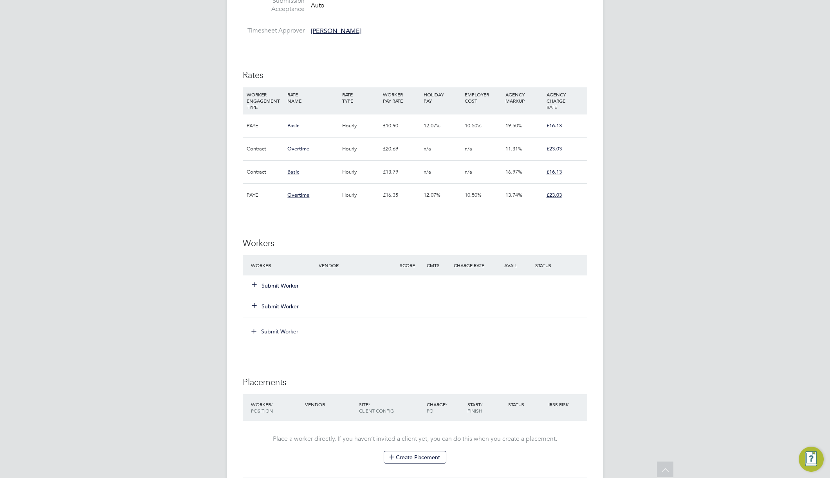
click at [290, 285] on button "Submit Worker" at bounding box center [275, 285] width 47 height 8
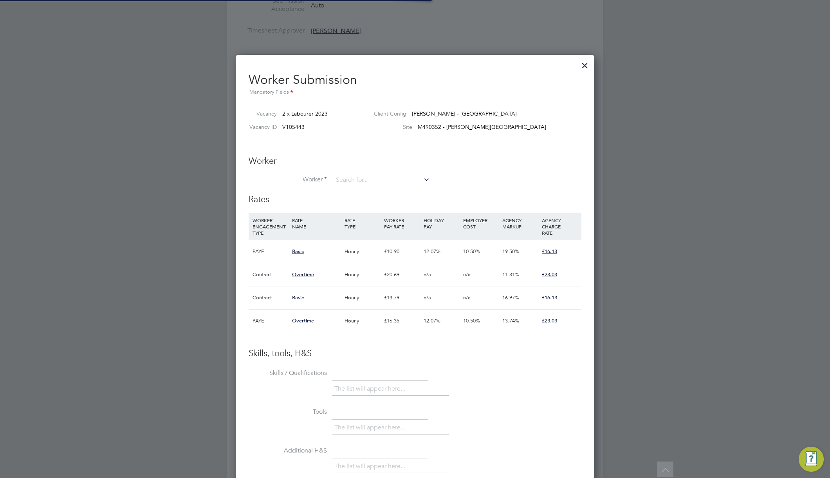
scroll to position [23, 53]
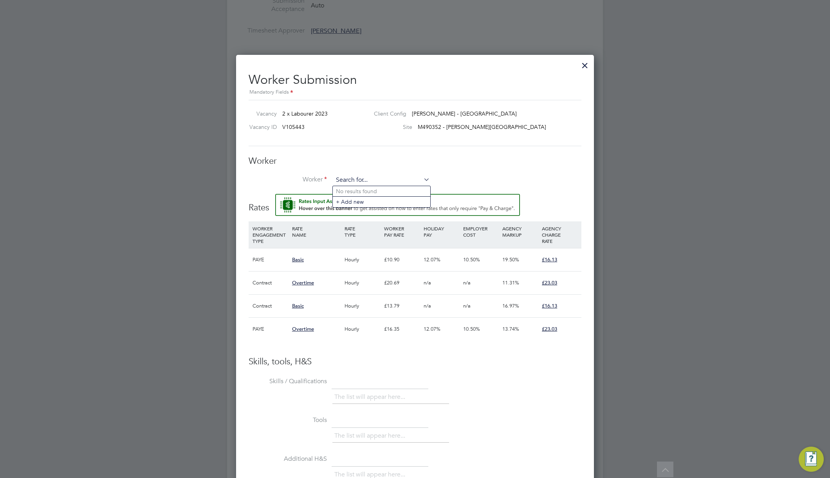
click at [378, 185] on input at bounding box center [381, 180] width 97 height 12
click at [363, 265] on li "R ickie P (07577922834)" at bounding box center [387, 266] width 109 height 11
type input "Rickie P (07577922834)"
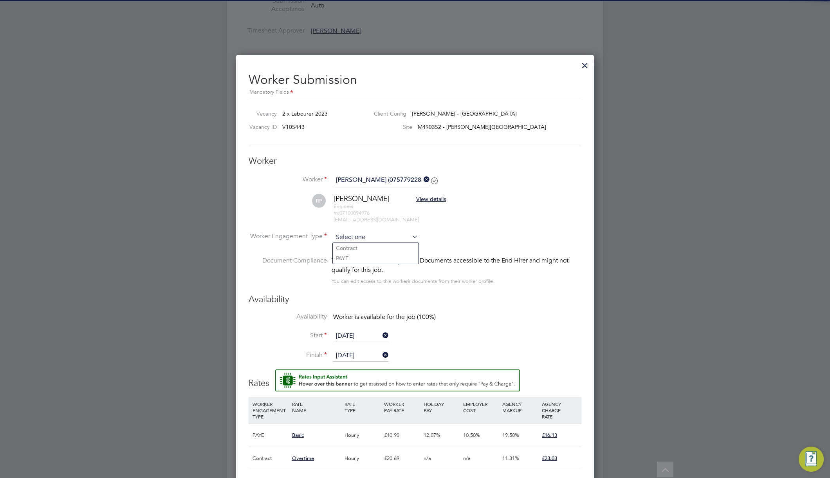
click at [372, 232] on input at bounding box center [375, 237] width 85 height 12
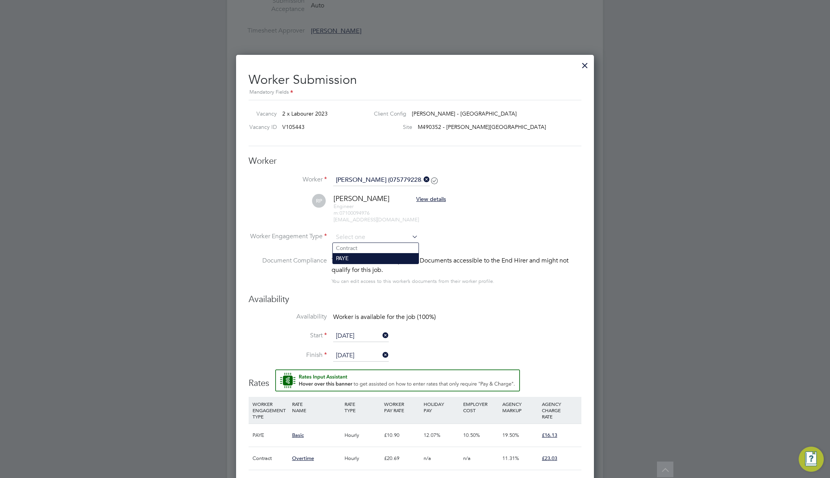
click at [366, 259] on li "PAYE" at bounding box center [376, 258] width 86 height 10
type input "PAYE"
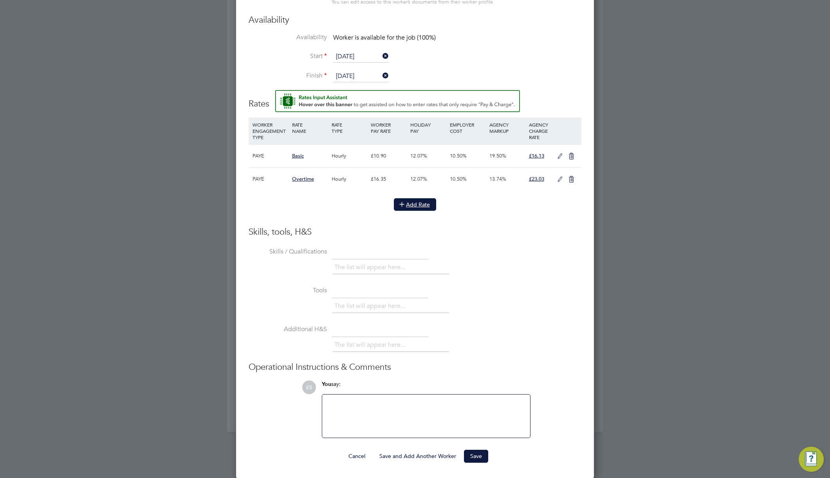
click at [414, 209] on button "Add Rate" at bounding box center [415, 204] width 42 height 13
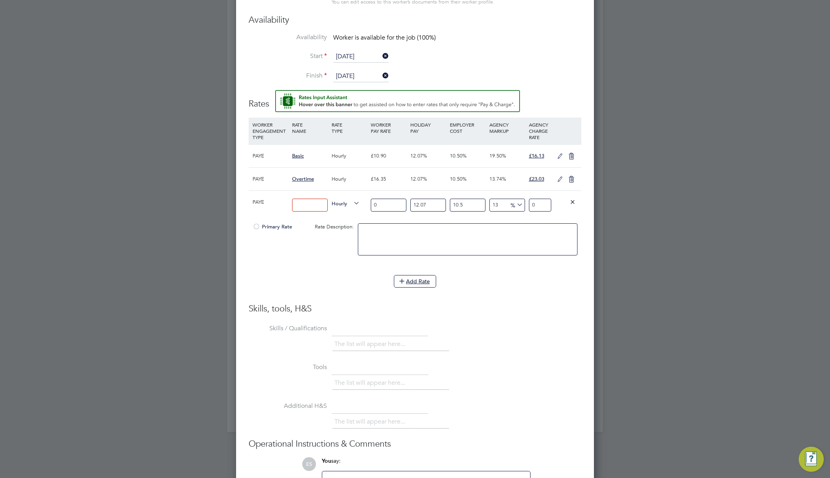
click at [264, 202] on div "PAYE" at bounding box center [271, 202] width 40 height 23
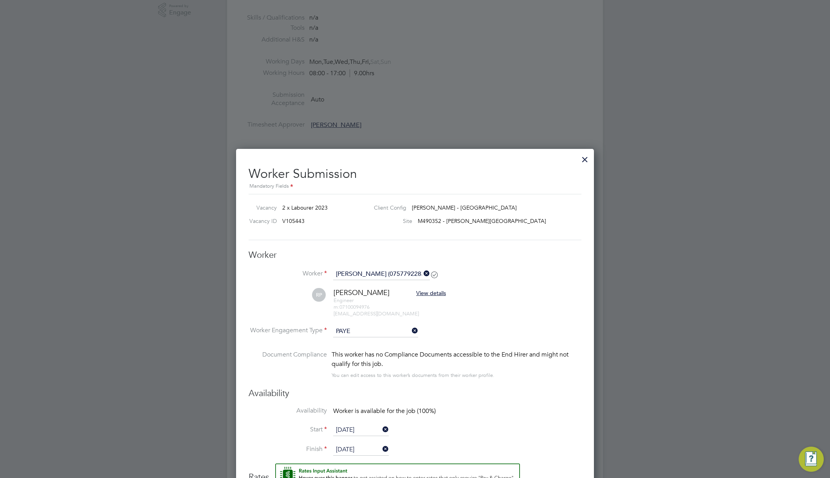
click at [590, 162] on div at bounding box center [585, 157] width 14 height 14
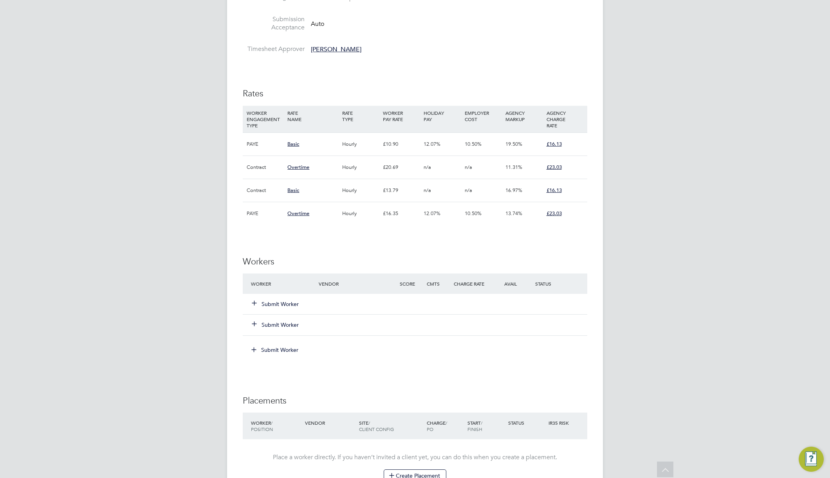
click at [285, 309] on div "Submit Worker" at bounding box center [289, 304] width 81 height 14
click at [285, 302] on button "Submit Worker" at bounding box center [275, 304] width 47 height 8
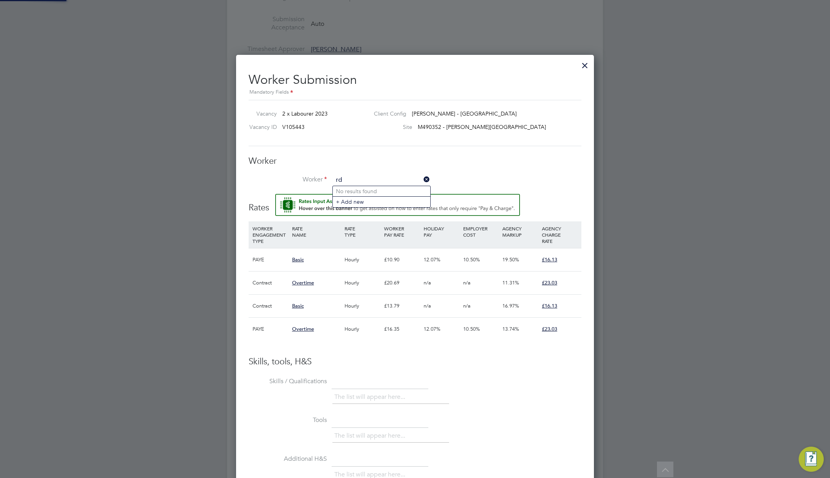
type input "r"
type input "dar"
click at [385, 175] on input at bounding box center [381, 180] width 97 height 12
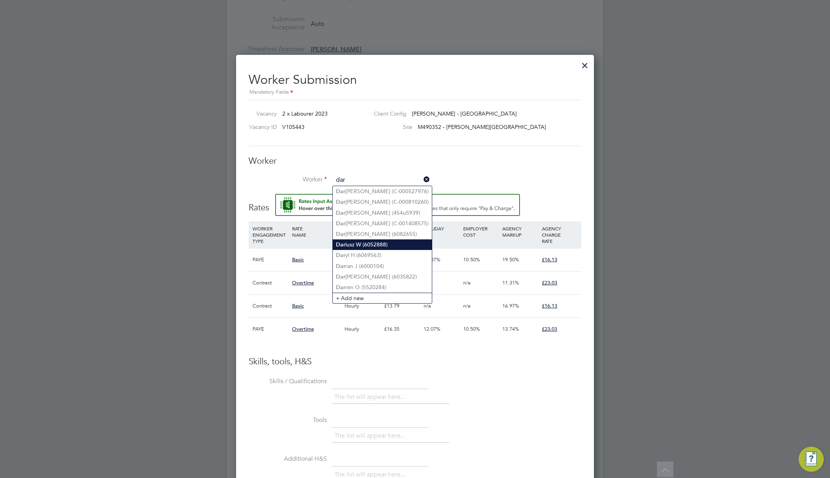
click at [384, 240] on li "Dar iusz W (6052888)" at bounding box center [382, 244] width 99 height 11
type input "Dariusz W (6052888)"
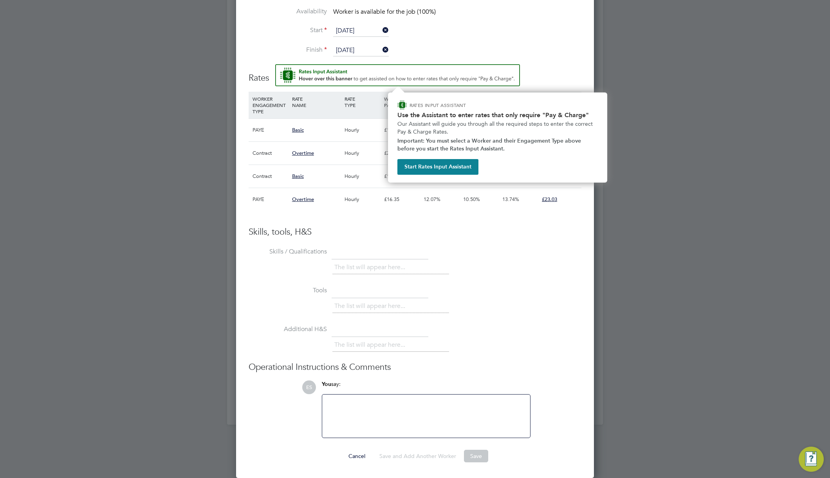
click at [434, 284] on li "Tools The list will appear here..." at bounding box center [415, 303] width 333 height 39
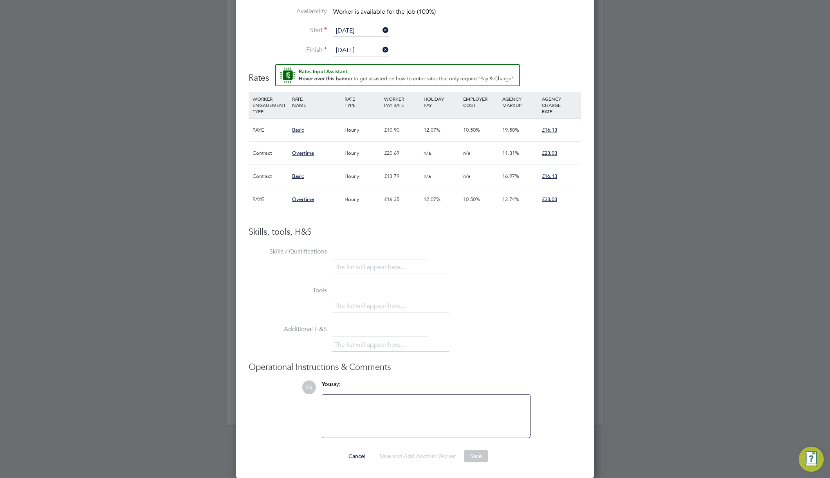
click at [469, 453] on button "Save" at bounding box center [476, 455] width 24 height 13
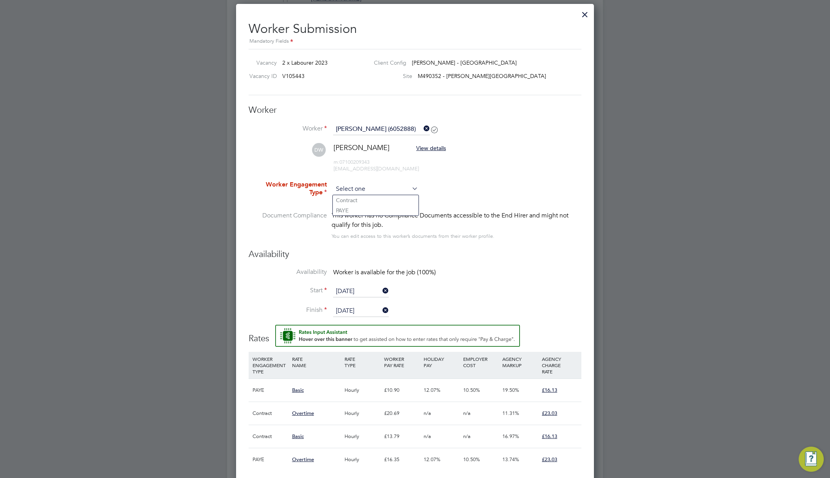
click at [391, 187] on input at bounding box center [375, 189] width 85 height 12
click at [385, 201] on li "Contract" at bounding box center [376, 200] width 86 height 10
type input "Contract"
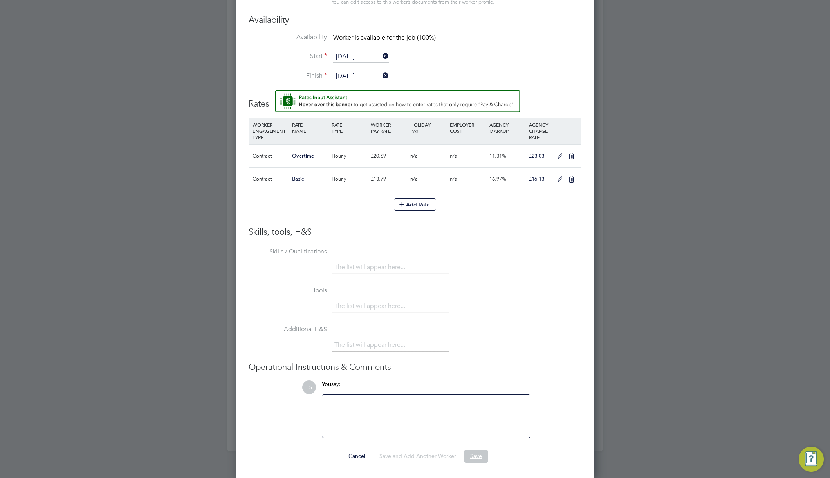
click at [474, 456] on button "Save" at bounding box center [476, 455] width 24 height 13
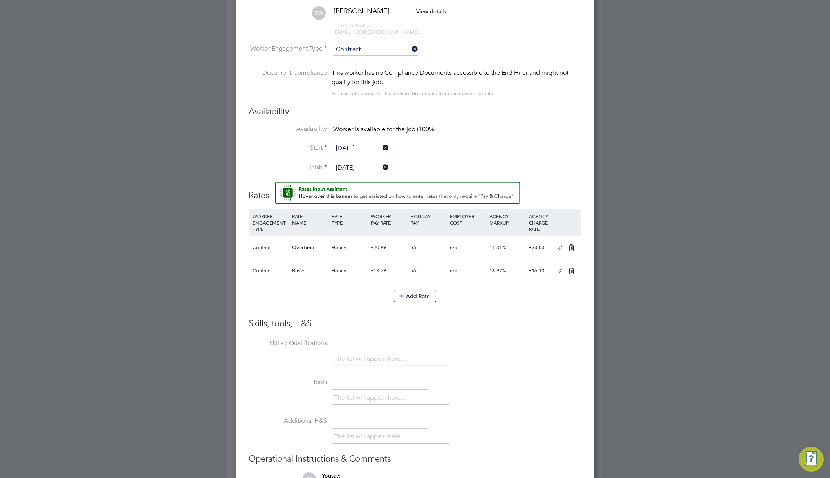
drag, startPoint x: 550, startPoint y: 334, endPoint x: 534, endPoint y: 301, distance: 36.8
click at [550, 334] on div "Skills, tools, H&S Skills / Qualifications The list will appear here... Tools T…" at bounding box center [415, 424] width 333 height 212
click at [557, 245] on icon at bounding box center [560, 248] width 10 height 6
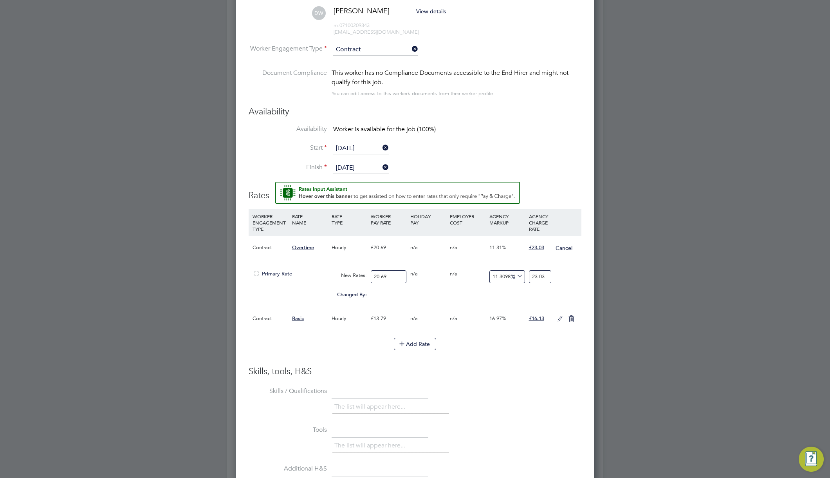
click at [255, 275] on div at bounding box center [257, 276] width 8 height 6
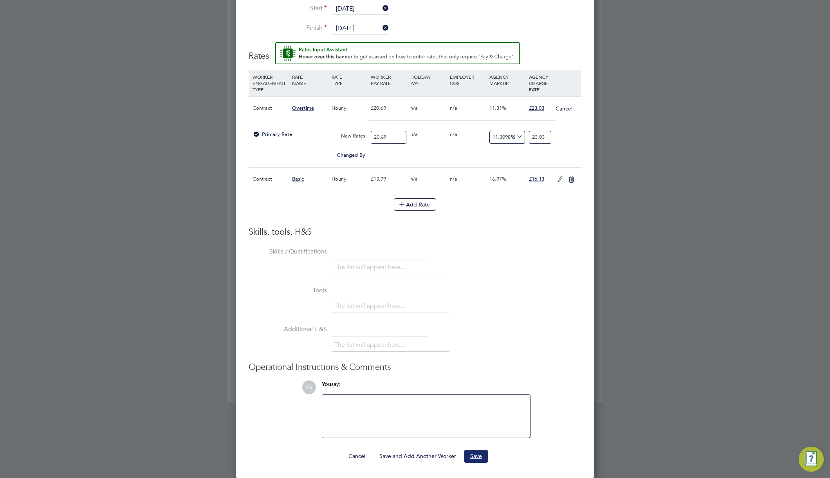
click at [483, 456] on button "Save" at bounding box center [476, 455] width 24 height 13
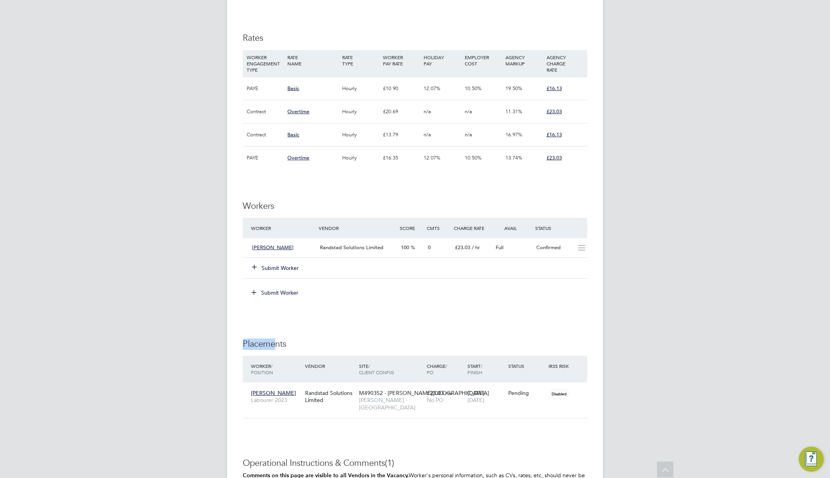
drag, startPoint x: 274, startPoint y: 346, endPoint x: 239, endPoint y: 345, distance: 35.6
click at [239, 345] on div "Vacancy Details Follow Manage Vendors (3) 2 x Labourer 2023 - V105443 Confirmed…" at bounding box center [415, 94] width 376 height 1113
click at [248, 346] on h3 "Placements" at bounding box center [415, 343] width 345 height 11
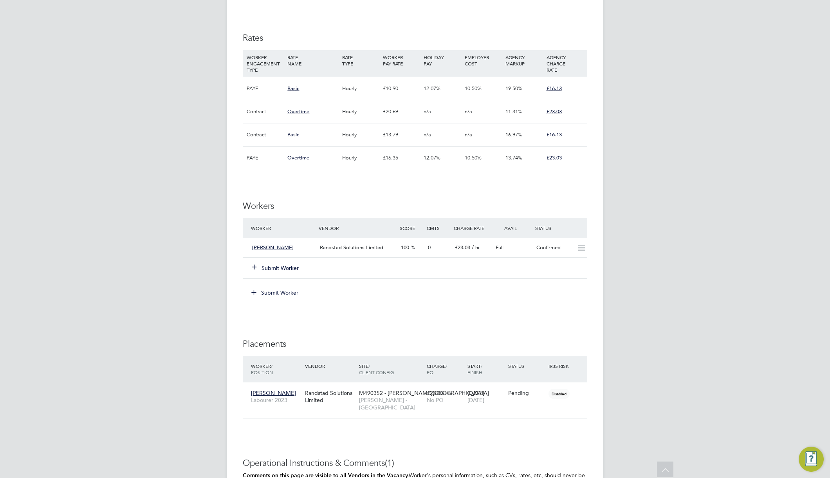
drag, startPoint x: 350, startPoint y: 222, endPoint x: 222, endPoint y: 219, distance: 127.7
click at [222, 219] on div "ES Engage S Notifications 20 Applications: Dashboard Tasks Network Team Members…" at bounding box center [415, 90] width 830 height 1148
drag, startPoint x: 253, startPoint y: 223, endPoint x: 665, endPoint y: 235, distance: 412.0
click at [665, 235] on div "ES Engage S Notifications 20 Applications: Dashboard Tasks Network Team Members…" at bounding box center [415, 90] width 830 height 1148
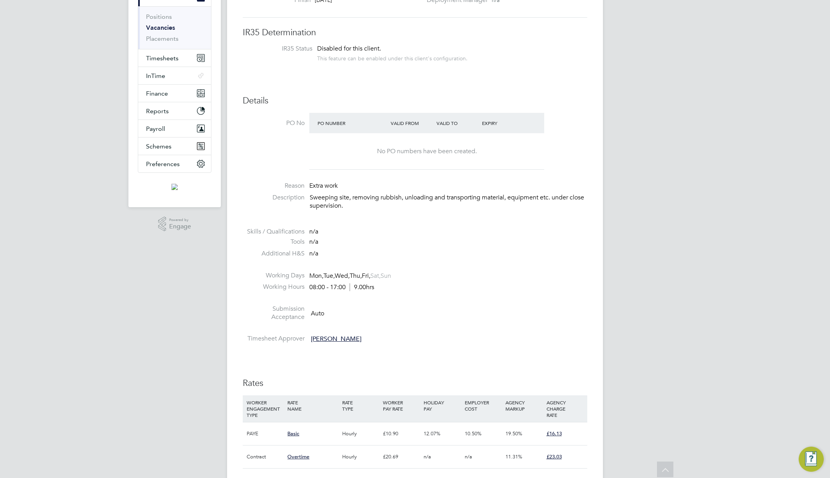
click at [501, 208] on p "Sweeping site, removing rubbish, unloading and transporting material, equipment…" at bounding box center [449, 201] width 278 height 16
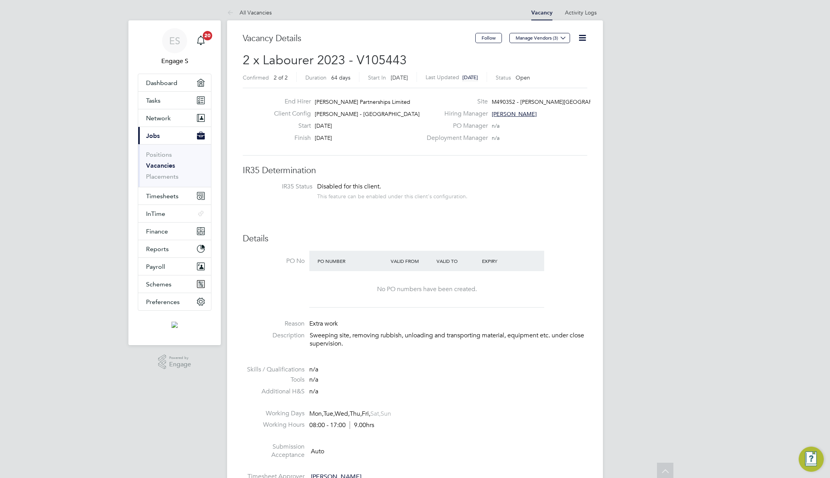
scroll to position [0, 0]
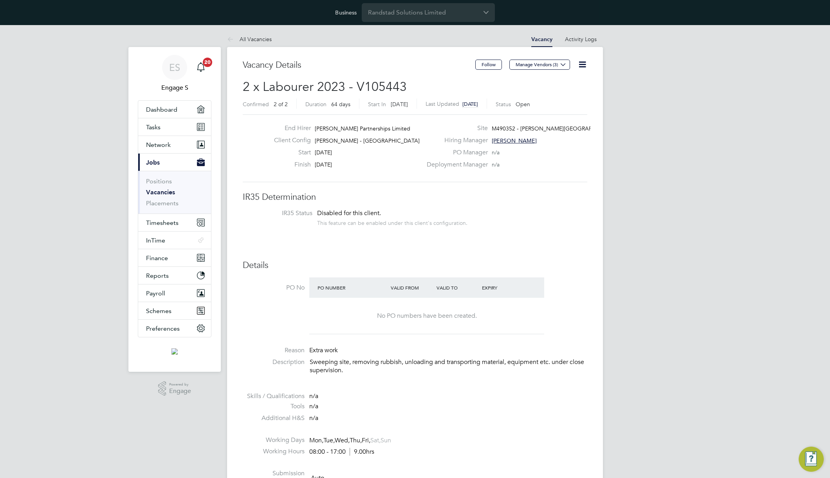
drag, startPoint x: 418, startPoint y: 229, endPoint x: 253, endPoint y: 195, distance: 169.0
click at [253, 195] on h3 "IR35 Determination" at bounding box center [415, 196] width 345 height 11
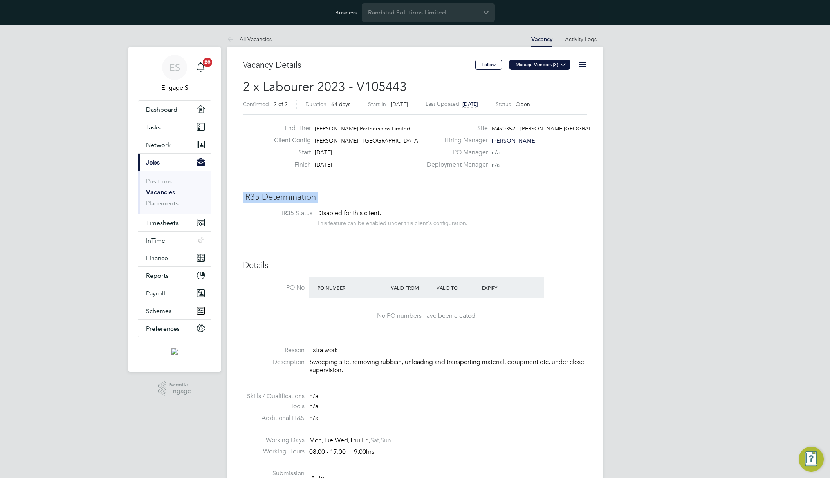
click at [534, 64] on button "Manage Vendors (3)" at bounding box center [539, 65] width 61 height 10
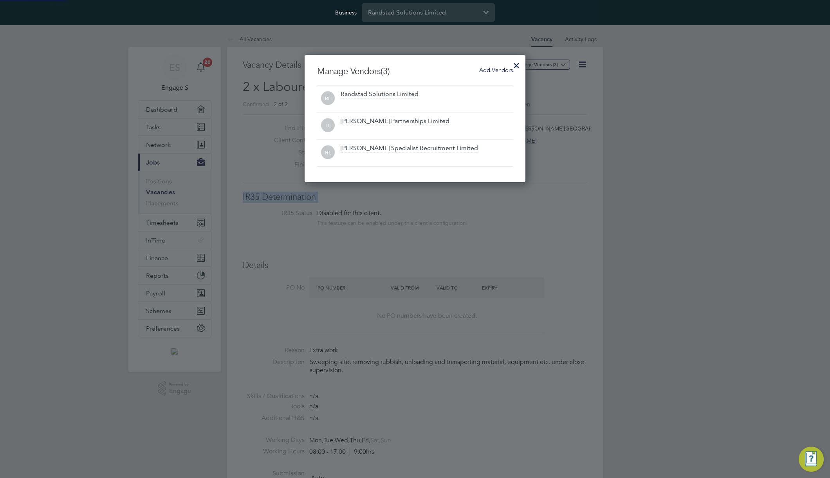
scroll to position [127, 221]
click at [413, 247] on div at bounding box center [415, 239] width 830 height 478
click at [202, 86] on div at bounding box center [415, 239] width 830 height 478
click at [517, 63] on div at bounding box center [516, 63] width 14 height 14
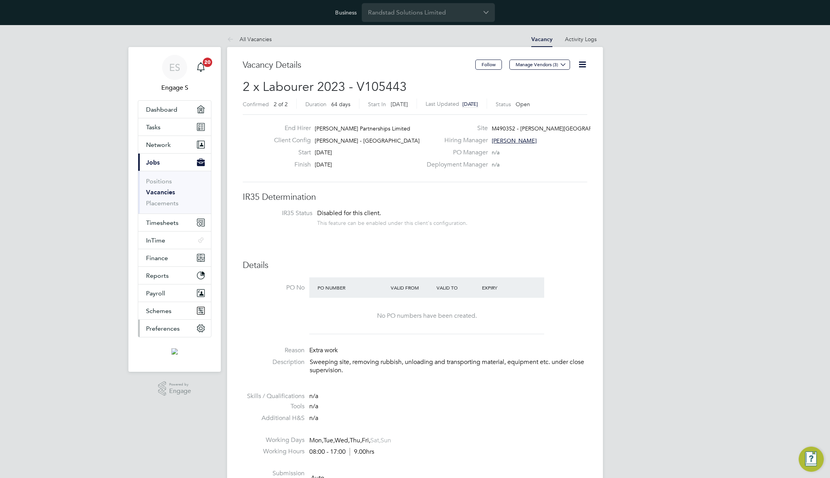
click at [163, 334] on button "Preferences" at bounding box center [174, 327] width 73 height 17
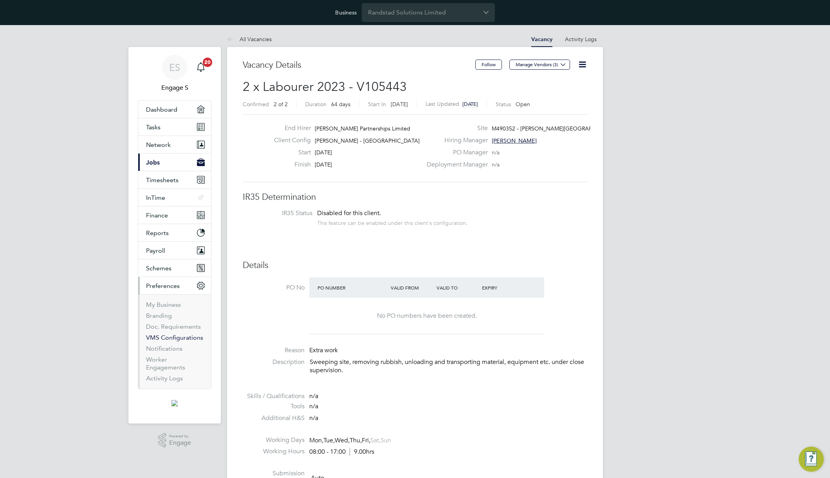
click at [166, 337] on link "VMS Configurations" at bounding box center [174, 337] width 57 height 7
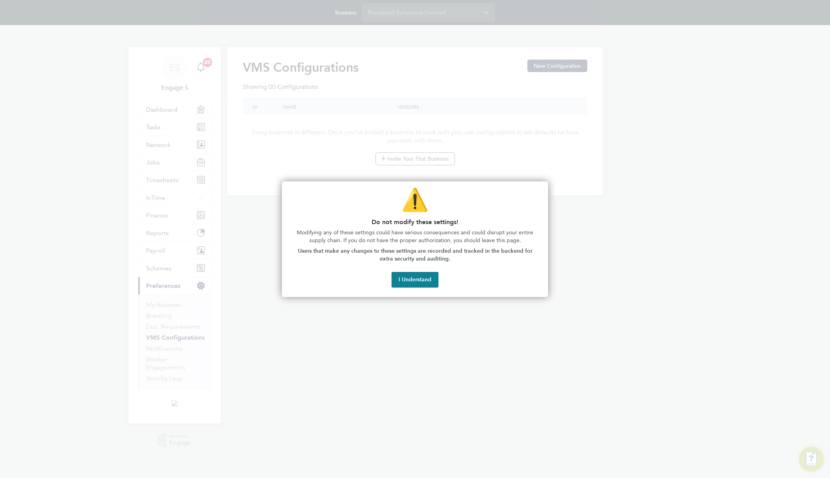
click at [418, 269] on div "⚠️ Do not modify these settings! Modifying any of these settings could have ser…" at bounding box center [415, 239] width 266 height 116
click at [415, 282] on button "I Understand" at bounding box center [414, 280] width 47 height 16
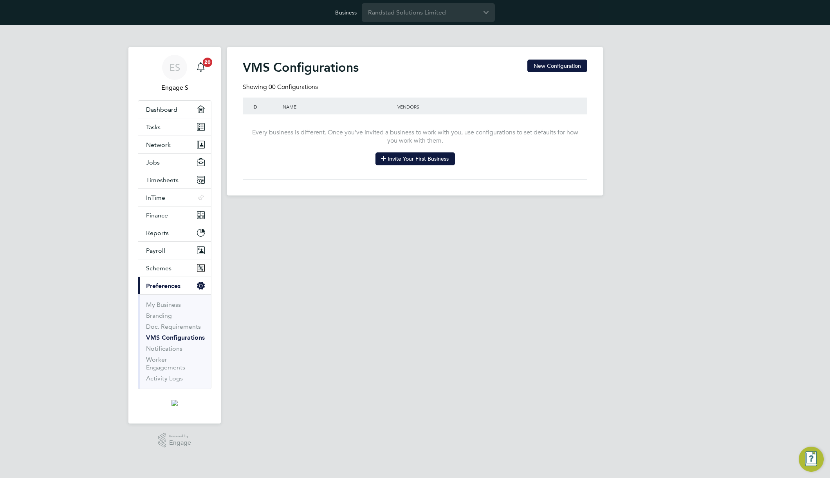
click at [418, 155] on button "Invite Your First Business" at bounding box center [414, 158] width 79 height 13
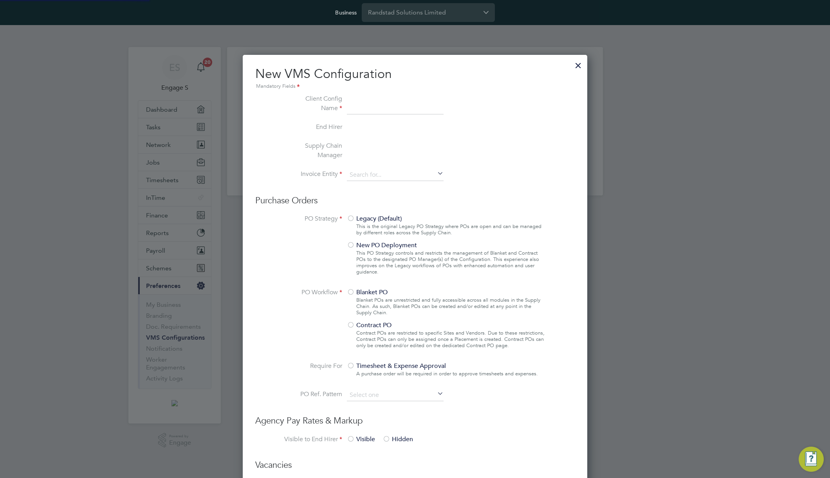
type input "Letters & Digits"
type input "Automatically"
type input "No Limits"
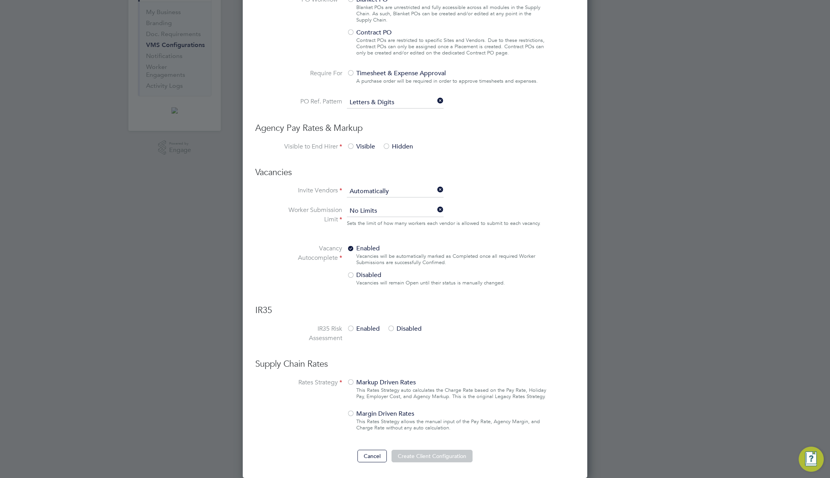
click at [353, 384] on div at bounding box center [351, 383] width 8 height 8
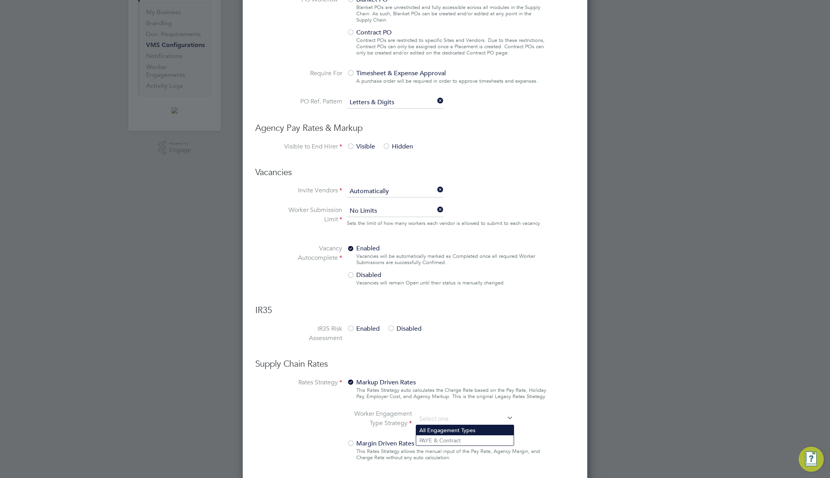
click at [474, 431] on li "All Engagement Types" at bounding box center [464, 430] width 97 height 10
type input "All Engagement Types"
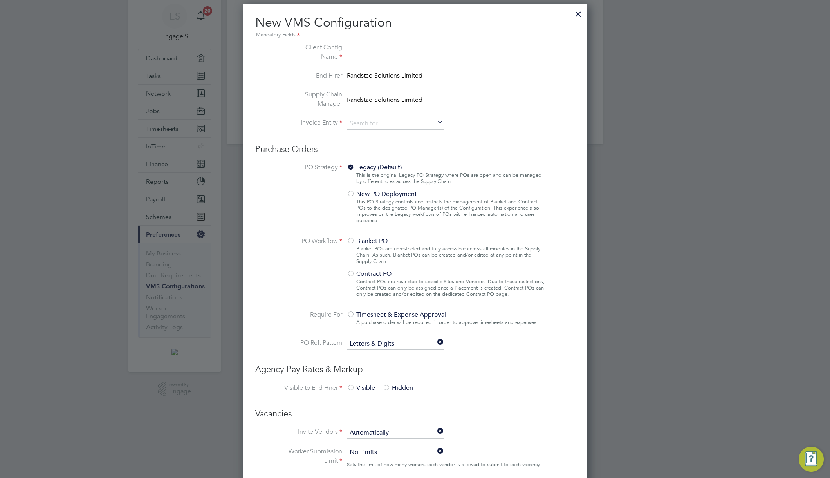
scroll to position [0, 0]
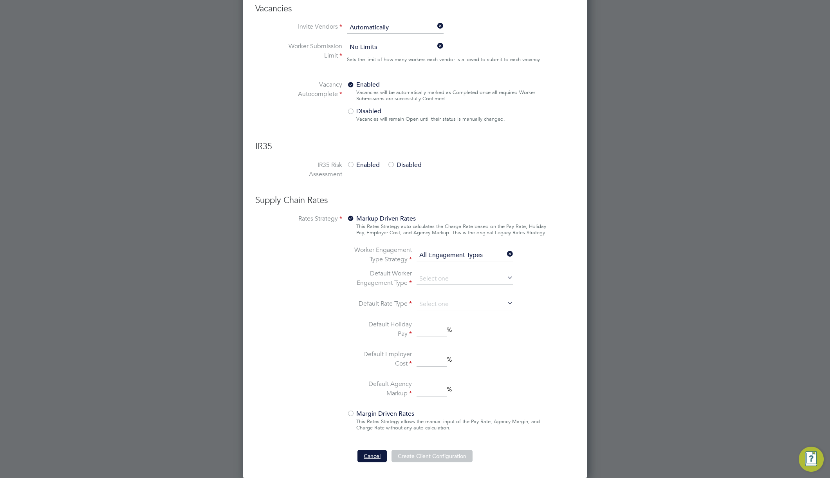
click at [373, 456] on button "Cancel" at bounding box center [371, 455] width 29 height 13
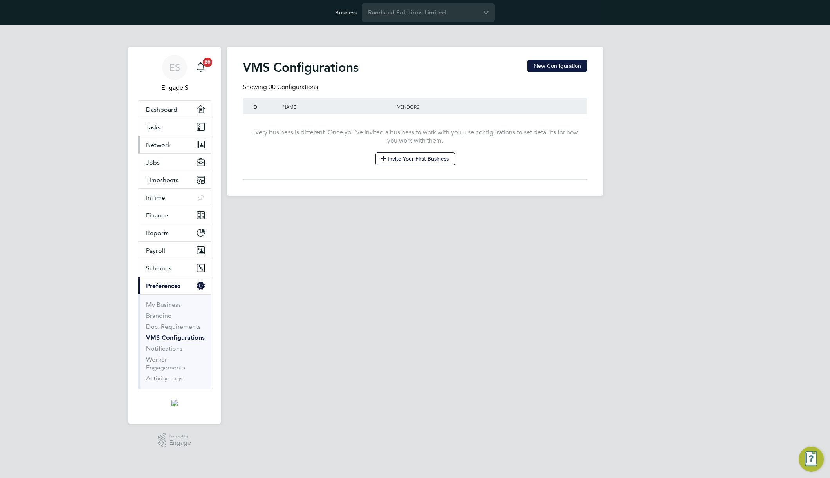
click at [155, 144] on span "Network" at bounding box center [158, 144] width 25 height 7
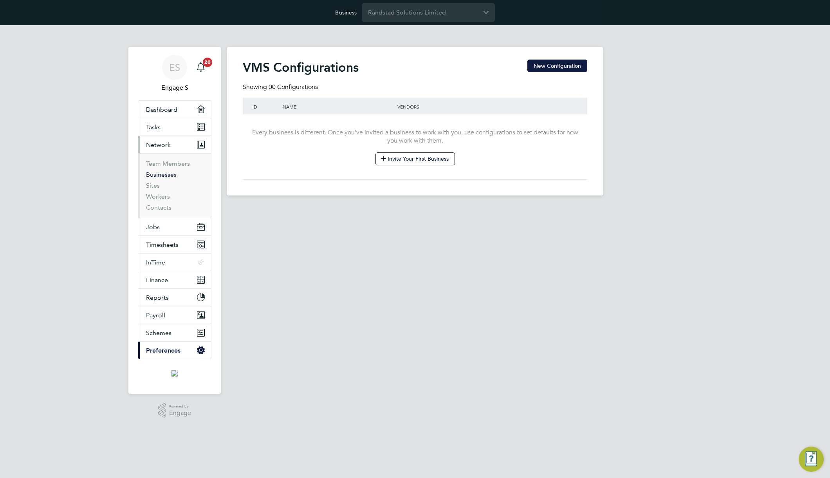
click at [162, 173] on link "Businesses" at bounding box center [161, 174] width 31 height 7
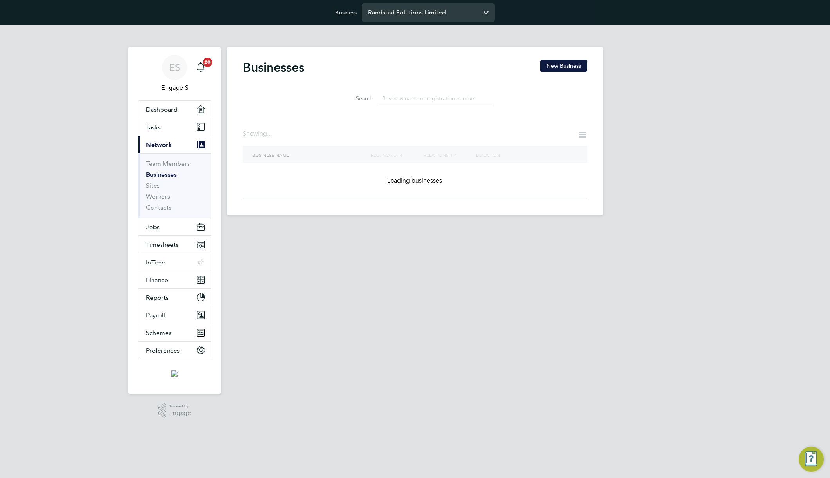
click at [417, 14] on input "Randstad Solutions Limited" at bounding box center [428, 12] width 133 height 18
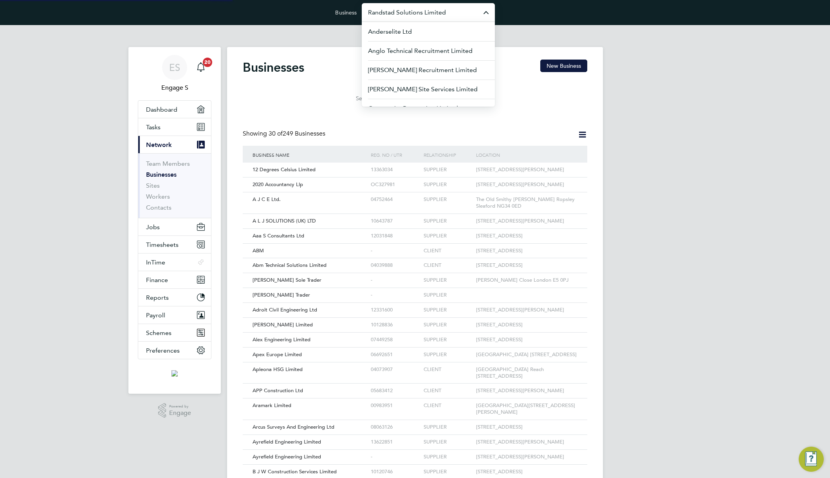
scroll to position [15, 119]
click at [436, 52] on li "Pretium Resourcing Ltd" at bounding box center [428, 50] width 133 height 19
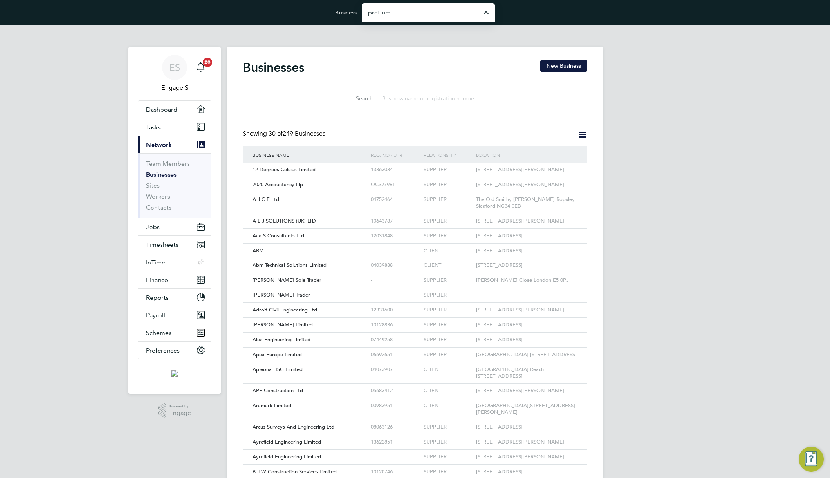
type input "Pretium Resourcing Ltd"
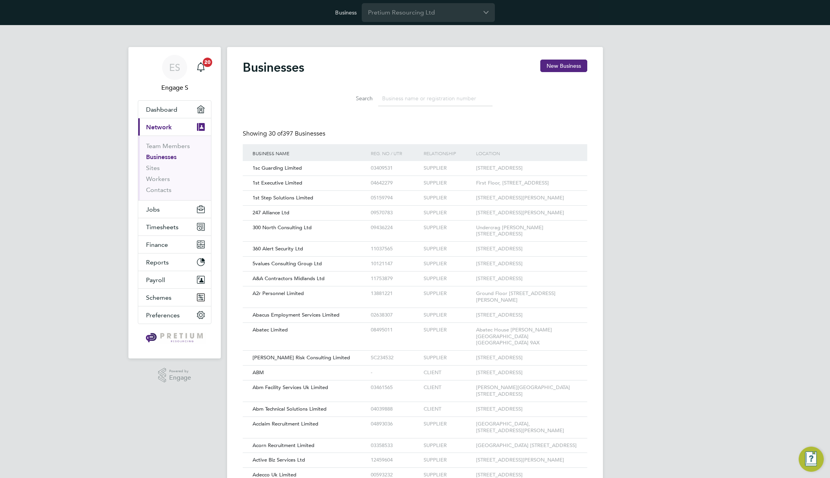
drag, startPoint x: 352, startPoint y: 125, endPoint x: 348, endPoint y: 126, distance: 4.6
click at [352, 125] on div "Businesses New Business Search Showing 30 of 397 Businesses Business Name [PERS…" at bounding box center [415, 367] width 345 height 615
drag, startPoint x: 326, startPoint y: 132, endPoint x: 277, endPoint y: 136, distance: 49.5
click at [277, 136] on div "Showing 30 of 397 Businesses" at bounding box center [415, 137] width 345 height 14
click at [277, 136] on span "30 of" at bounding box center [276, 134] width 14 height 8
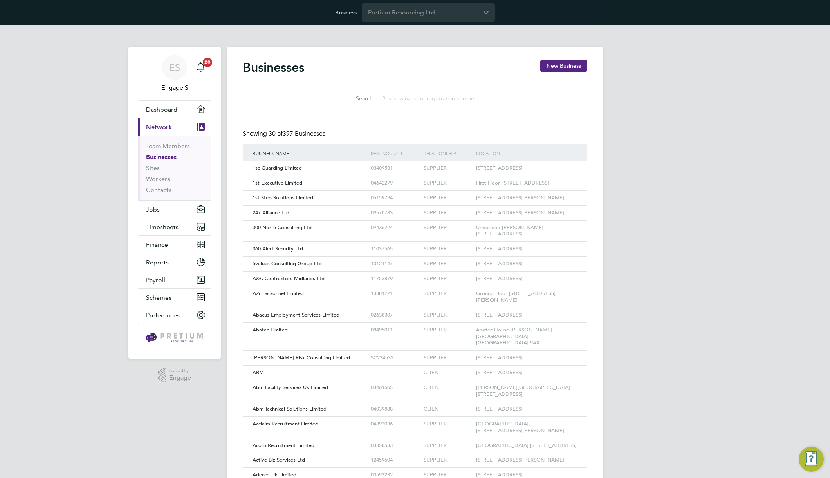
click at [277, 136] on span "30 of" at bounding box center [276, 134] width 14 height 8
click at [407, 95] on input at bounding box center [435, 98] width 114 height 15
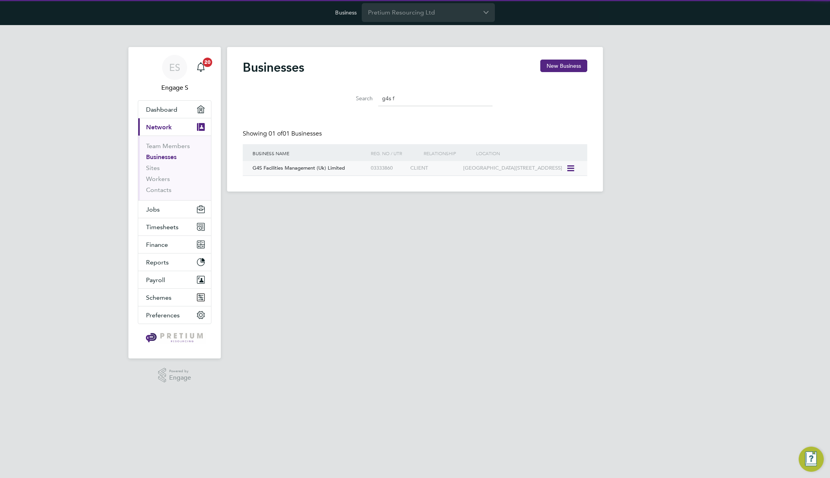
type input "g4s f"
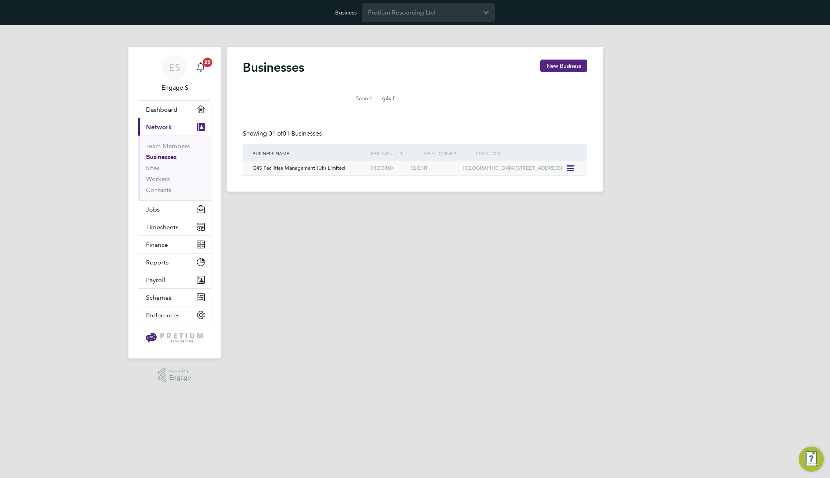
click at [406, 168] on div "03333860" at bounding box center [389, 168] width 40 height 14
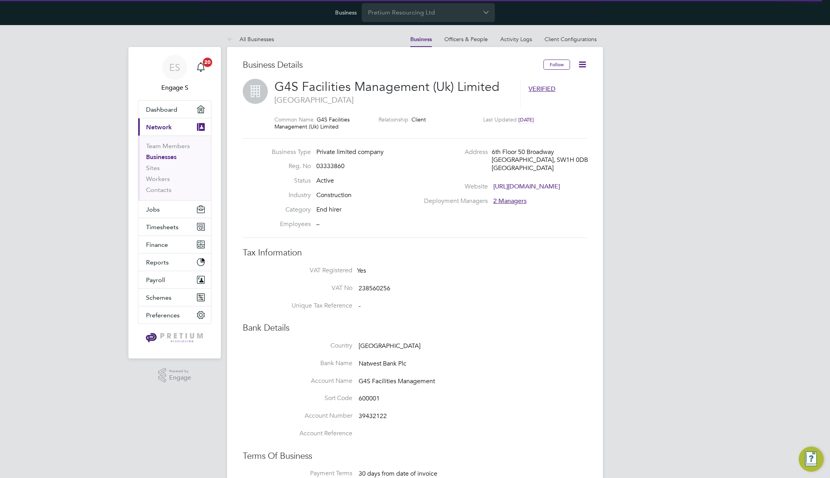
click at [584, 67] on icon at bounding box center [582, 65] width 10 height 10
click at [652, 190] on div "ES Engage S Notifications 20 Applications: Dashboard Current page: Network Team…" at bounding box center [415, 463] width 830 height 877
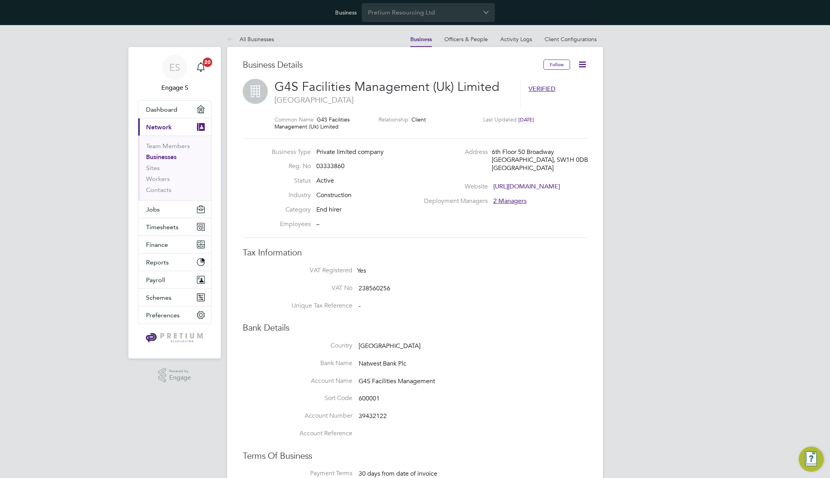
click at [581, 65] on icon at bounding box center [582, 65] width 10 height 10
click at [652, 191] on div "ES Engage S Notifications 20 Applications: Dashboard Current page: Network Team…" at bounding box center [415, 463] width 830 height 877
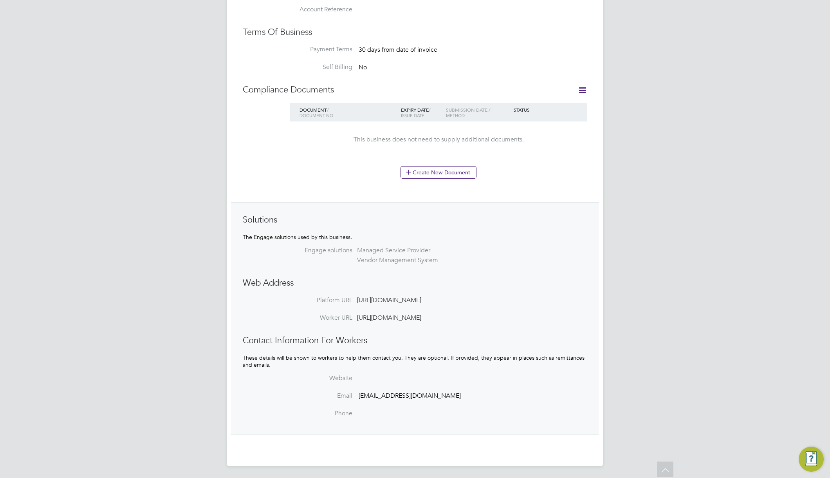
scroll to position [424, 0]
click at [635, 187] on div "ES Engage S Notifications 20 Applications: Dashboard Current page: Network Team…" at bounding box center [415, 39] width 830 height 877
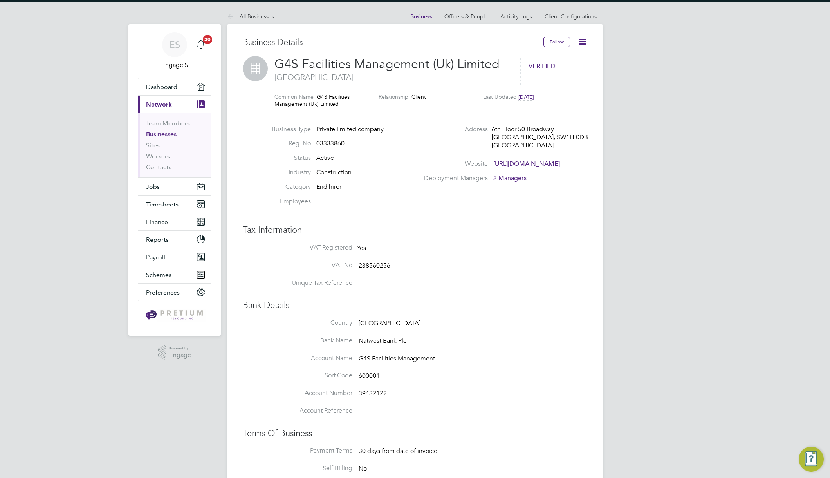
scroll to position [0, 0]
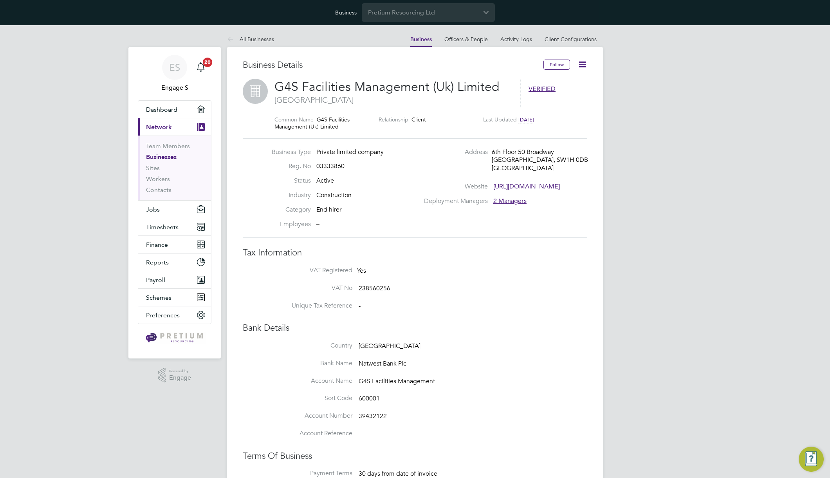
click at [587, 65] on icon at bounding box center [582, 65] width 10 height 10
click at [580, 41] on link "Client Configurations" at bounding box center [571, 39] width 52 height 7
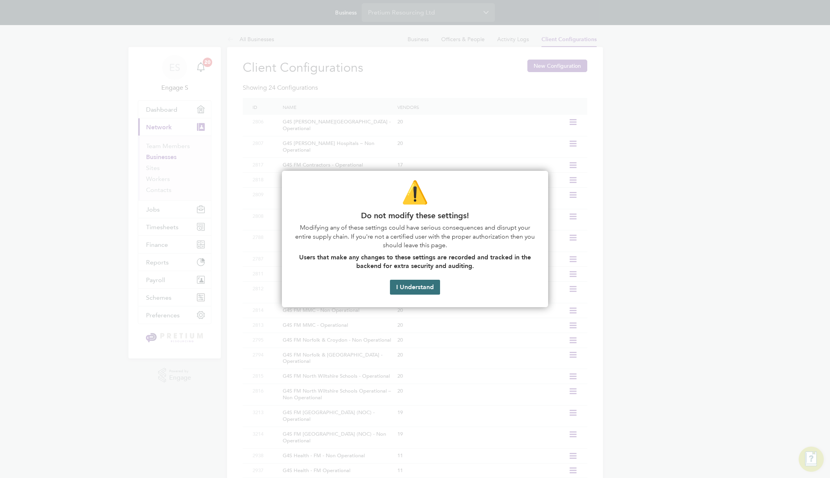
click at [427, 286] on button "I Understand" at bounding box center [415, 287] width 50 height 15
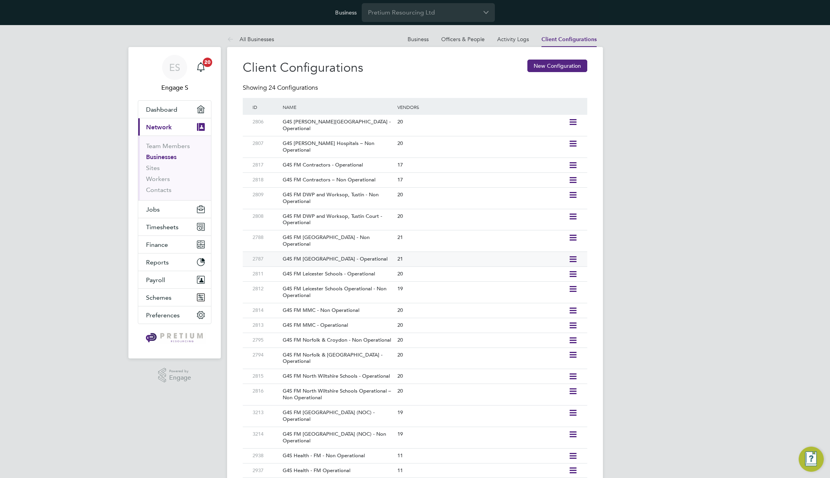
scroll to position [2, 0]
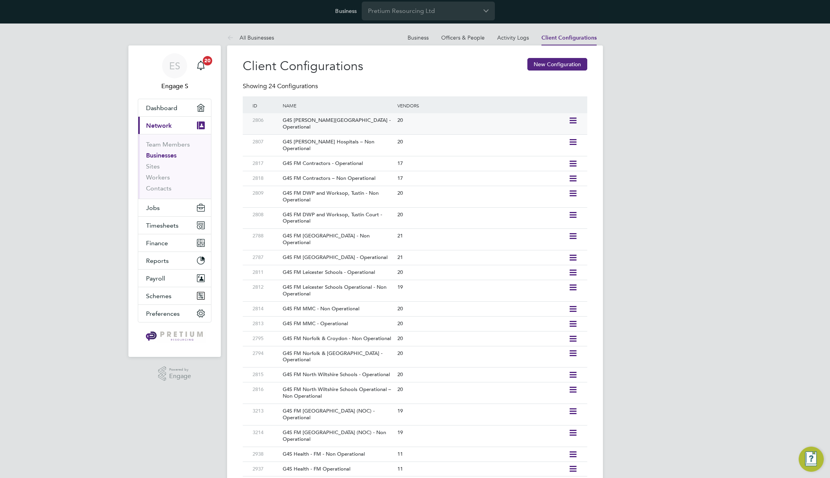
click at [316, 120] on div "G4S FM Churchill Hospitals - Operational" at bounding box center [336, 123] width 118 height 21
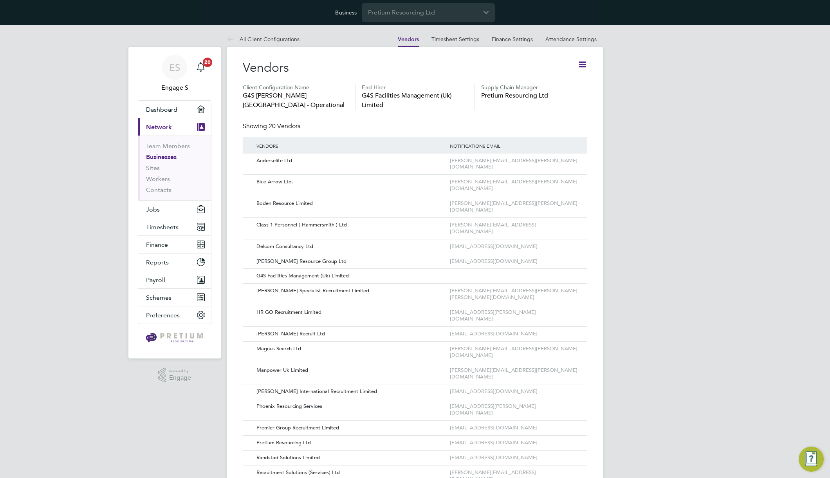
click at [585, 65] on icon at bounding box center [582, 65] width 10 height 10
click at [562, 80] on li "Edit Client Configuration" at bounding box center [550, 83] width 72 height 11
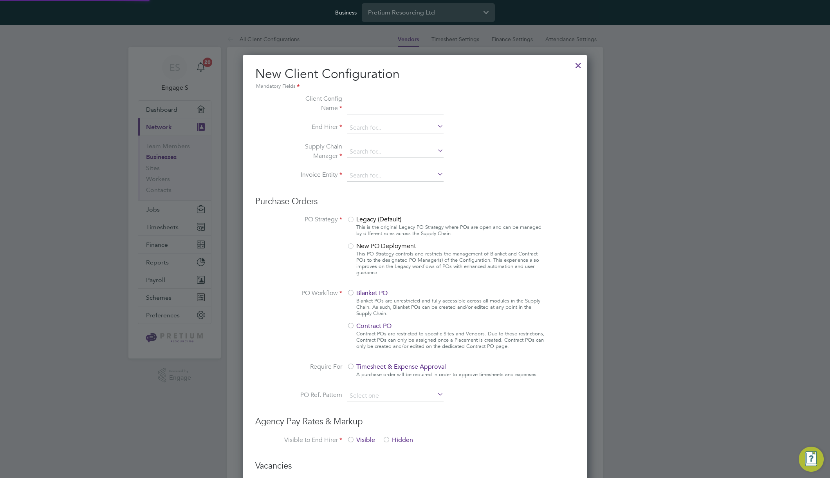
scroll to position [716, 345]
type input "G4S FM Churchill Hospitals - Operational"
type input "G4S Facilities Management (Uk) Limited"
type input "Letters & Digits"
type input "Manually"
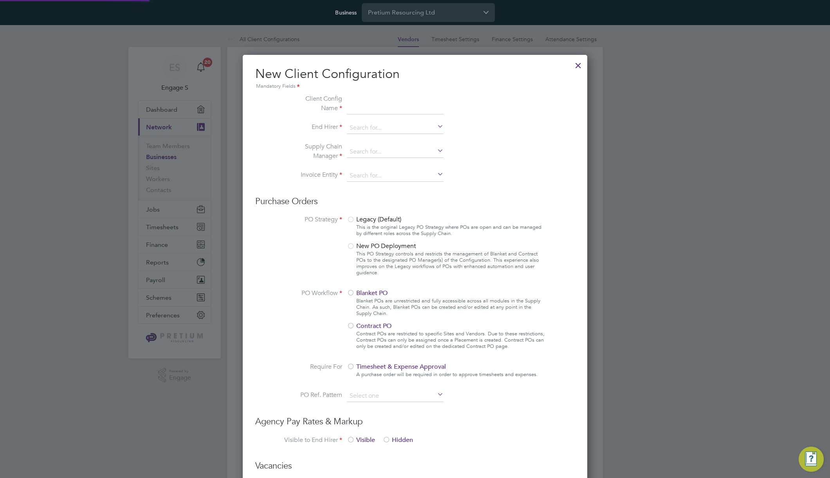
type input "No Limits"
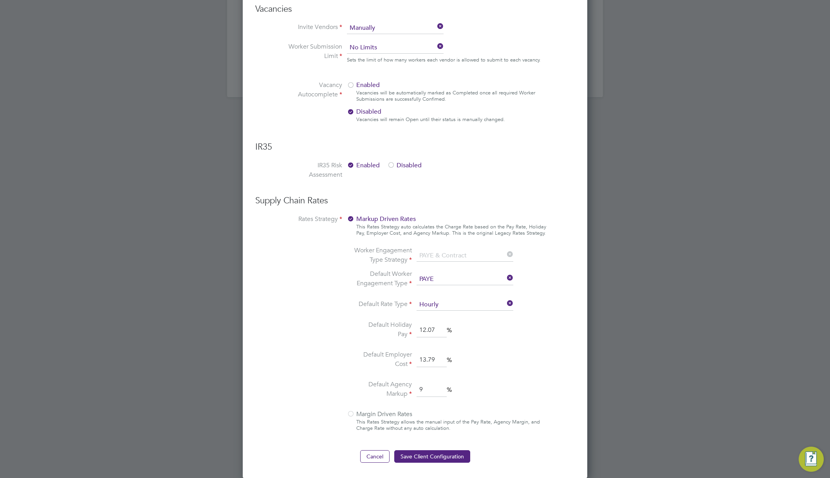
scroll to position [456, 0]
click at [370, 457] on button "Cancel" at bounding box center [374, 455] width 29 height 13
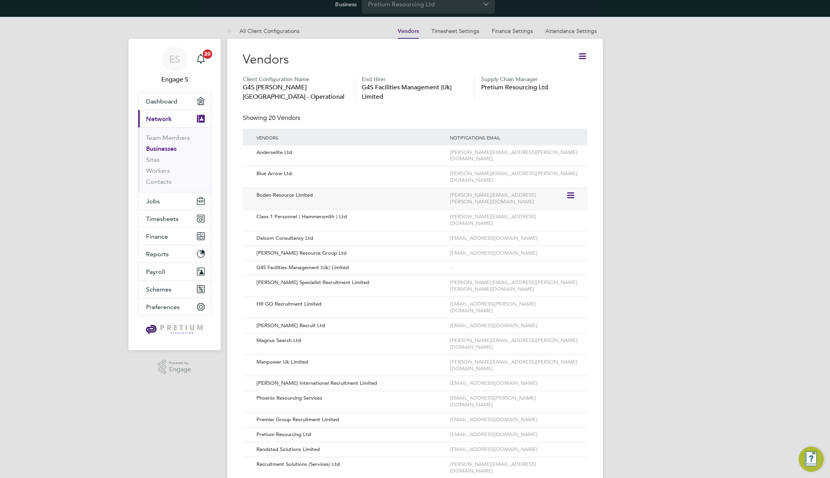
scroll to position [0, 0]
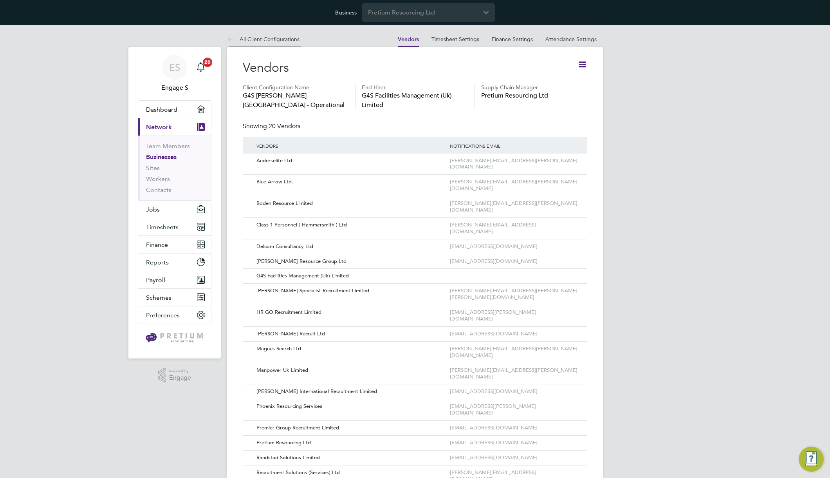
click at [257, 36] on link "All Client Configurations" at bounding box center [263, 39] width 72 height 7
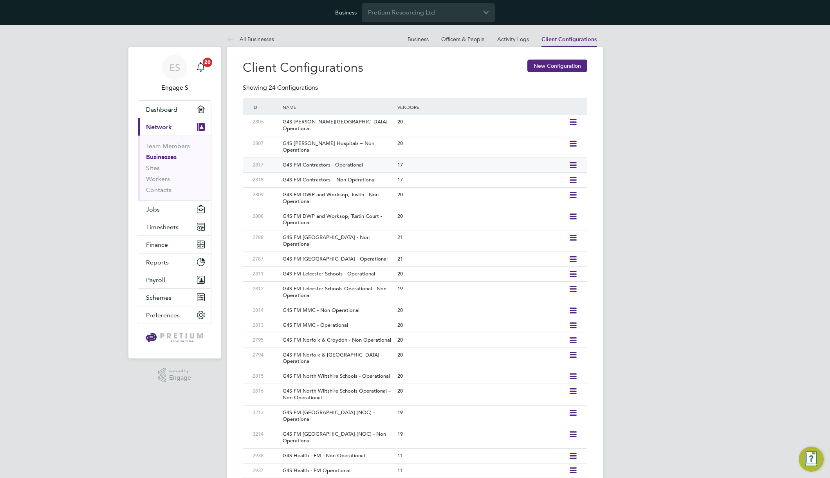
click at [356, 158] on div "G4S FM Contractors - Operational" at bounding box center [336, 165] width 118 height 14
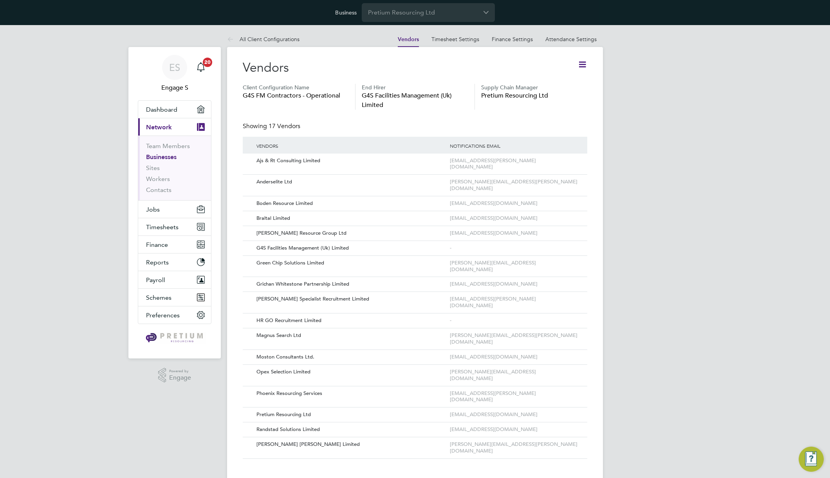
click at [580, 64] on icon at bounding box center [582, 65] width 10 height 10
click at [554, 83] on li "Edit Client Configuration" at bounding box center [550, 83] width 72 height 11
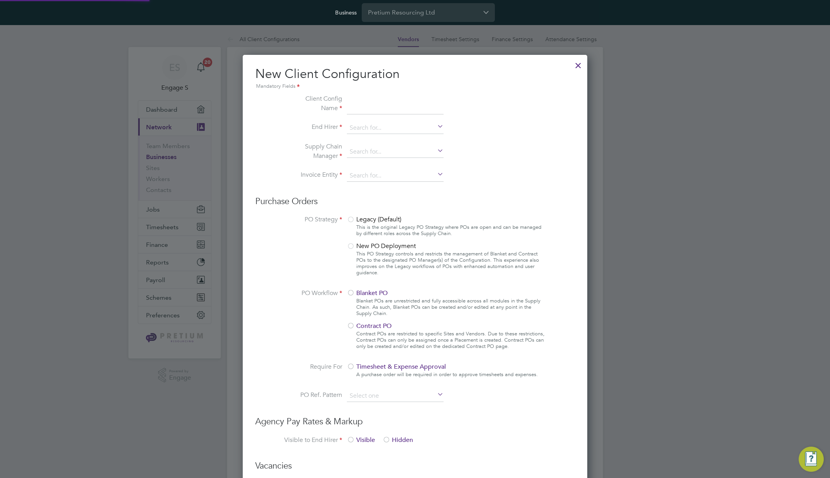
scroll to position [716, 345]
type input "G4S FM Contractors - Operational"
type input "G4S Facilities Management (Uk) Limited"
type input "Letters & Digits"
type input "Manually"
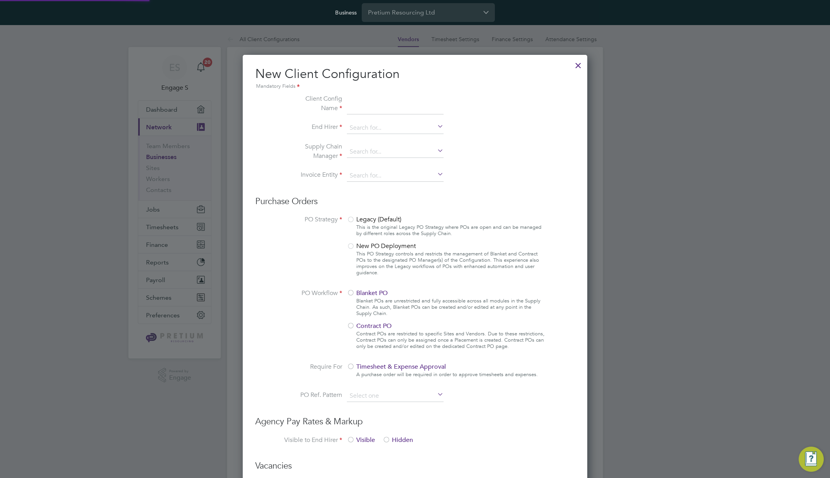
type input "No Limits"
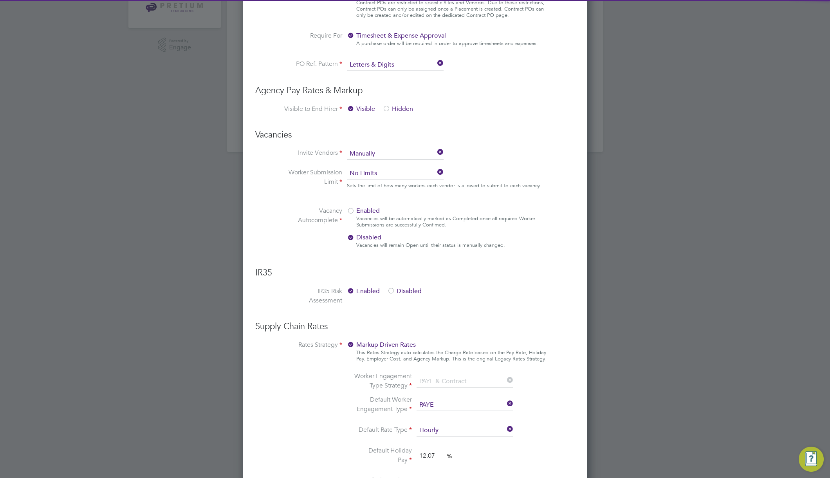
scroll to position [456, 0]
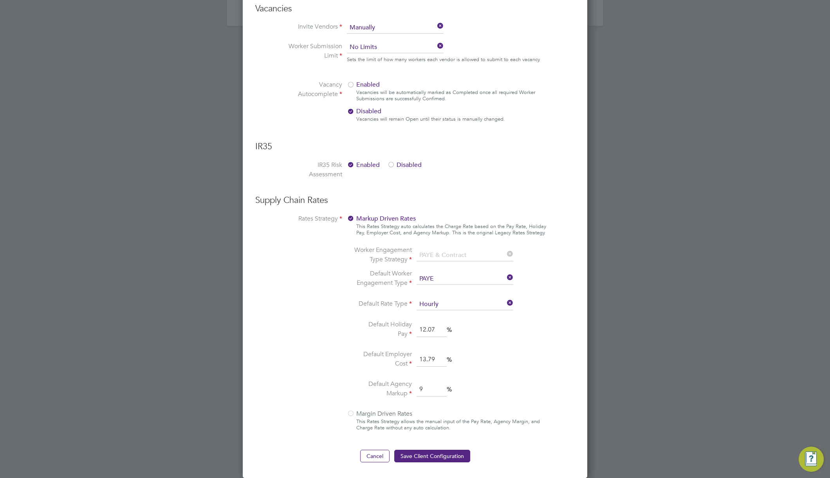
drag, startPoint x: 418, startPoint y: 263, endPoint x: 392, endPoint y: 378, distance: 117.3
click at [381, 339] on ul "Worker Engagement Type Strategy PAYE & Contract Default Worker Engagement Type …" at bounding box center [435, 322] width 165 height 154
click at [476, 277] on input at bounding box center [465, 279] width 97 height 12
click at [374, 454] on button "Cancel" at bounding box center [374, 455] width 29 height 13
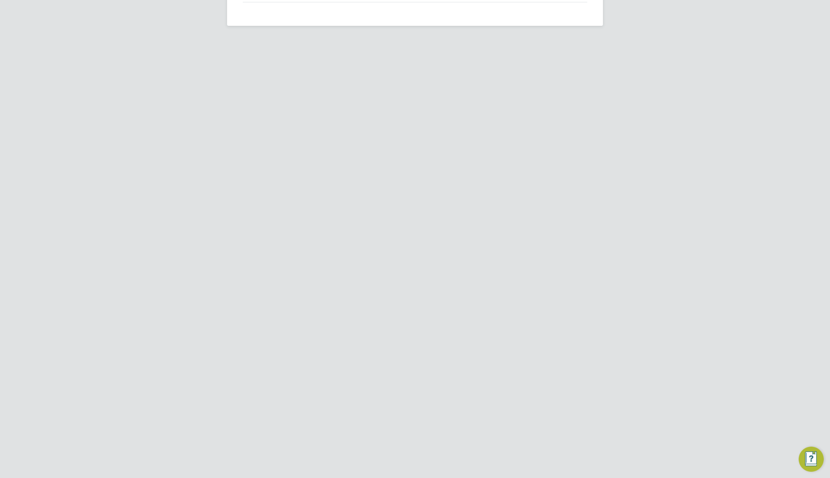
scroll to position [0, 0]
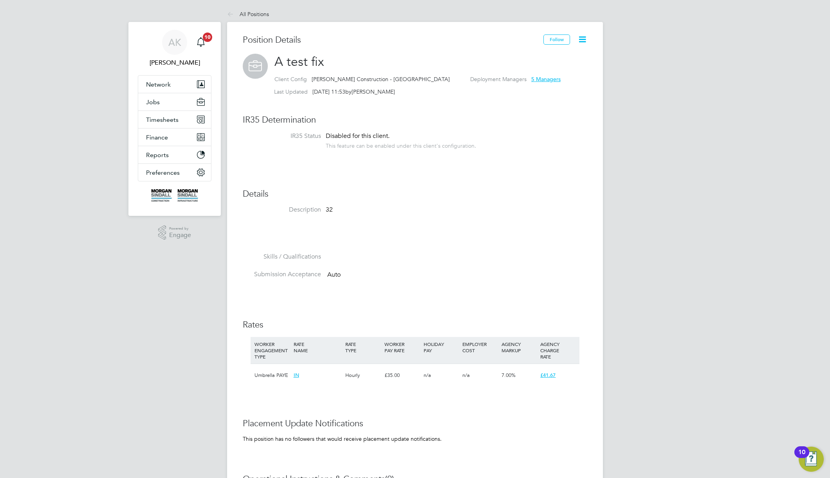
scroll to position [23, 52]
click at [170, 173] on span "Preferences" at bounding box center [163, 172] width 34 height 7
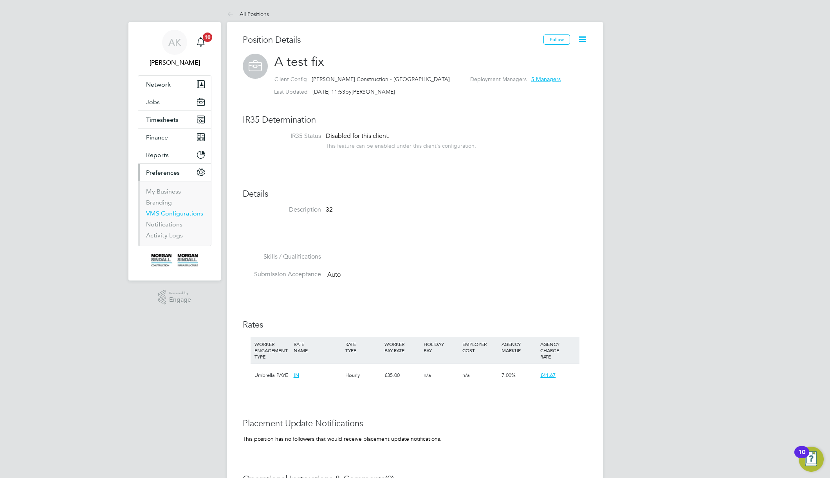
click at [176, 212] on link "VMS Configurations" at bounding box center [174, 212] width 57 height 7
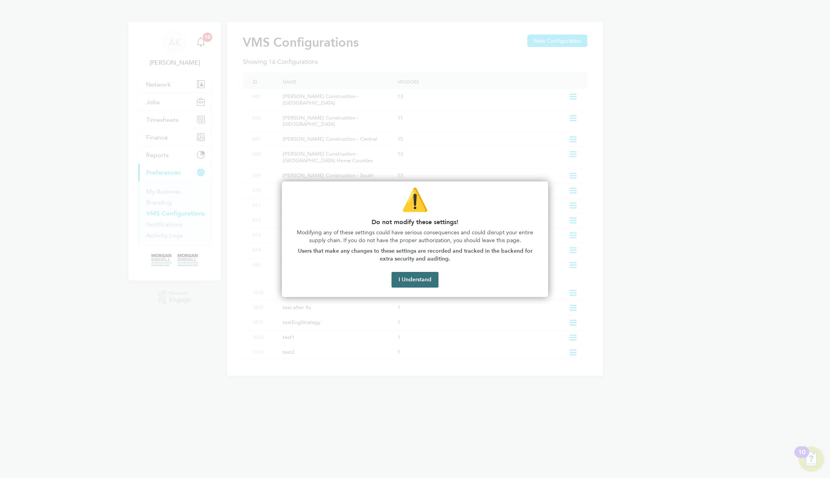
click at [411, 279] on button "I Understand" at bounding box center [414, 280] width 47 height 16
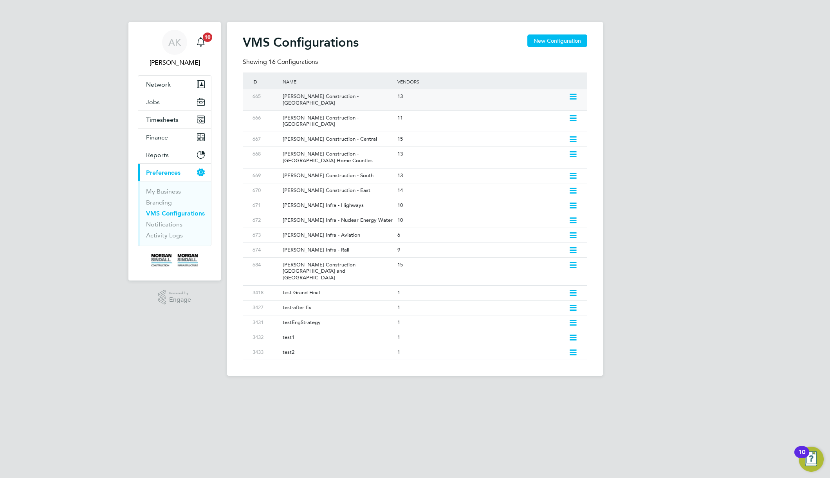
click at [572, 97] on icon at bounding box center [573, 97] width 10 height 6
click at [548, 114] on li "Edit VMS Configuration" at bounding box center [538, 113] width 75 height 11
type input "[PERSON_NAME] Construction - [GEOGRAPHIC_DATA]"
type input "[PERSON_NAME] Construction & Infrastructure Ltd"
type input "Custom"
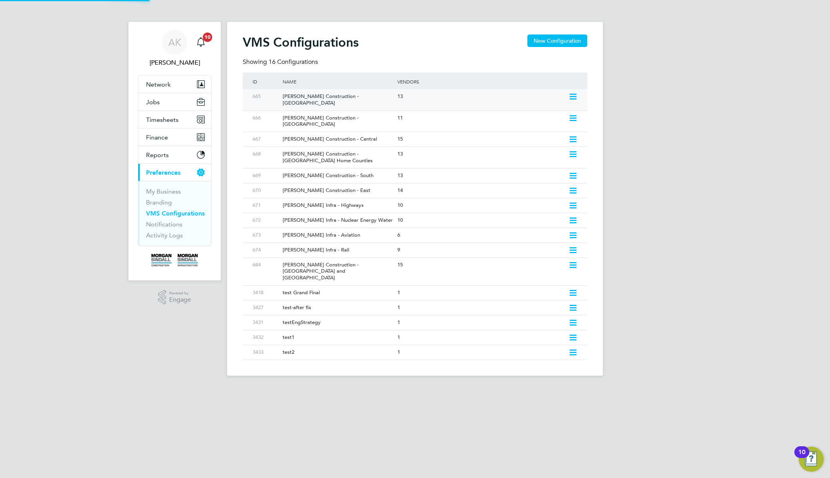
type input "By Vendor Group"
type input "No Limits"
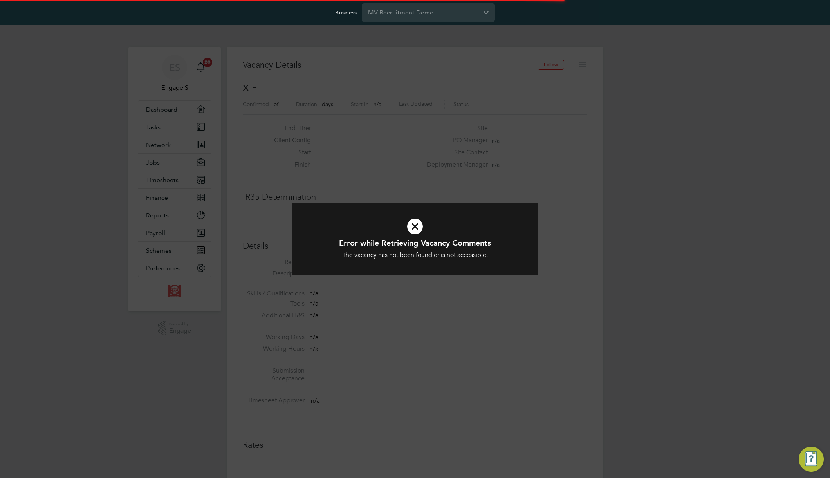
scroll to position [13, 169]
click at [584, 126] on div "Error while Retrieving Vacancy Comments The vacancy has not been found or is no…" at bounding box center [415, 239] width 830 height 478
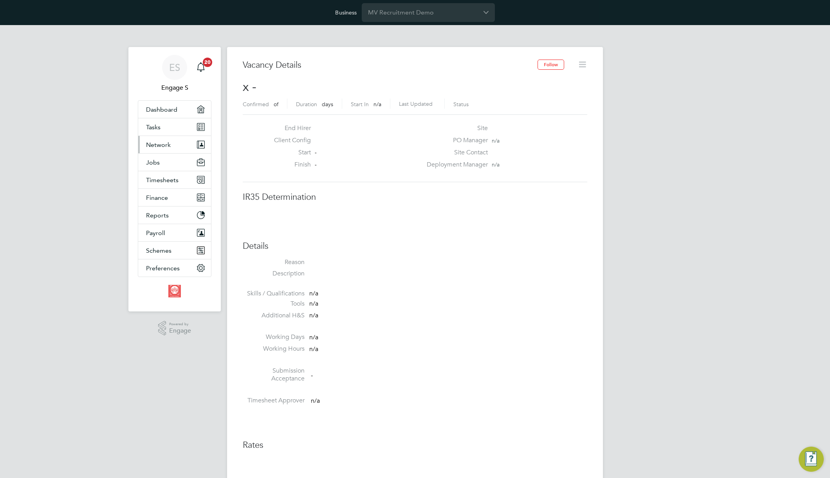
click at [162, 141] on span "Network" at bounding box center [158, 144] width 25 height 7
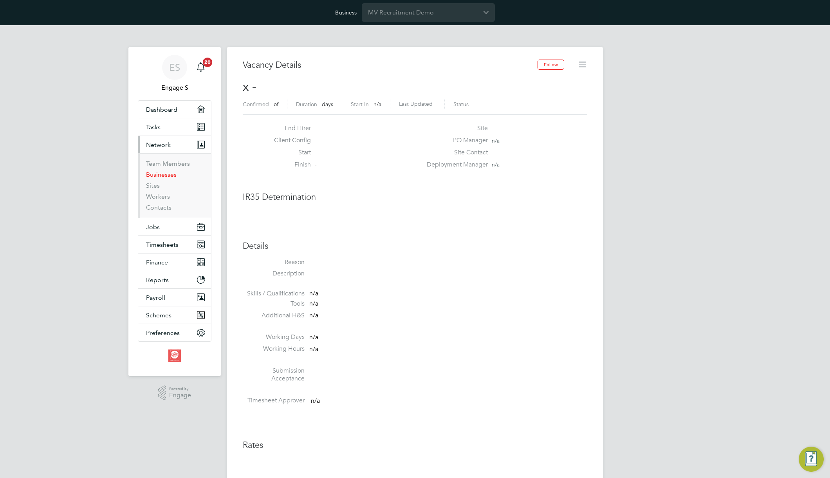
click at [162, 176] on link "Businesses" at bounding box center [161, 174] width 31 height 7
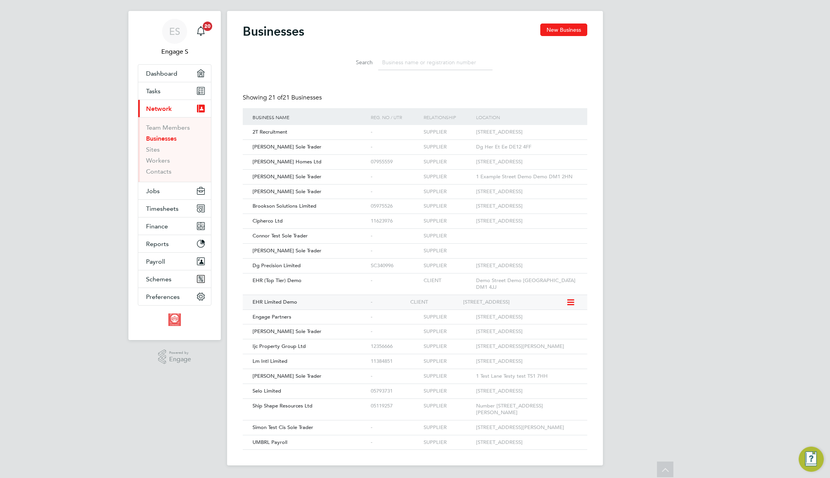
click at [278, 298] on span "EHR Limited Demo" at bounding box center [275, 301] width 45 height 7
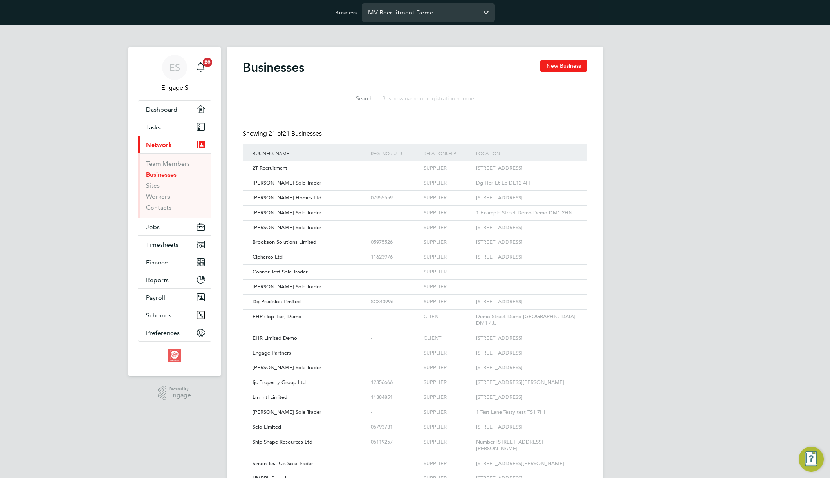
click at [445, 14] on input "MV Recruitment Demo" at bounding box center [428, 12] width 133 height 18
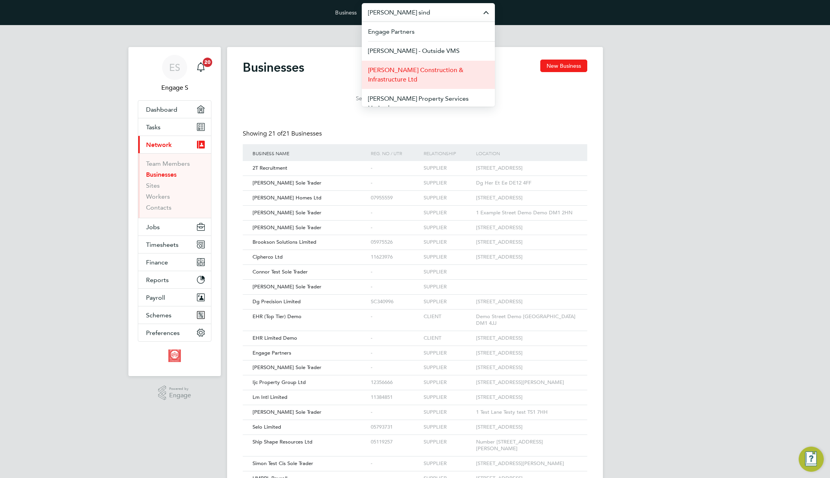
click at [447, 73] on span "[PERSON_NAME] Construction & Infrastructure Ltd" at bounding box center [428, 74] width 121 height 19
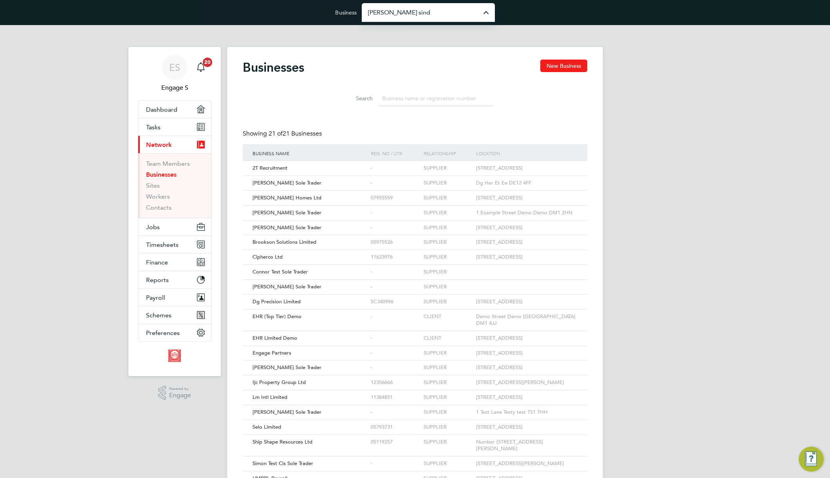
type input "[PERSON_NAME] Construction & Infrastructure Ltd"
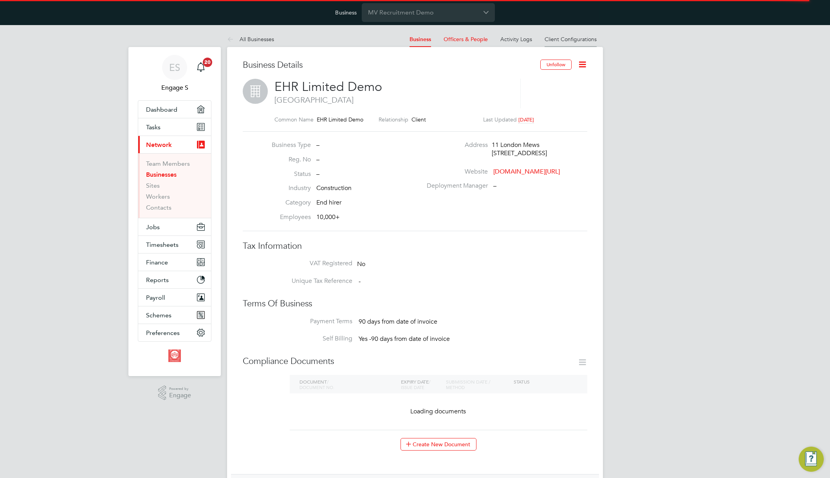
click at [582, 40] on link "Client Configurations" at bounding box center [571, 39] width 52 height 7
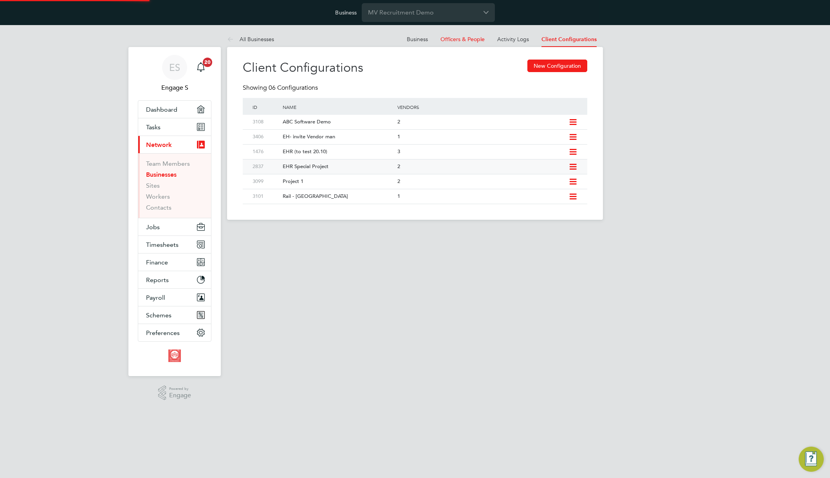
click at [308, 165] on div "EHR Special Project" at bounding box center [336, 166] width 118 height 14
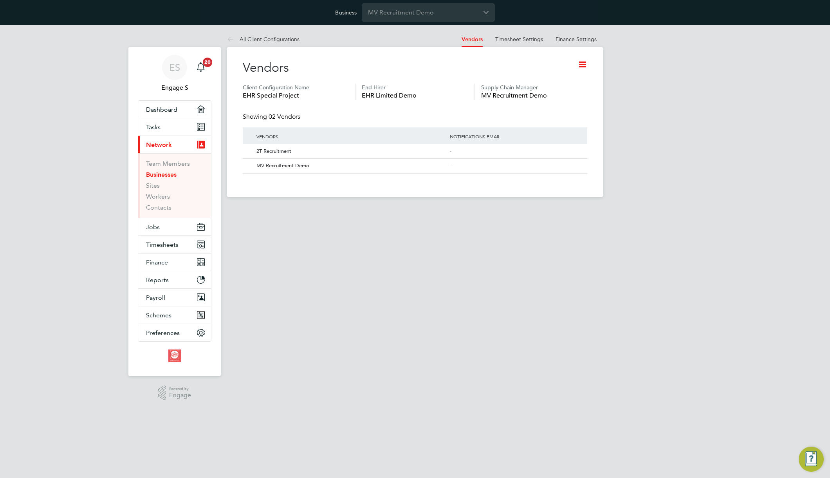
click at [582, 66] on icon at bounding box center [582, 65] width 10 height 10
click at [557, 83] on li "Edit Client Configuration" at bounding box center [550, 83] width 72 height 11
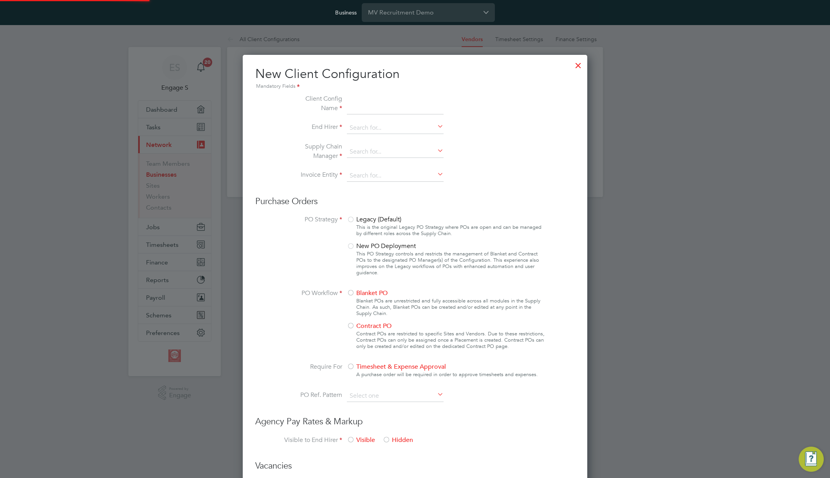
scroll to position [716, 345]
type input "EHR Special Project"
type input "EHR Limited Demo"
type input "Any Text"
type input "Manually"
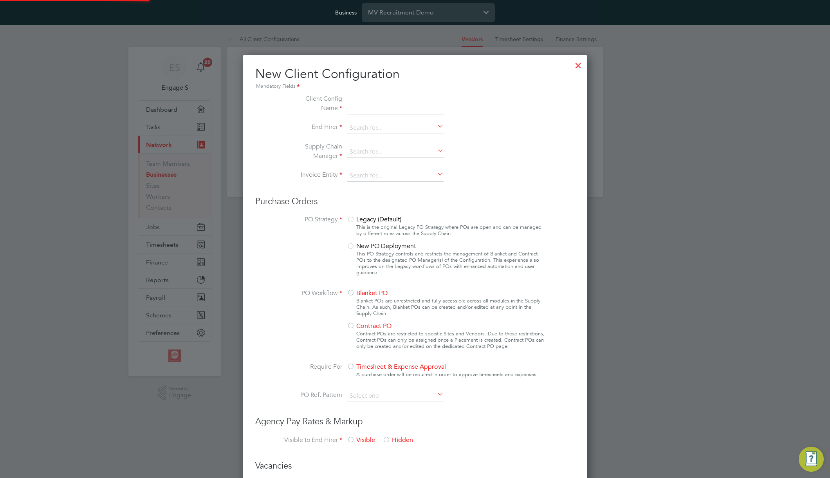
type input "No Limits"
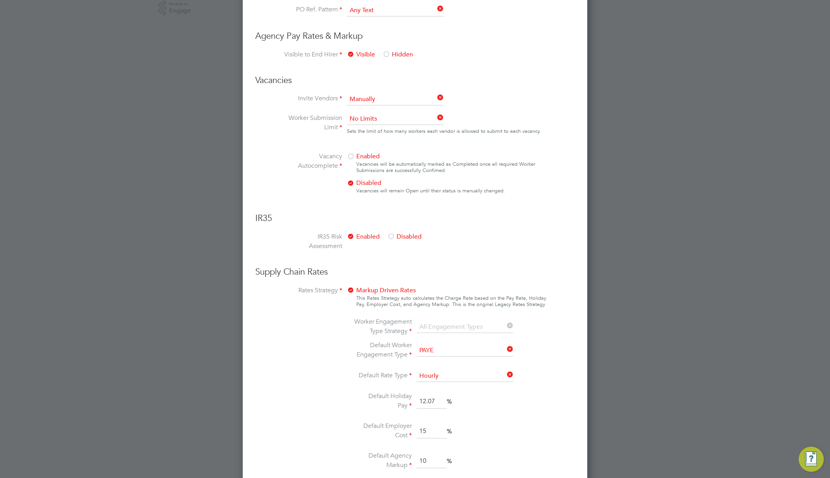
scroll to position [456, 0]
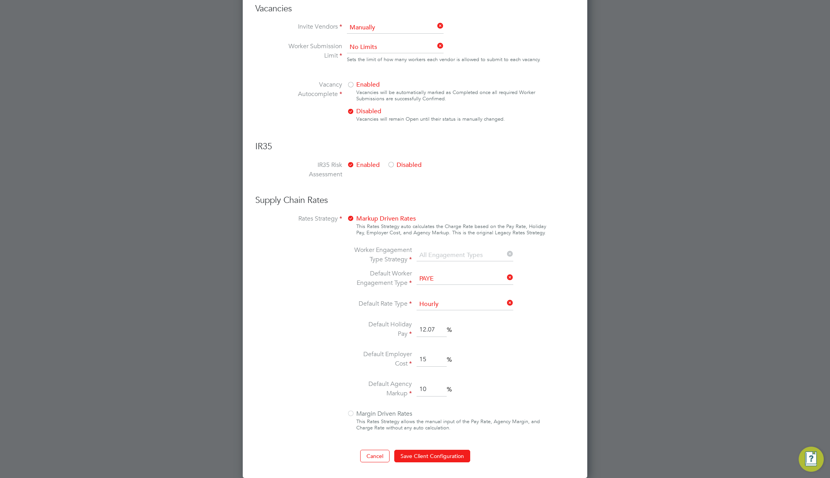
click at [505, 252] on icon at bounding box center [505, 254] width 0 height 11
click at [505, 253] on icon at bounding box center [505, 254] width 0 height 11
click at [457, 269] on ul "Worker Engagement Type Strategy All Engagement Types Default Worker Engagement …" at bounding box center [435, 322] width 165 height 154
click at [353, 222] on div at bounding box center [351, 219] width 8 height 8
click at [353, 416] on div at bounding box center [351, 414] width 8 height 8
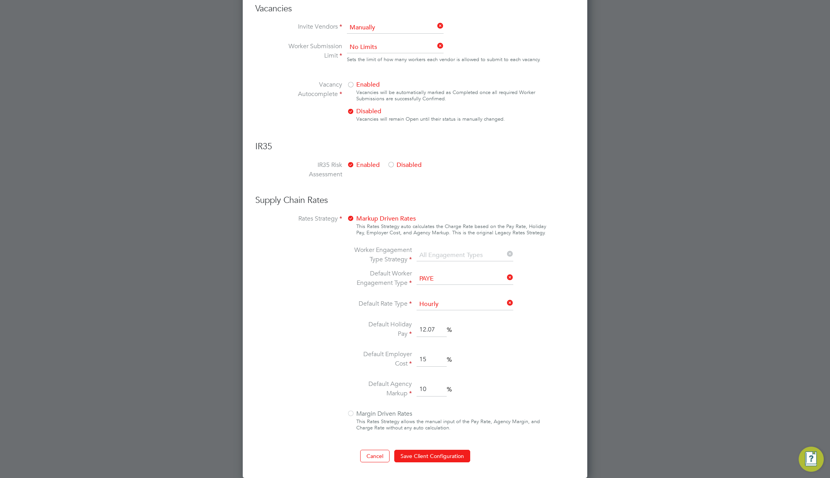
click at [350, 413] on div at bounding box center [351, 414] width 8 height 8
click at [350, 216] on div at bounding box center [351, 219] width 8 height 8
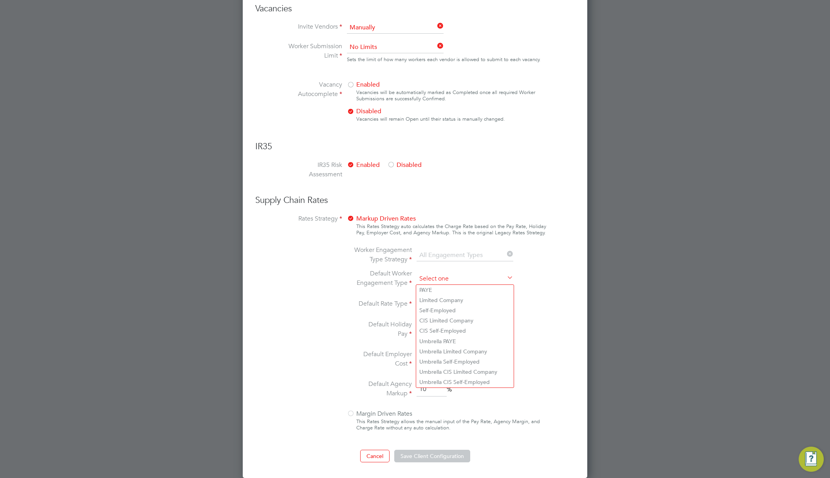
click at [464, 279] on input at bounding box center [465, 279] width 97 height 12
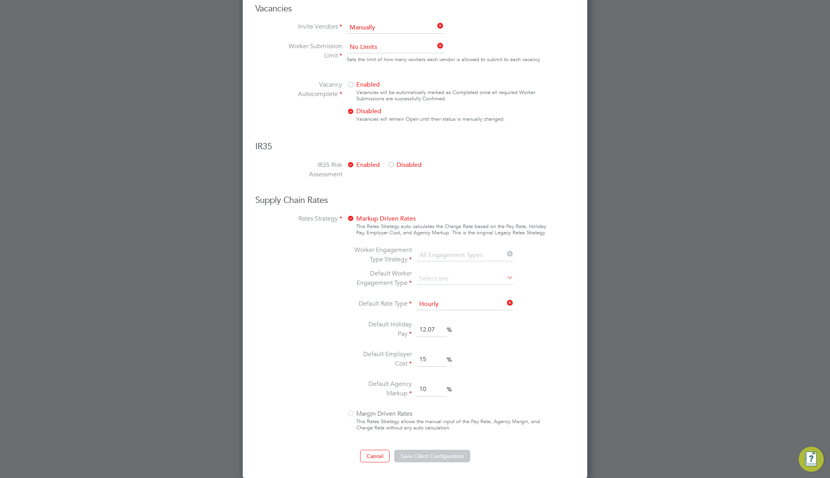
click at [455, 386] on li "Umbrella CIS Self-Employed" at bounding box center [464, 382] width 97 height 10
type input "Umbrella CIS Self-Employed"
click at [453, 457] on button "Save Client Configuration" at bounding box center [432, 455] width 76 height 13
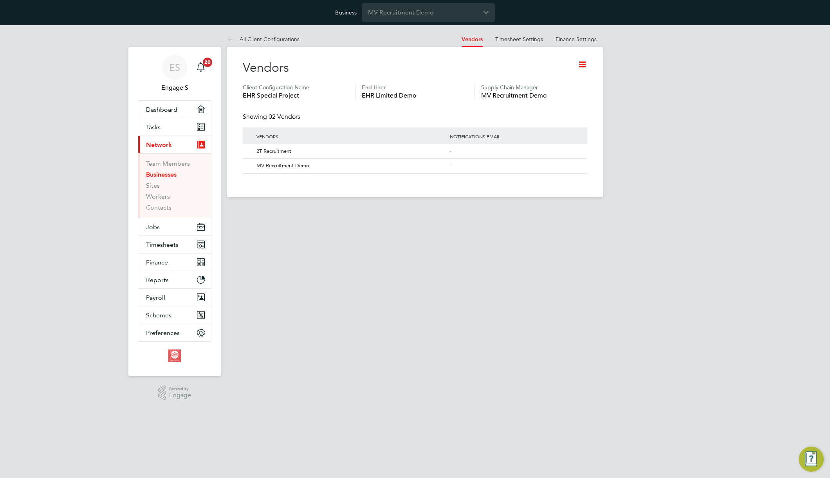
scroll to position [173, 216]
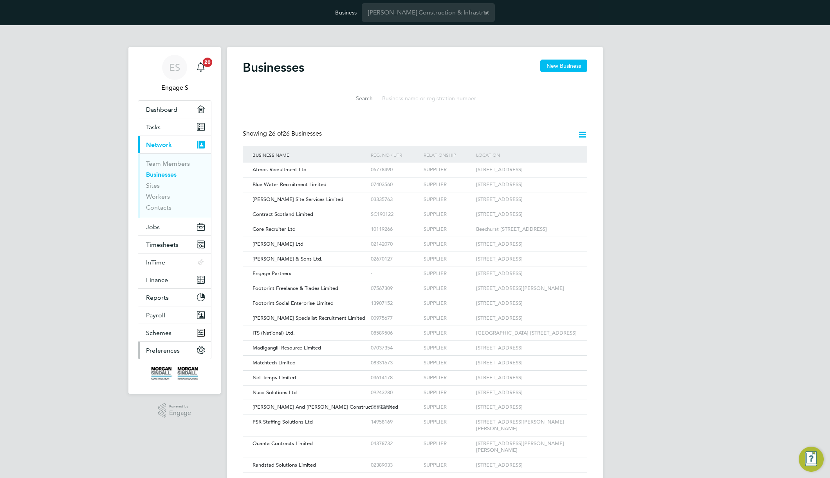
click at [164, 348] on span "Preferences" at bounding box center [163, 349] width 34 height 7
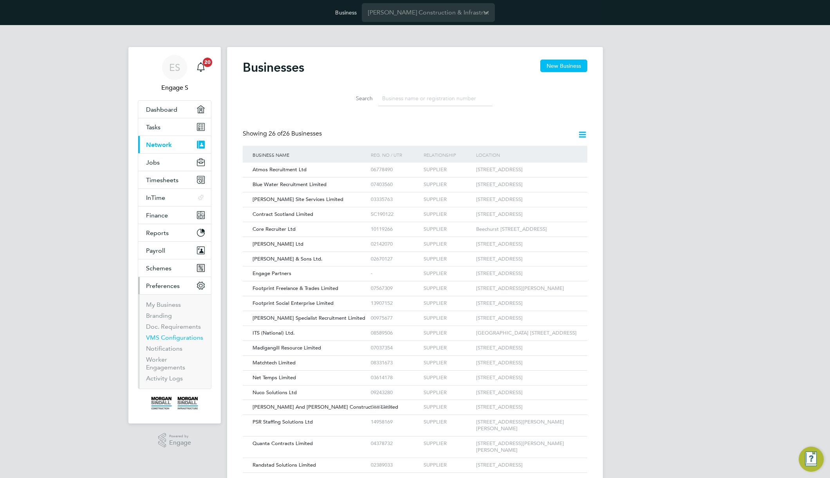
click at [162, 335] on link "VMS Configurations" at bounding box center [174, 337] width 57 height 7
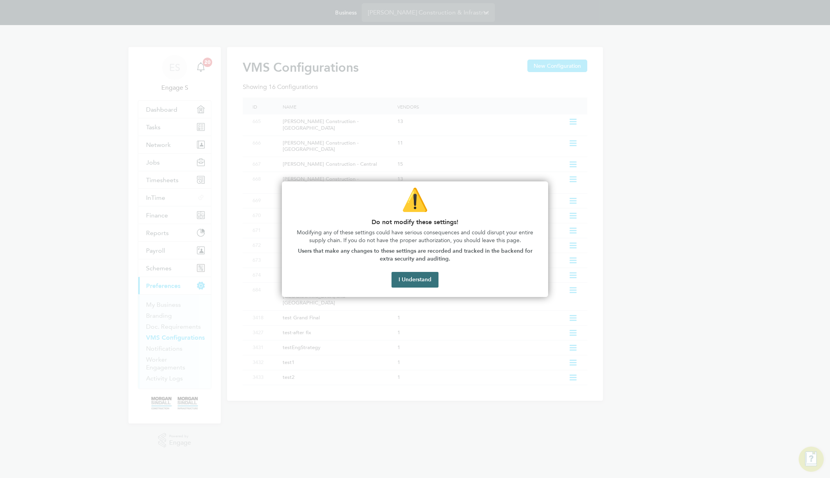
click at [431, 279] on button "I Understand" at bounding box center [414, 280] width 47 height 16
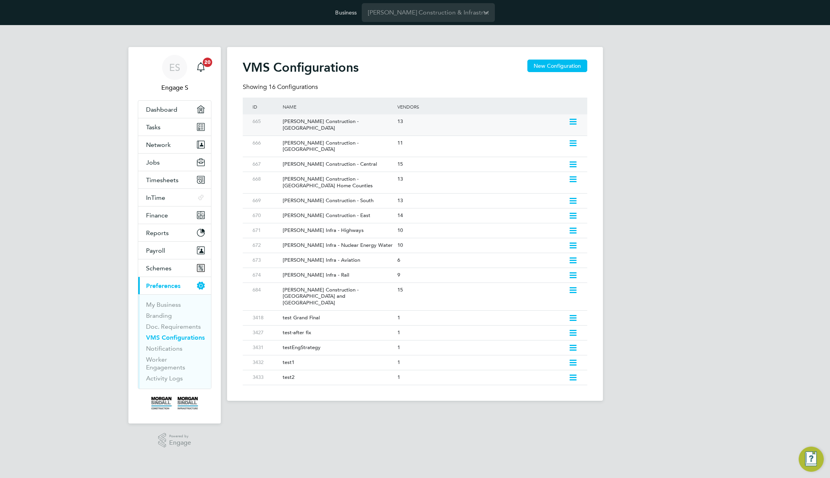
click at [572, 119] on icon at bounding box center [573, 122] width 10 height 6
click at [549, 137] on li "Edit VMS Configuration" at bounding box center [538, 138] width 75 height 11
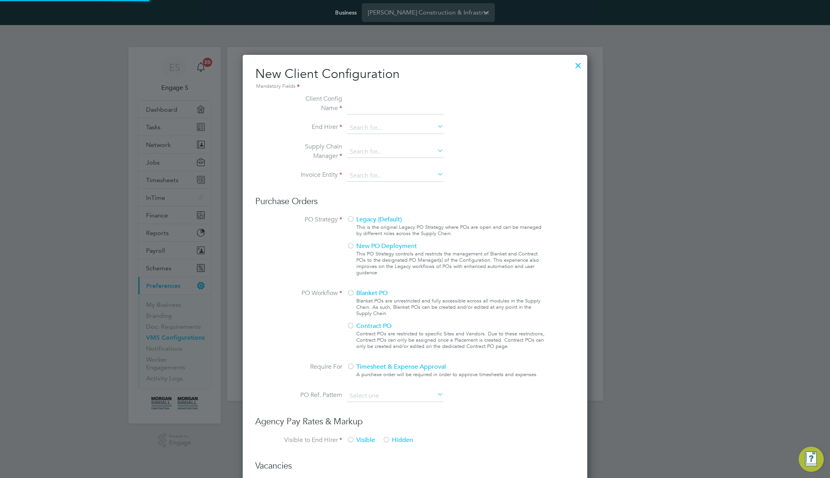
type input "Morgan Sindall Construction - Scotland"
type input "Morgan Sindall Construction & Infrastructure Ltd"
type input "Custom"
type input "By Vendor Group"
type input "No Limits"
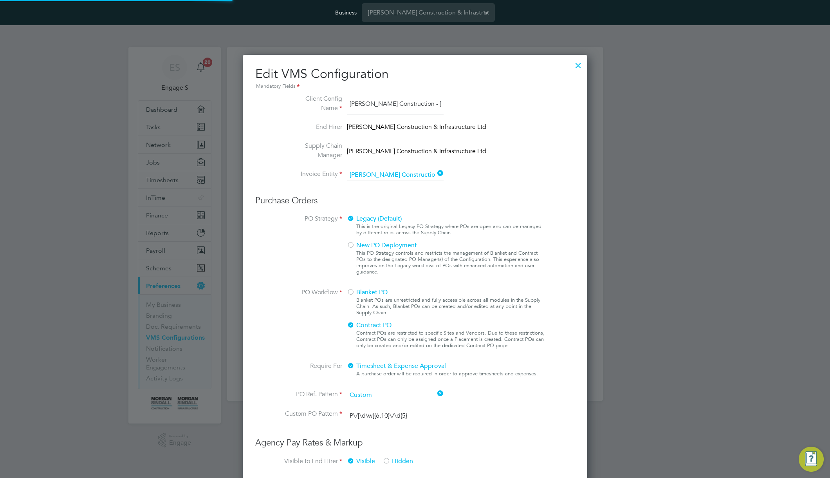
type input "Labour Desk"
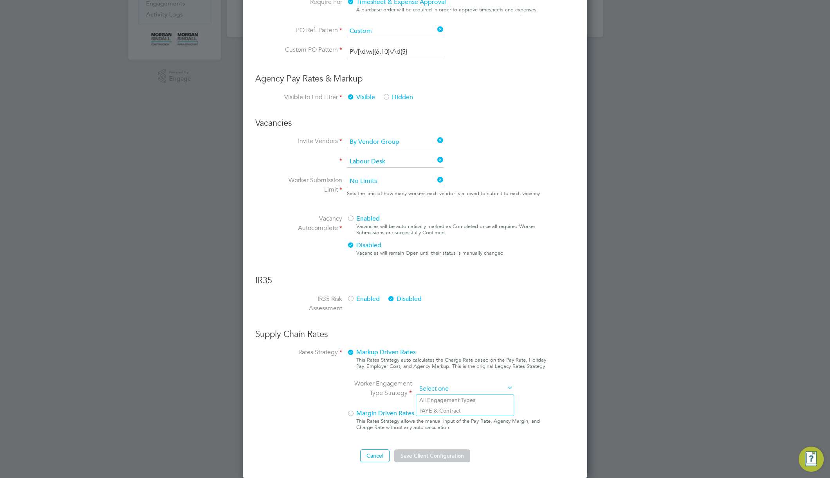
click at [476, 253] on ng-form "Client Config Name Morgan Sindall Construction - Scotland End Hirer Morgan Sind…" at bounding box center [414, 96] width 319 height 732
click at [463, 398] on li "All Engagement Types" at bounding box center [464, 400] width 97 height 10
type input "All Engagement Types"
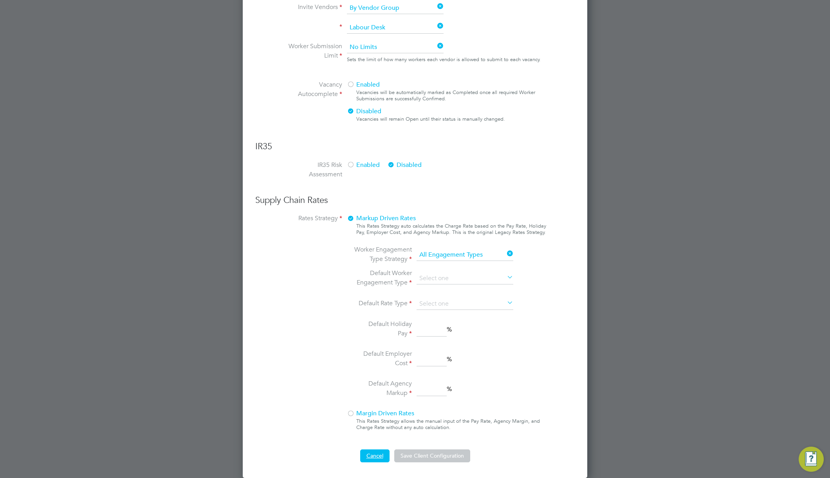
click at [370, 455] on button "Cancel" at bounding box center [374, 455] width 29 height 13
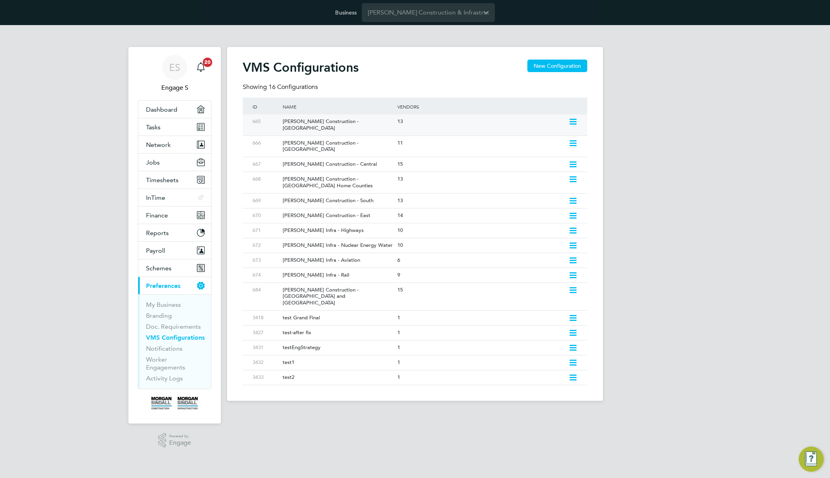
click at [574, 120] on icon at bounding box center [573, 122] width 10 height 6
click at [550, 138] on li "Edit VMS Configuration" at bounding box center [538, 138] width 75 height 11
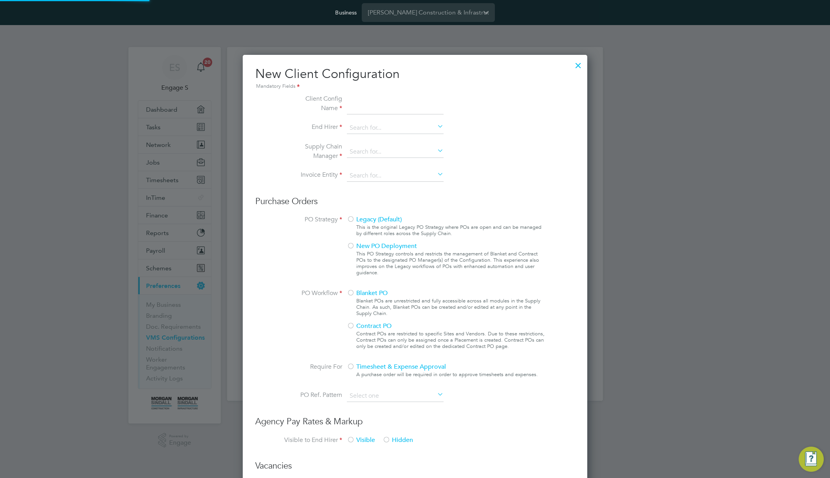
type input "Morgan Sindall Construction - Scotland"
type input "Morgan Sindall Construction & Infrastructure Ltd"
type input "Custom"
type input "By Vendor Group"
type input "No Limits"
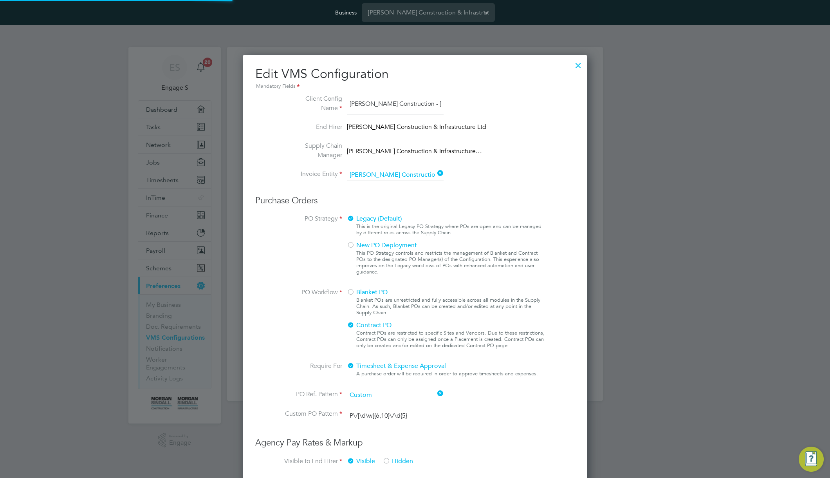
type input "Labour Desk"
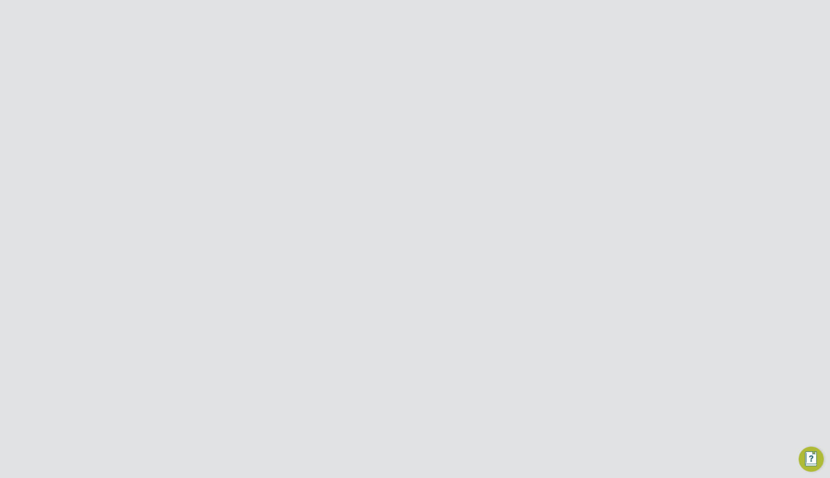
scroll to position [173, 216]
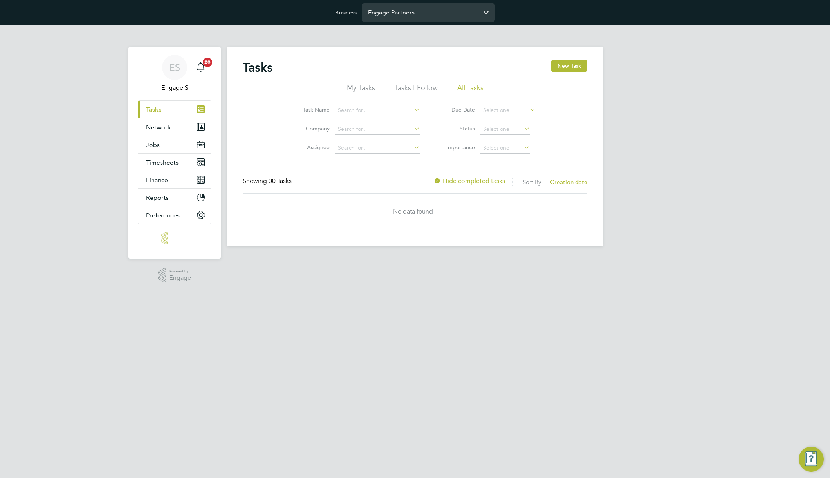
click at [455, 15] on input "Engage Partners" at bounding box center [428, 12] width 133 height 18
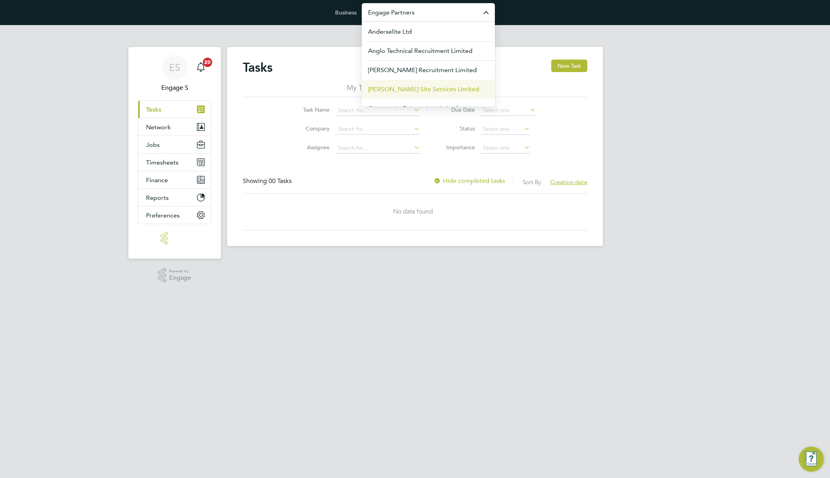
click at [439, 92] on span "Carmichael Site Services Limited" at bounding box center [423, 89] width 111 height 9
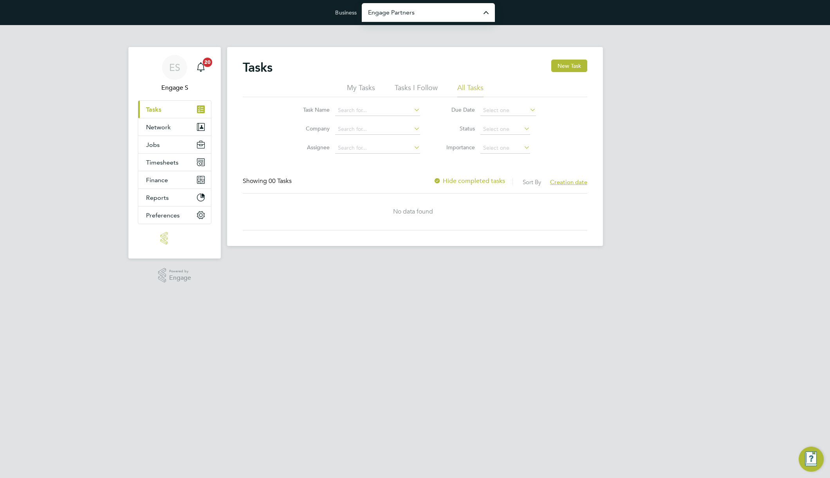
type input "Carmichael Site Services Limited"
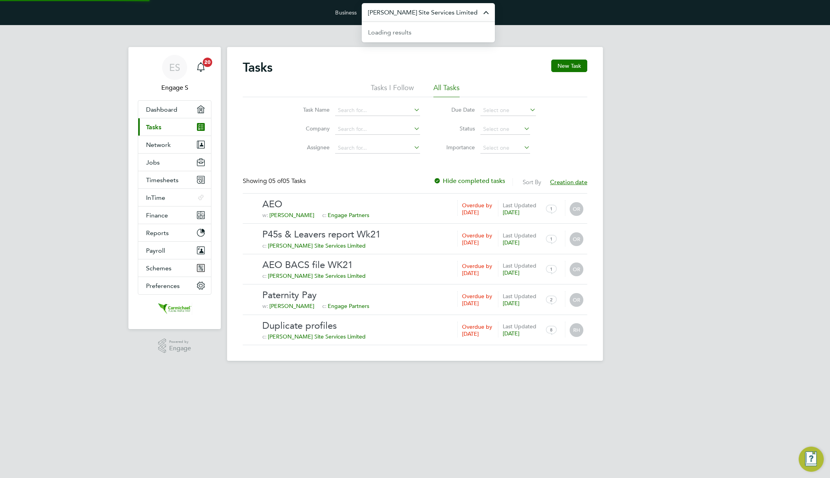
click at [407, 16] on input "[PERSON_NAME] Site Services Limited" at bounding box center [428, 12] width 133 height 18
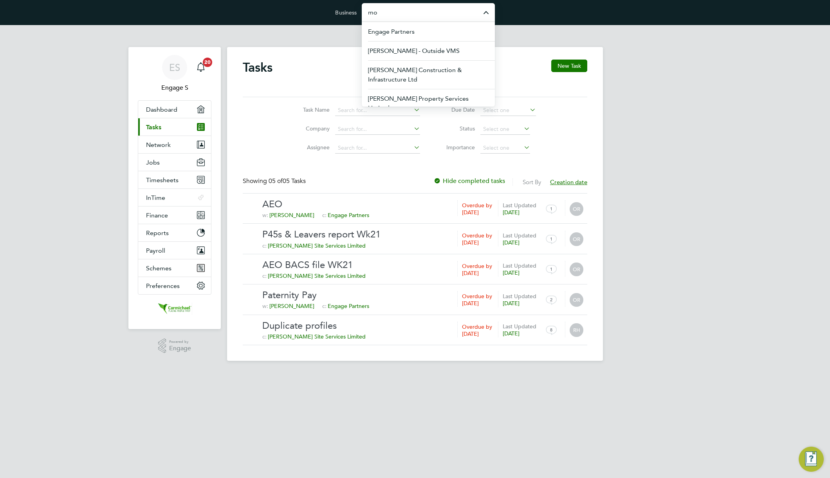
type input "m"
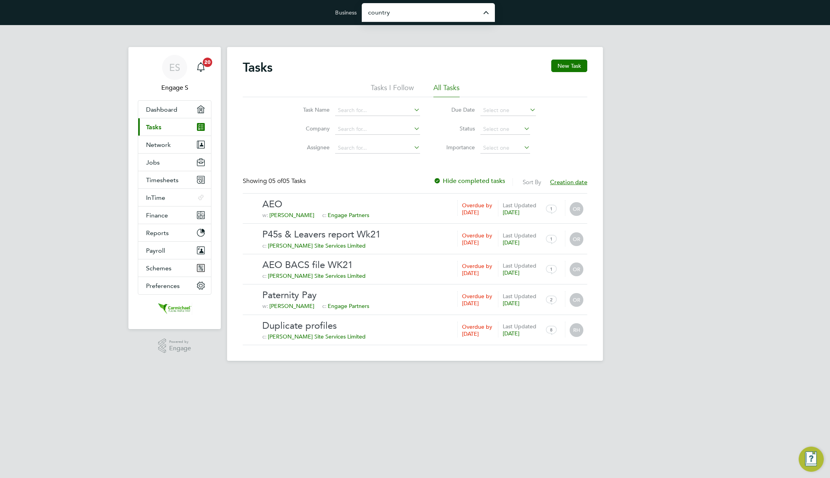
type input "Countryside Properties (UK) Limited"
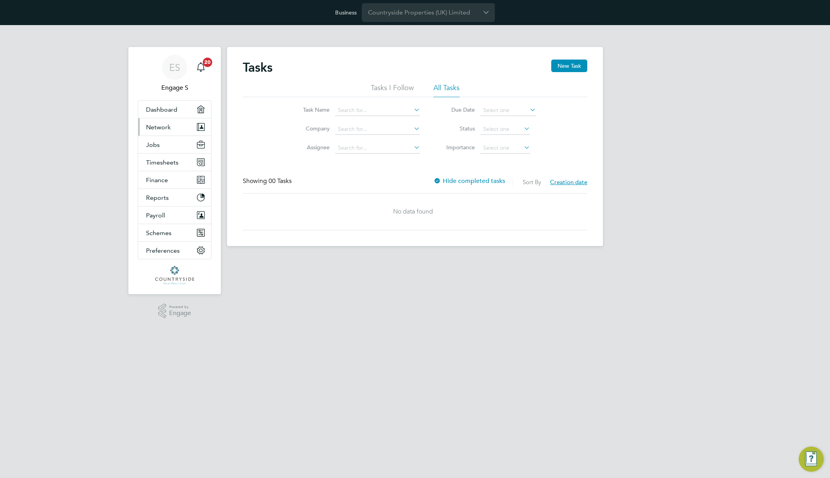
click at [161, 126] on span "Network" at bounding box center [158, 126] width 25 height 7
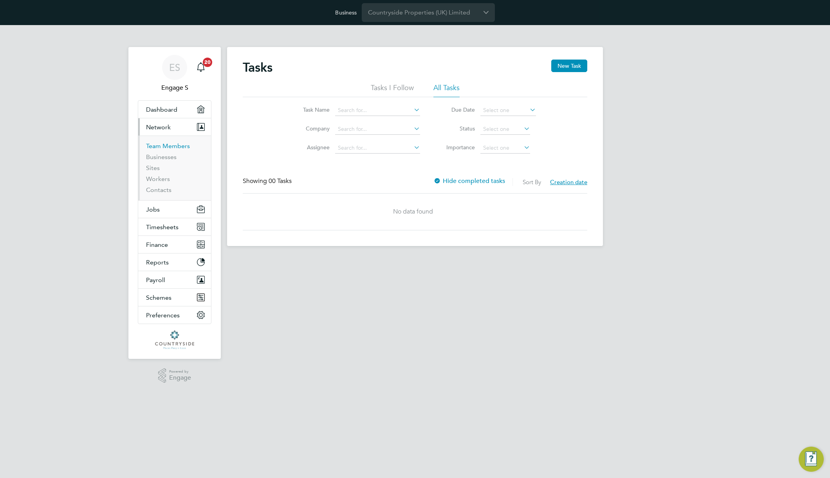
click at [166, 144] on link "Team Members" at bounding box center [168, 145] width 44 height 7
